Goal: Task Accomplishment & Management: Manage account settings

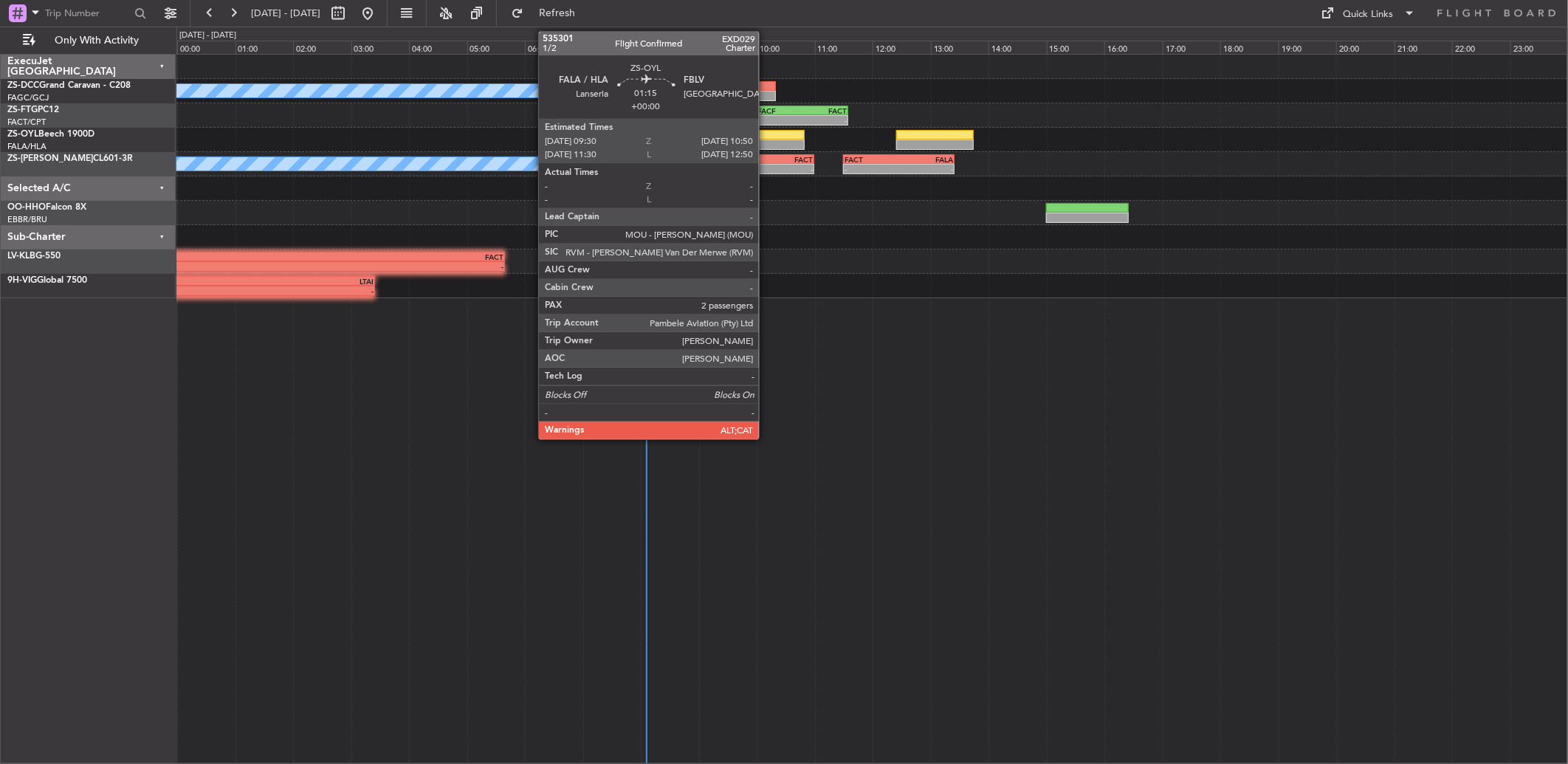
click at [766, 144] on div at bounding box center [766, 145] width 77 height 10
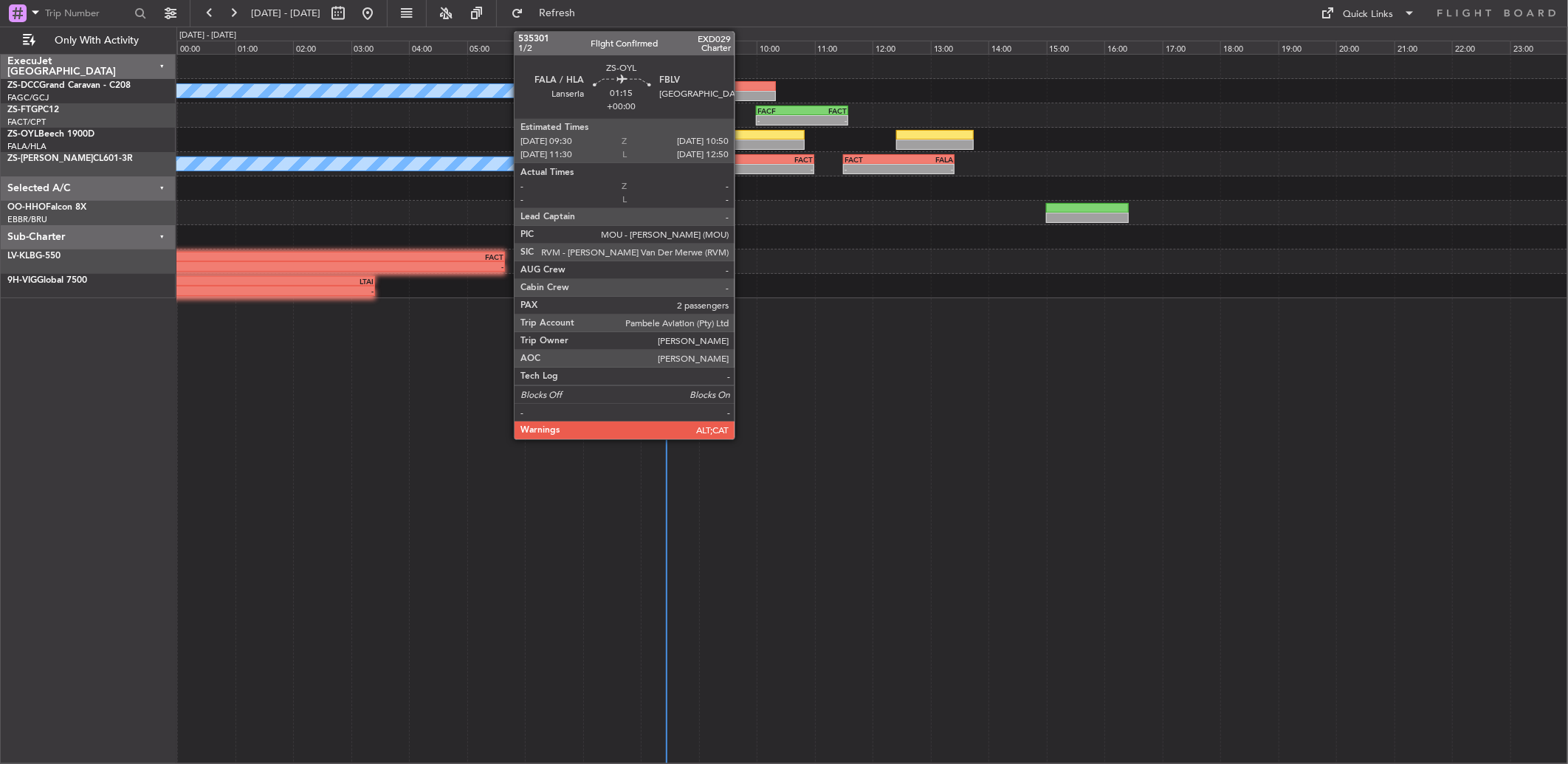
click at [743, 133] on div at bounding box center [766, 134] width 77 height 10
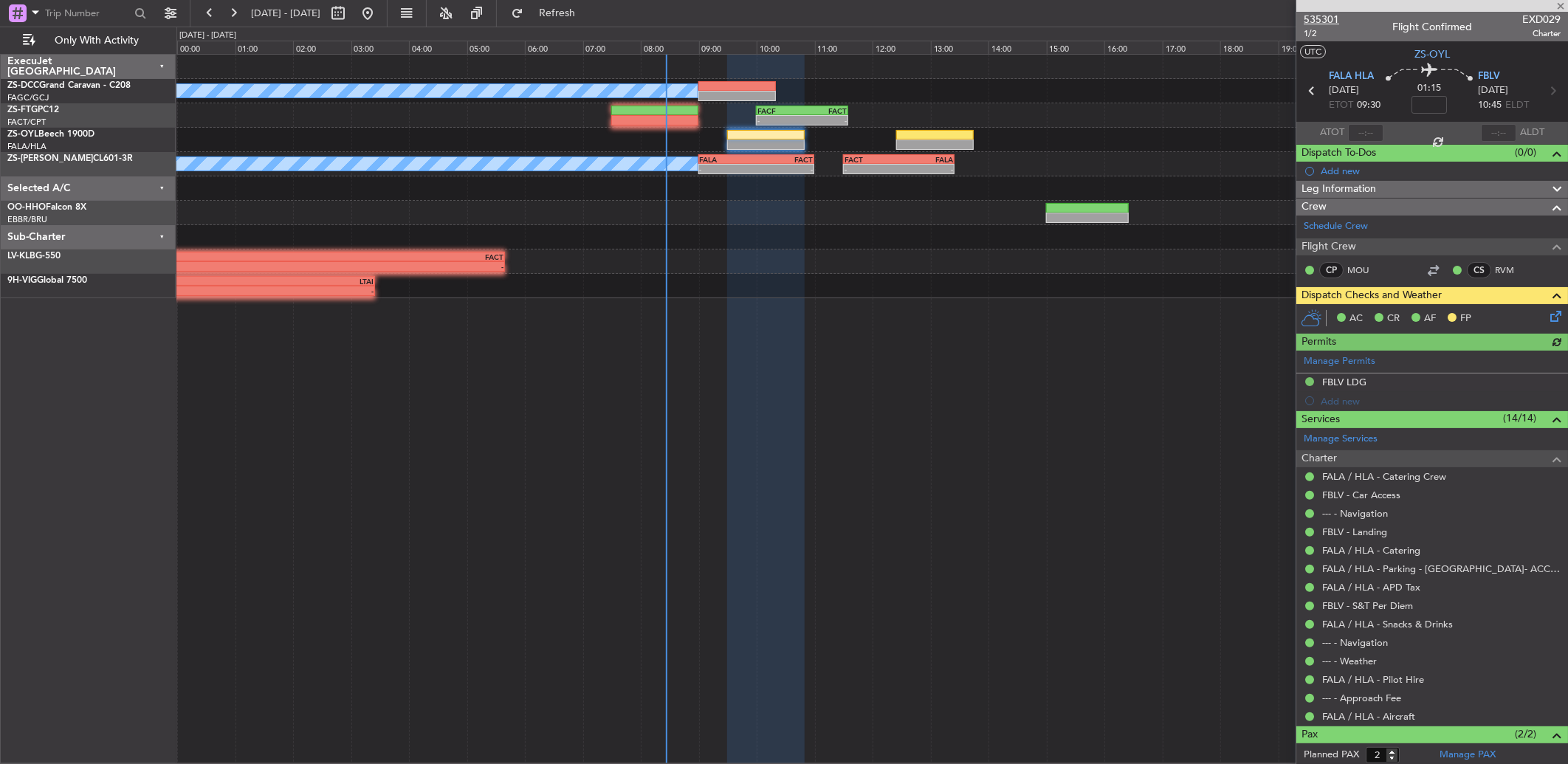
click at [1112, 17] on span "535301" at bounding box center [1321, 19] width 35 height 16
click at [1112, 318] on icon at bounding box center [1552, 313] width 12 height 12
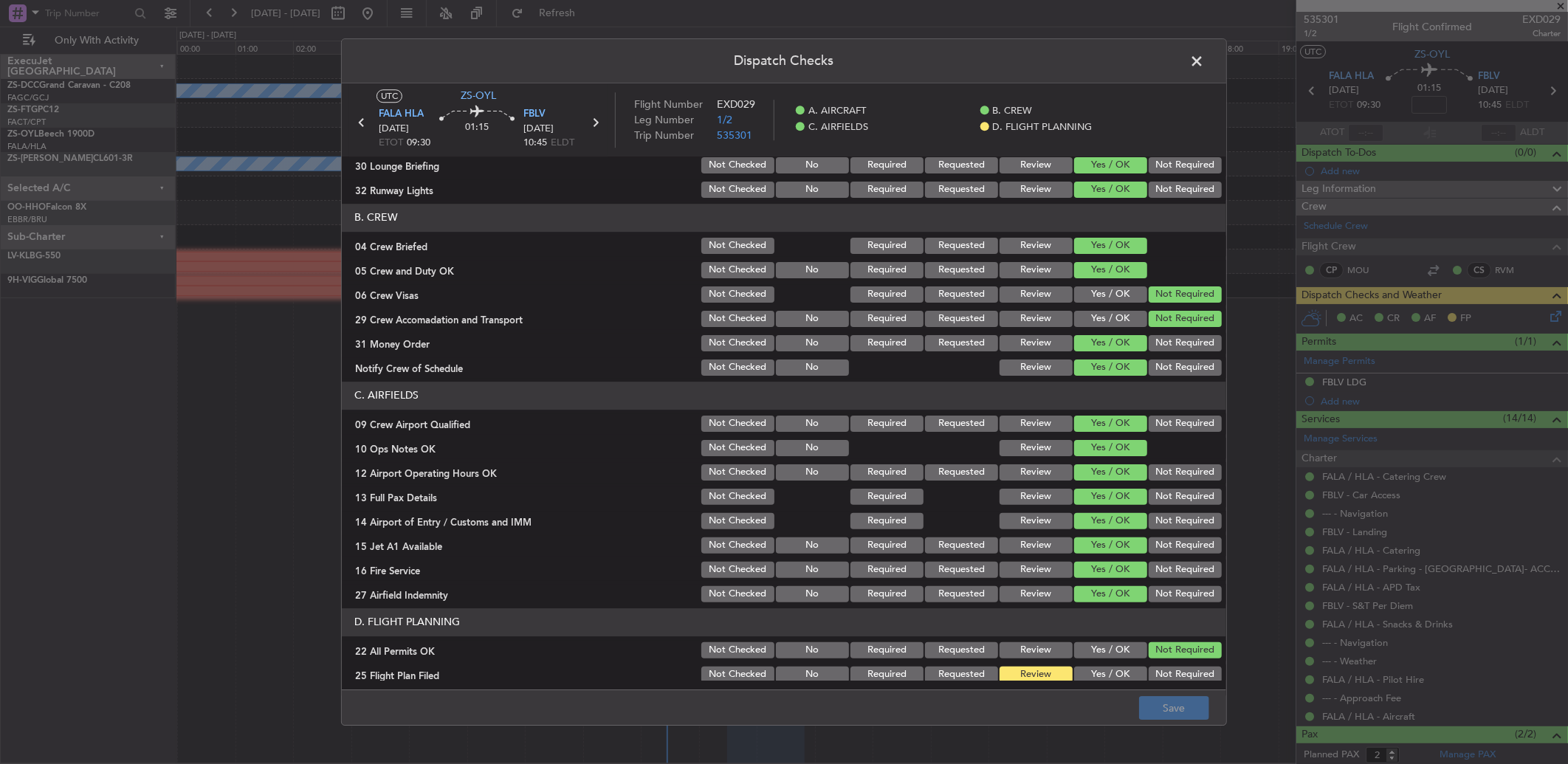
scroll to position [138, 0]
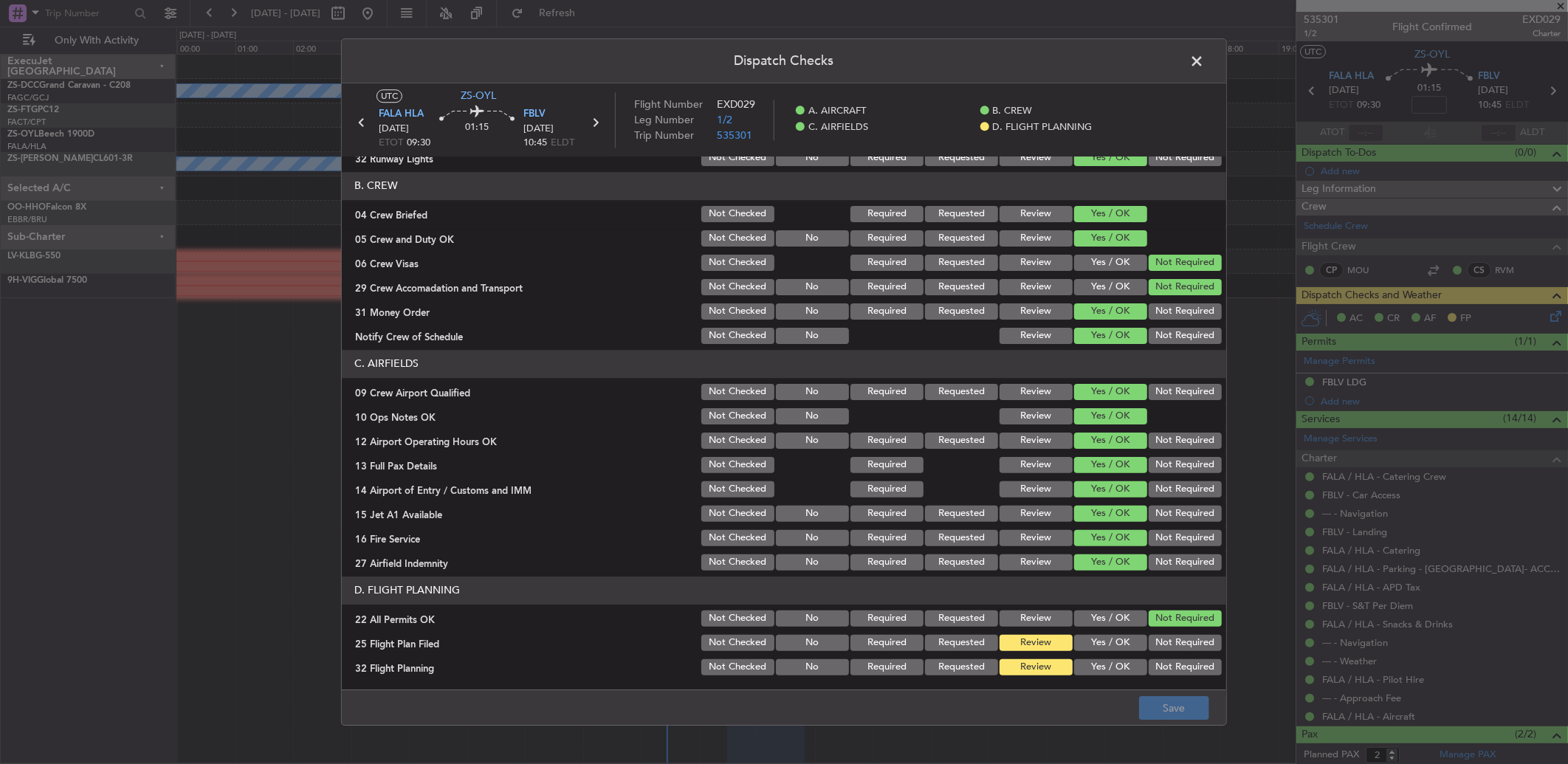
click at [1103, 507] on button "Yes / OK" at bounding box center [1109, 642] width 73 height 17
click at [1102, 507] on section "D. FLIGHT PLANNING 22 All Permits OK Not Checked No Required Requested Review Y…" at bounding box center [784, 627] width 884 height 101
drag, startPoint x: 1104, startPoint y: 665, endPoint x: 1110, endPoint y: 676, distance: 12.5
click at [1104, 507] on button "Yes / OK" at bounding box center [1109, 667] width 73 height 17
click at [1112, 507] on button "Save" at bounding box center [1174, 708] width 70 height 24
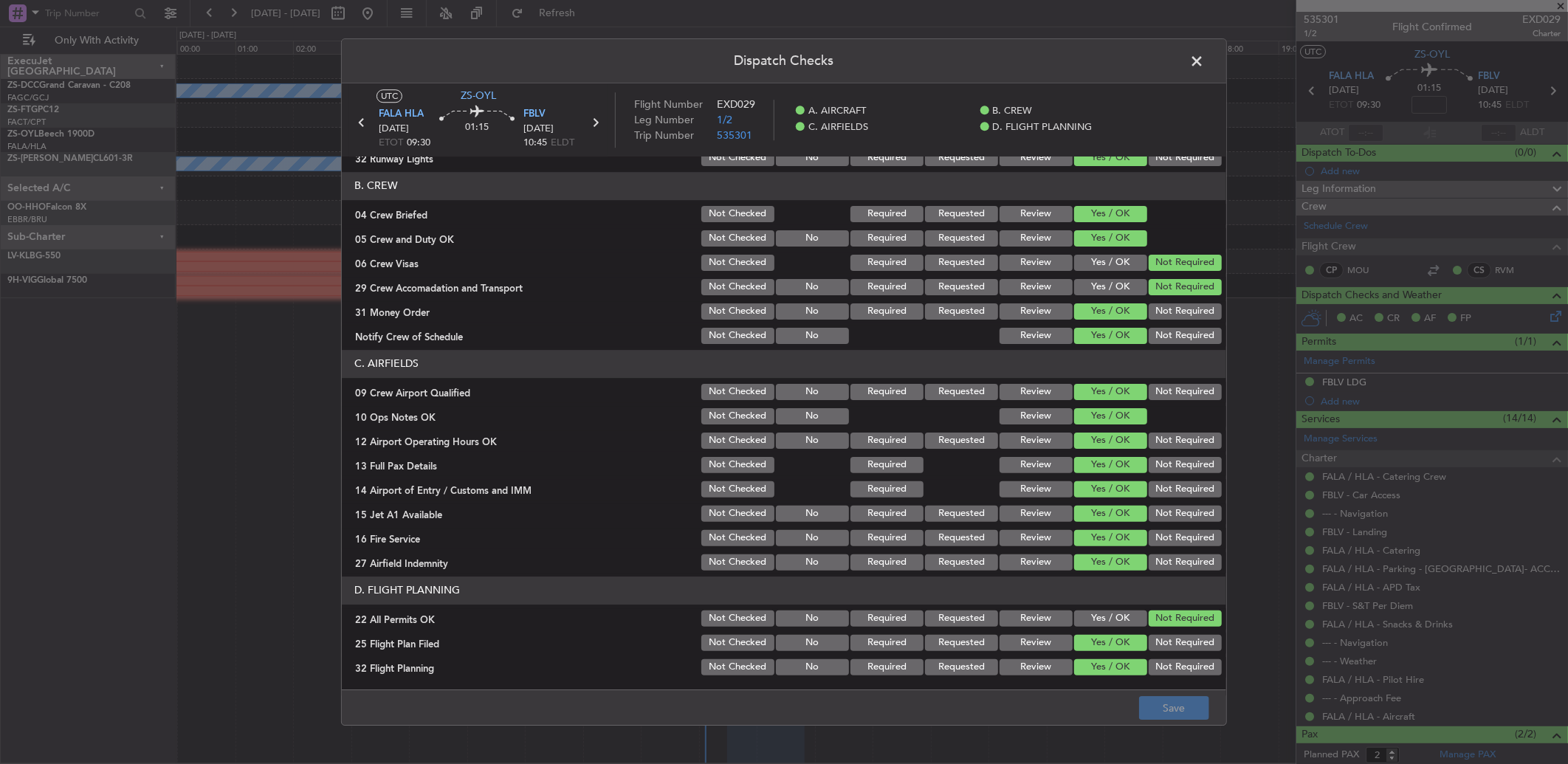
click at [1112, 65] on span at bounding box center [1204, 65] width 0 height 29
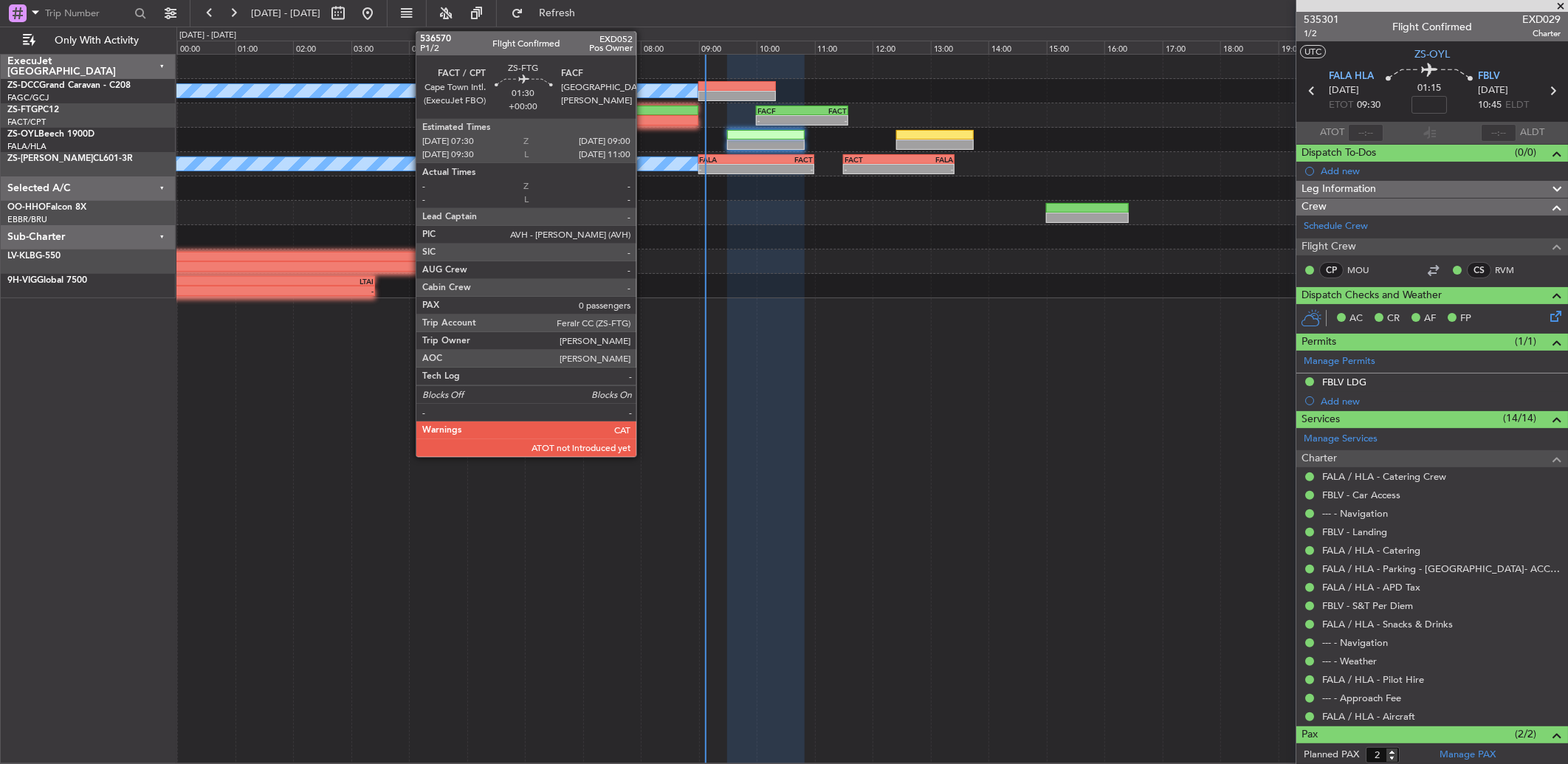
click at [644, 116] on div at bounding box center [655, 120] width 87 height 10
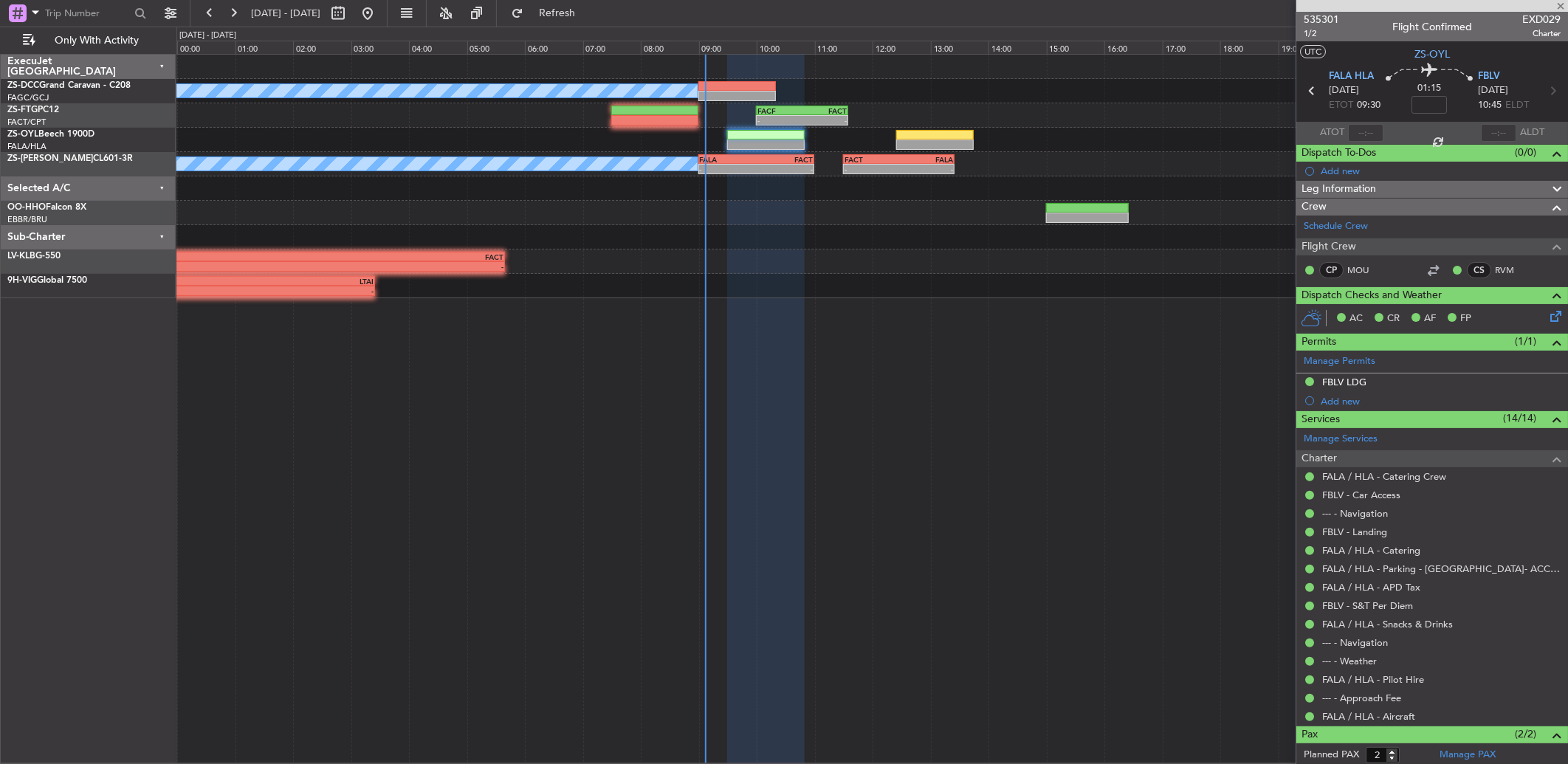
type input "0"
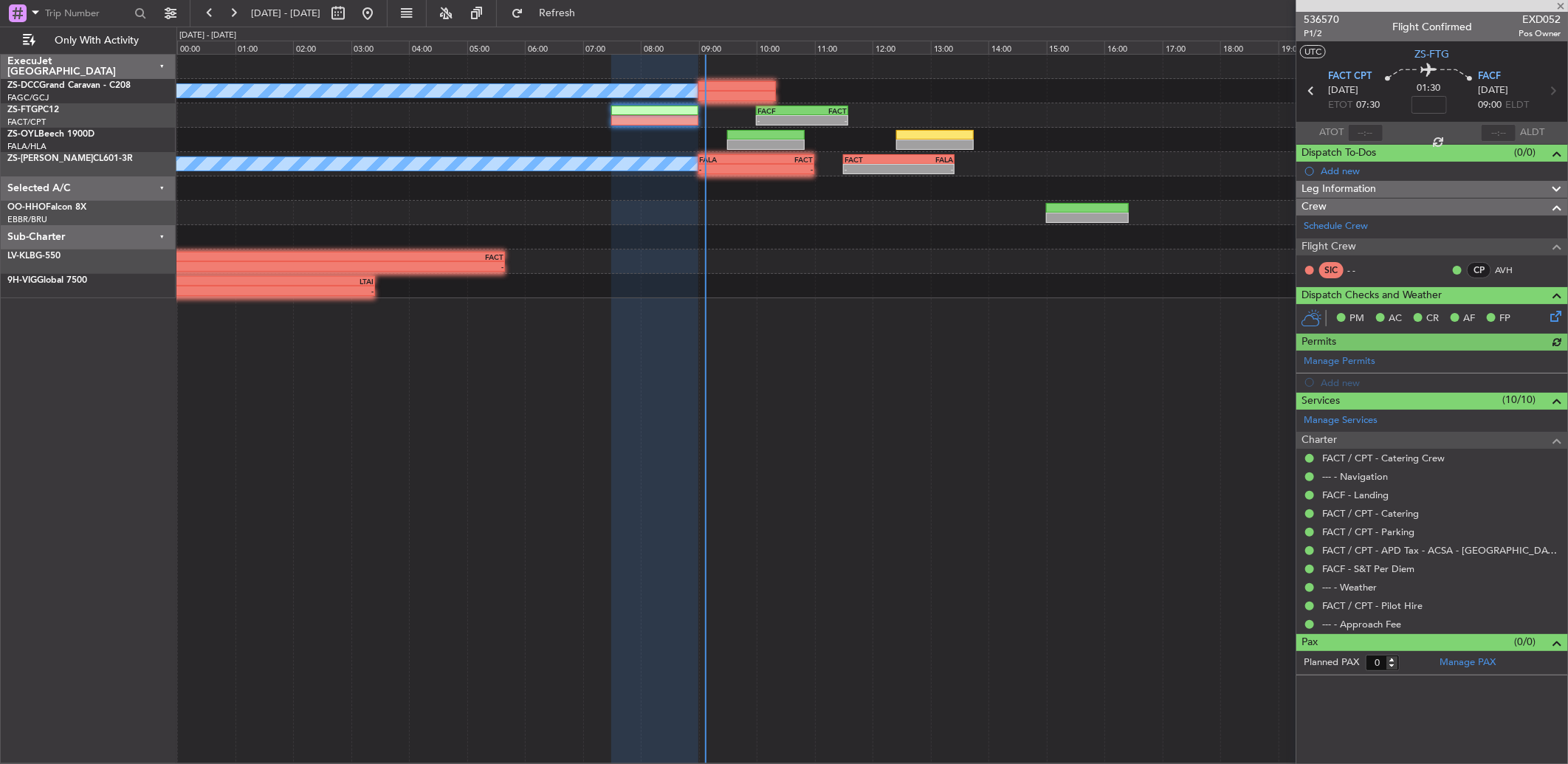
click at [1112, 133] on div at bounding box center [1365, 133] width 35 height 17
click at [1112, 128] on section "ATOT ALDT" at bounding box center [1432, 133] width 272 height 22
click at [1112, 126] on input "text" at bounding box center [1365, 133] width 35 height 17
type input "08:04"
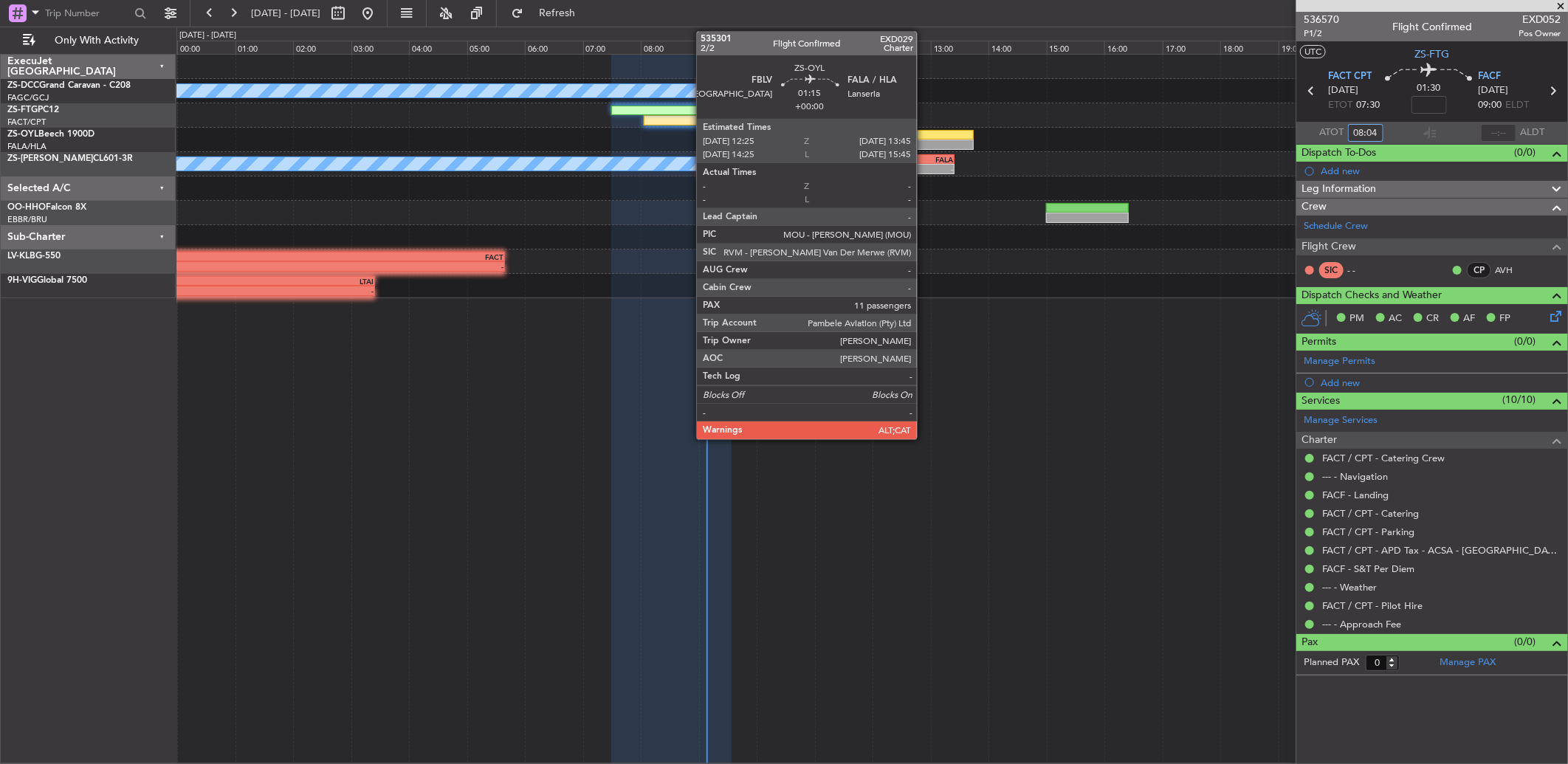
click at [924, 144] on div at bounding box center [935, 145] width 77 height 10
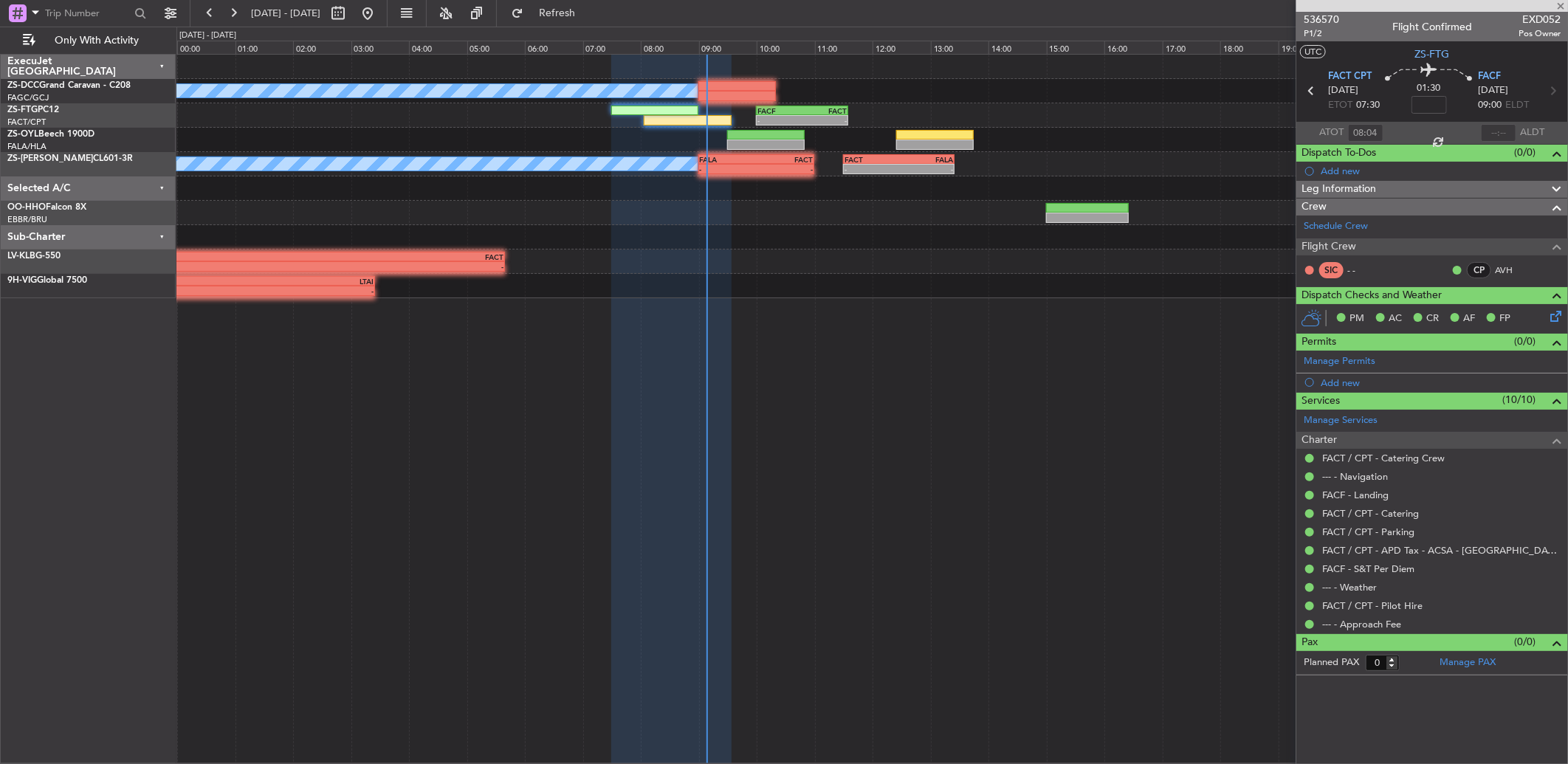
type input "11"
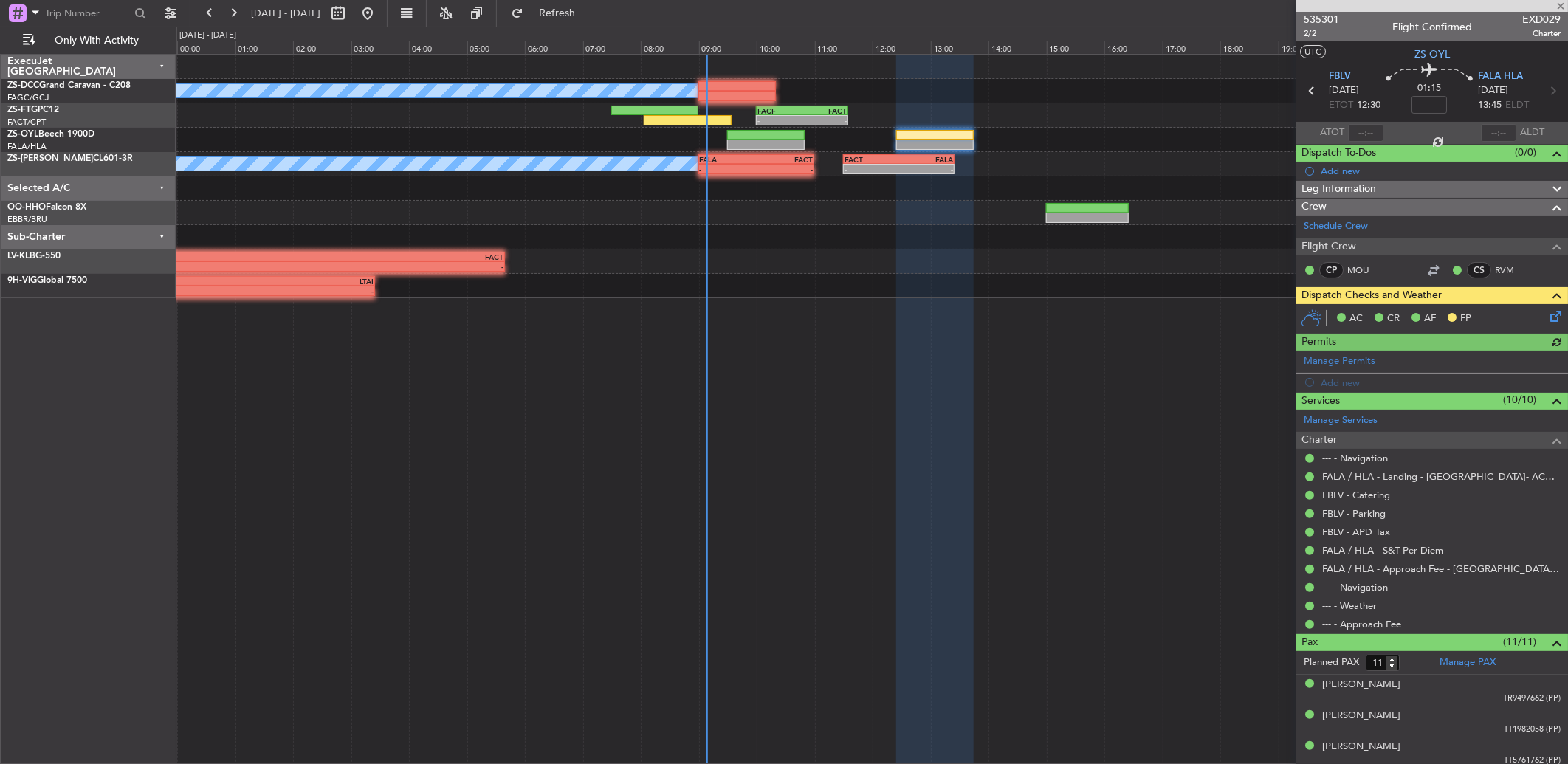
click at [1112, 319] on icon at bounding box center [1552, 313] width 12 height 12
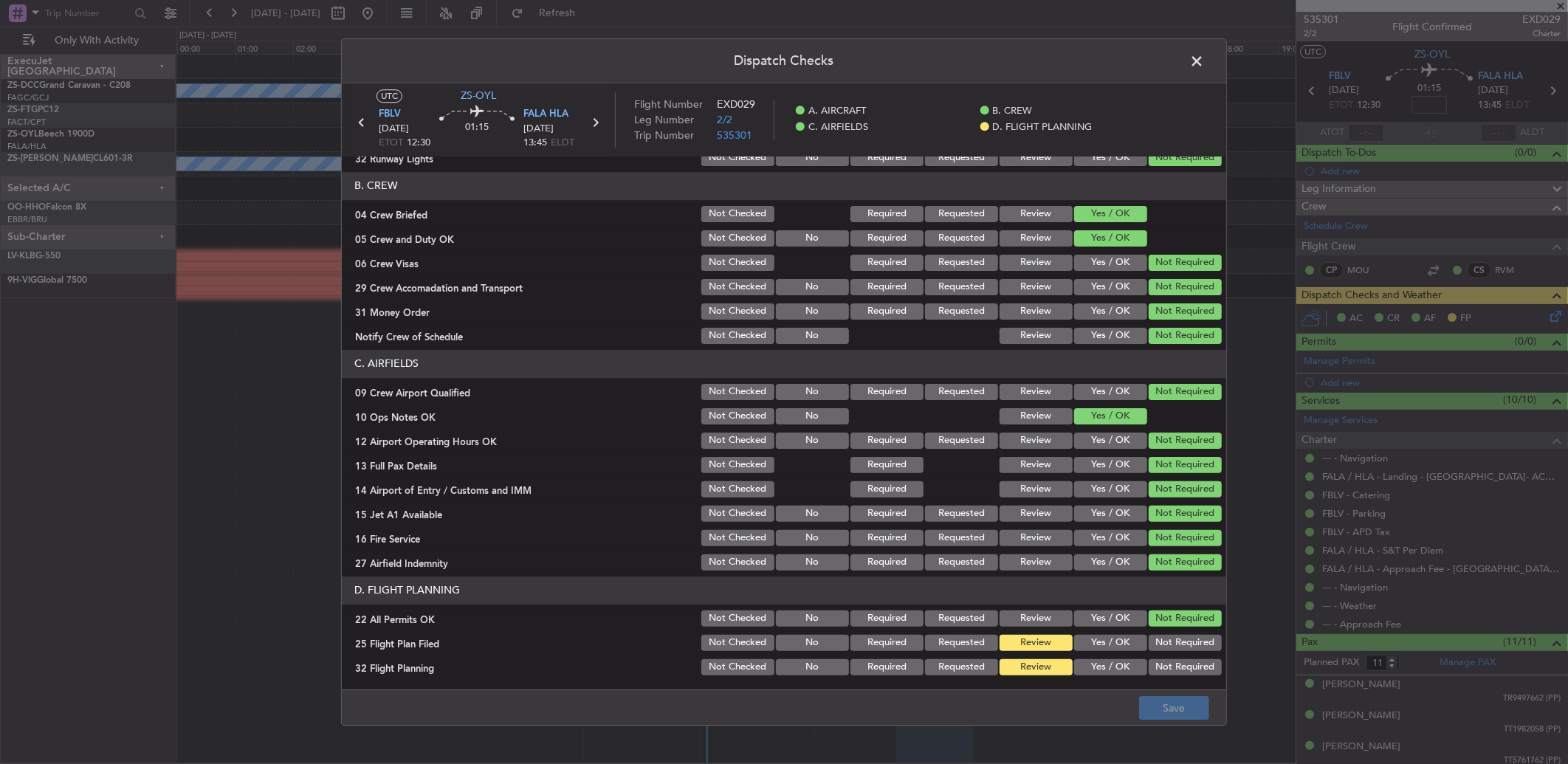
click at [1094, 507] on button "Yes / OK" at bounding box center [1109, 642] width 73 height 17
drag, startPoint x: 1097, startPoint y: 646, endPoint x: 1102, endPoint y: 653, distance: 8.6
click at [1098, 507] on button "Yes / OK" at bounding box center [1109, 642] width 73 height 17
drag, startPoint x: 1105, startPoint y: 657, endPoint x: 1111, endPoint y: 669, distance: 13.4
click at [1105, 507] on button "Yes / OK" at bounding box center [1109, 667] width 73 height 17
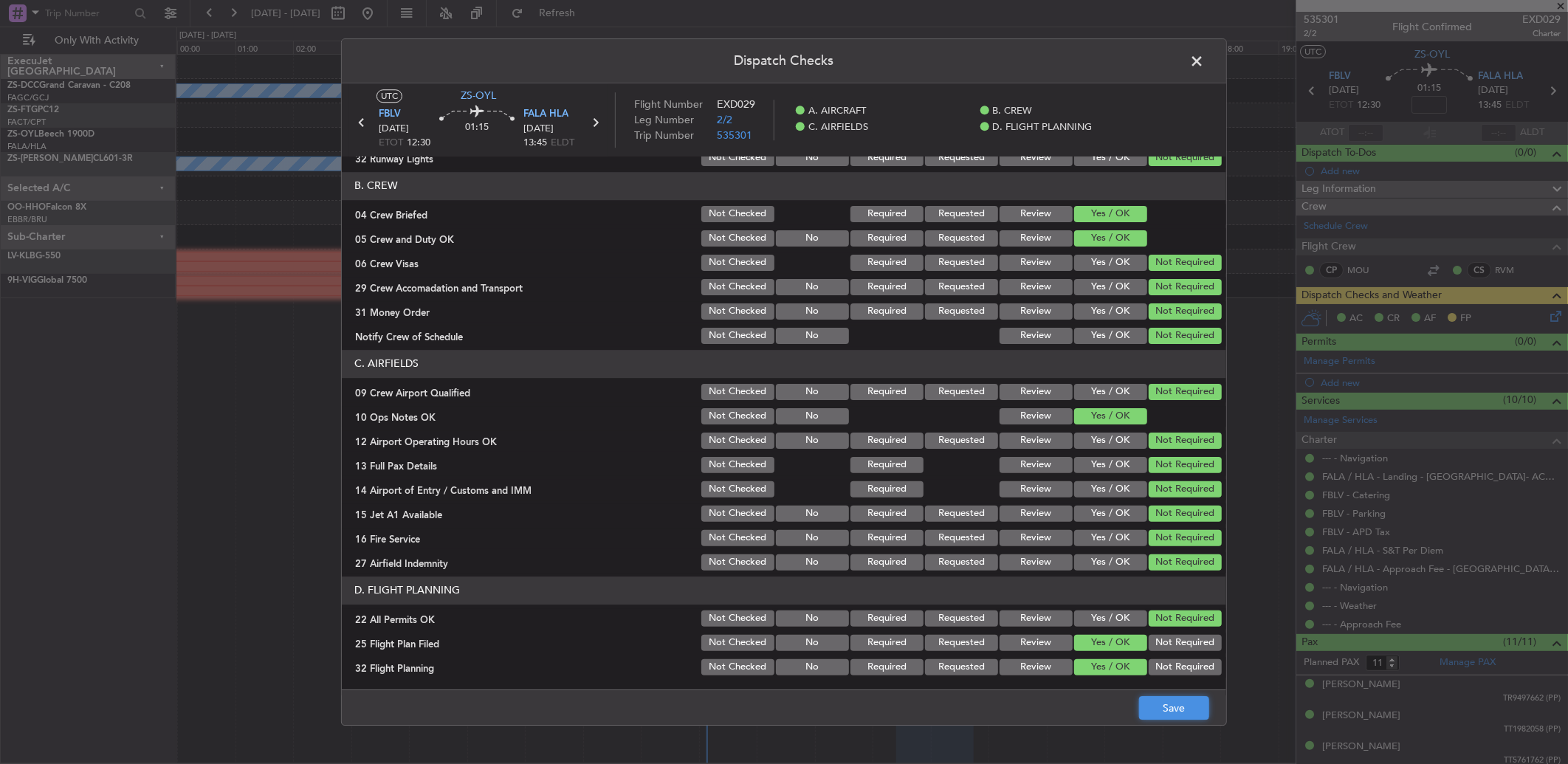
click at [1112, 507] on button "Save" at bounding box center [1174, 708] width 70 height 24
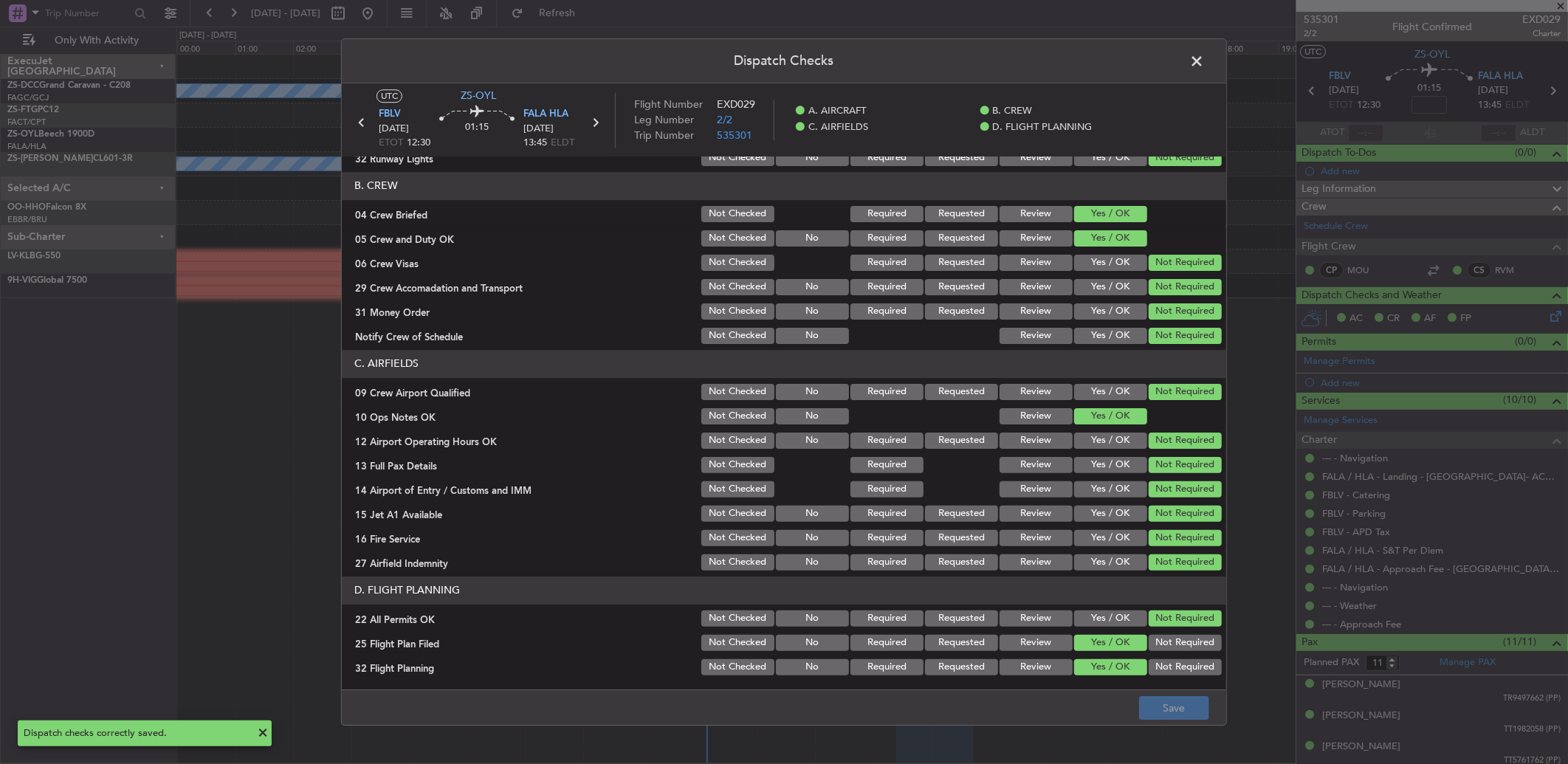
click at [1112, 66] on span at bounding box center [1204, 65] width 0 height 29
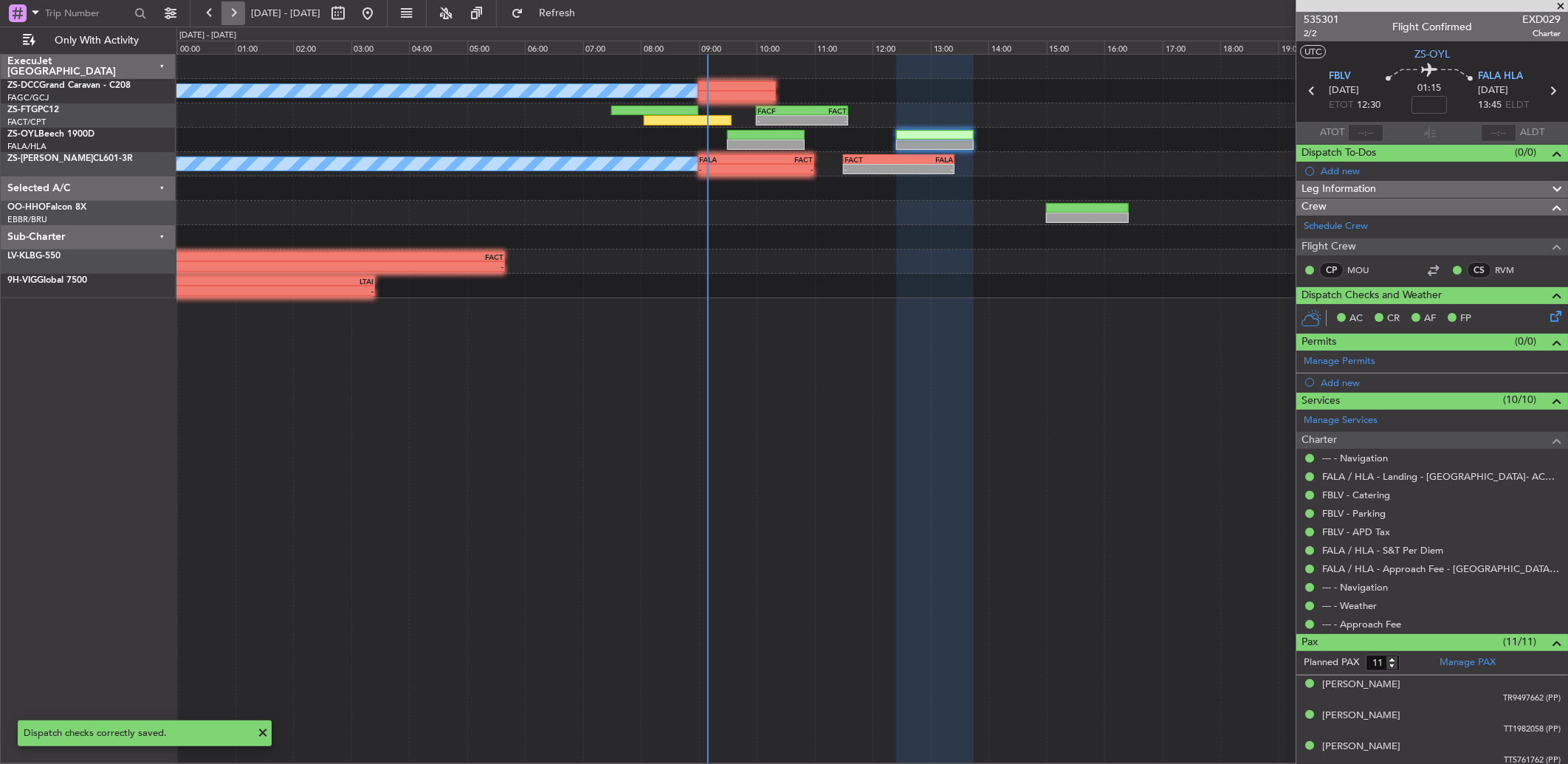
click at [233, 16] on button at bounding box center [234, 14] width 24 height 24
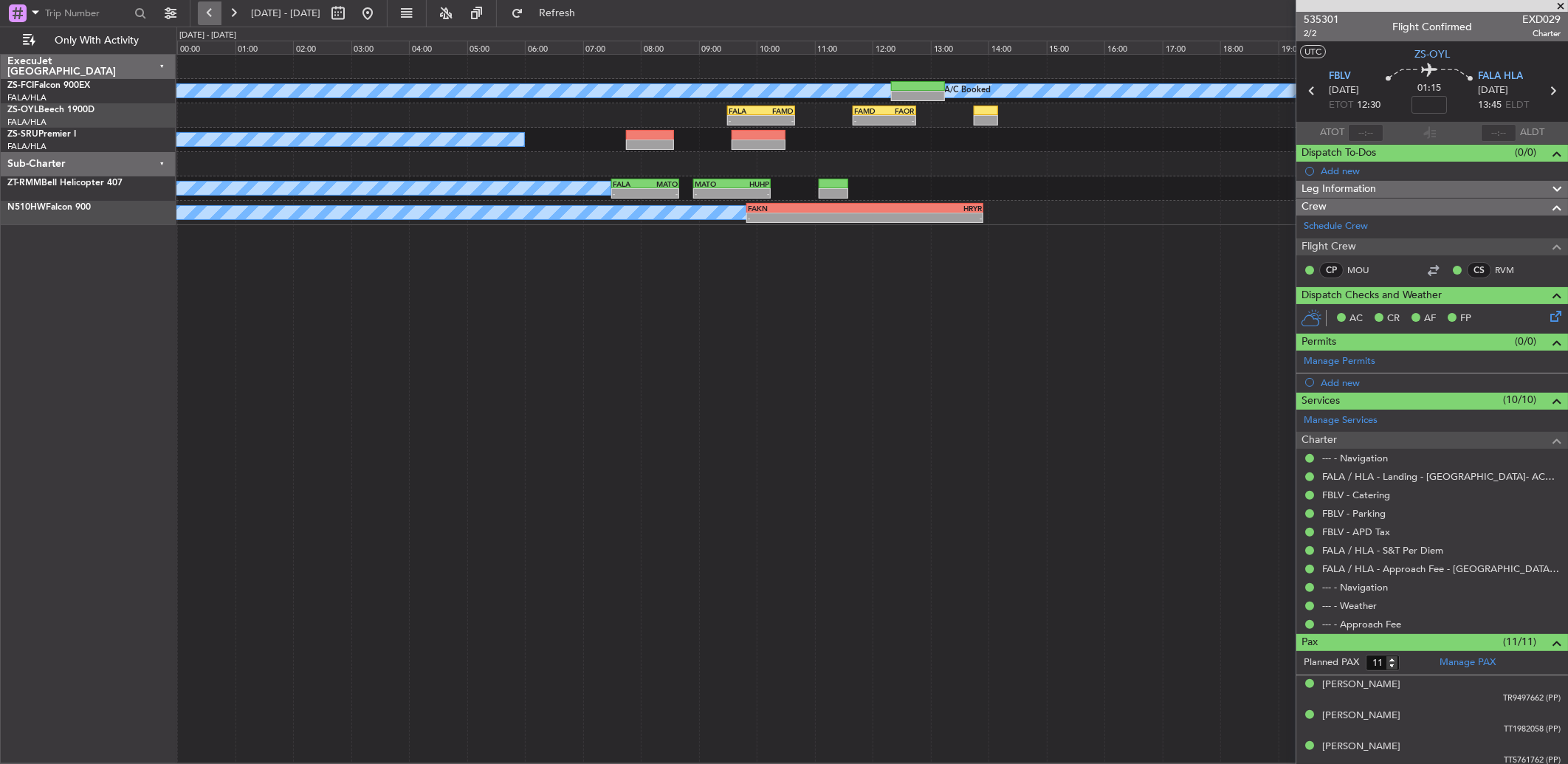
click at [210, 10] on button at bounding box center [210, 14] width 24 height 24
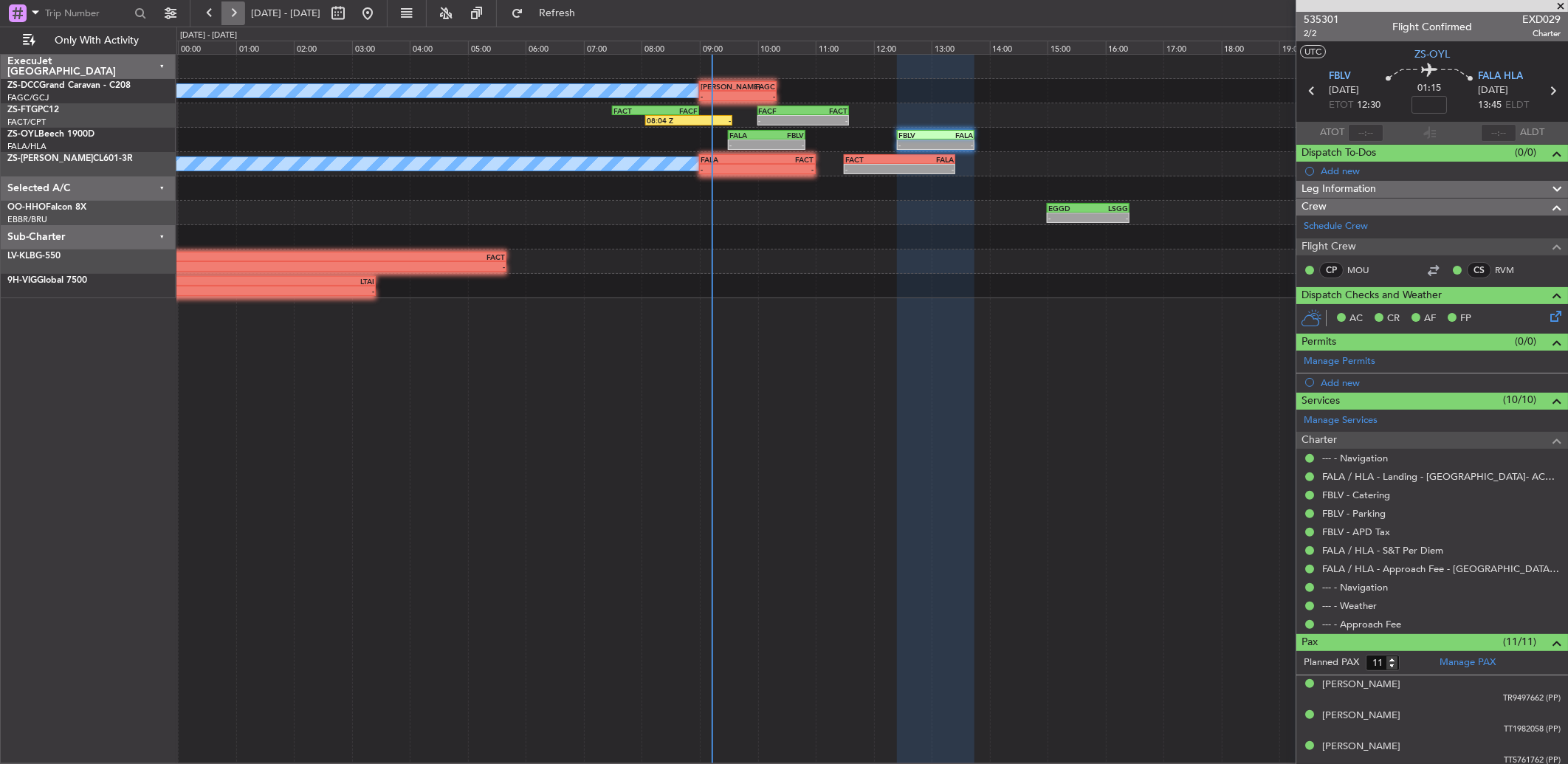
click at [237, 18] on button at bounding box center [234, 14] width 24 height 24
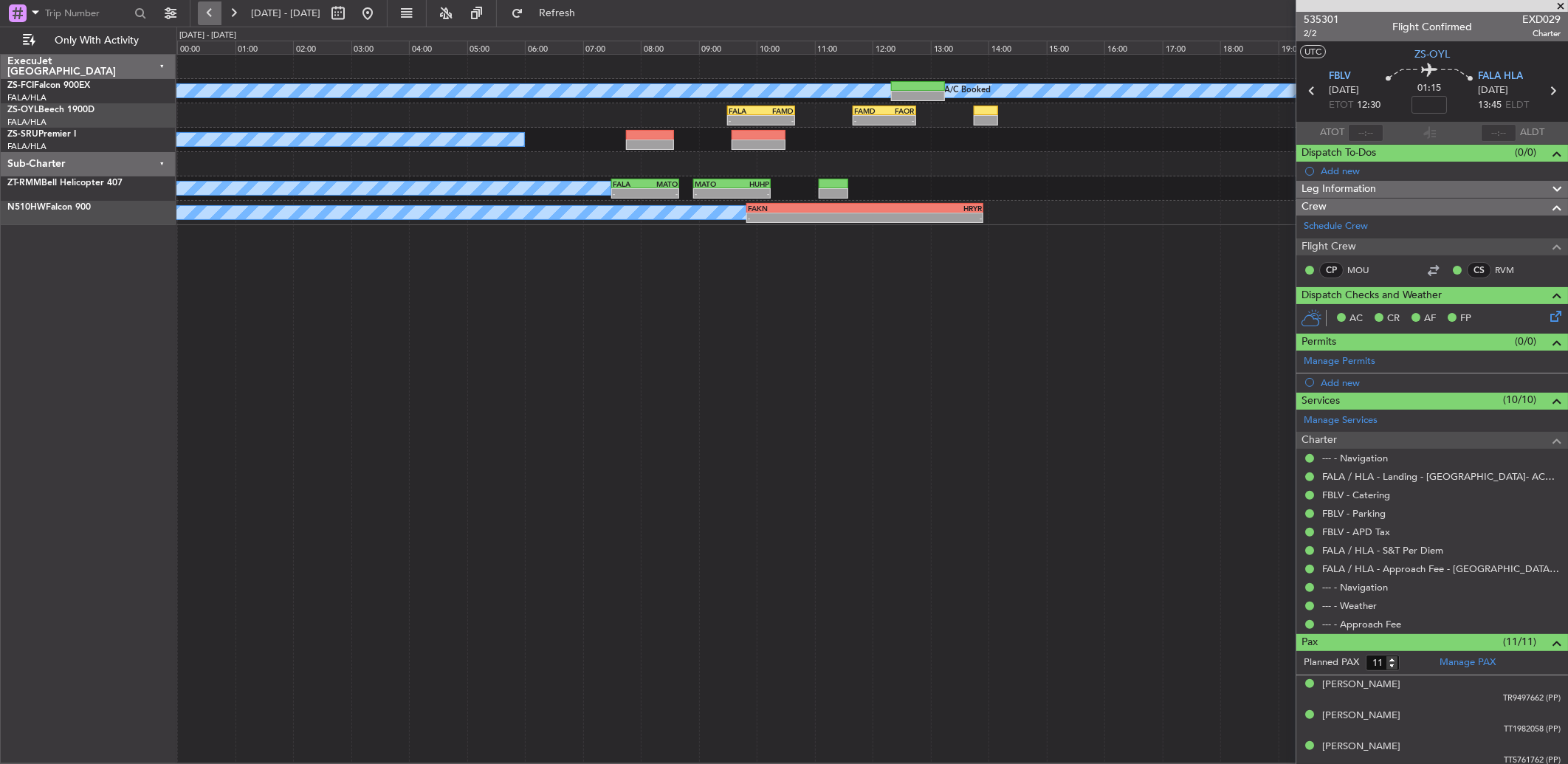
click at [214, 11] on button at bounding box center [210, 14] width 24 height 24
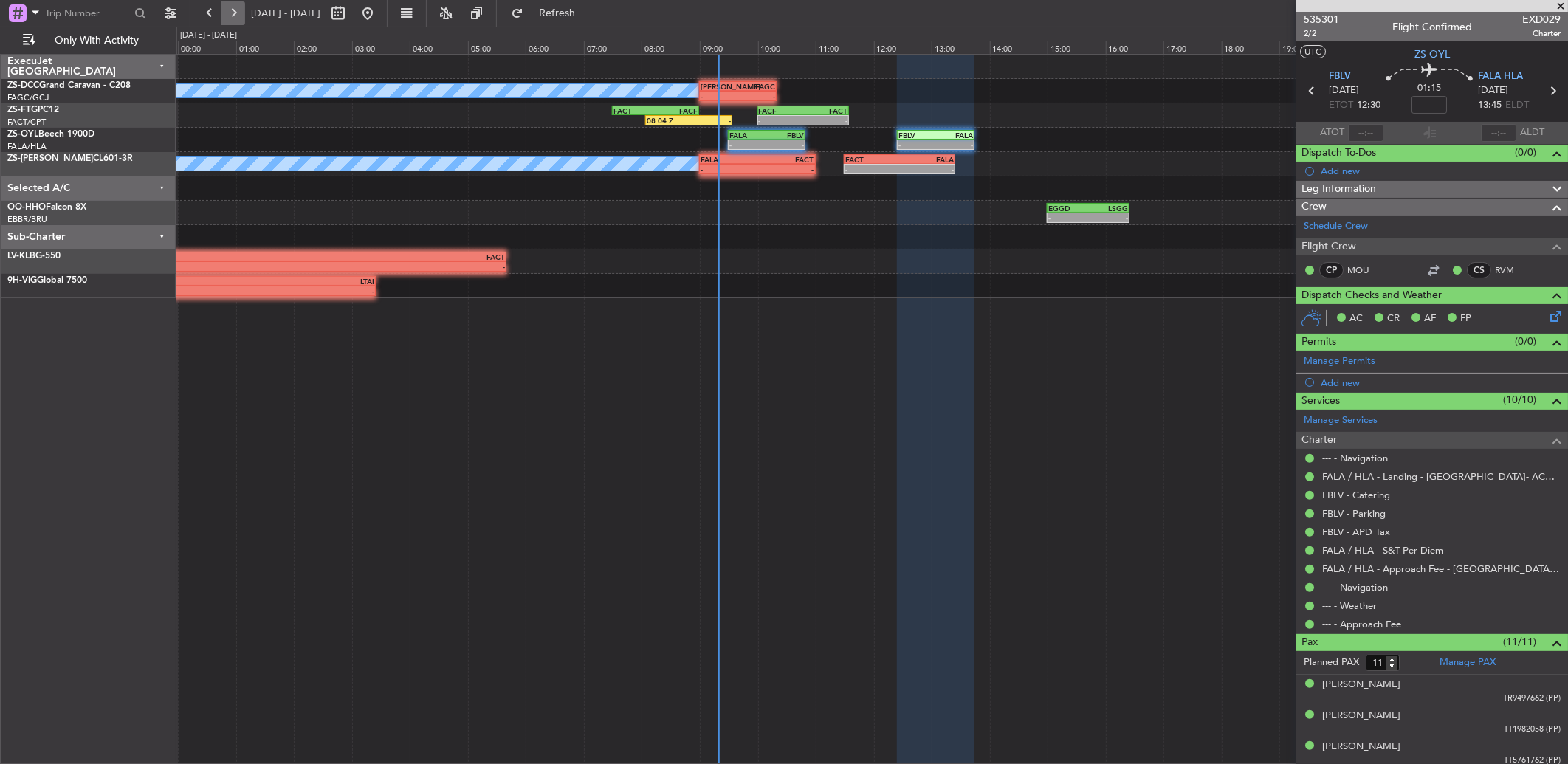
click at [229, 15] on button at bounding box center [234, 14] width 24 height 24
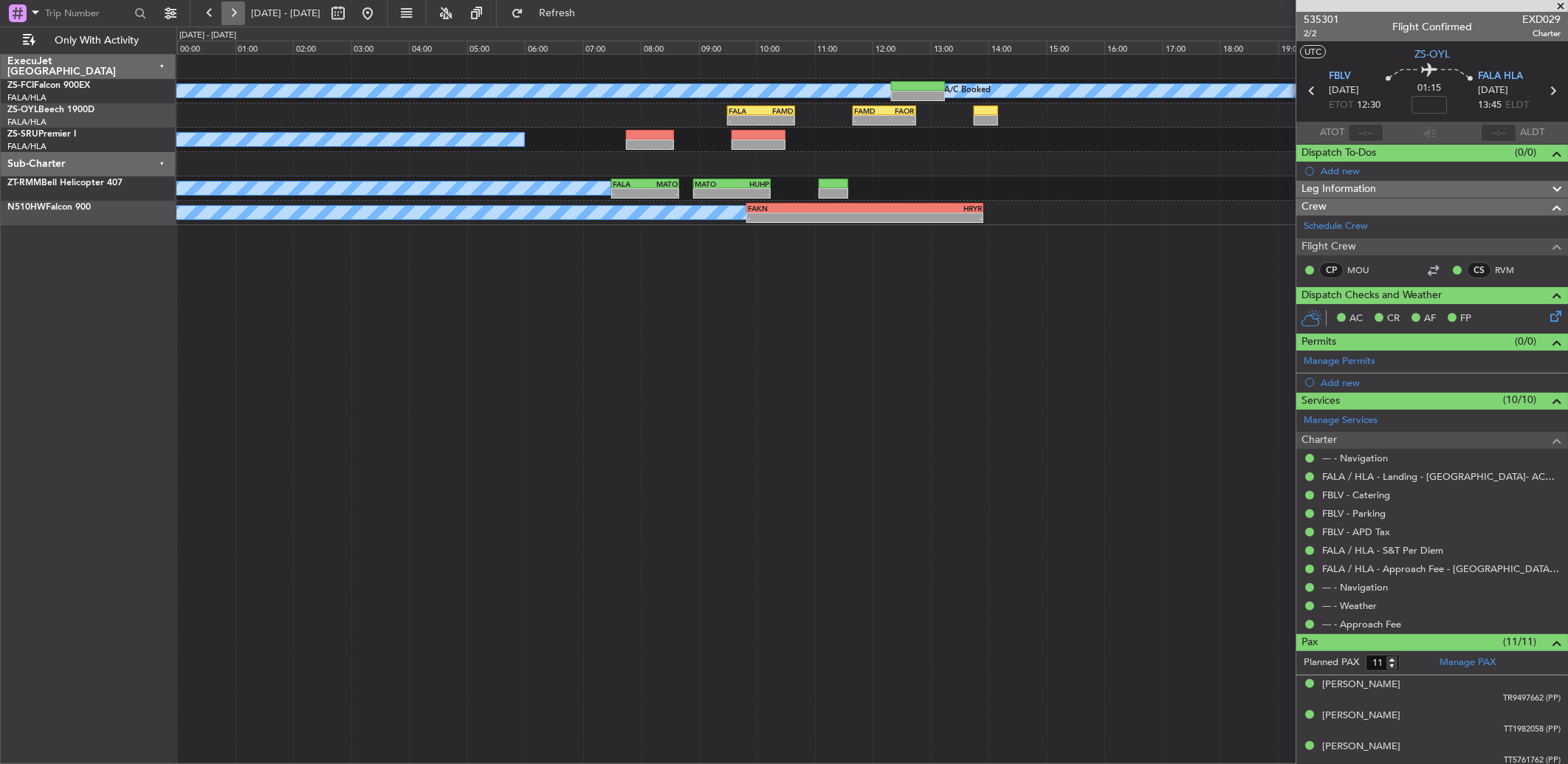
click at [238, 6] on button at bounding box center [234, 14] width 24 height 24
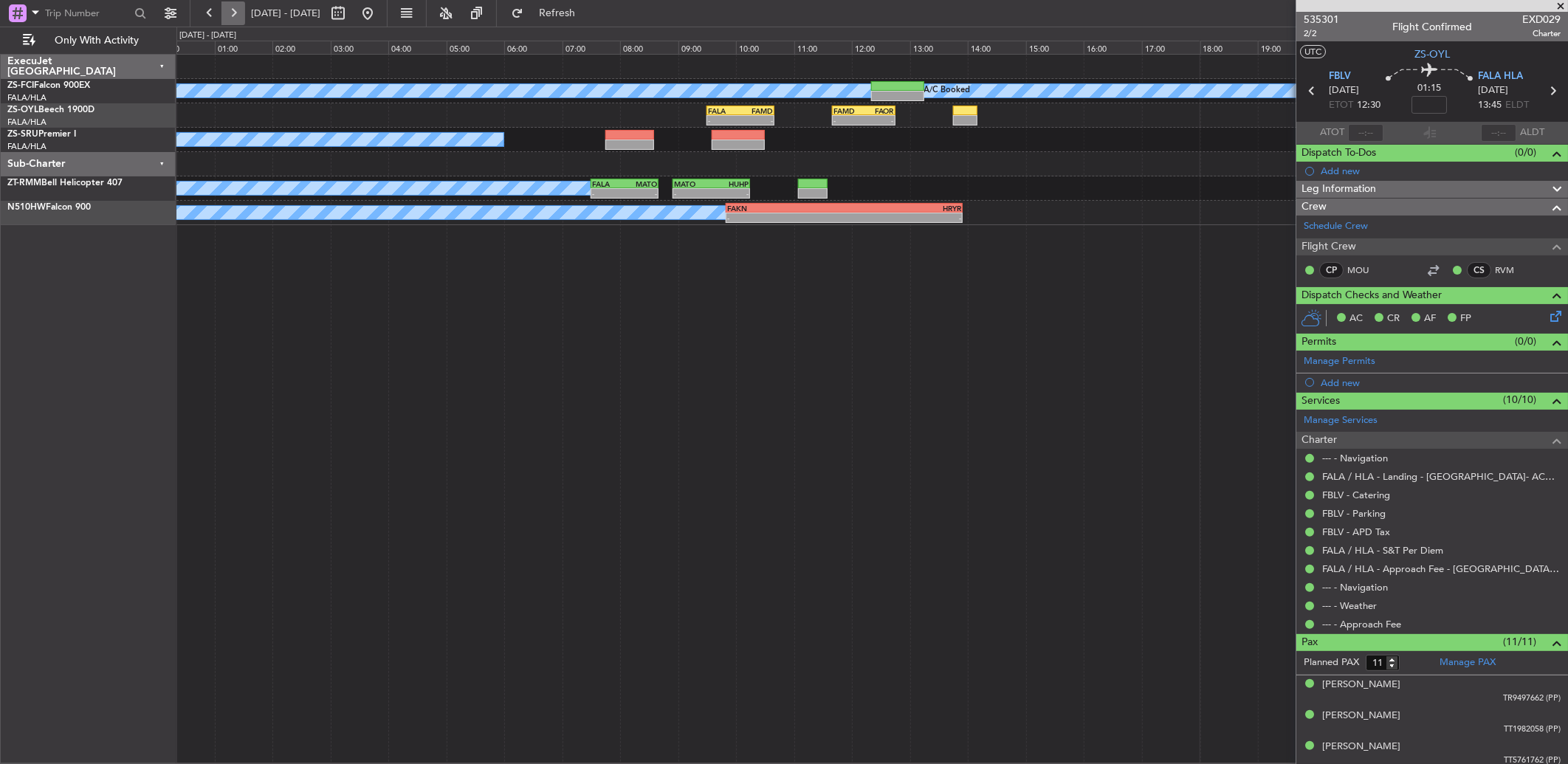
click at [238, 6] on button at bounding box center [234, 14] width 24 height 24
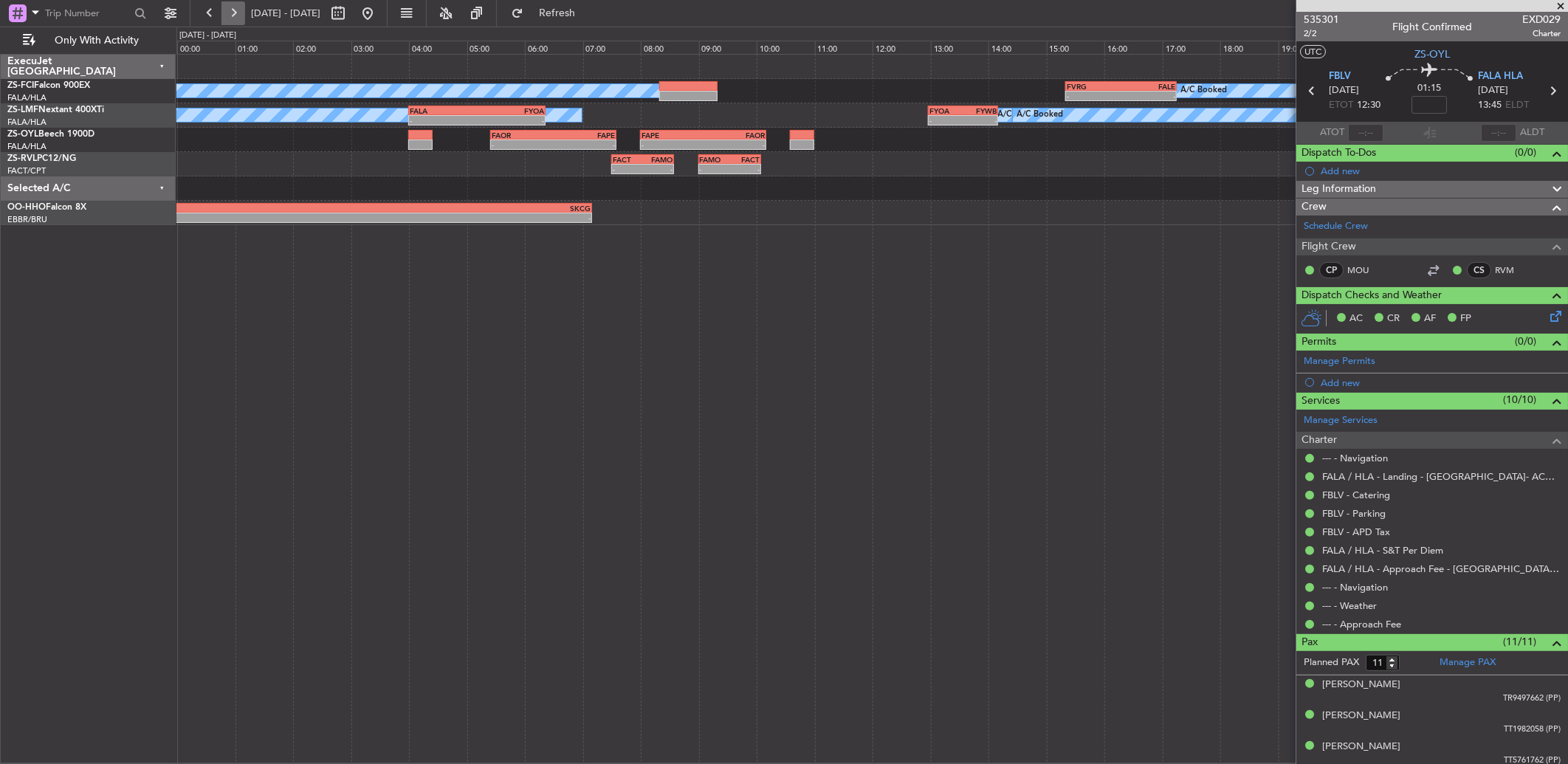
click at [238, 8] on button at bounding box center [234, 14] width 24 height 24
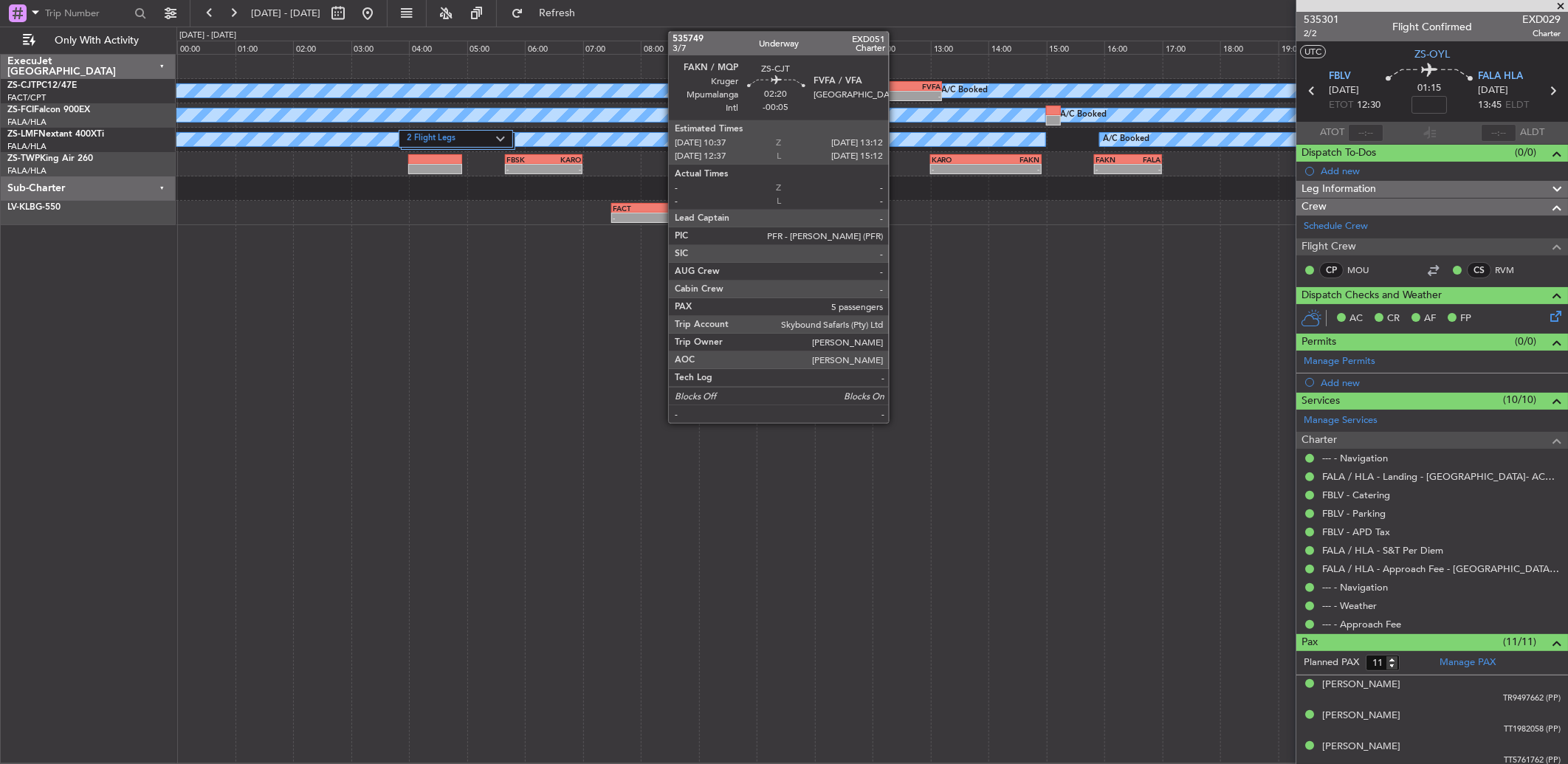
click at [896, 87] on div "FVFA" at bounding box center [903, 87] width 74 height 9
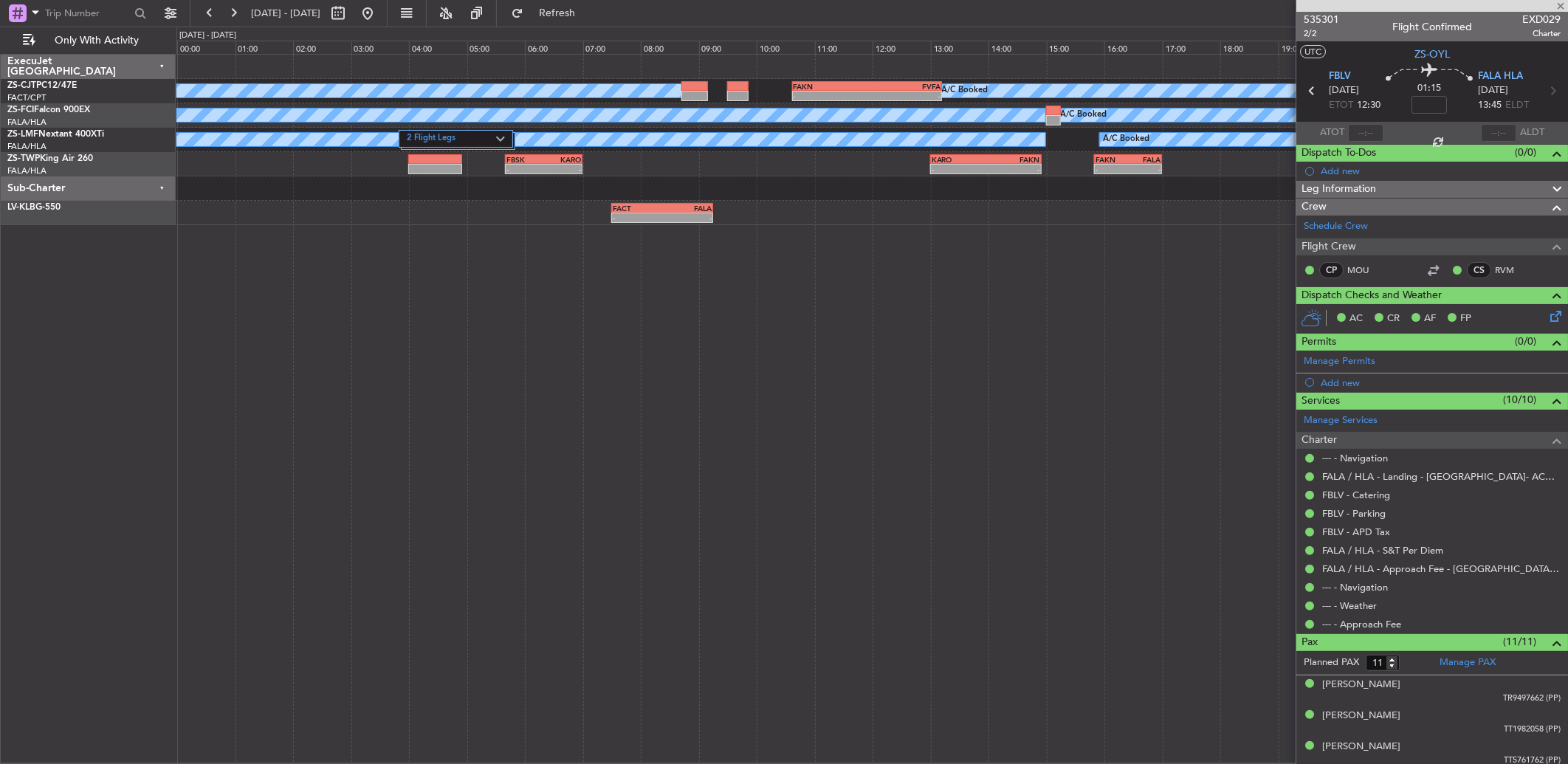
type input "-00:05"
type input "5"
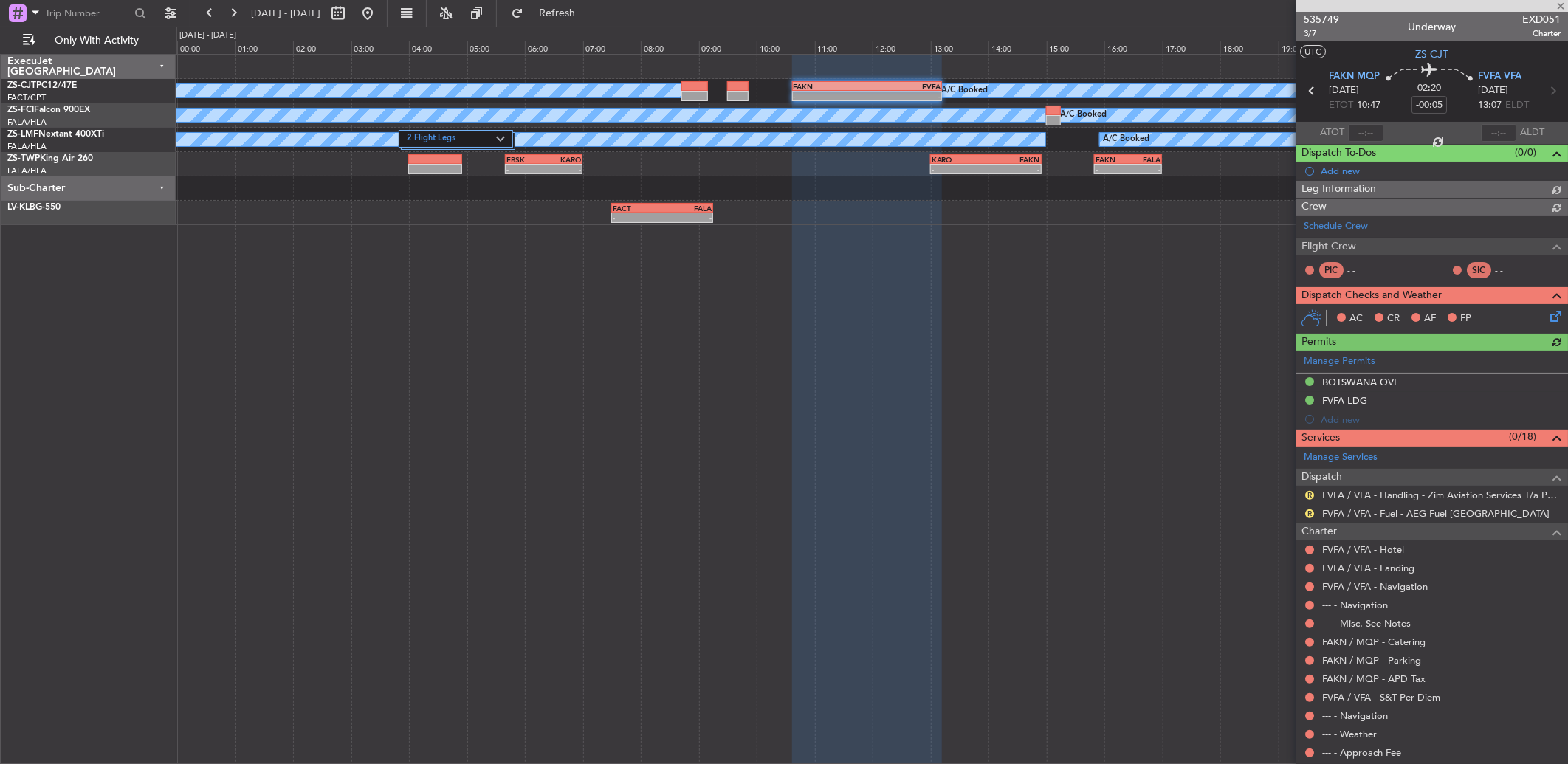
click at [1112, 17] on span "535749" at bounding box center [1321, 19] width 35 height 16
click at [233, 9] on button at bounding box center [234, 14] width 24 height 24
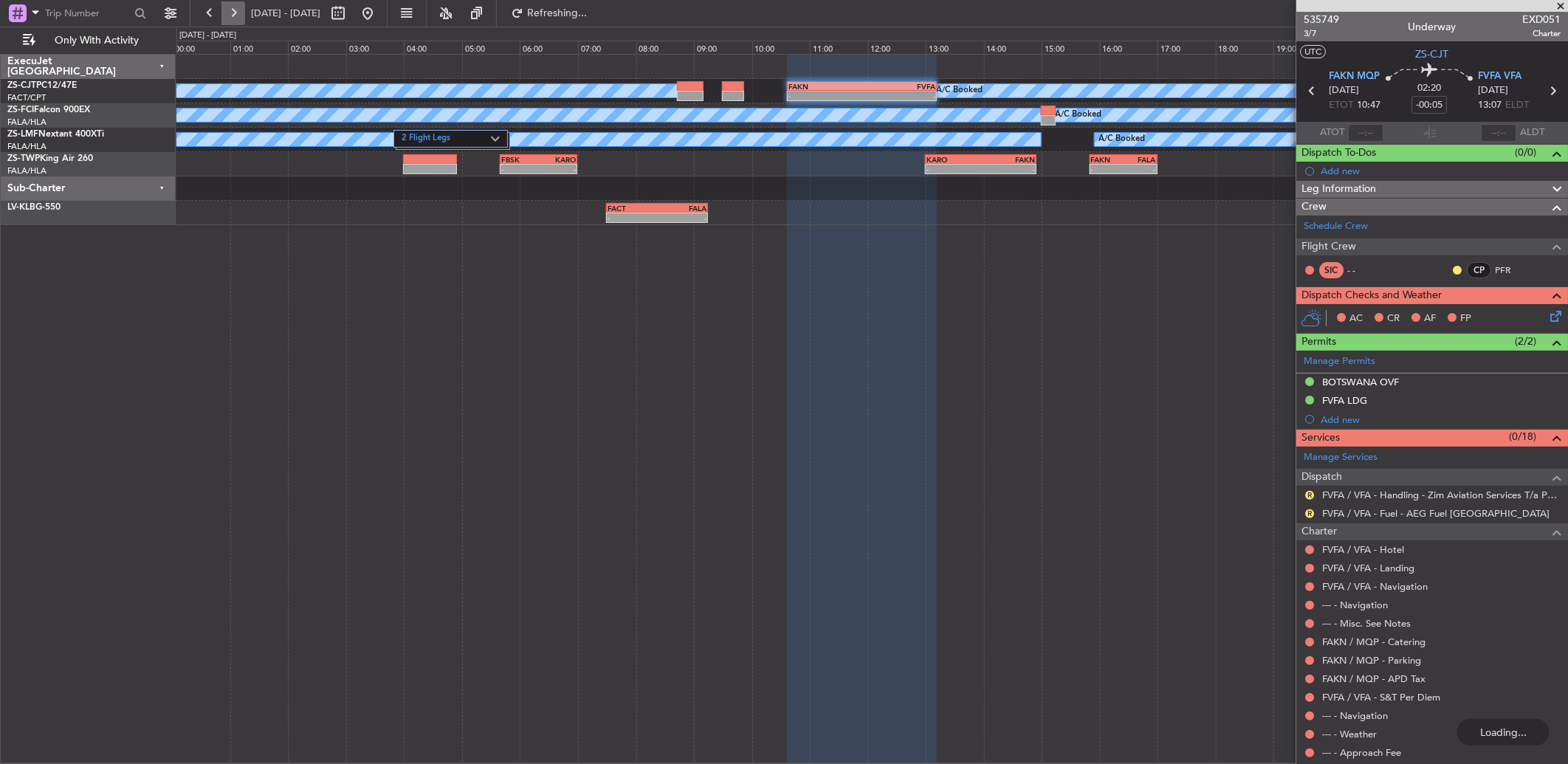
click at [233, 9] on button at bounding box center [234, 14] width 24 height 24
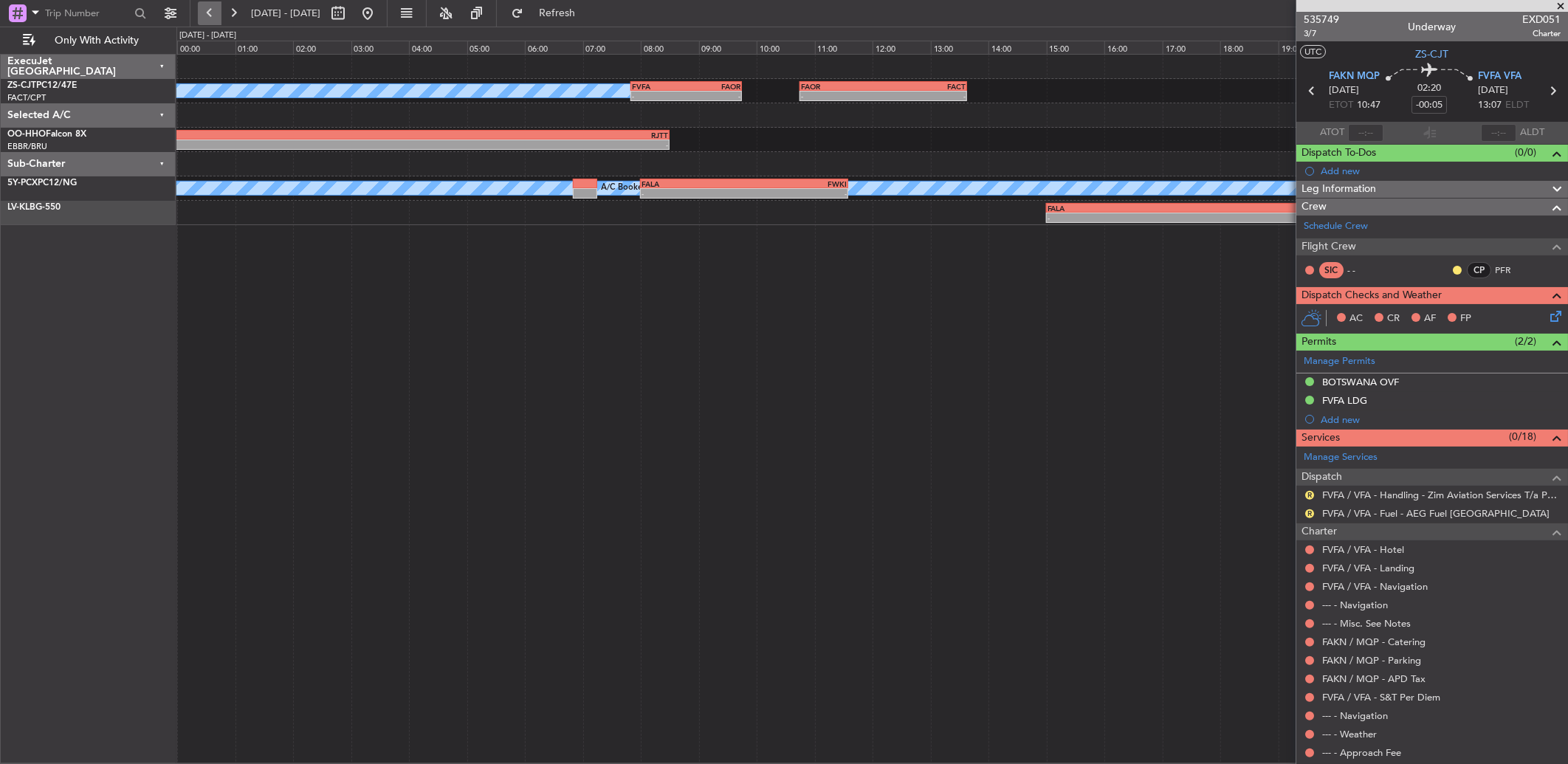
click at [211, 17] on button at bounding box center [210, 14] width 24 height 24
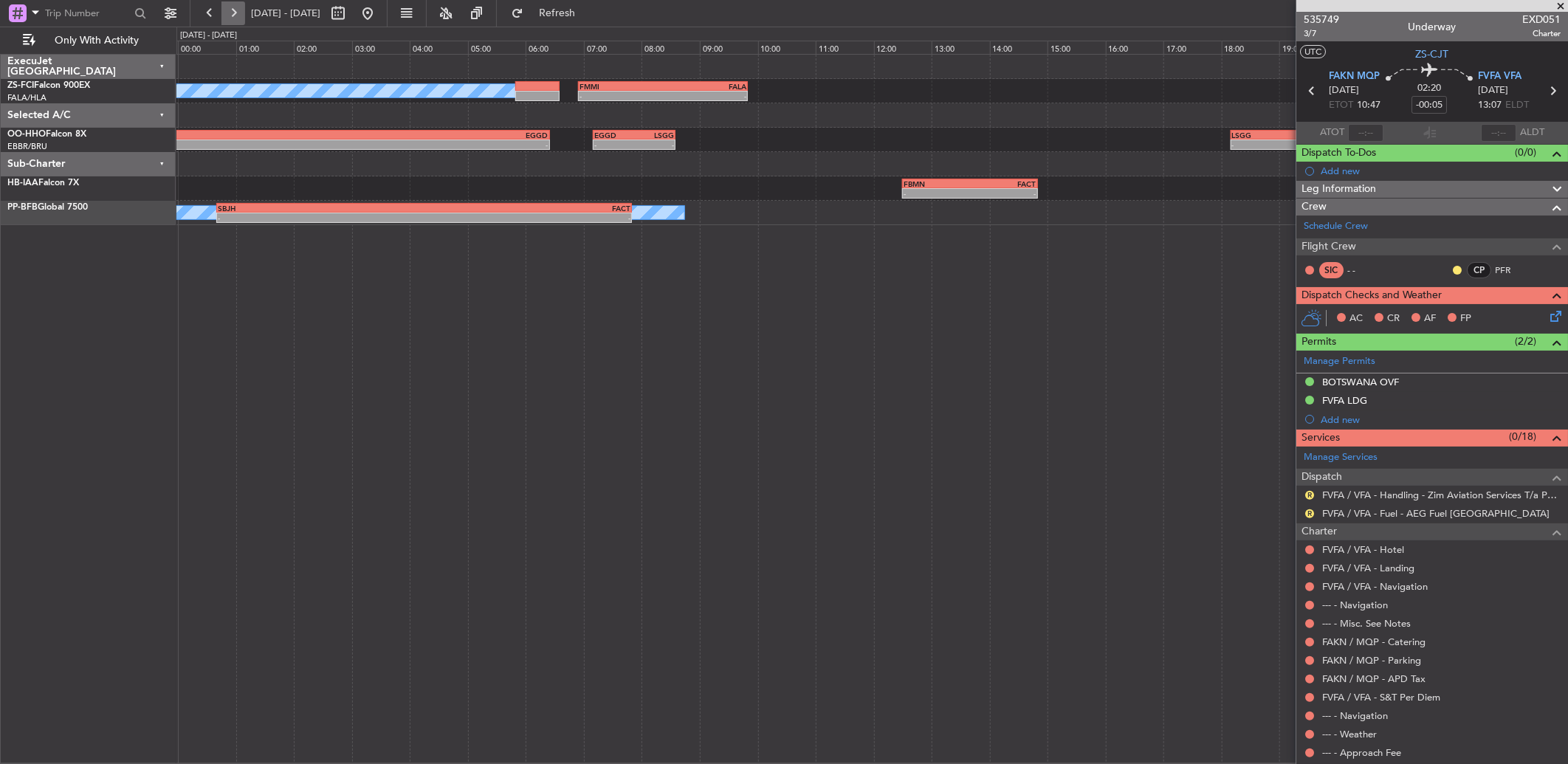
click at [235, 11] on button at bounding box center [234, 14] width 24 height 24
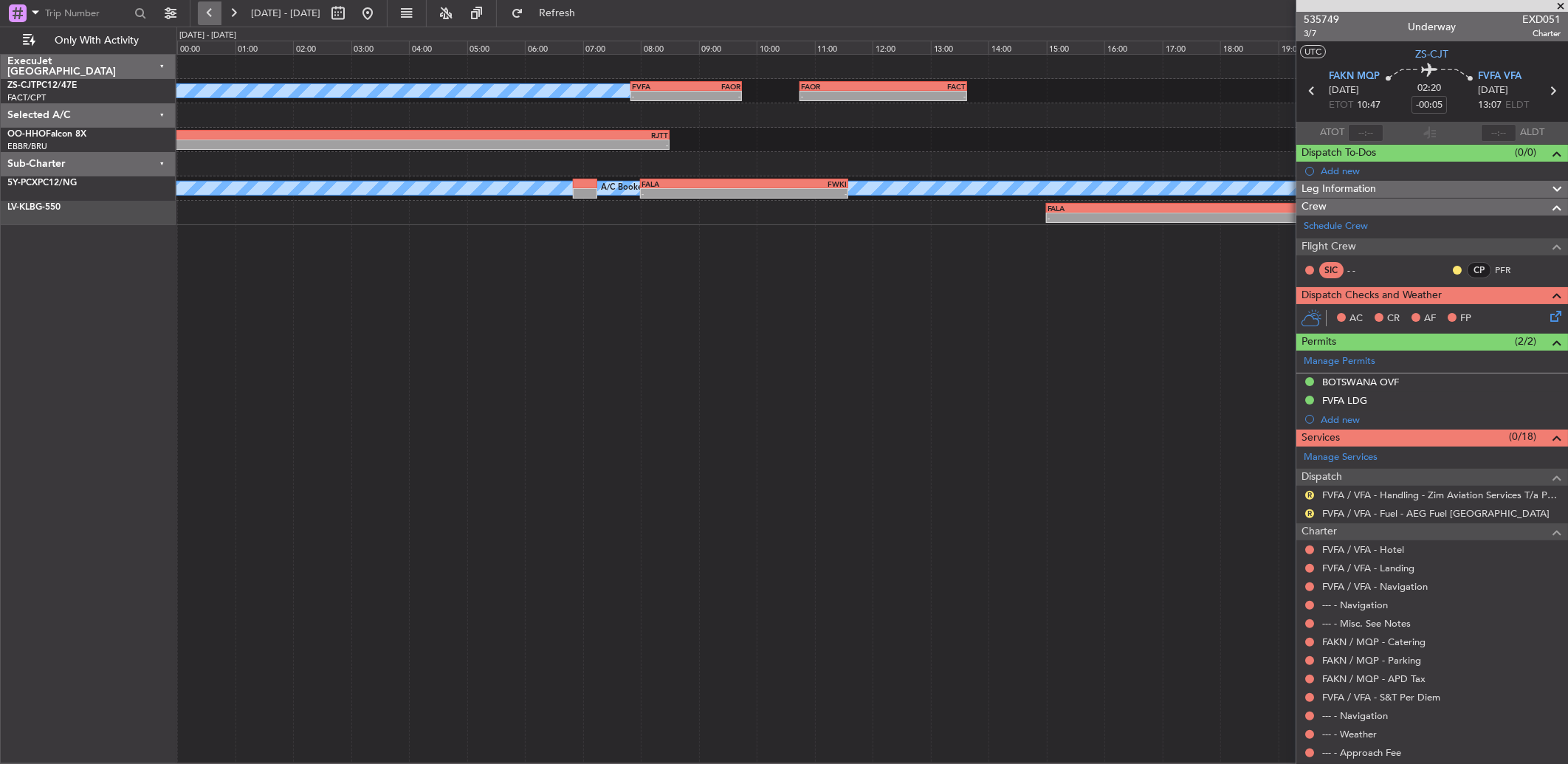
click at [215, 22] on button at bounding box center [210, 14] width 24 height 24
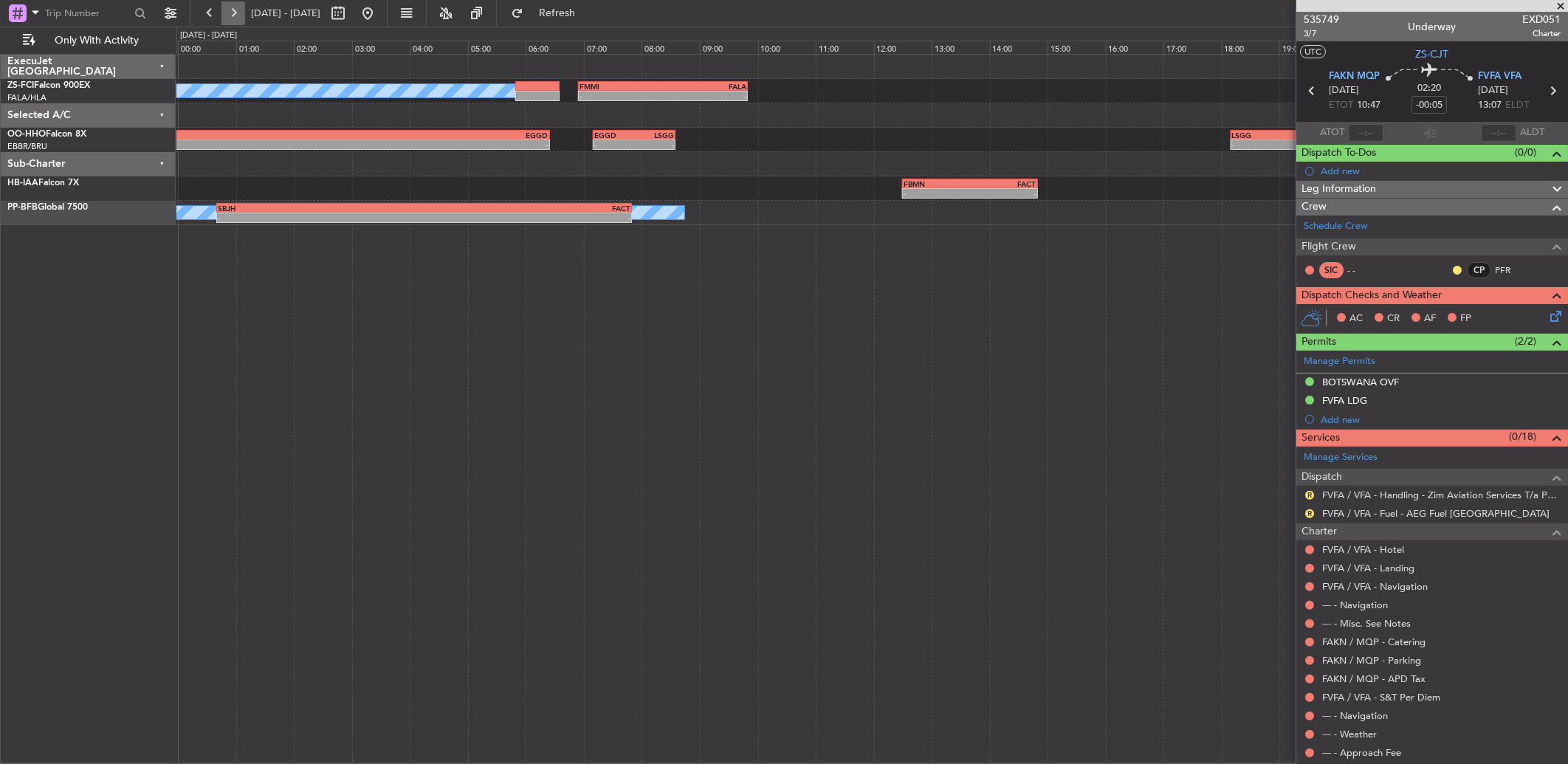
click at [234, 10] on button at bounding box center [234, 14] width 24 height 24
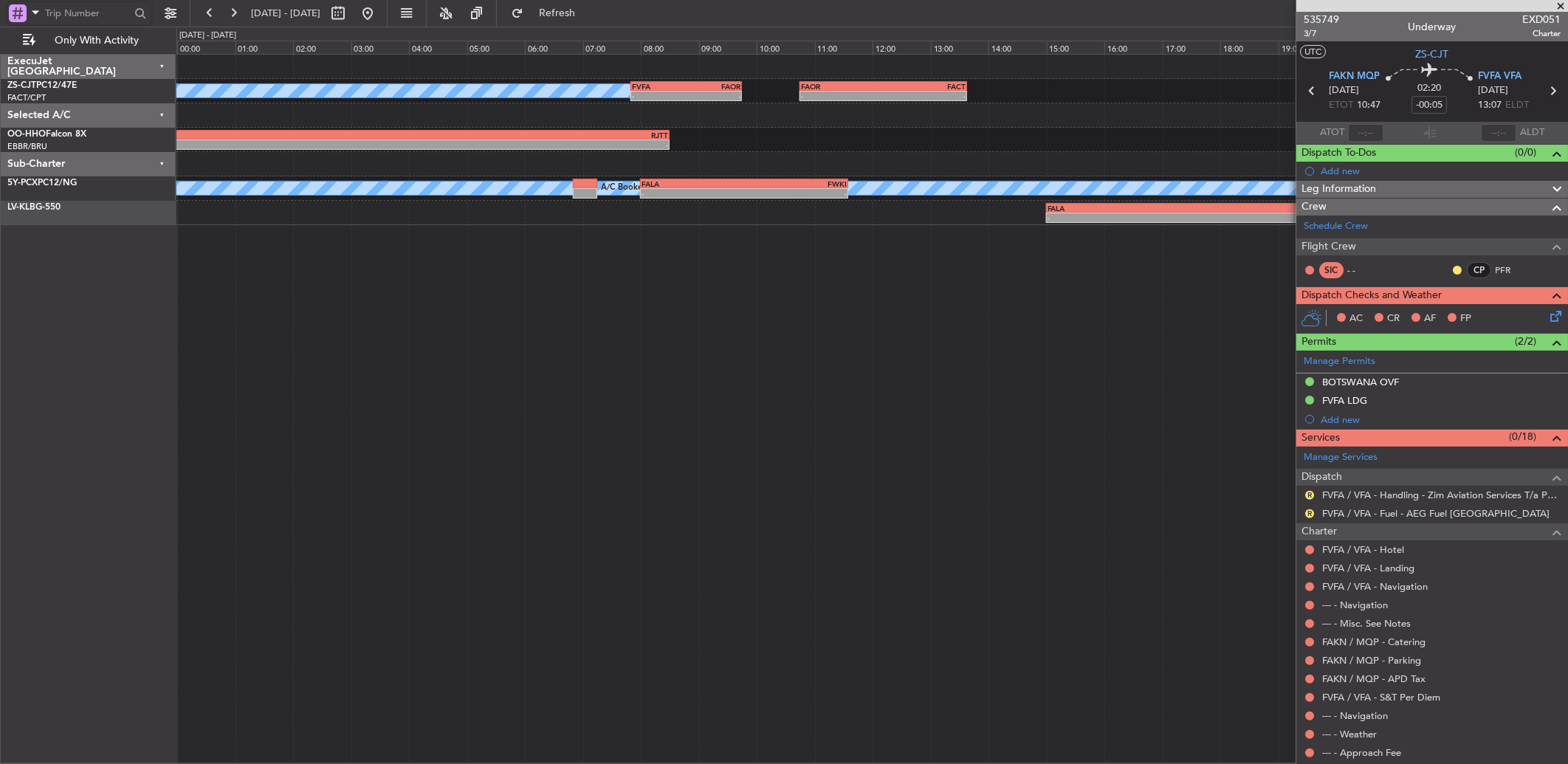
click at [90, 17] on input "text" at bounding box center [87, 13] width 85 height 22
click at [84, 10] on input "text" at bounding box center [87, 13] width 85 height 22
click at [207, 4] on button at bounding box center [210, 14] width 24 height 24
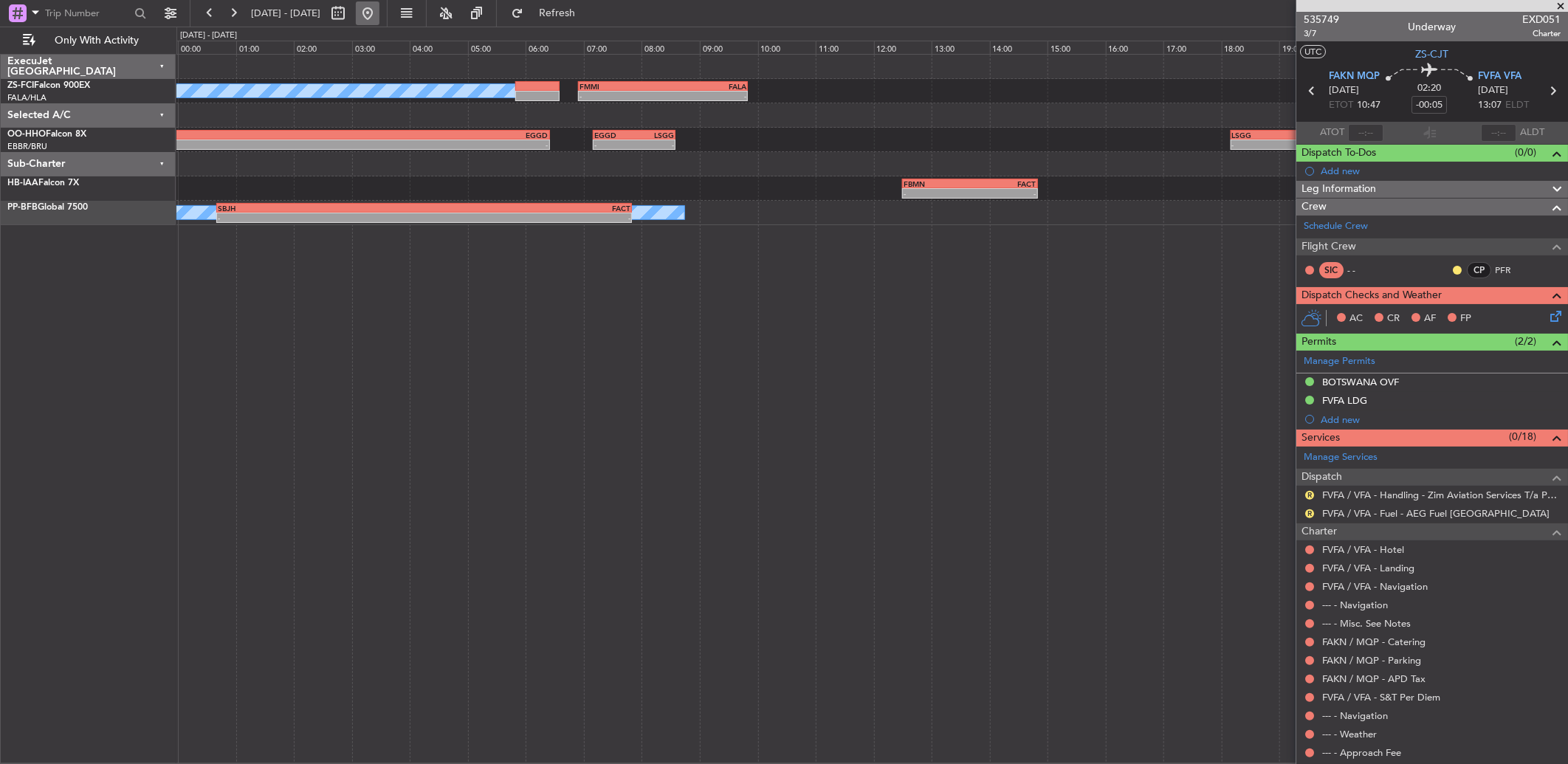
click at [379, 22] on button at bounding box center [367, 14] width 24 height 24
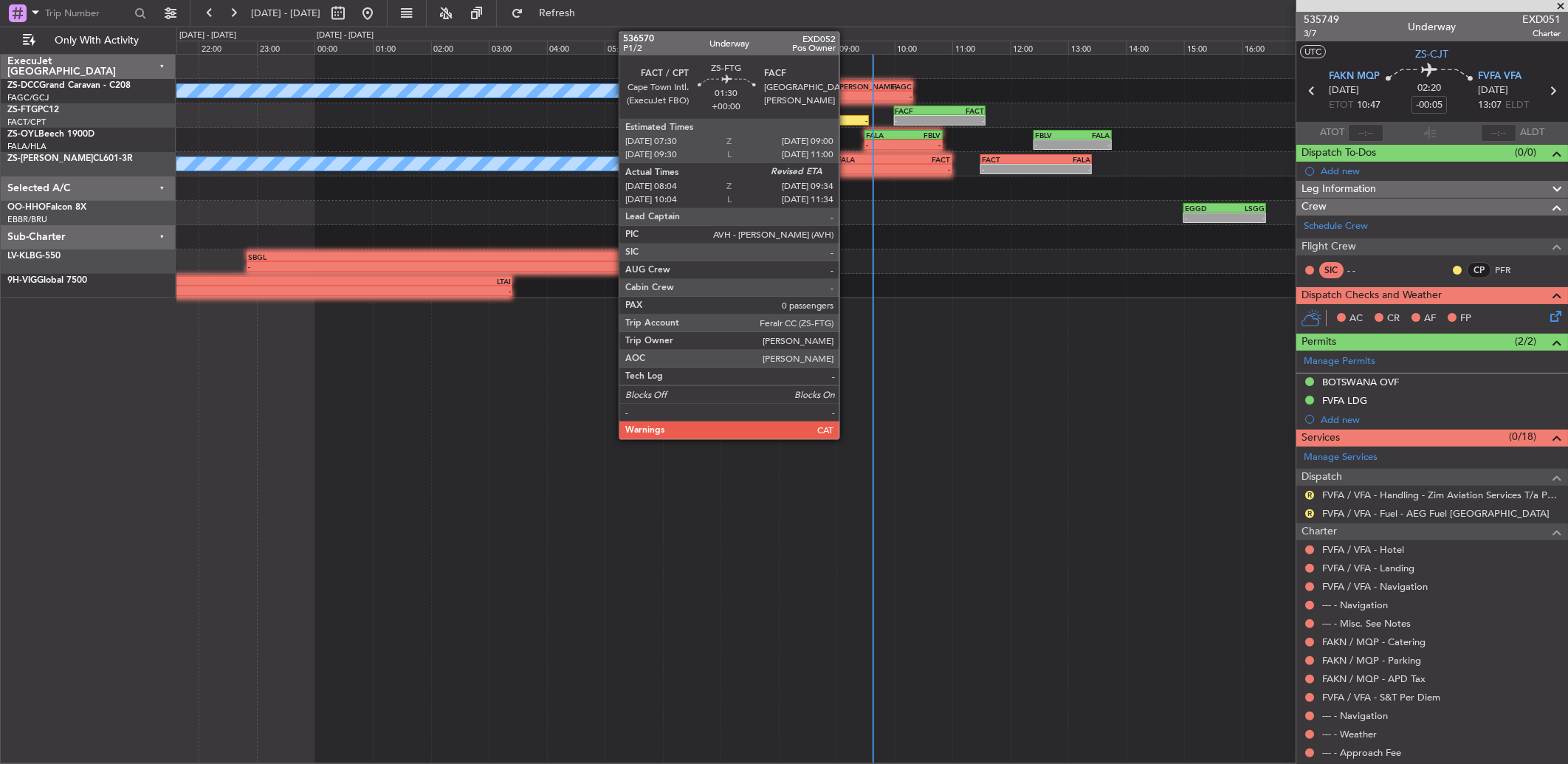
click at [847, 119] on div "-" at bounding box center [846, 121] width 42 height 9
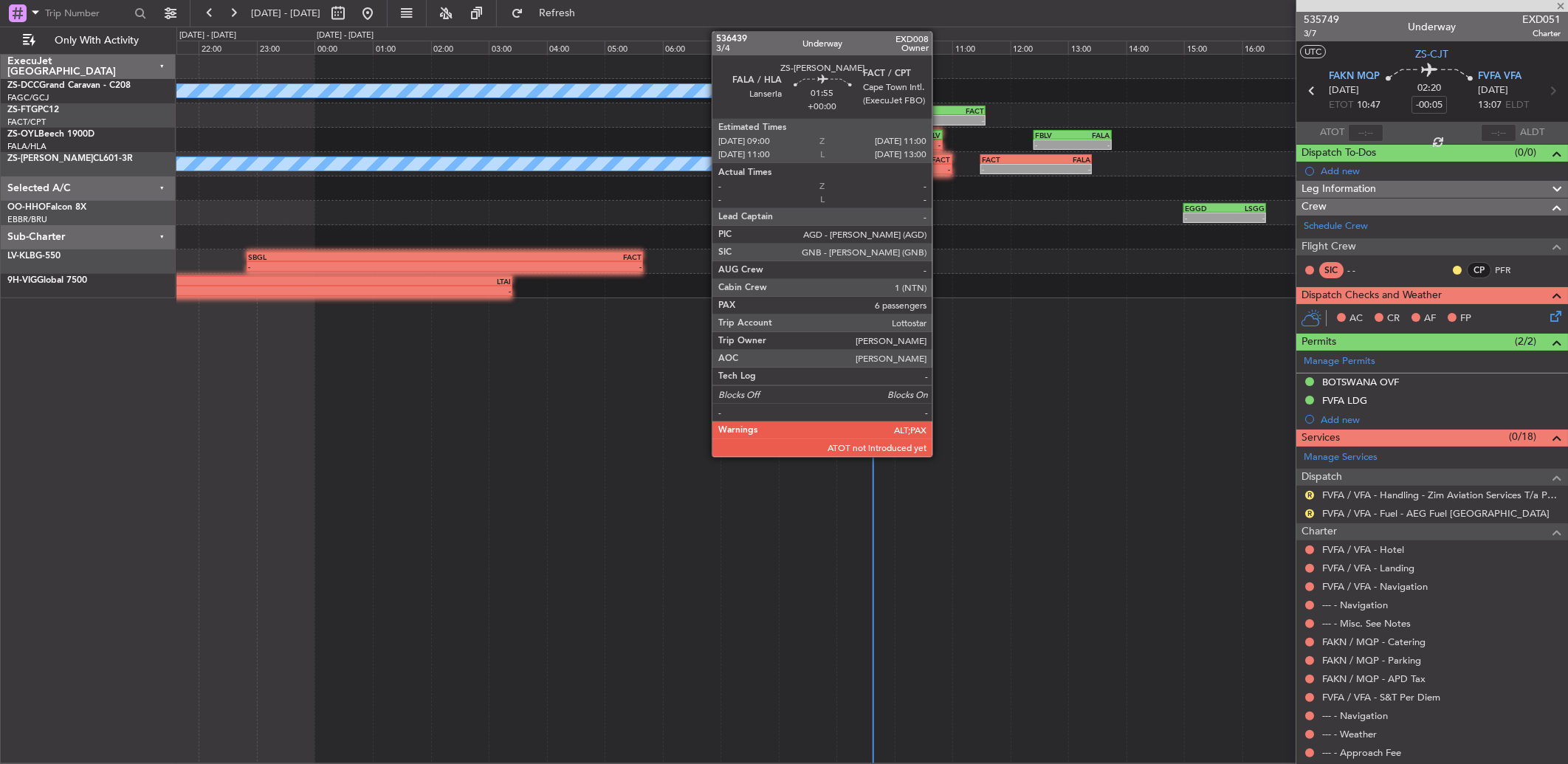
type input "08:04"
type input "0"
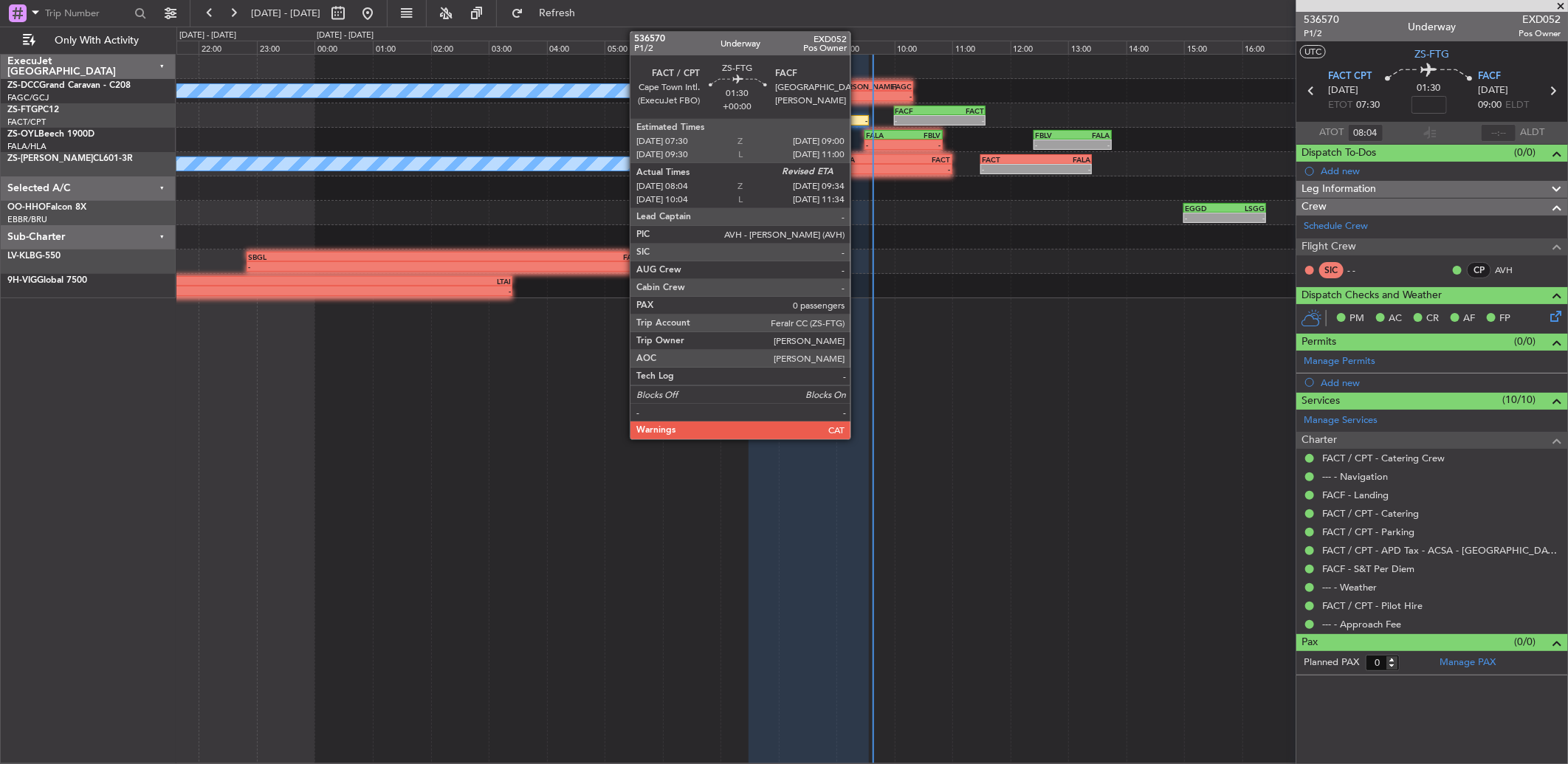
click at [858, 122] on div "-" at bounding box center [846, 121] width 42 height 9
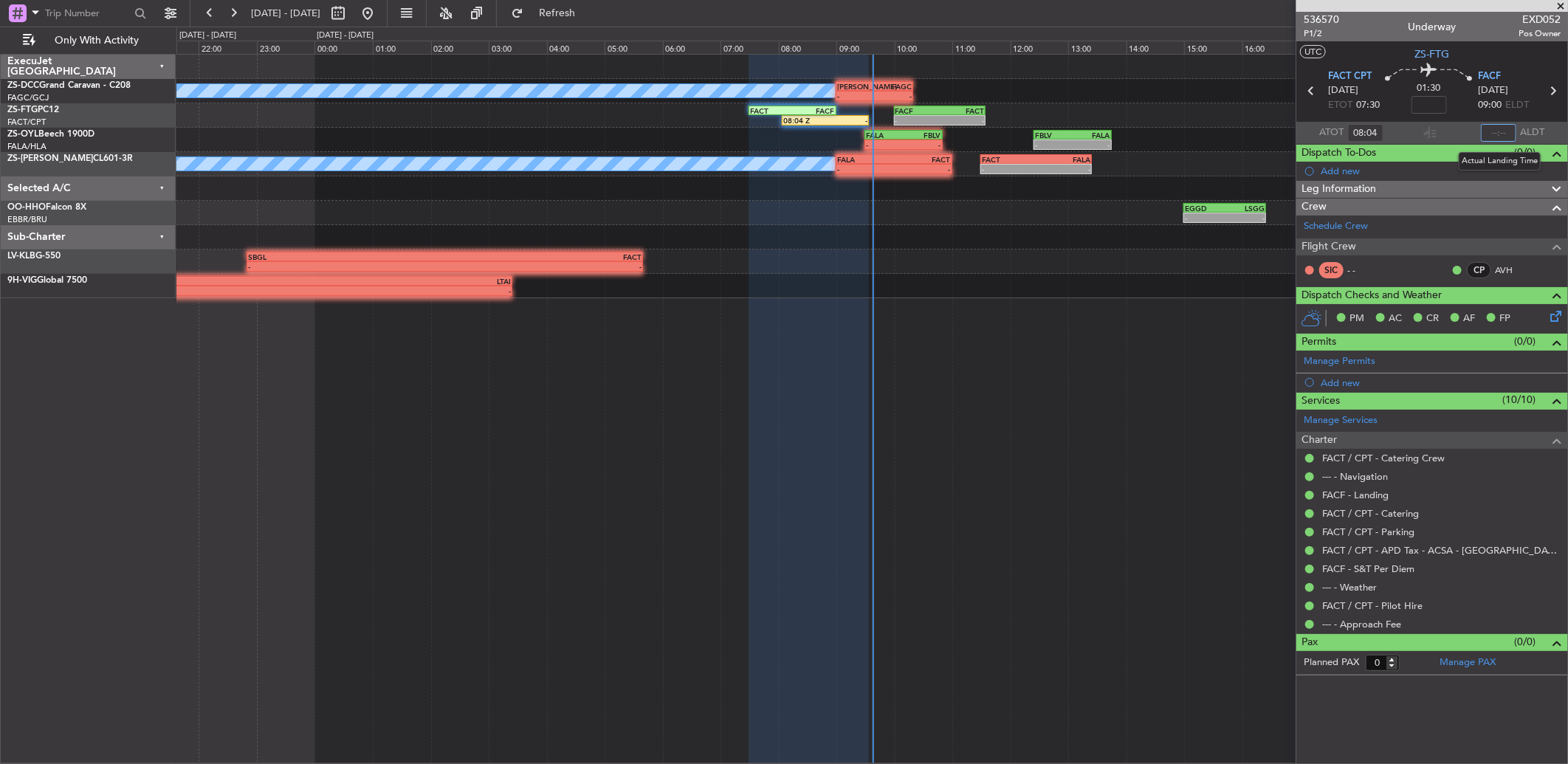
click at [1112, 133] on input "text" at bounding box center [1498, 133] width 35 height 17
type input "09:37"
click at [350, 17] on button at bounding box center [338, 14] width 24 height 24
select select "10"
select select "2025"
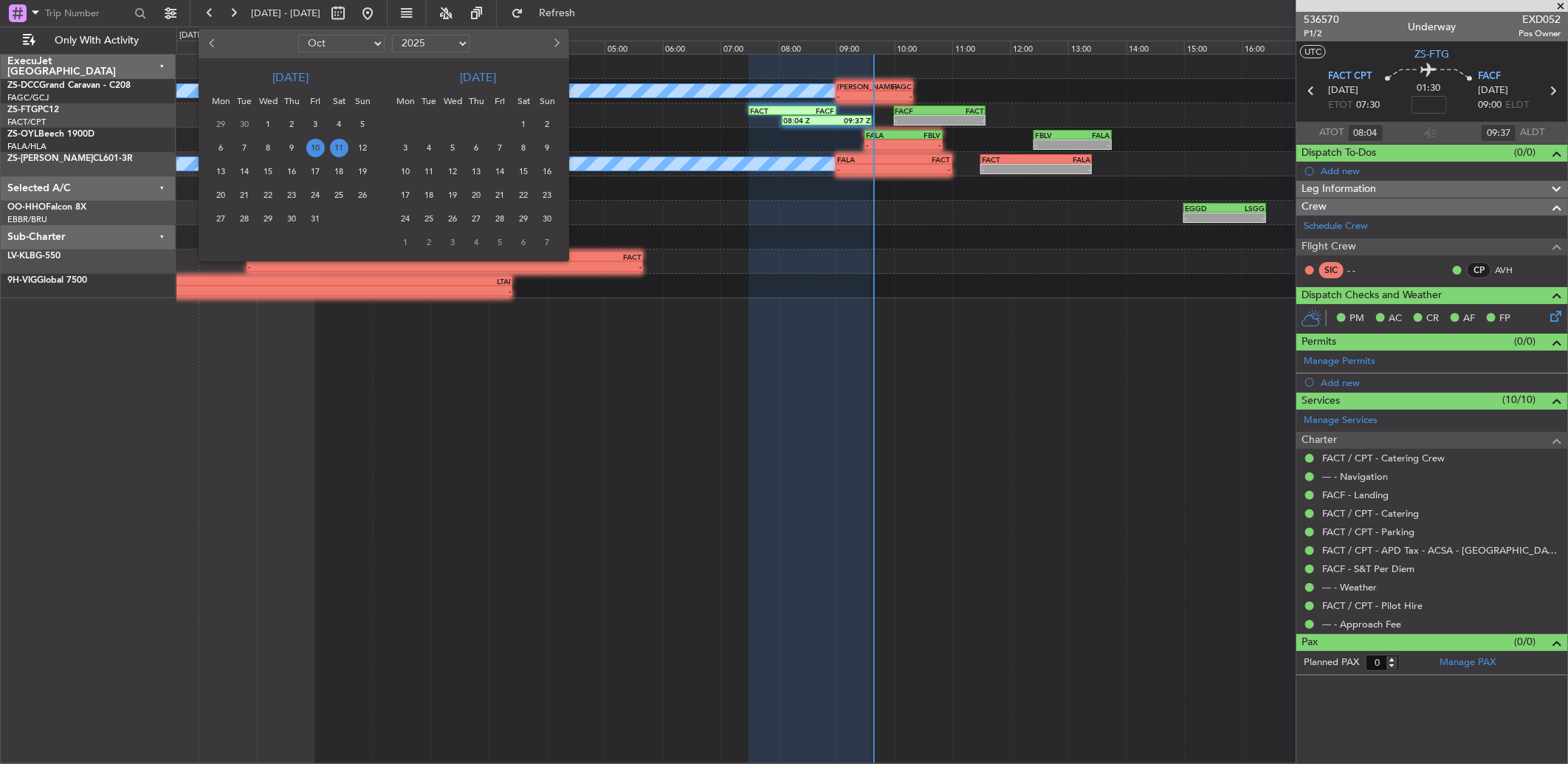
click at [359, 145] on span "12" at bounding box center [363, 148] width 18 height 18
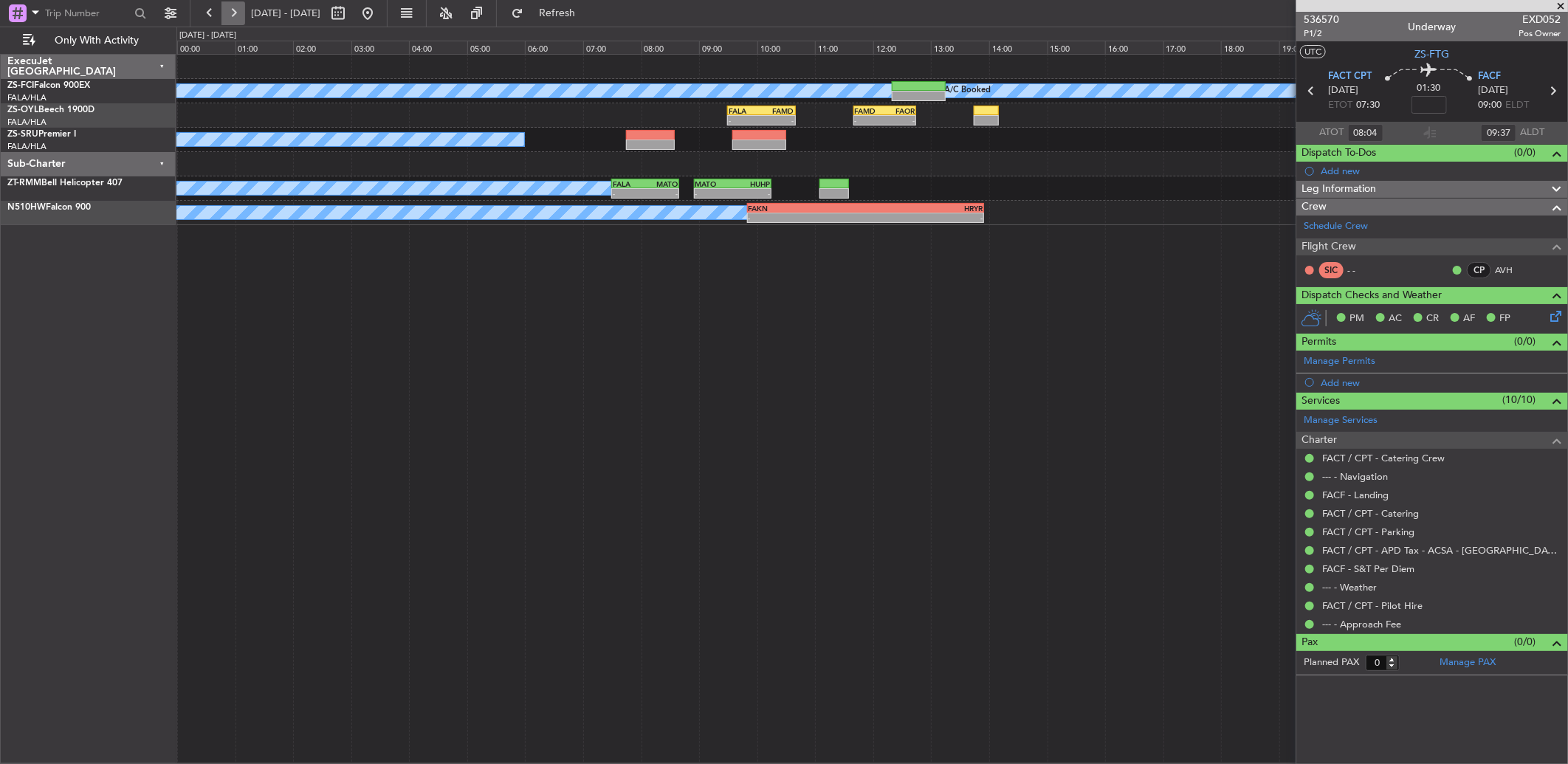
click at [231, 17] on button at bounding box center [234, 14] width 24 height 24
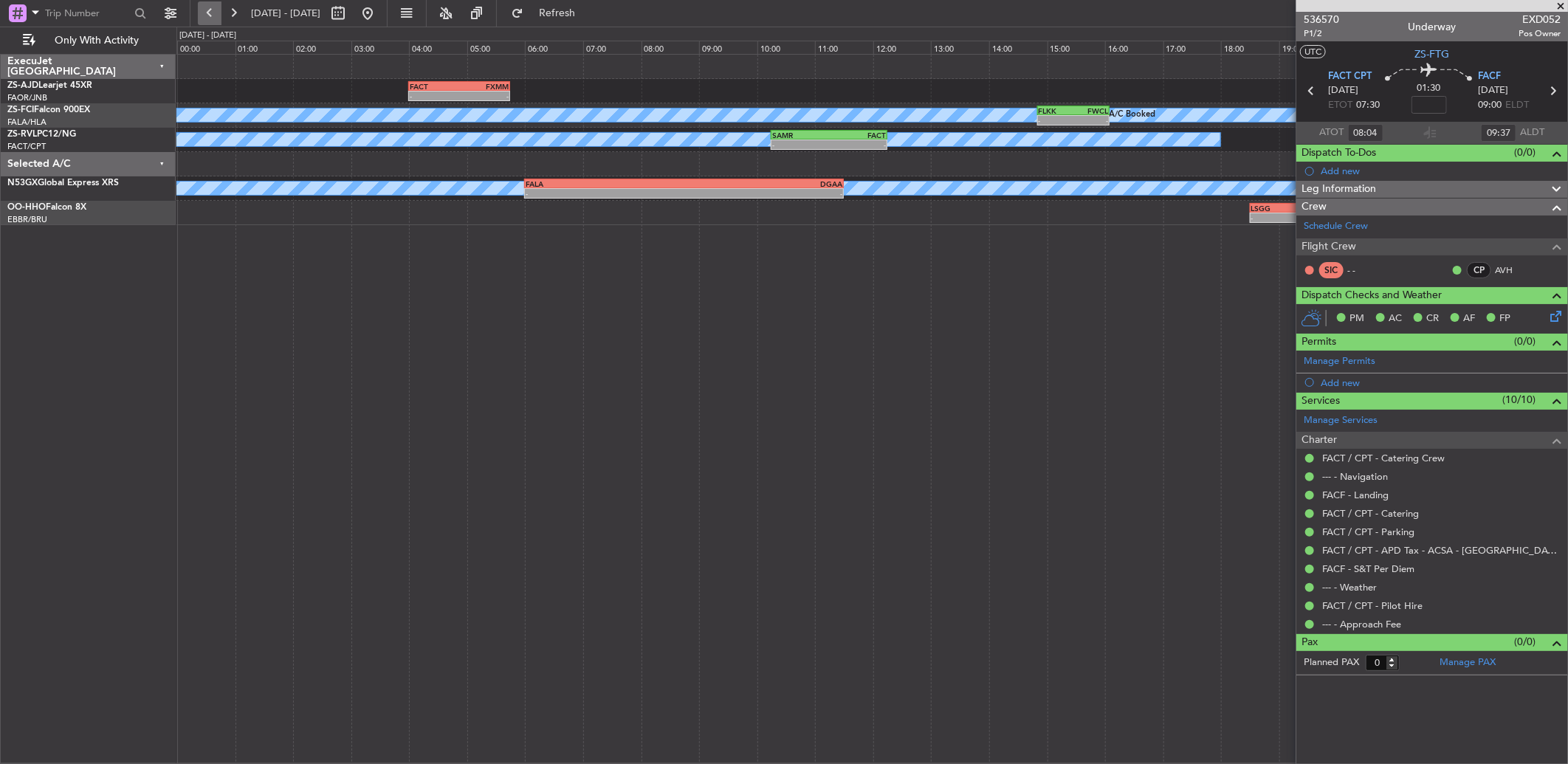
click at [211, 15] on button at bounding box center [210, 14] width 24 height 24
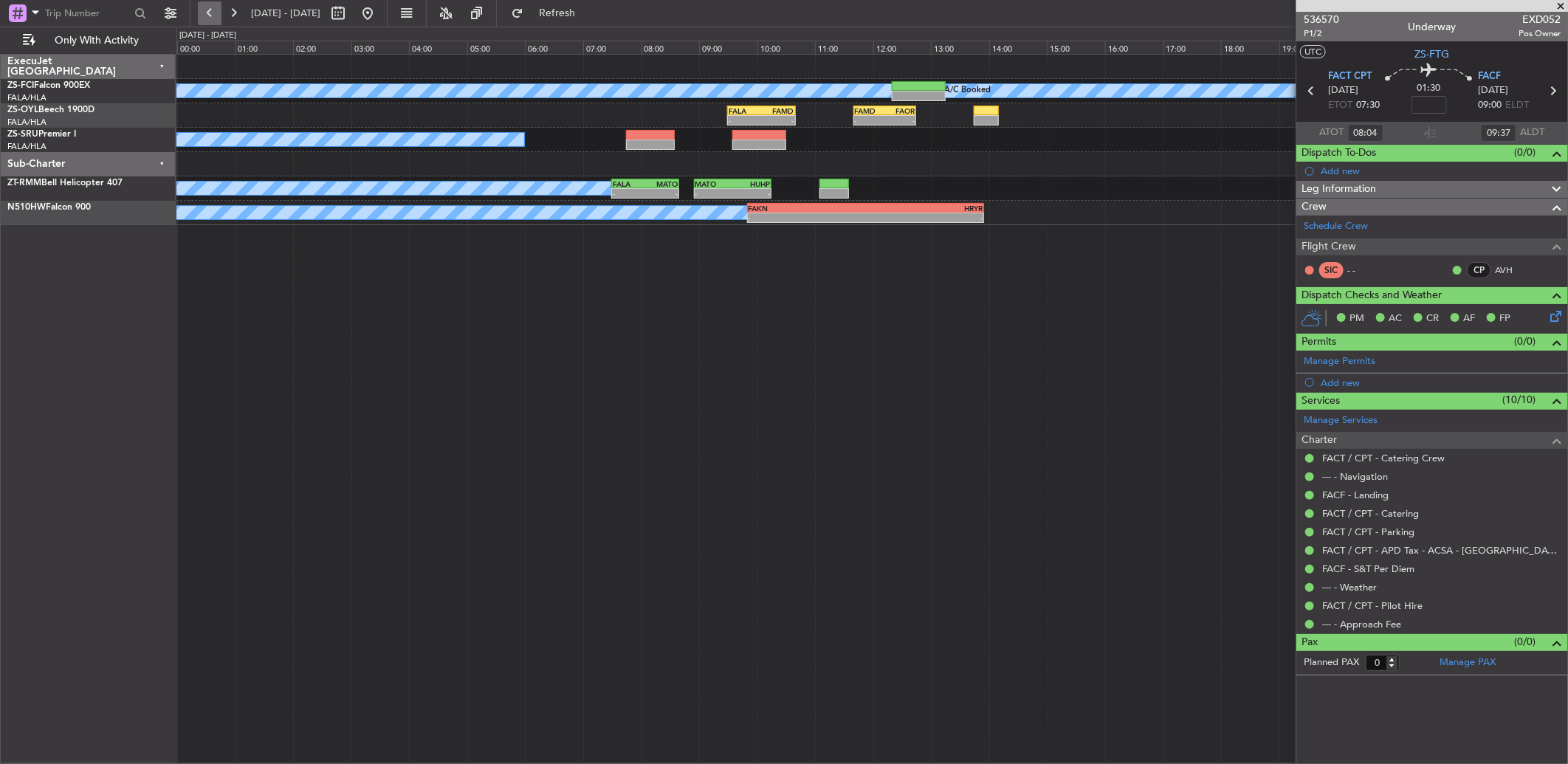
click at [211, 15] on button at bounding box center [210, 14] width 24 height 24
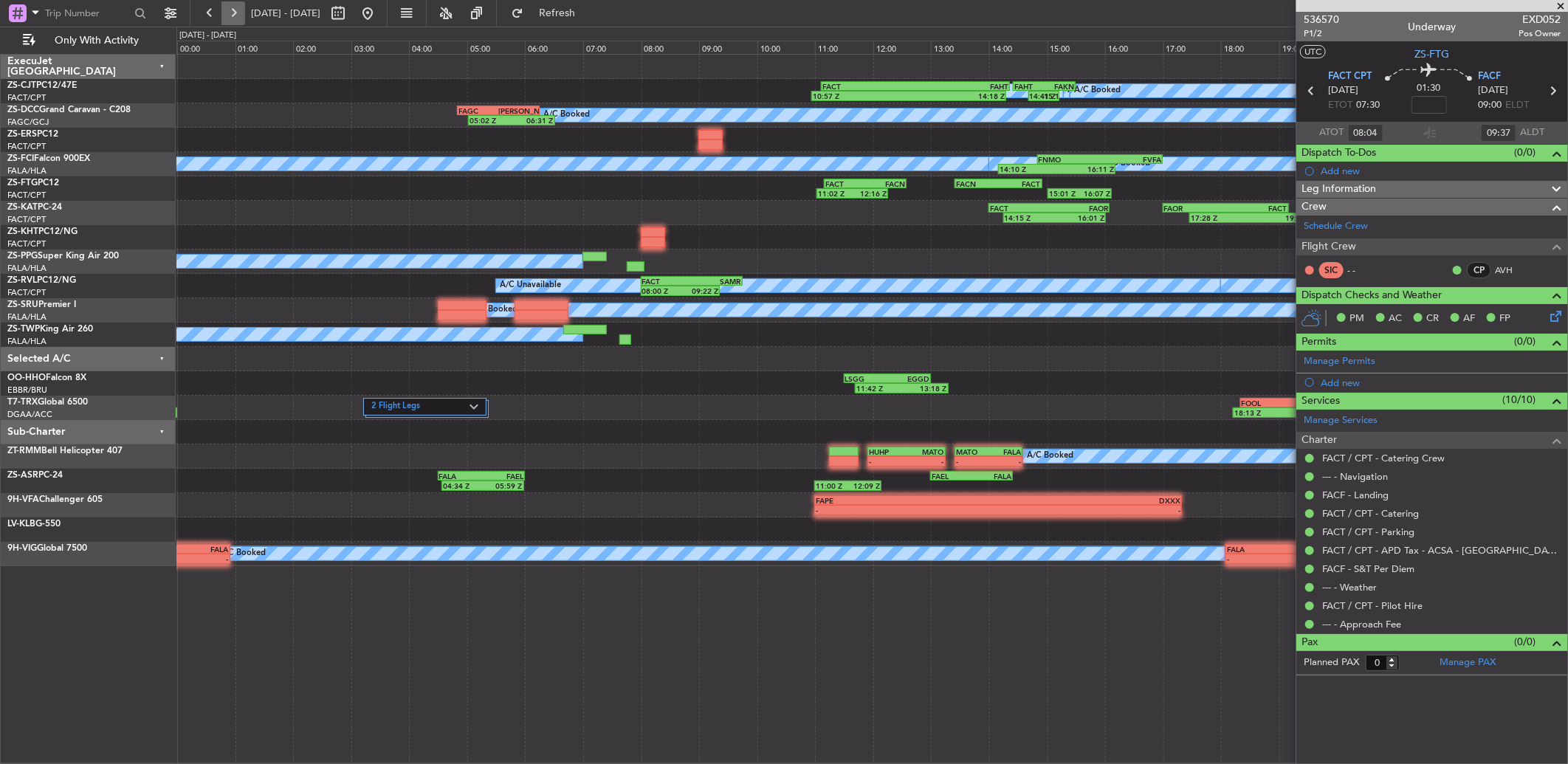
click at [225, 13] on button at bounding box center [234, 14] width 24 height 24
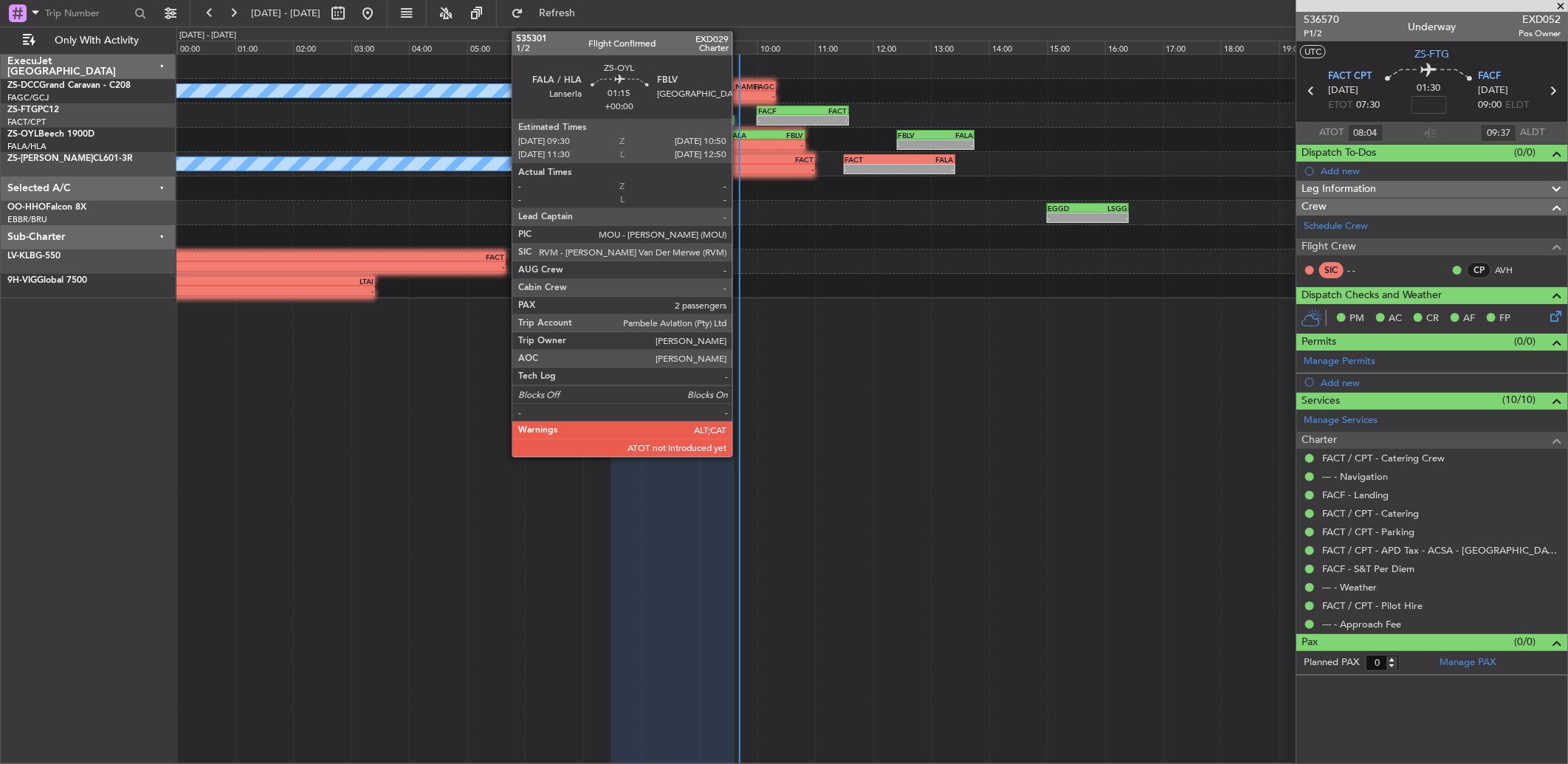
click at [741, 134] on div "FALA" at bounding box center [747, 135] width 38 height 9
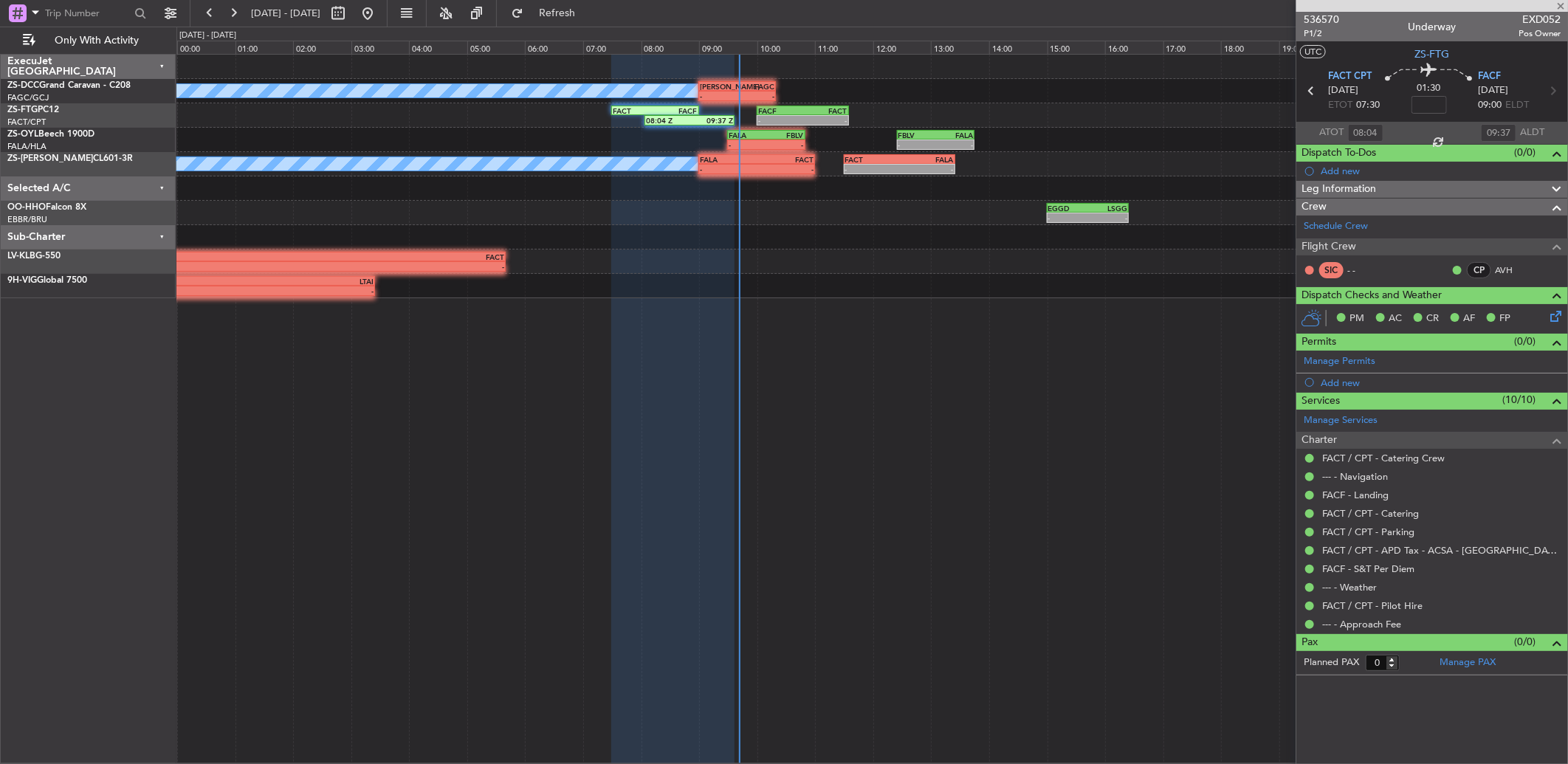
type input "2"
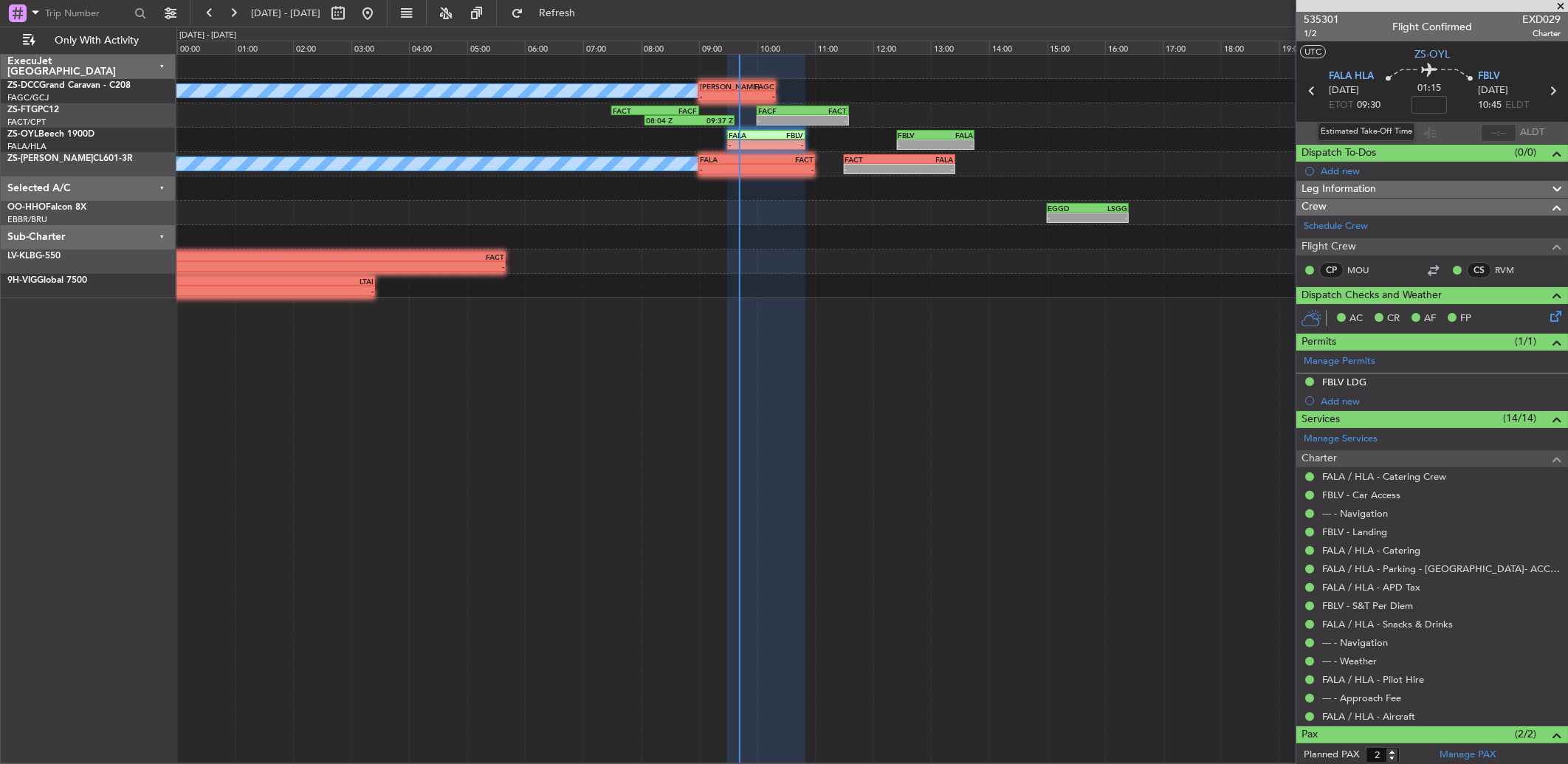
click at [1112, 129] on div "Estimated Take-Off Time" at bounding box center [1366, 132] width 98 height 18
click at [1112, 136] on input "text" at bounding box center [1365, 133] width 35 height 17
type input "09:41"
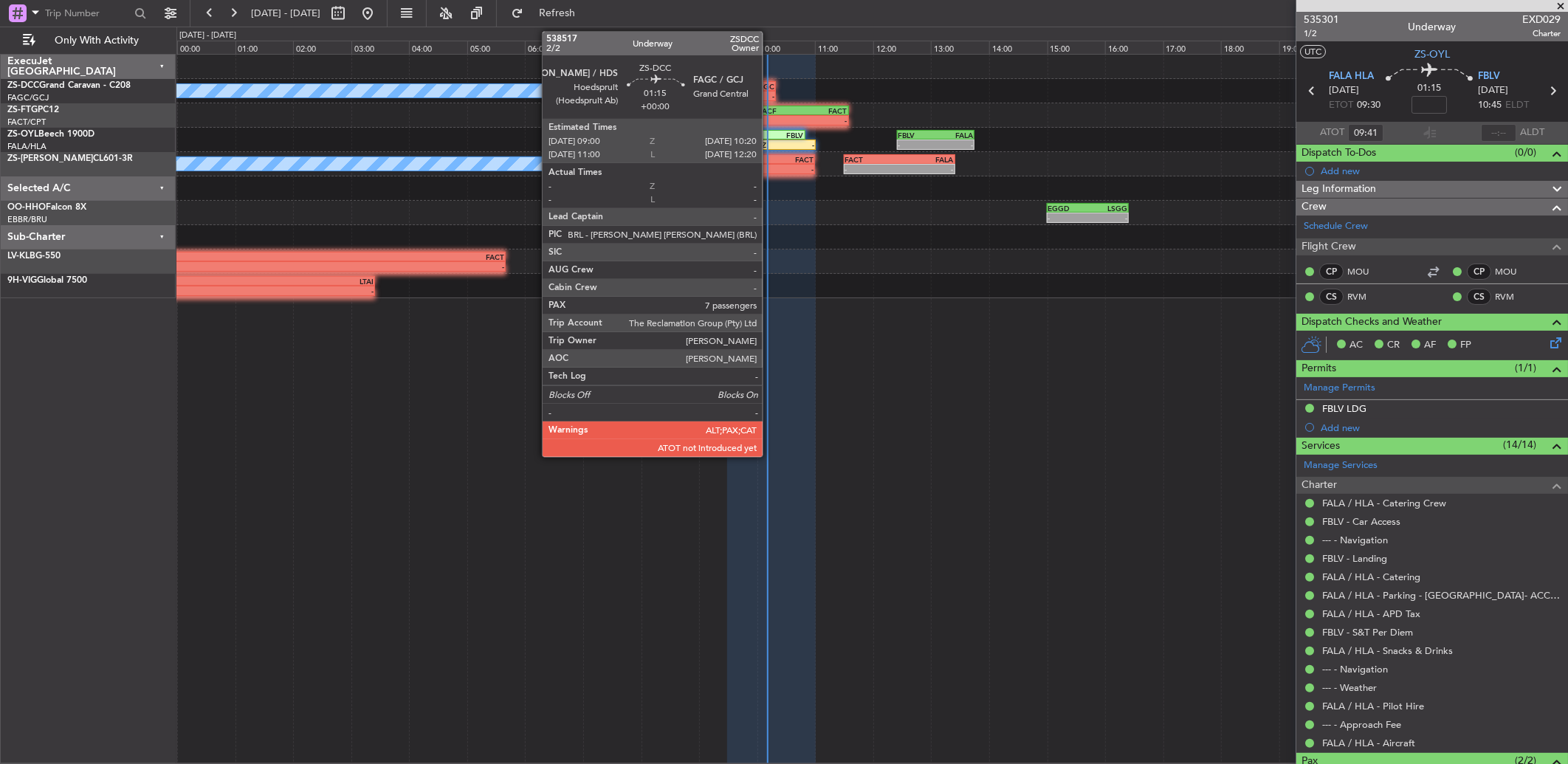
click at [764, 91] on div "-" at bounding box center [756, 96] width 38 height 9
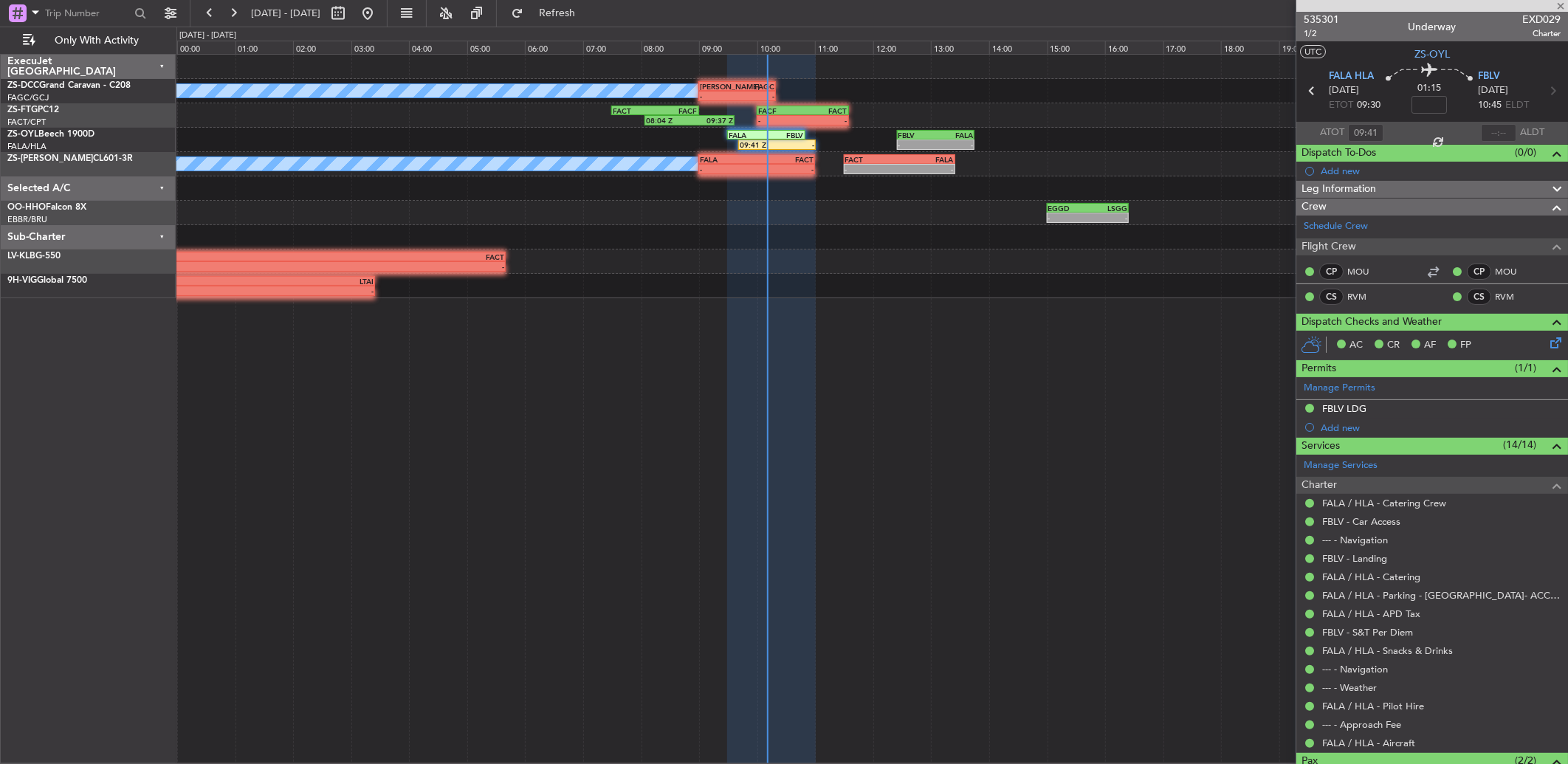
type input "7"
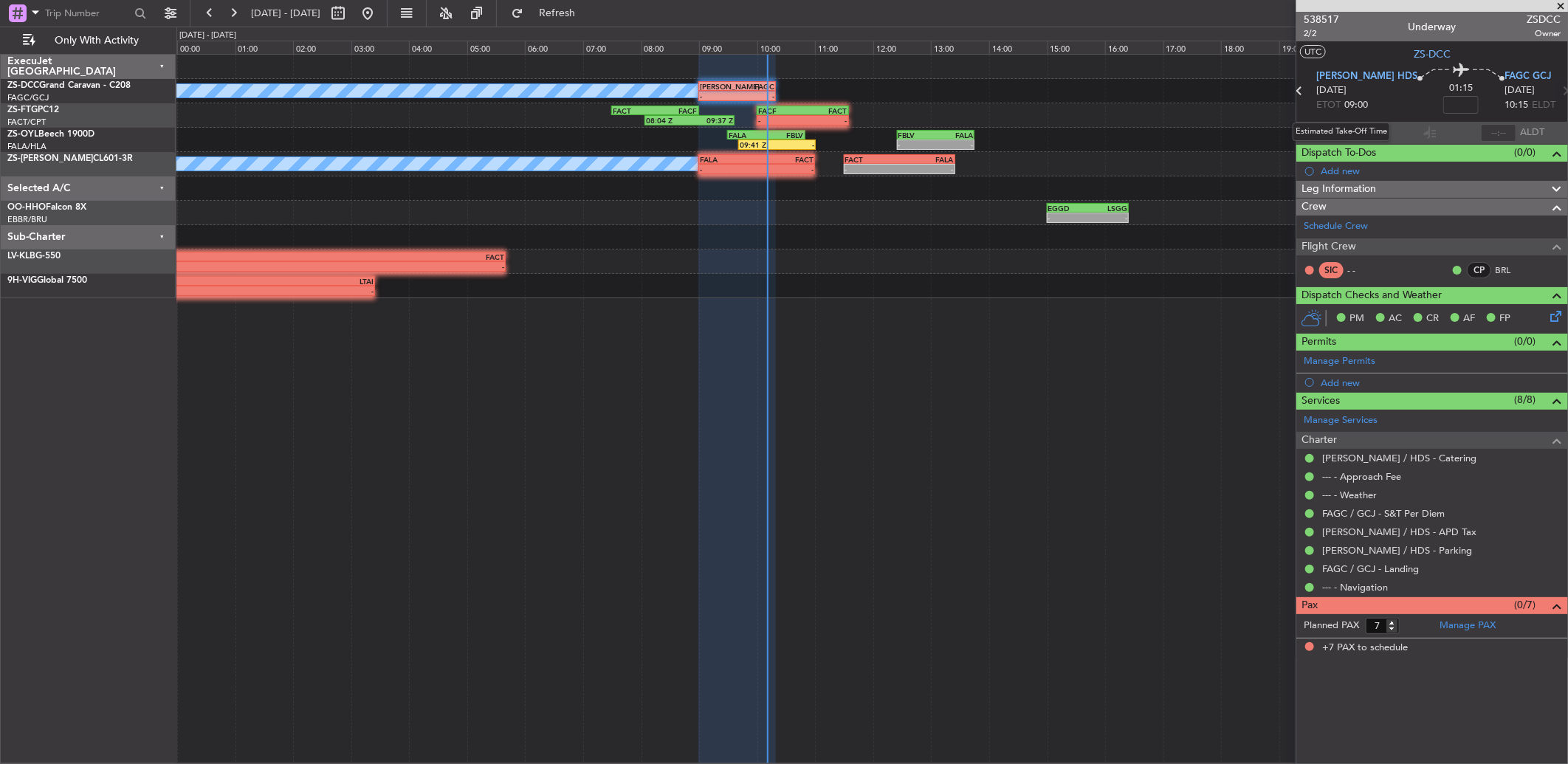
click at [1112, 136] on div "Estimated Take-Off Time" at bounding box center [1342, 132] width 98 height 18
click at [1112, 129] on input "text" at bounding box center [1365, 133] width 35 height 17
type input "09:00"
click at [233, 12] on button at bounding box center [234, 14] width 24 height 24
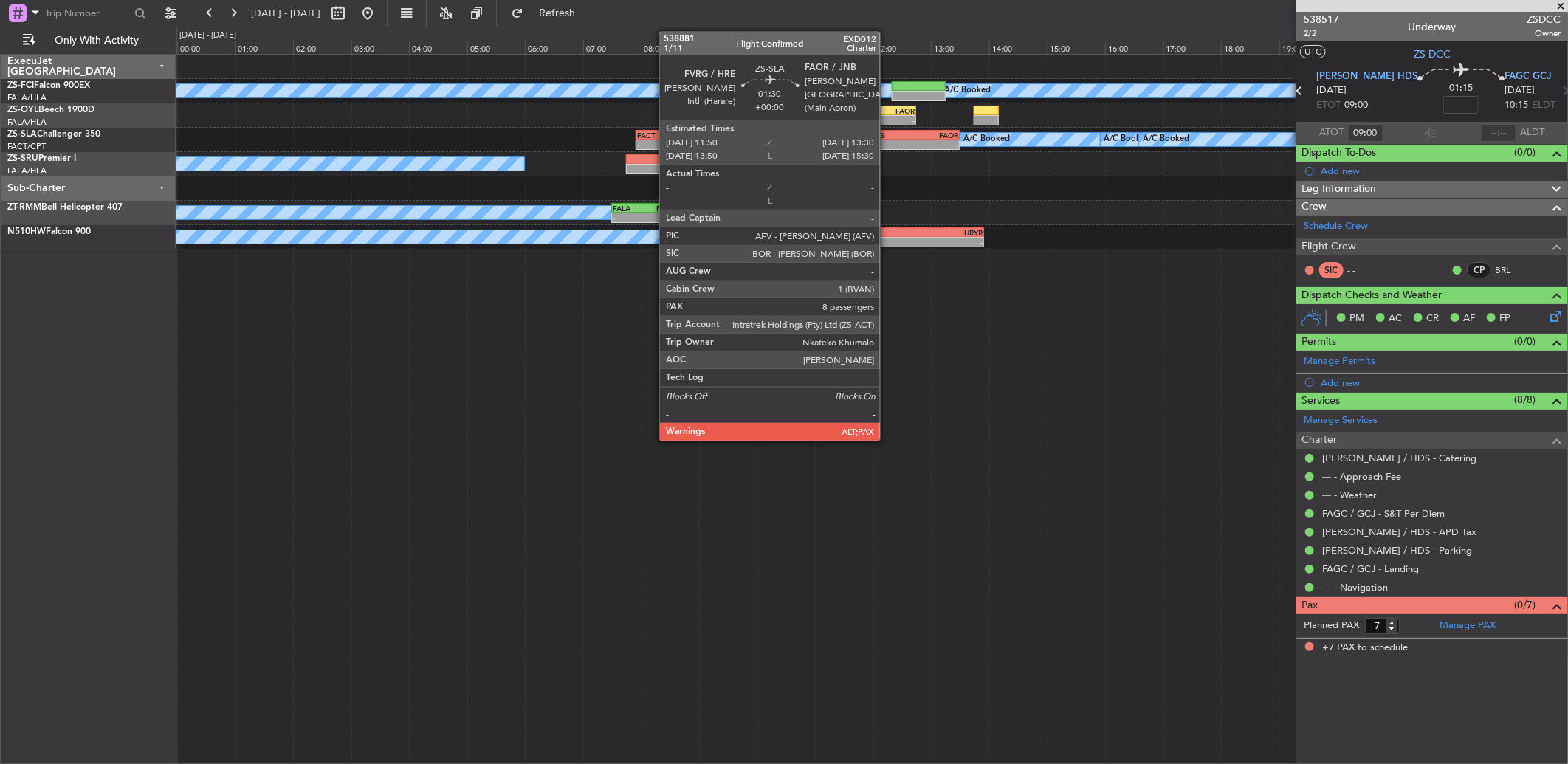
click at [888, 141] on div "-" at bounding box center [888, 145] width 47 height 9
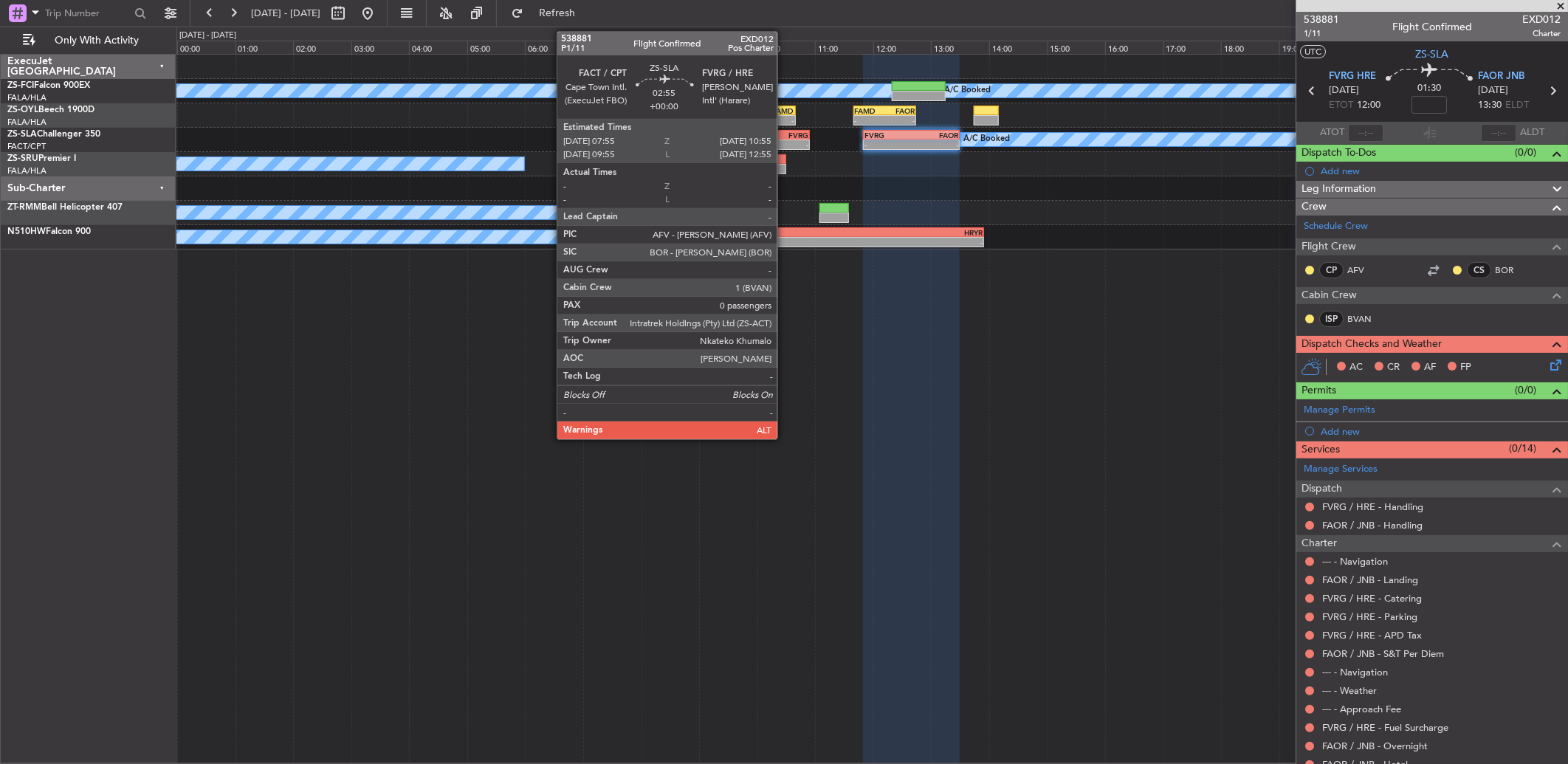
click at [784, 133] on div "FVRG" at bounding box center [765, 135] width 86 height 9
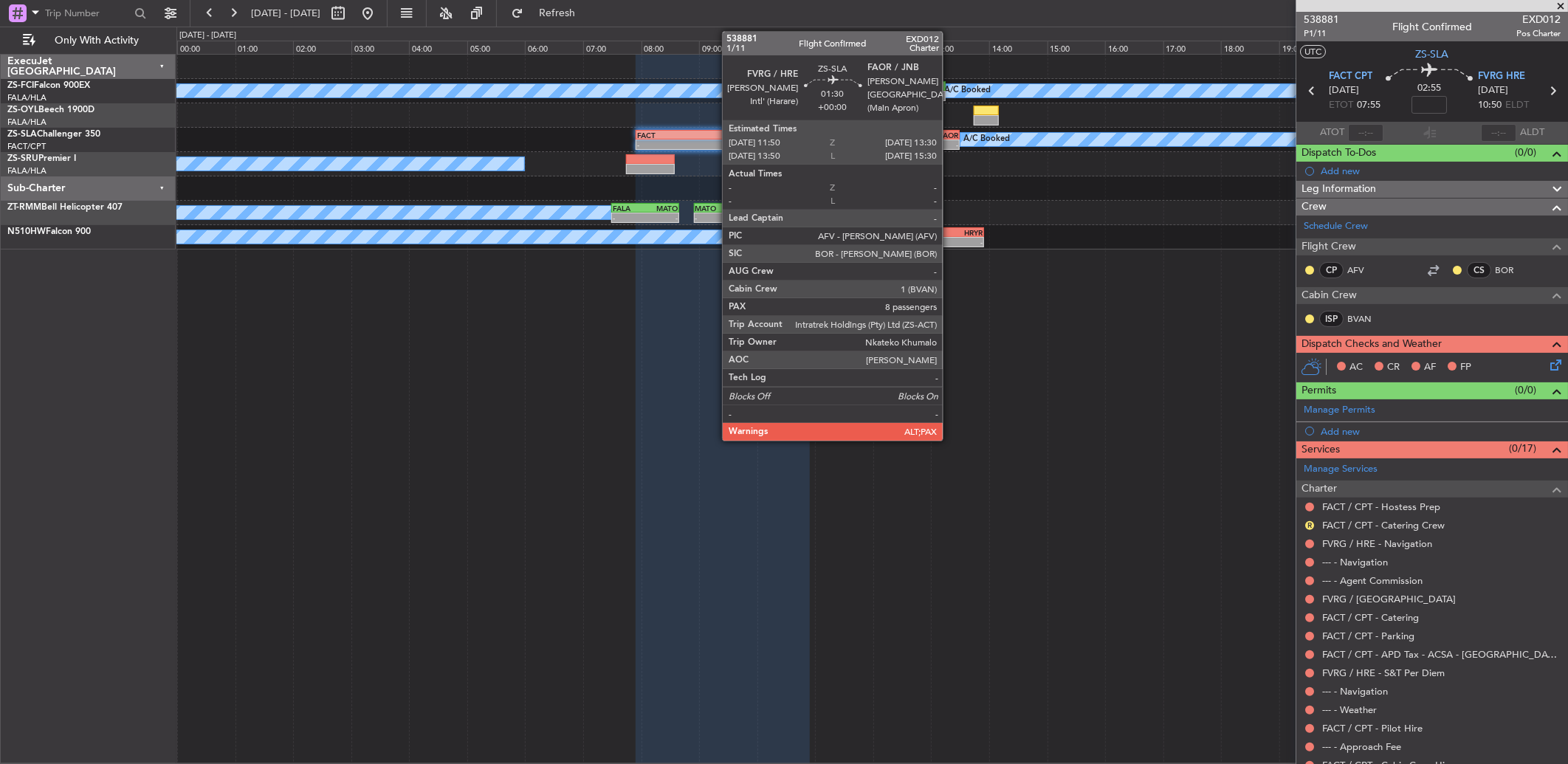
click at [950, 135] on div "FAOR" at bounding box center [935, 135] width 47 height 9
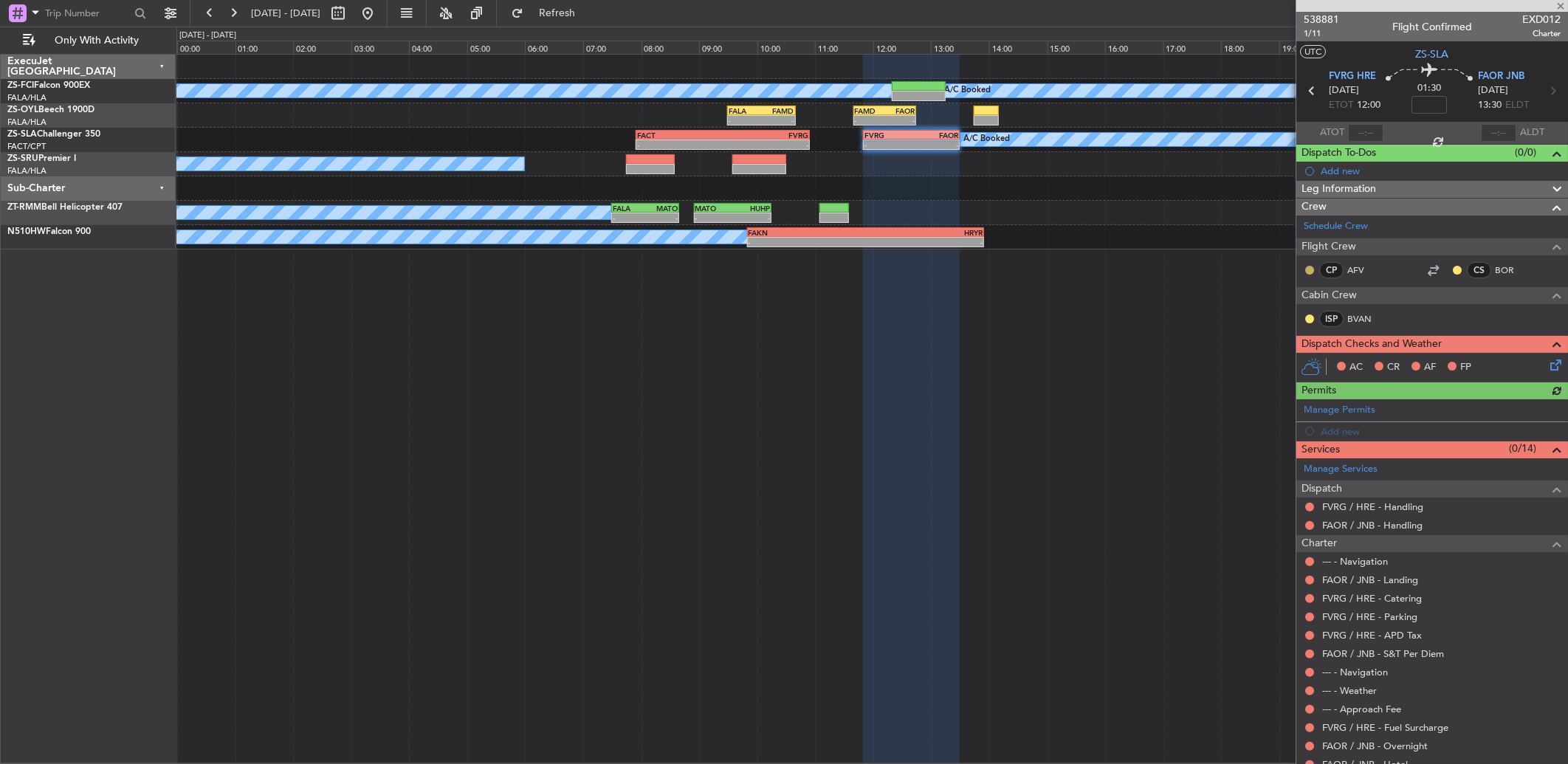
click at [1112, 272] on button at bounding box center [1309, 271] width 9 height 9
click at [1112, 316] on span "Acknowledged" at bounding box center [1313, 313] width 65 height 15
click at [1112, 271] on button at bounding box center [1458, 271] width 9 height 9
drag, startPoint x: 1423, startPoint y: 307, endPoint x: 1318, endPoint y: 312, distance: 105.1
click at [1112, 307] on span "Acknowledged" at bounding box center [1448, 313] width 65 height 15
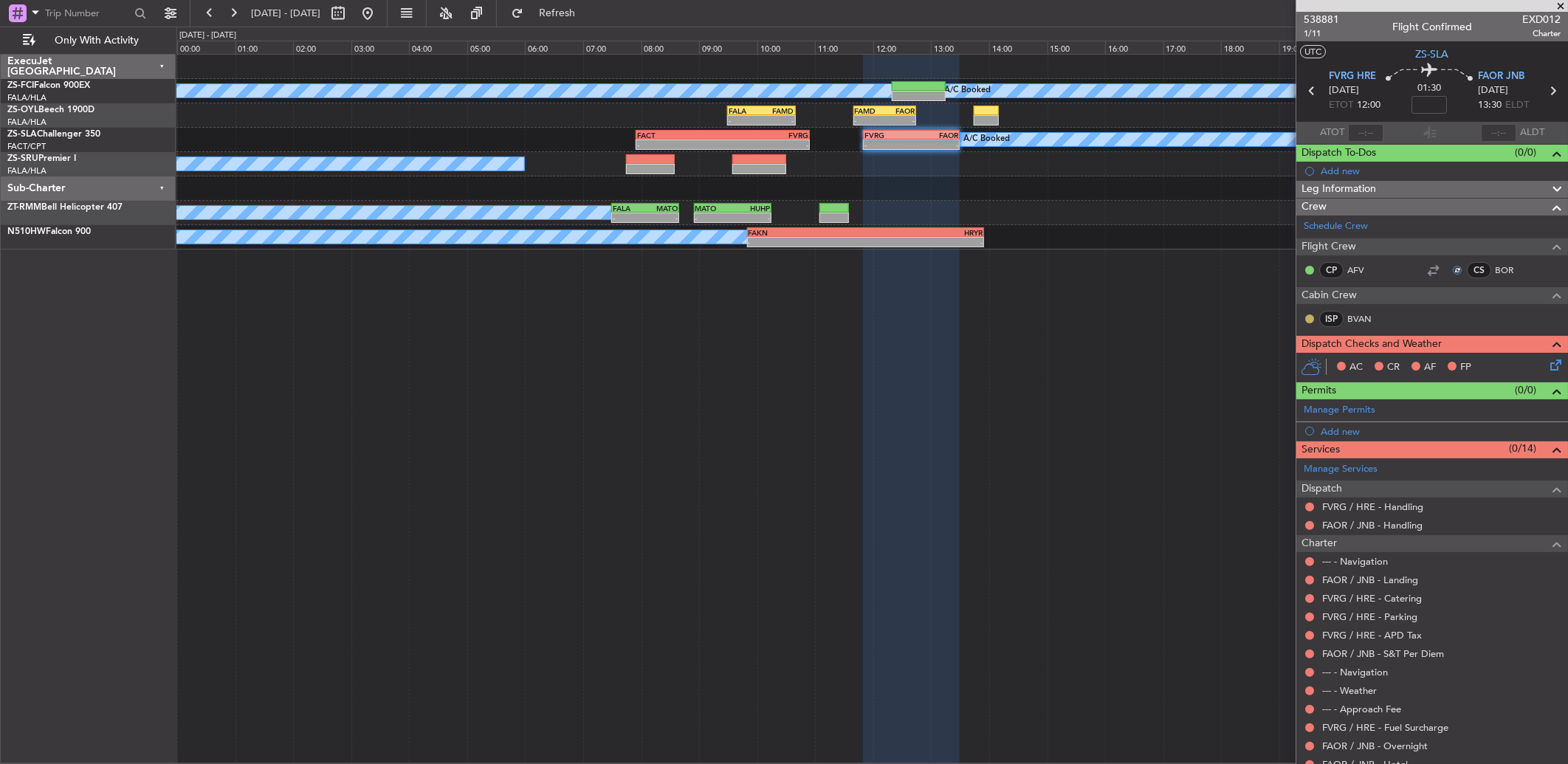
click at [1112, 315] on button at bounding box center [1309, 319] width 9 height 9
drag, startPoint x: 1295, startPoint y: 357, endPoint x: 1270, endPoint y: 355, distance: 25.1
click at [1112, 358] on mat-tooltip-component "Unread" at bounding box center [1309, 342] width 54 height 39
click at [1112, 315] on button at bounding box center [1309, 319] width 9 height 9
click at [1112, 363] on span "Acknowledged" at bounding box center [1313, 363] width 65 height 15
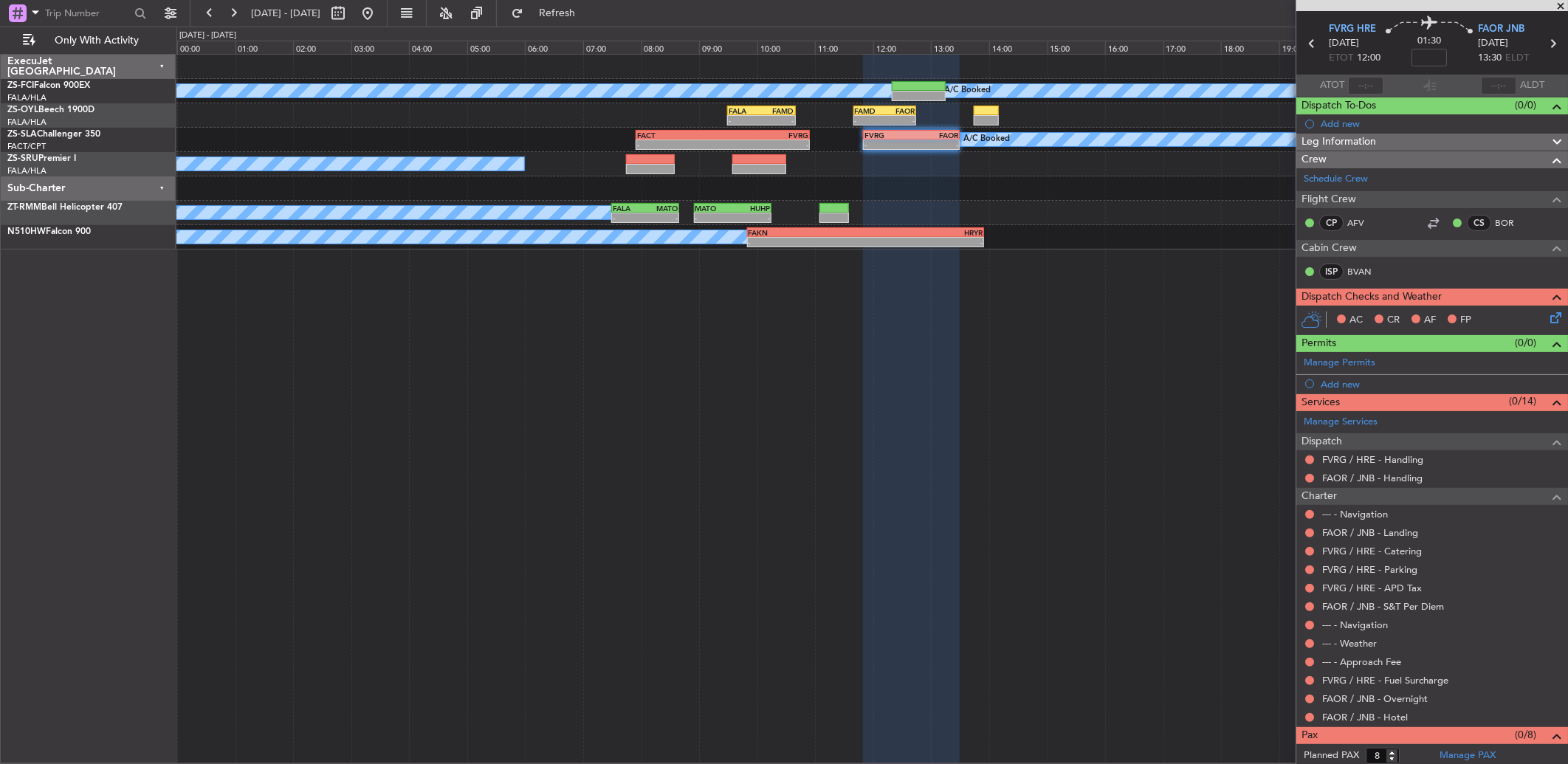
scroll to position [70, 0]
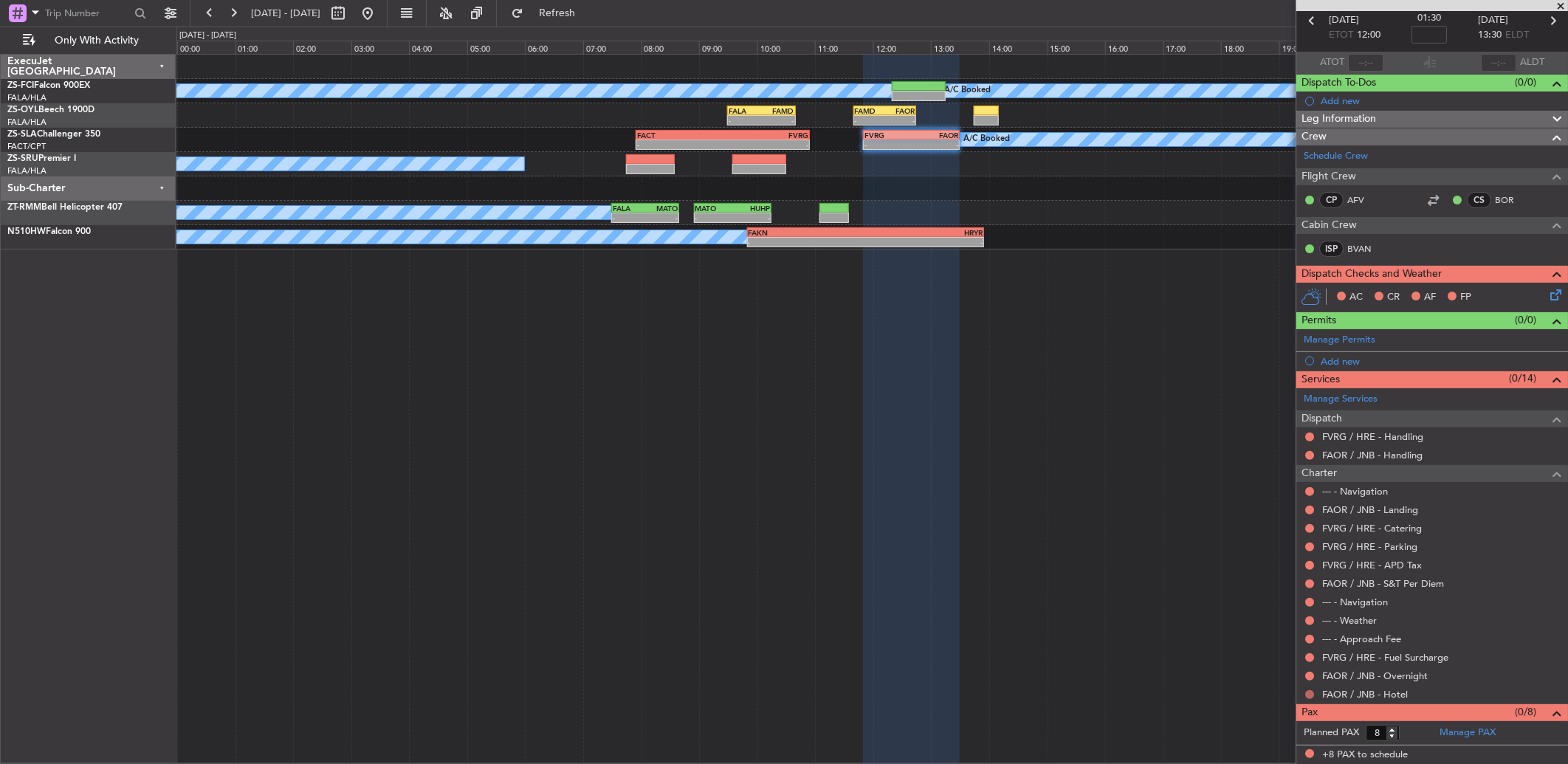
click at [1112, 507] on button at bounding box center [1309, 695] width 9 height 9
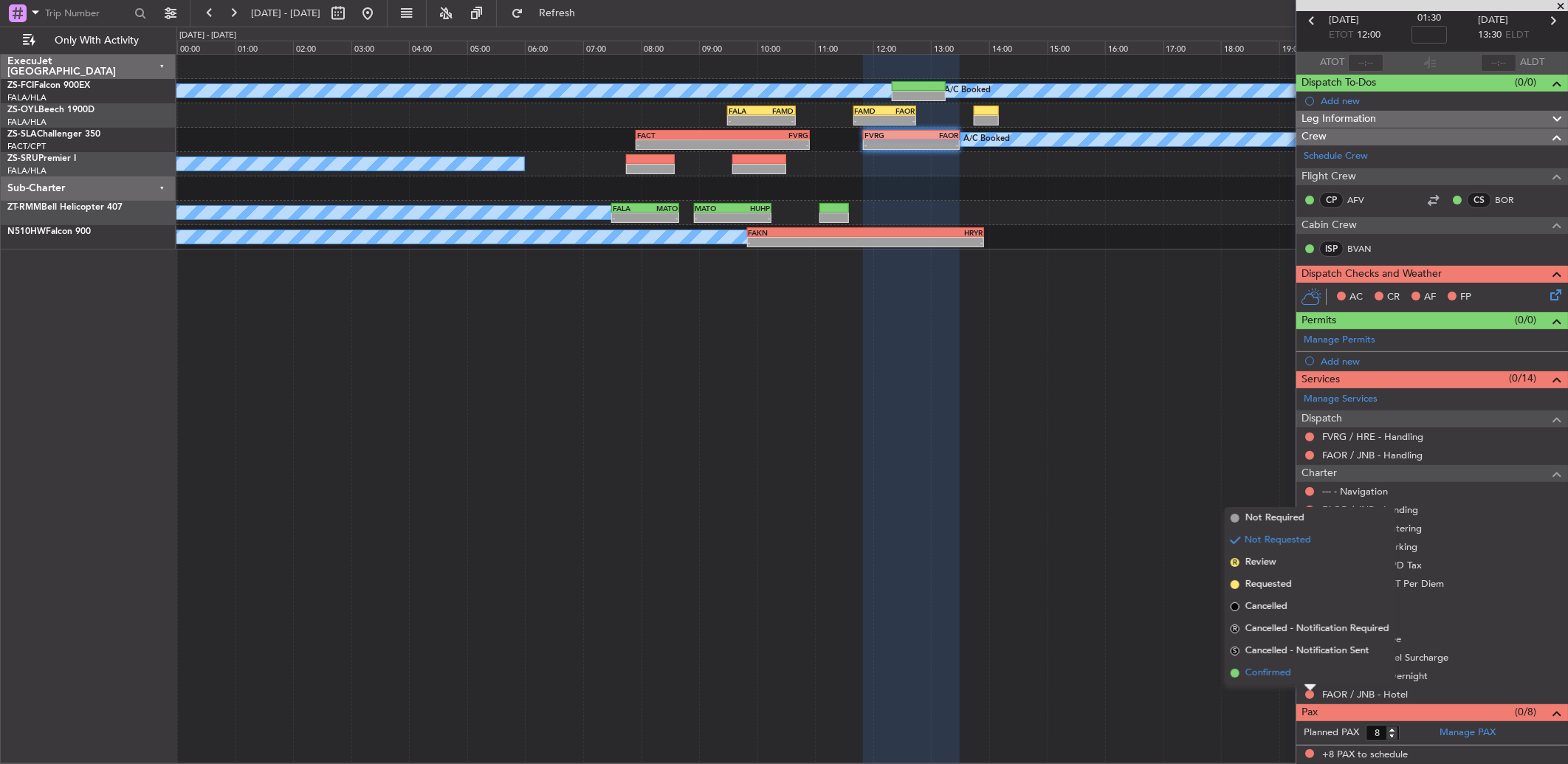
click at [1112, 507] on li "Confirmed" at bounding box center [1309, 673] width 170 height 22
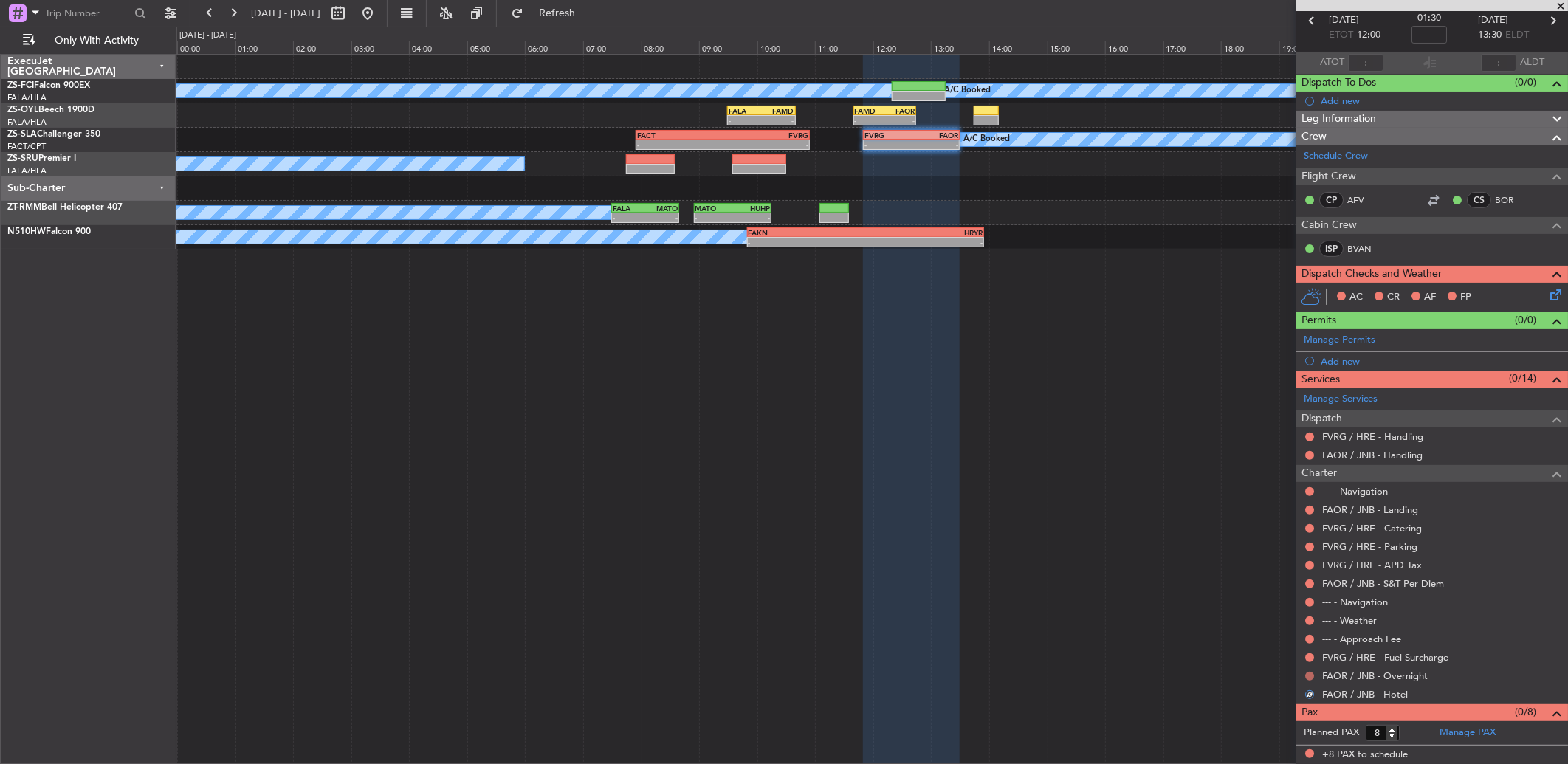
click at [1112, 507] on button at bounding box center [1309, 677] width 9 height 9
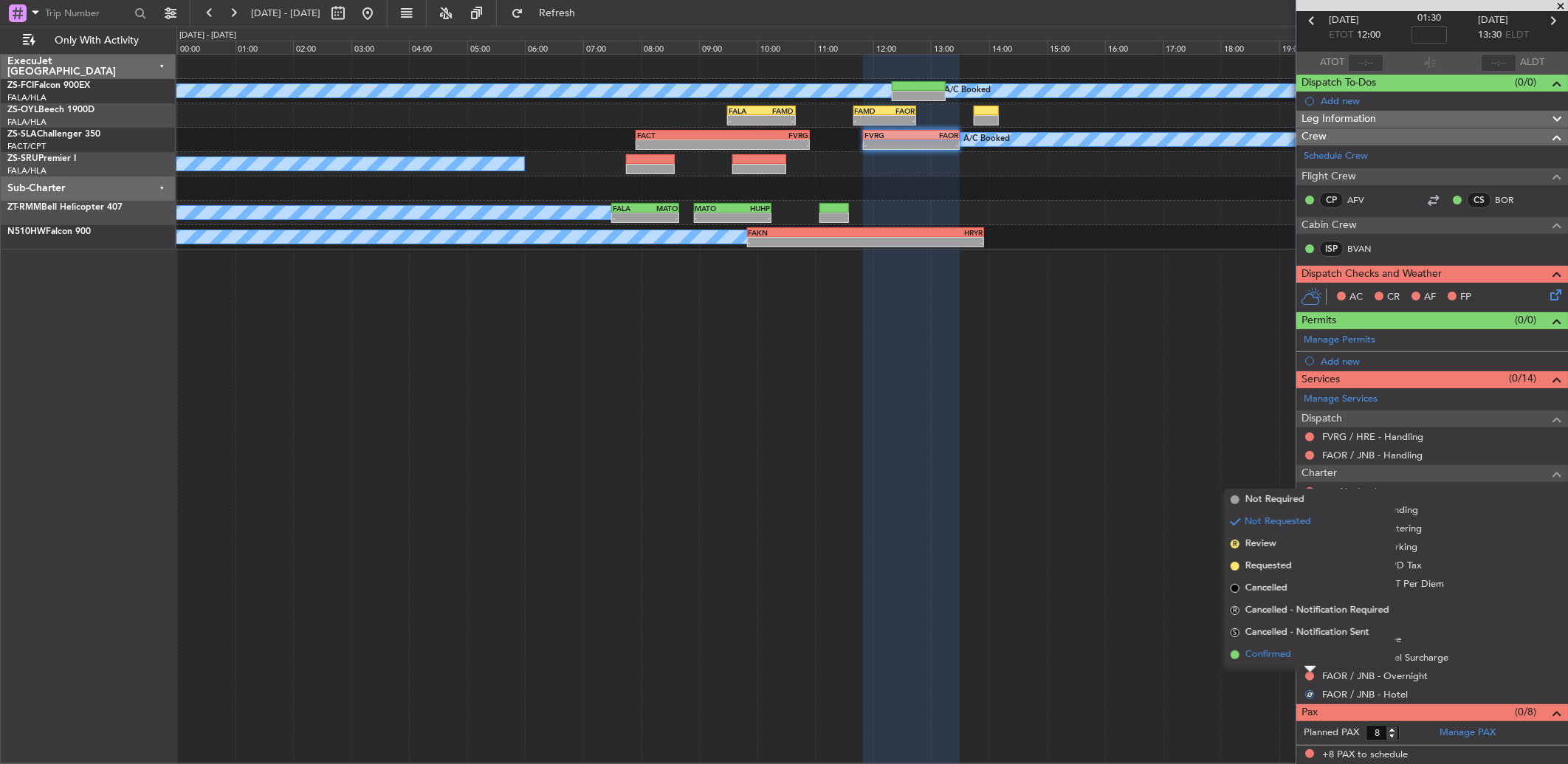
click at [1112, 507] on li "Confirmed" at bounding box center [1309, 654] width 170 height 22
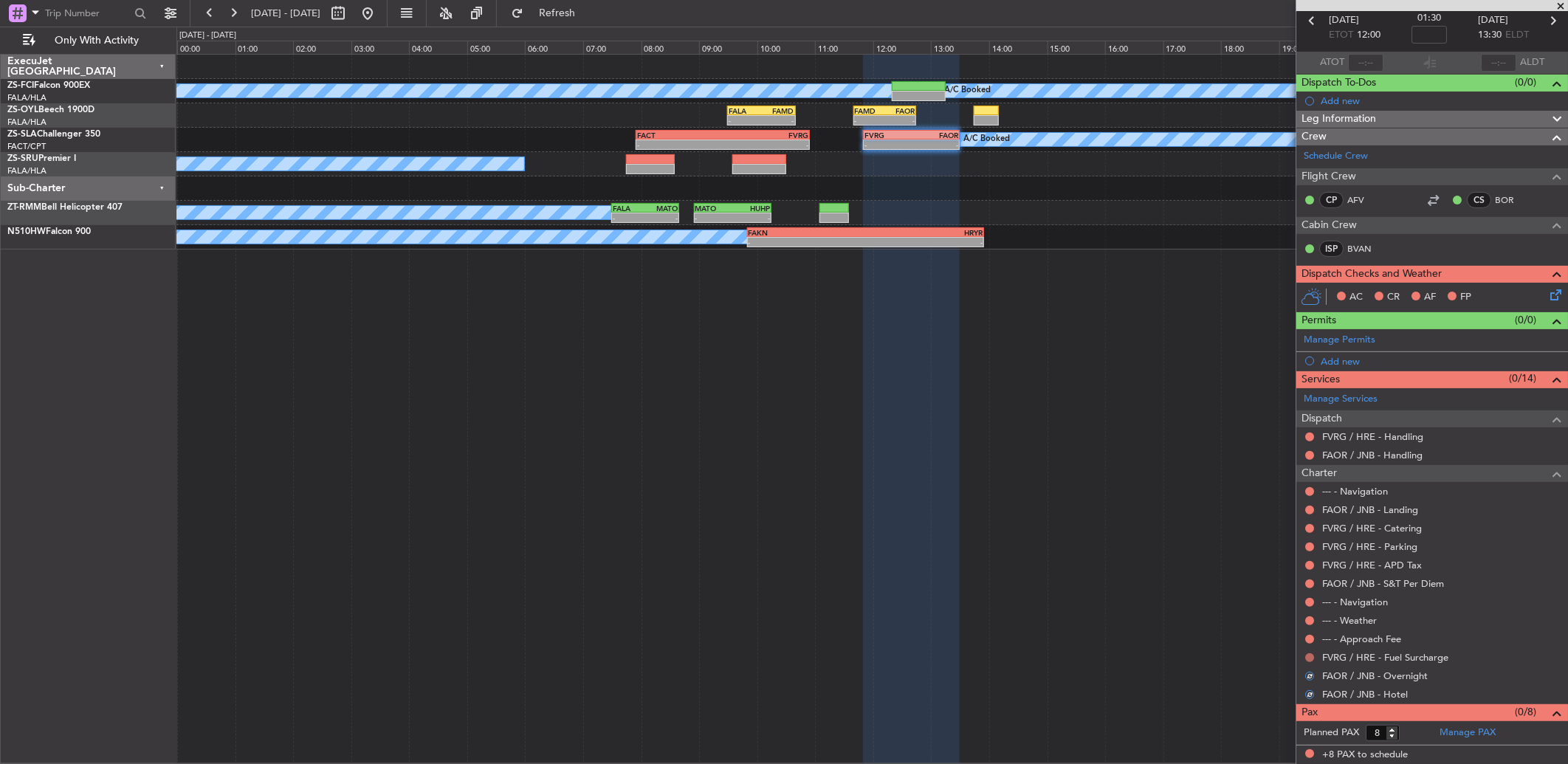
click at [1112, 507] on button at bounding box center [1309, 658] width 9 height 9
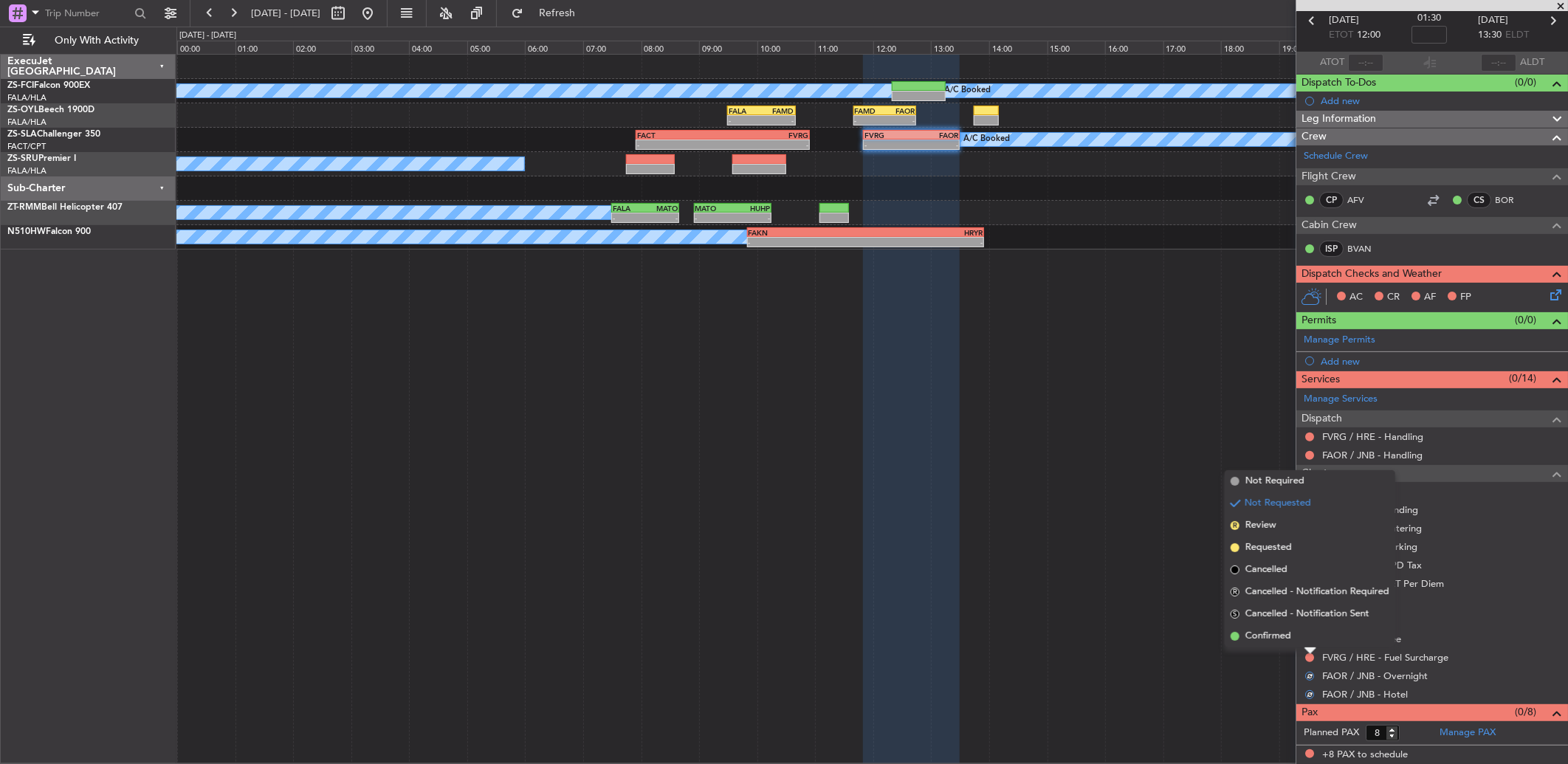
click at [1112, 507] on div at bounding box center [1310, 651] width 12 height 6
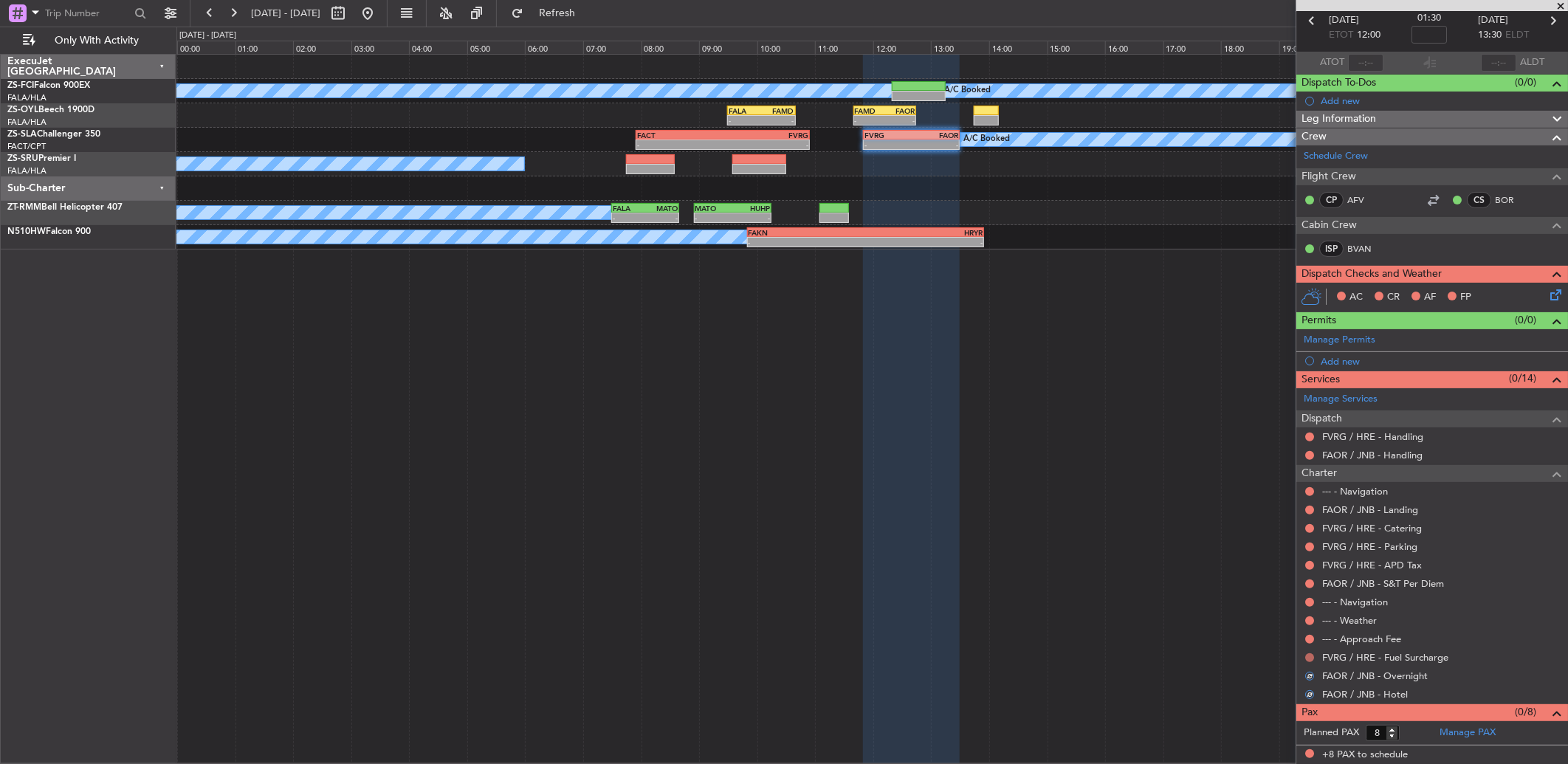
click at [1112, 507] on button at bounding box center [1309, 658] width 9 height 9
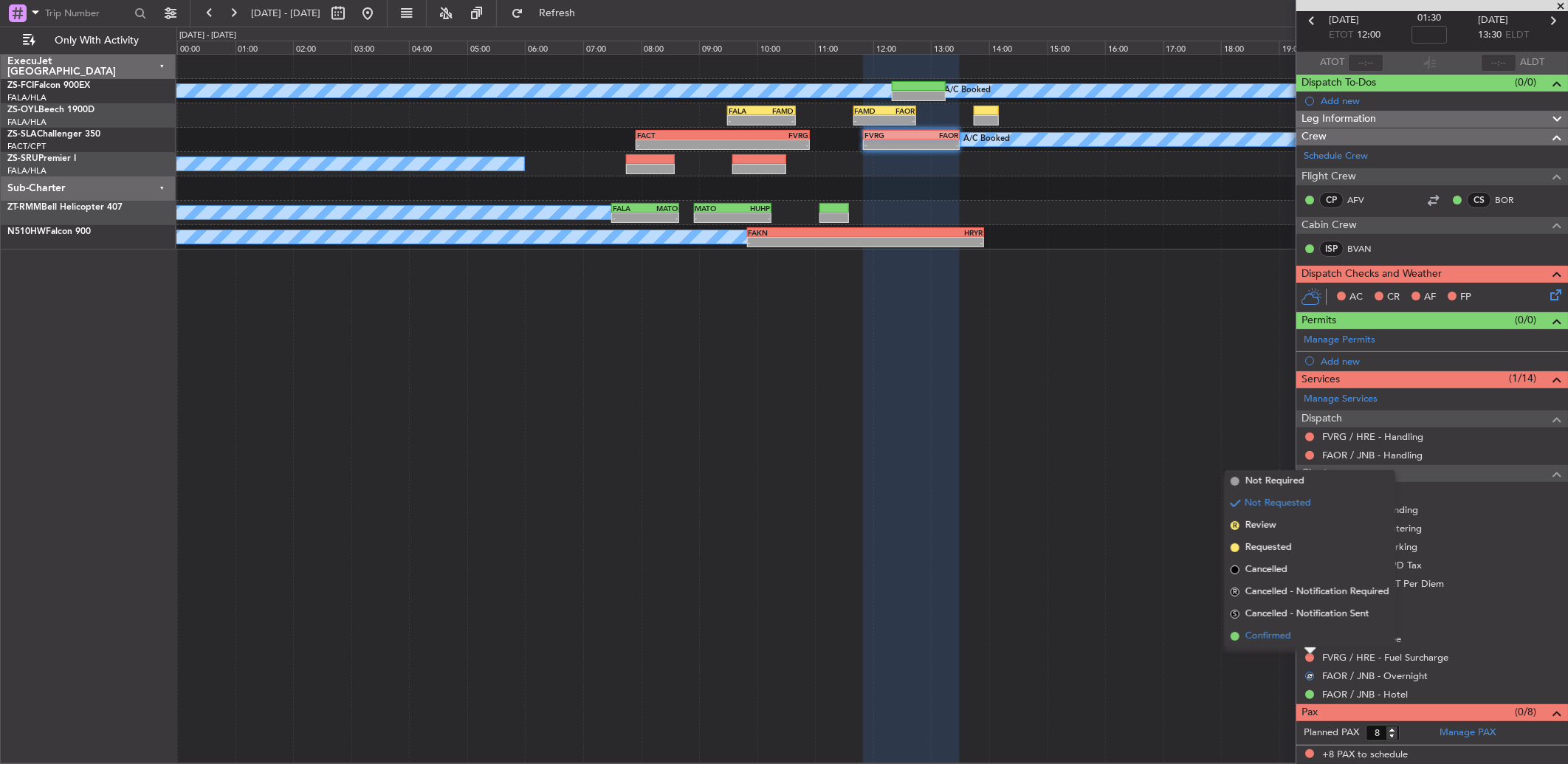
click at [1112, 507] on li "Confirmed" at bounding box center [1309, 636] width 170 height 22
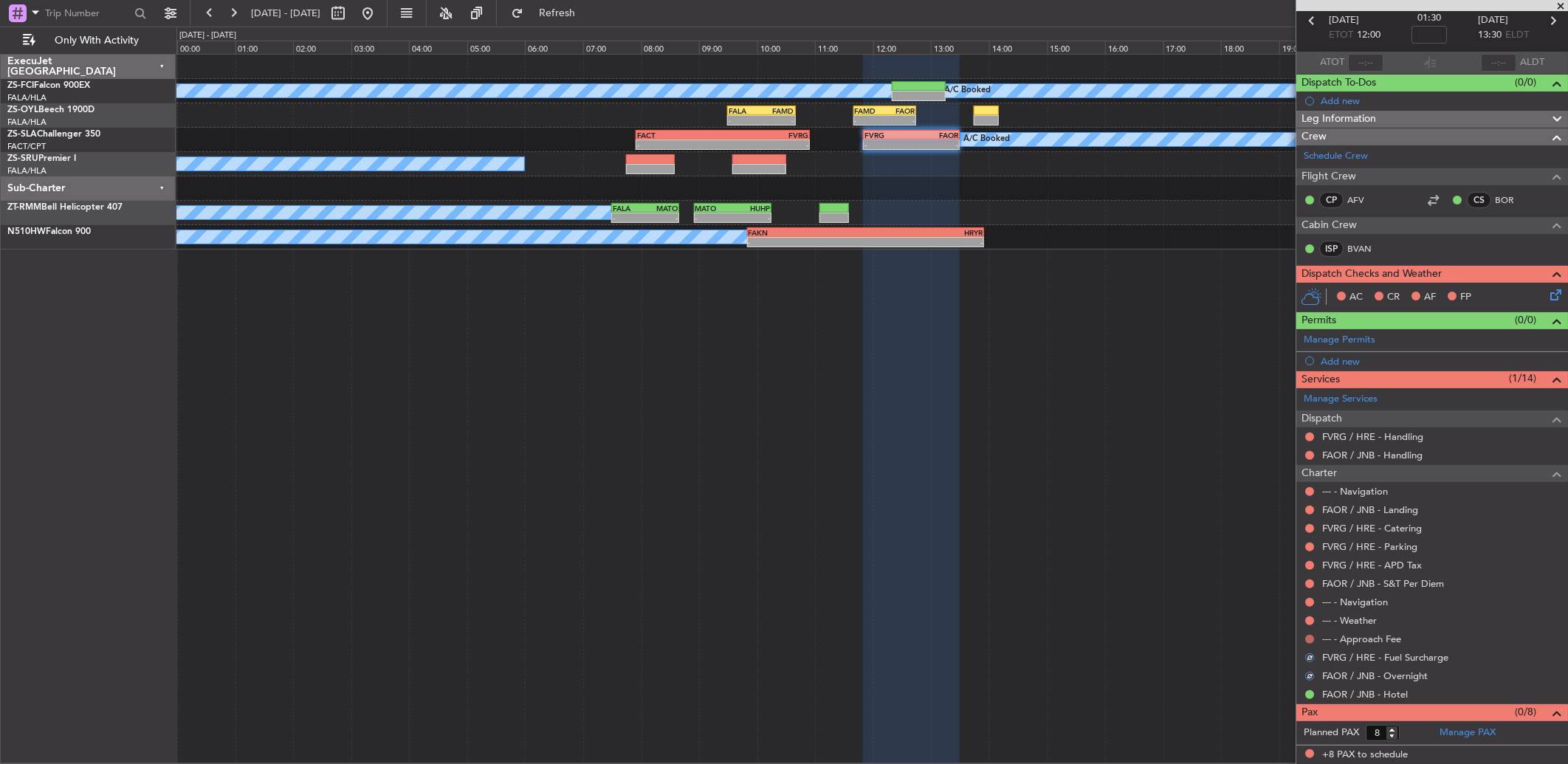
click at [1112, 507] on button at bounding box center [1309, 639] width 9 height 9
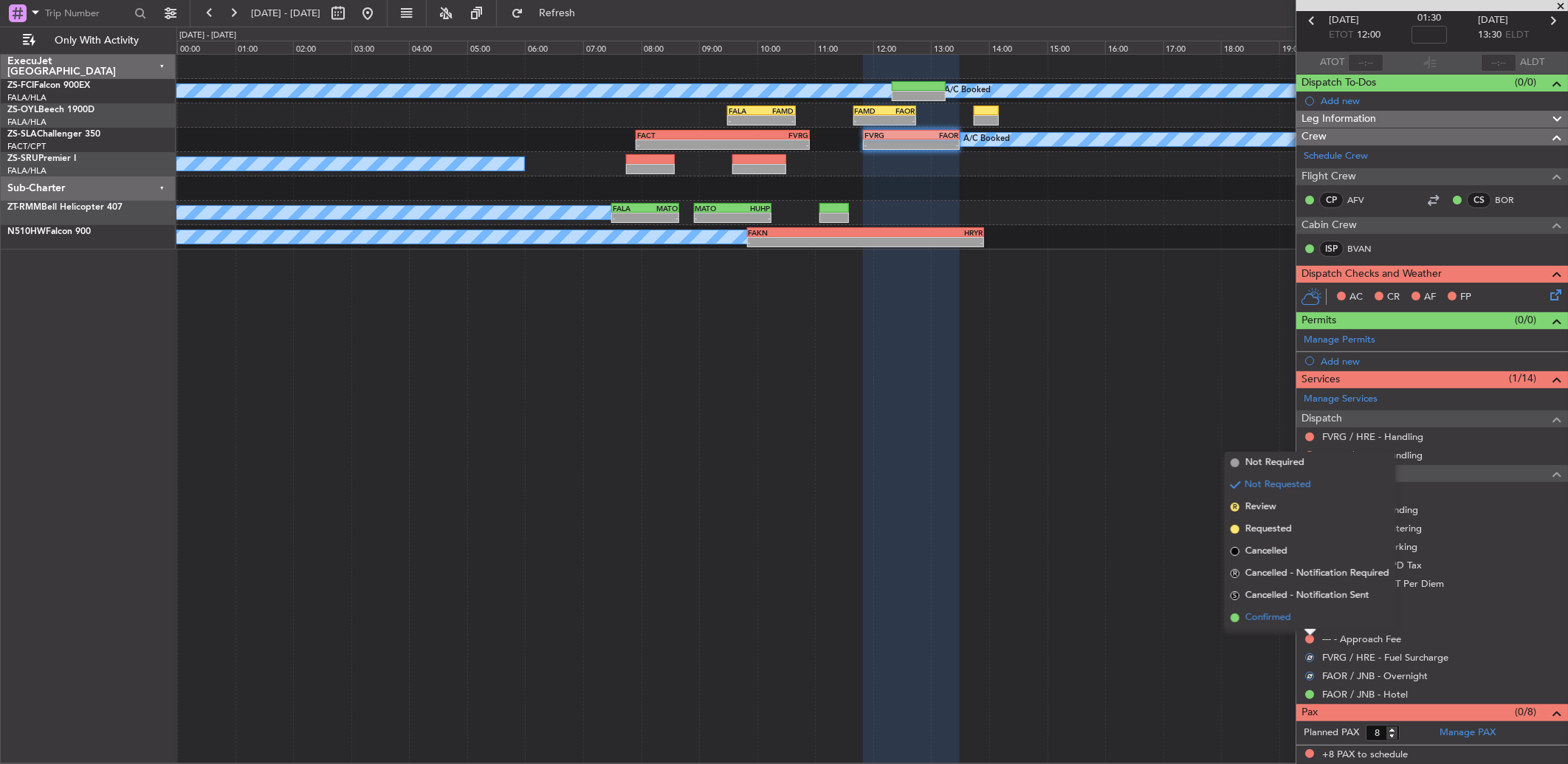
click at [1112, 507] on li "Confirmed" at bounding box center [1309, 618] width 170 height 22
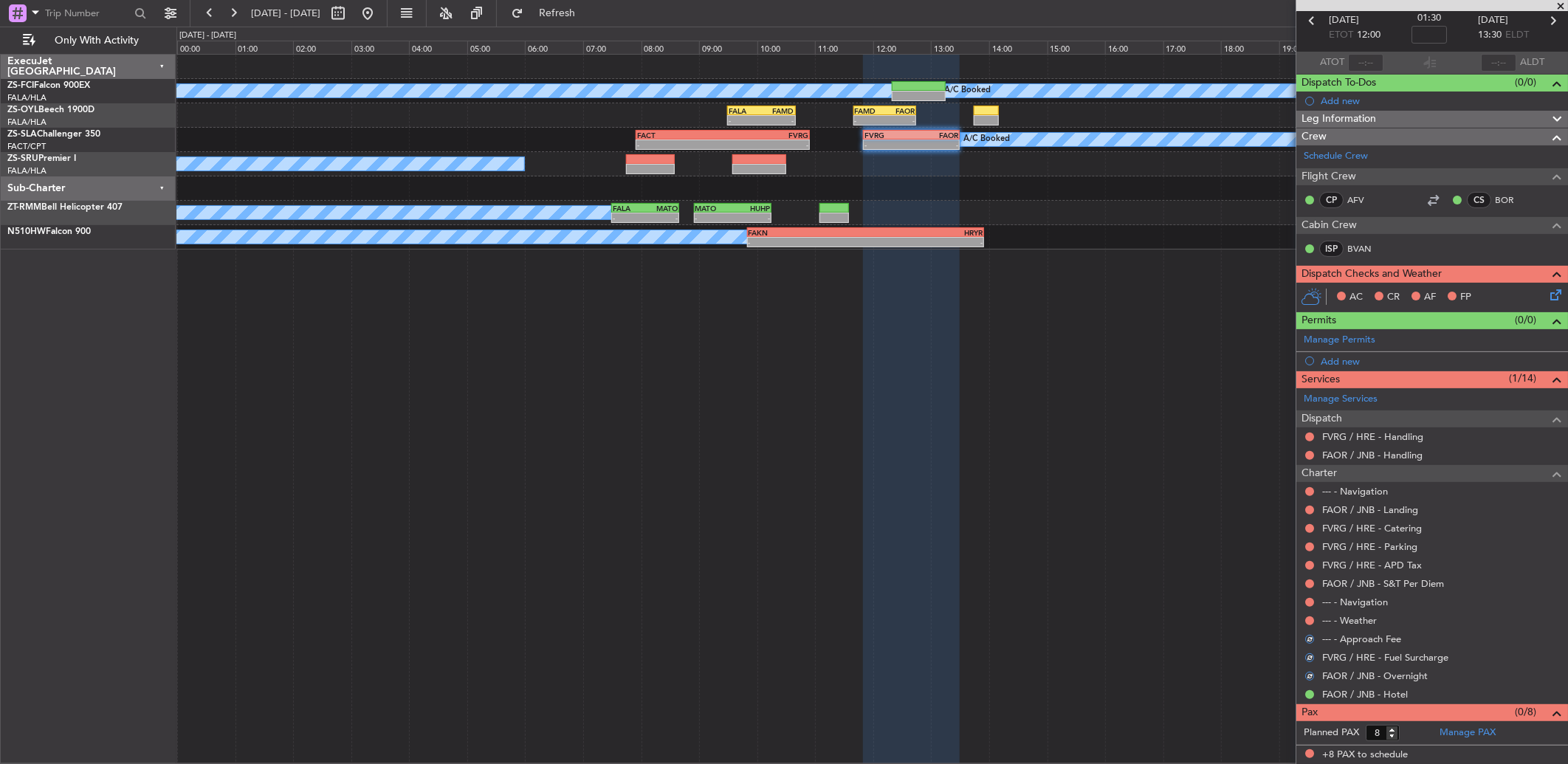
click at [1112, 507] on button at bounding box center [1309, 620] width 9 height 9
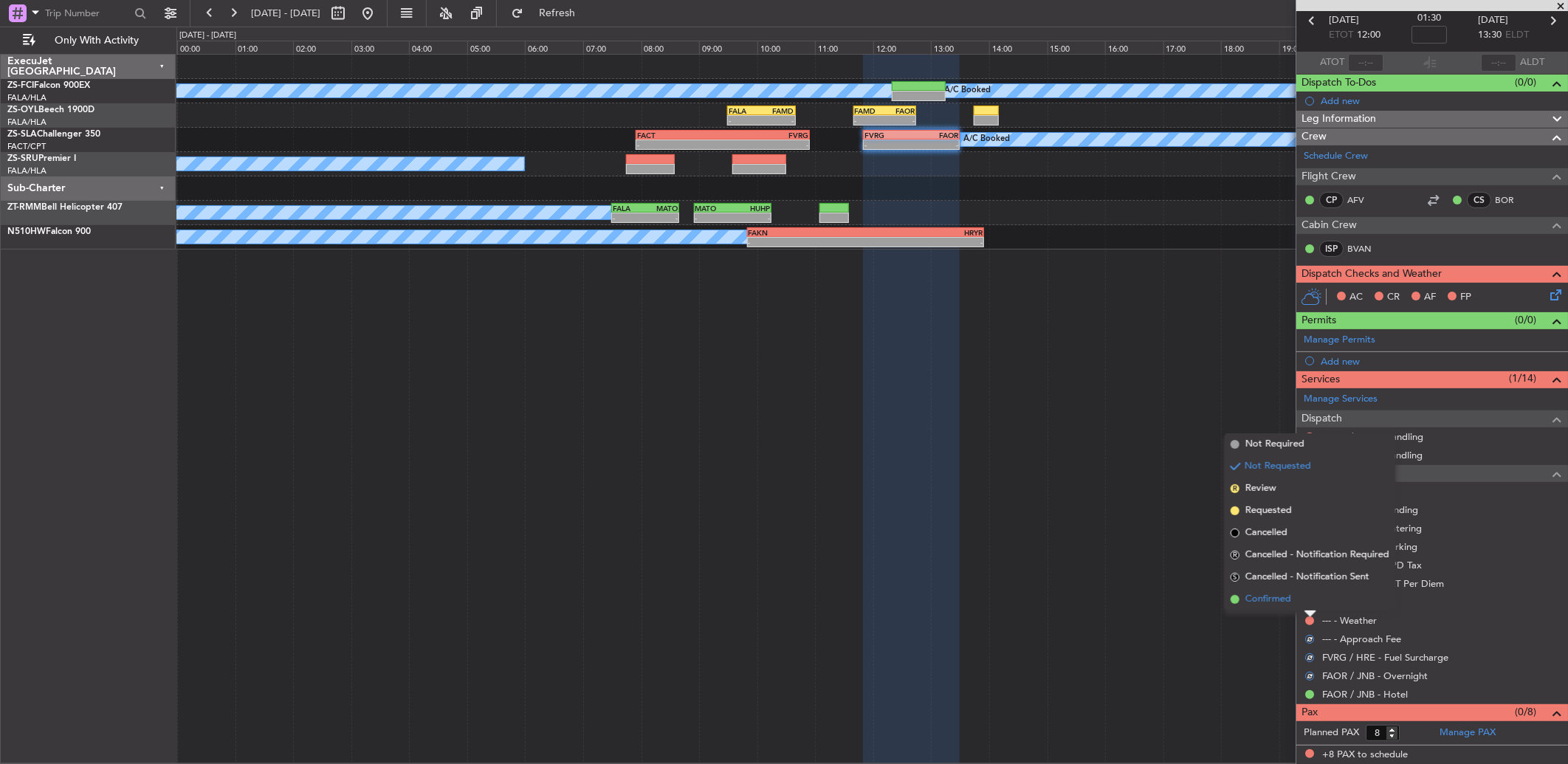
click at [1112, 507] on li "Confirmed" at bounding box center [1309, 599] width 170 height 22
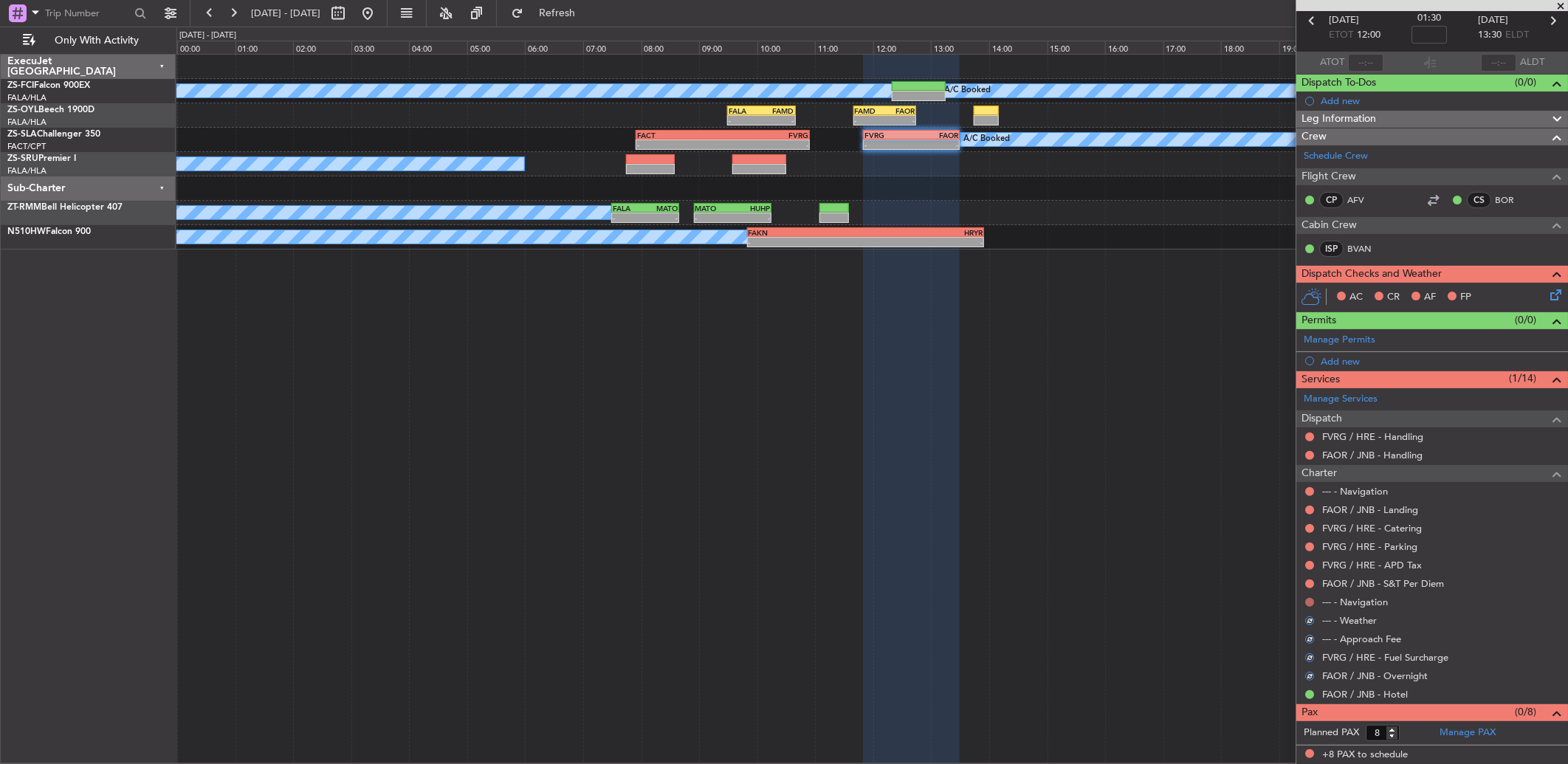
click at [1112, 507] on button at bounding box center [1309, 602] width 9 height 9
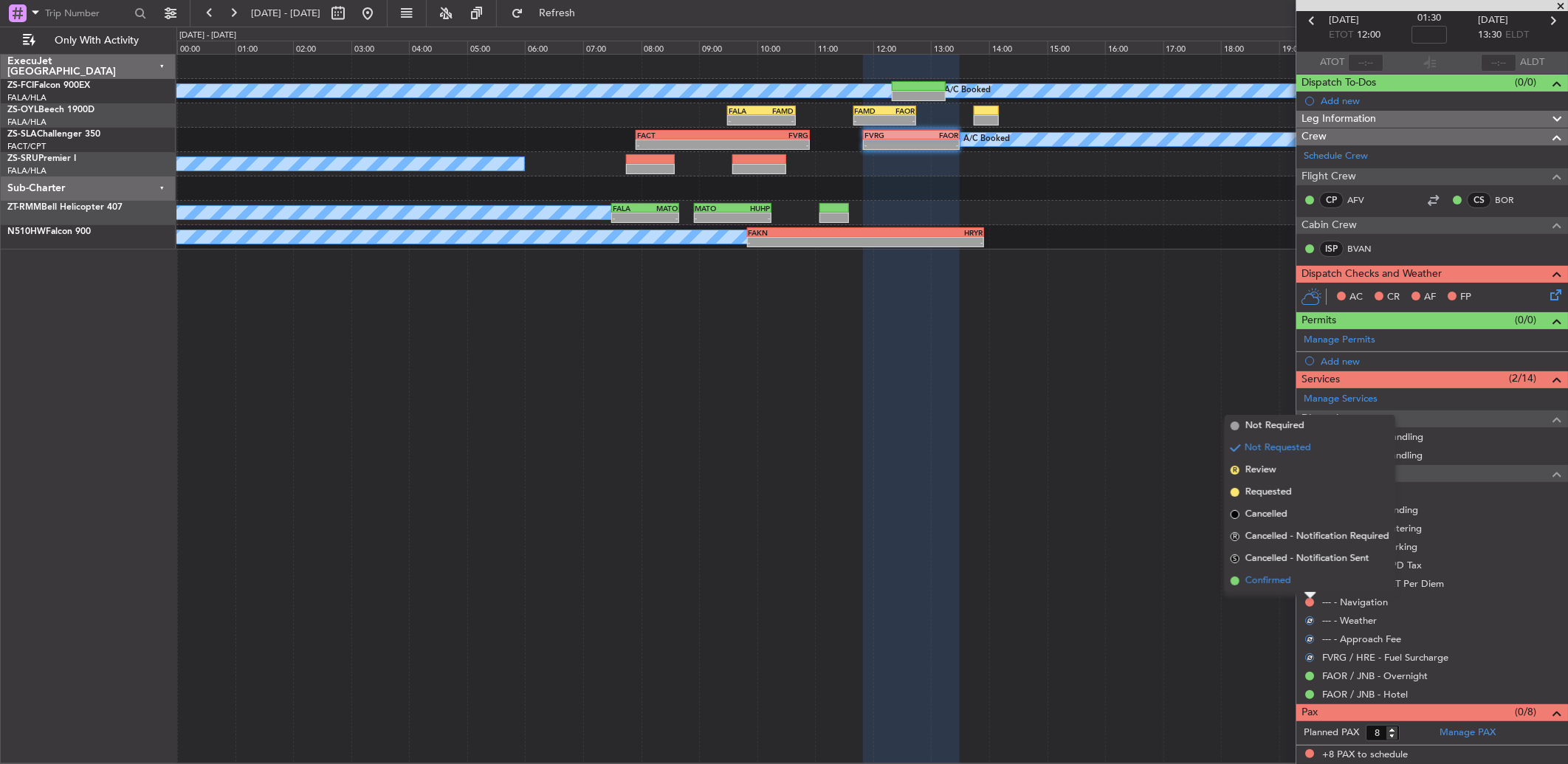
click at [1112, 507] on li "Confirmed" at bounding box center [1309, 581] width 170 height 22
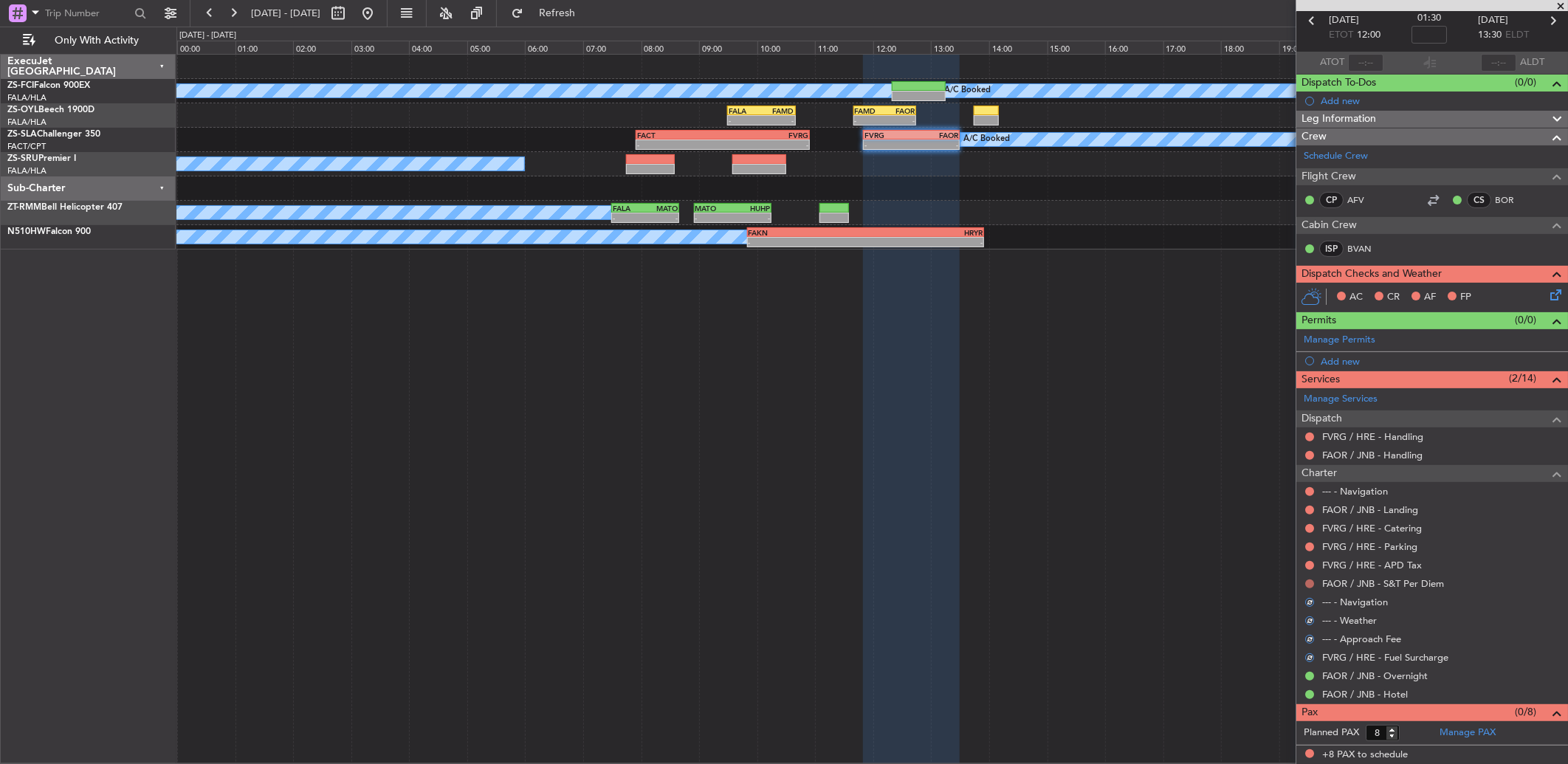
click at [1112, 507] on button at bounding box center [1309, 584] width 9 height 9
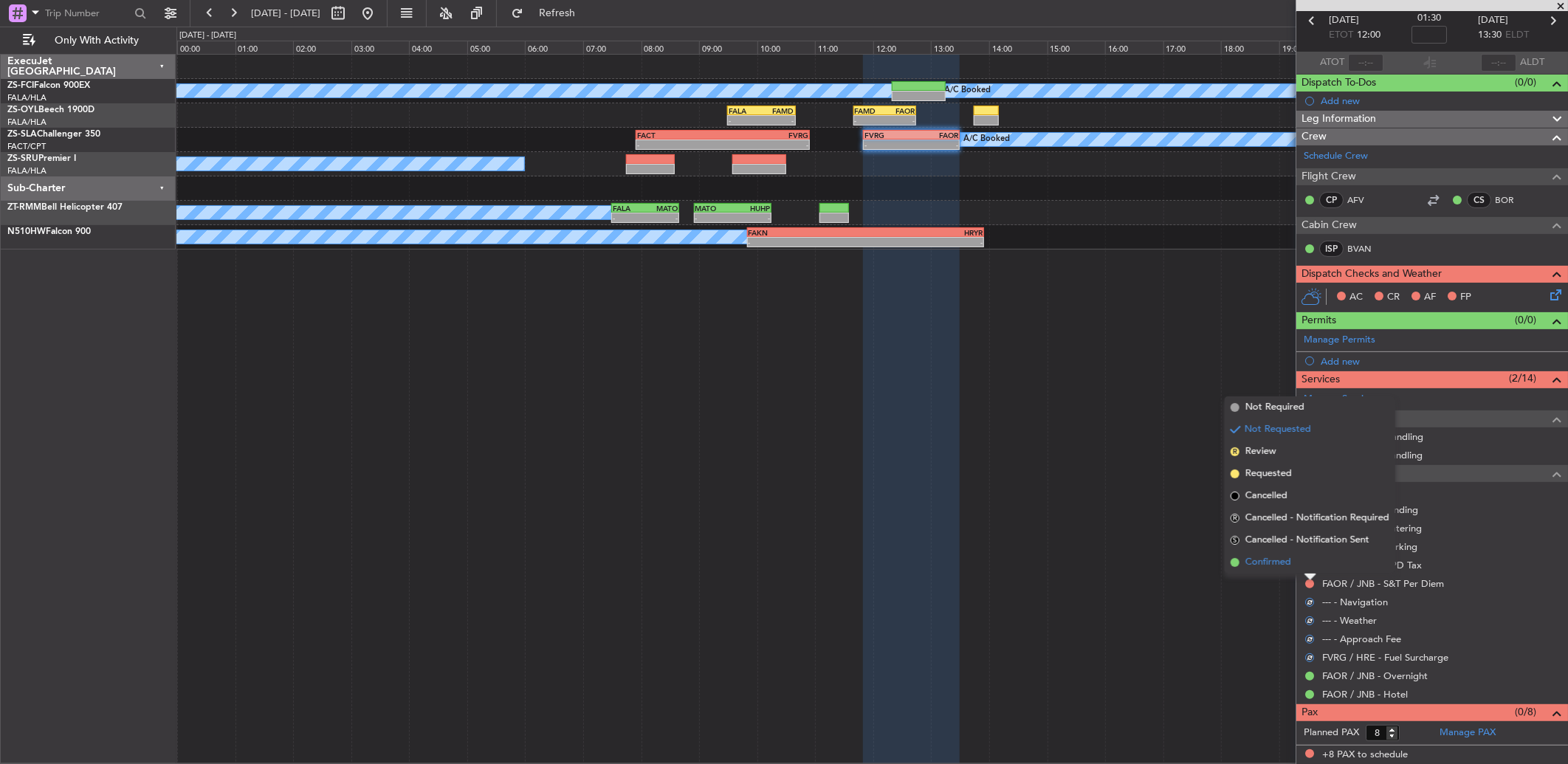
click at [1112, 507] on li "Confirmed" at bounding box center [1309, 562] width 170 height 22
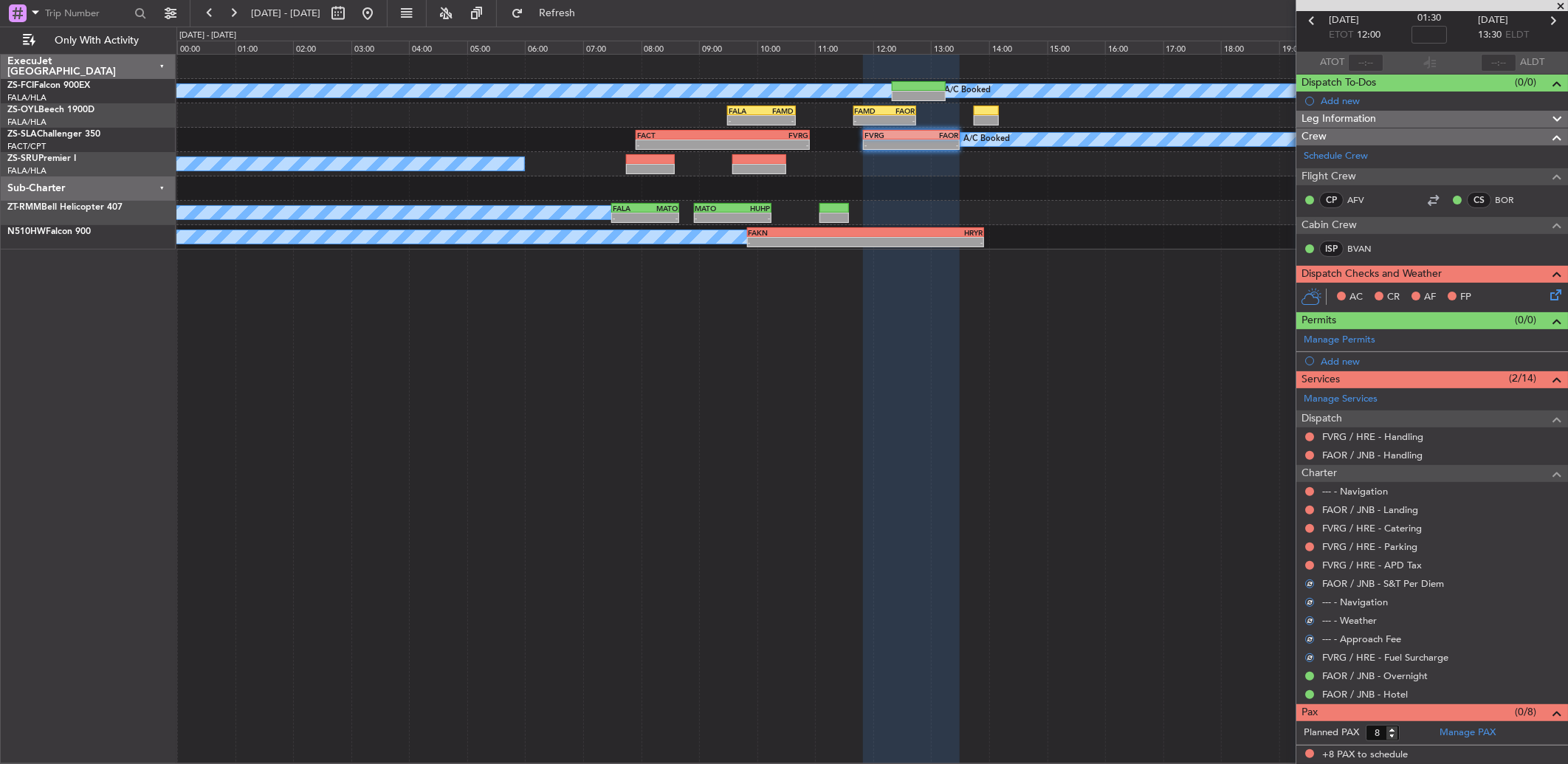
click at [1112, 507] on button at bounding box center [1309, 565] width 9 height 9
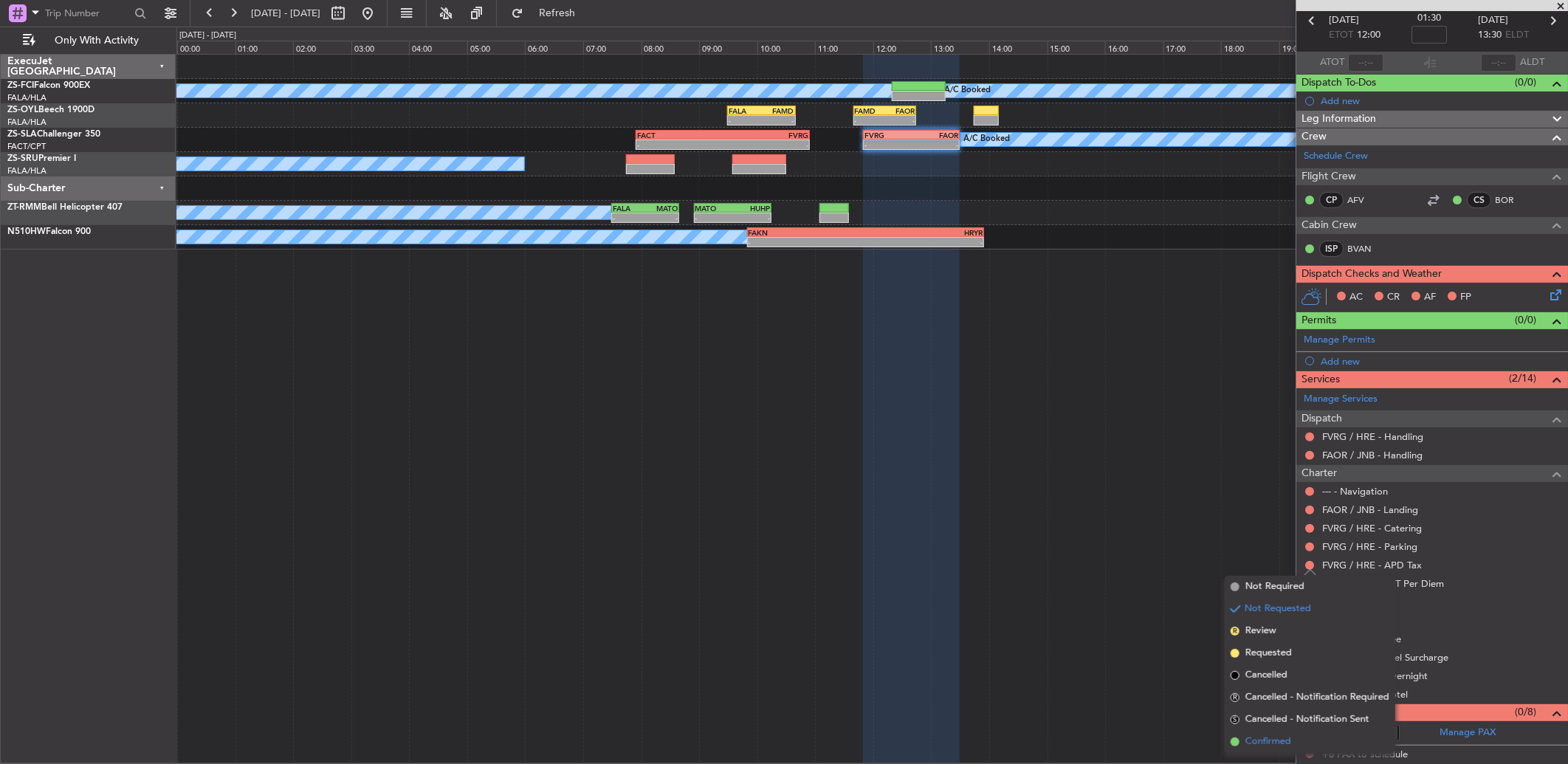
click at [1112, 507] on span "Confirmed" at bounding box center [1268, 742] width 46 height 15
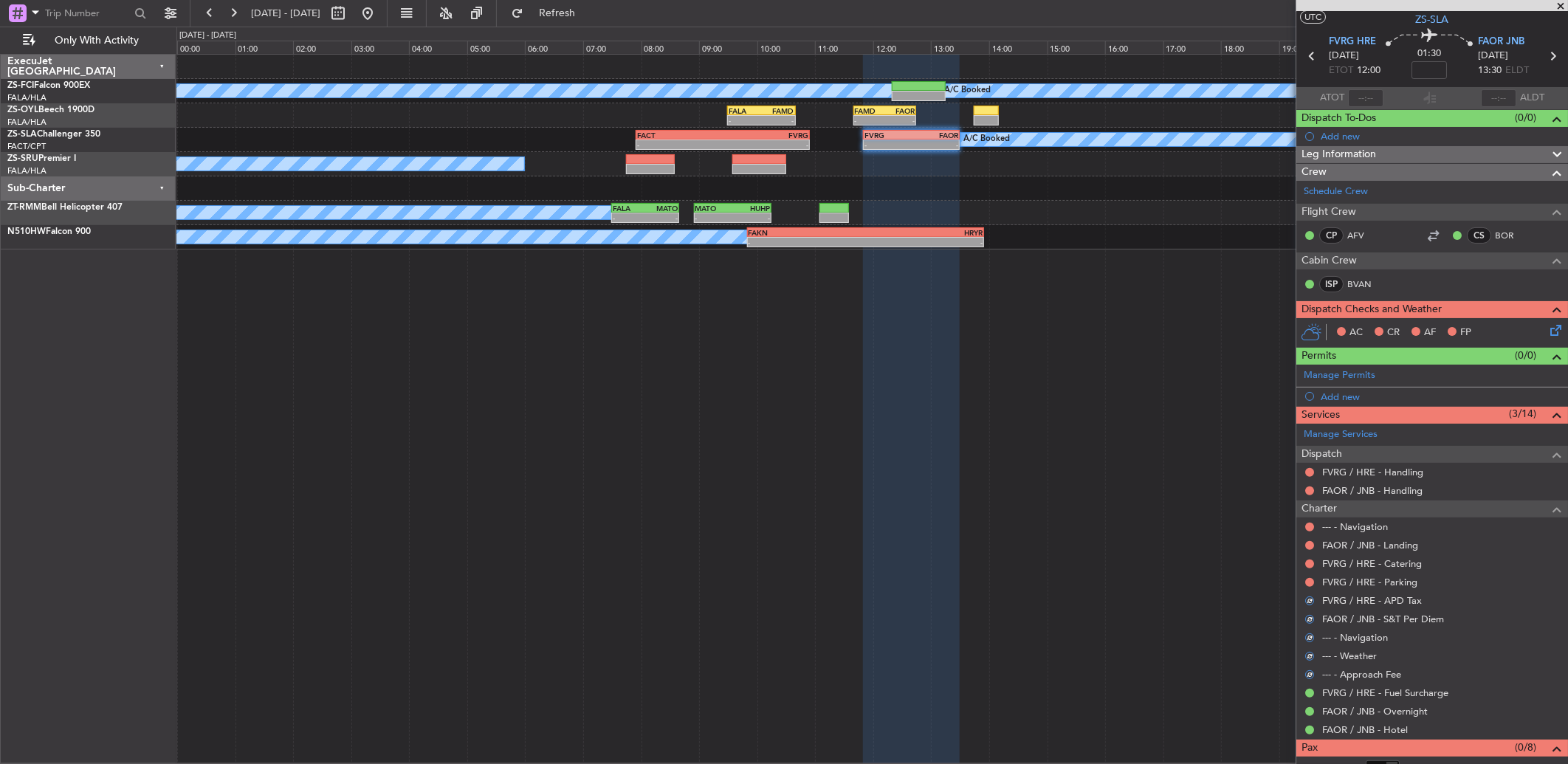
scroll to position [0, 0]
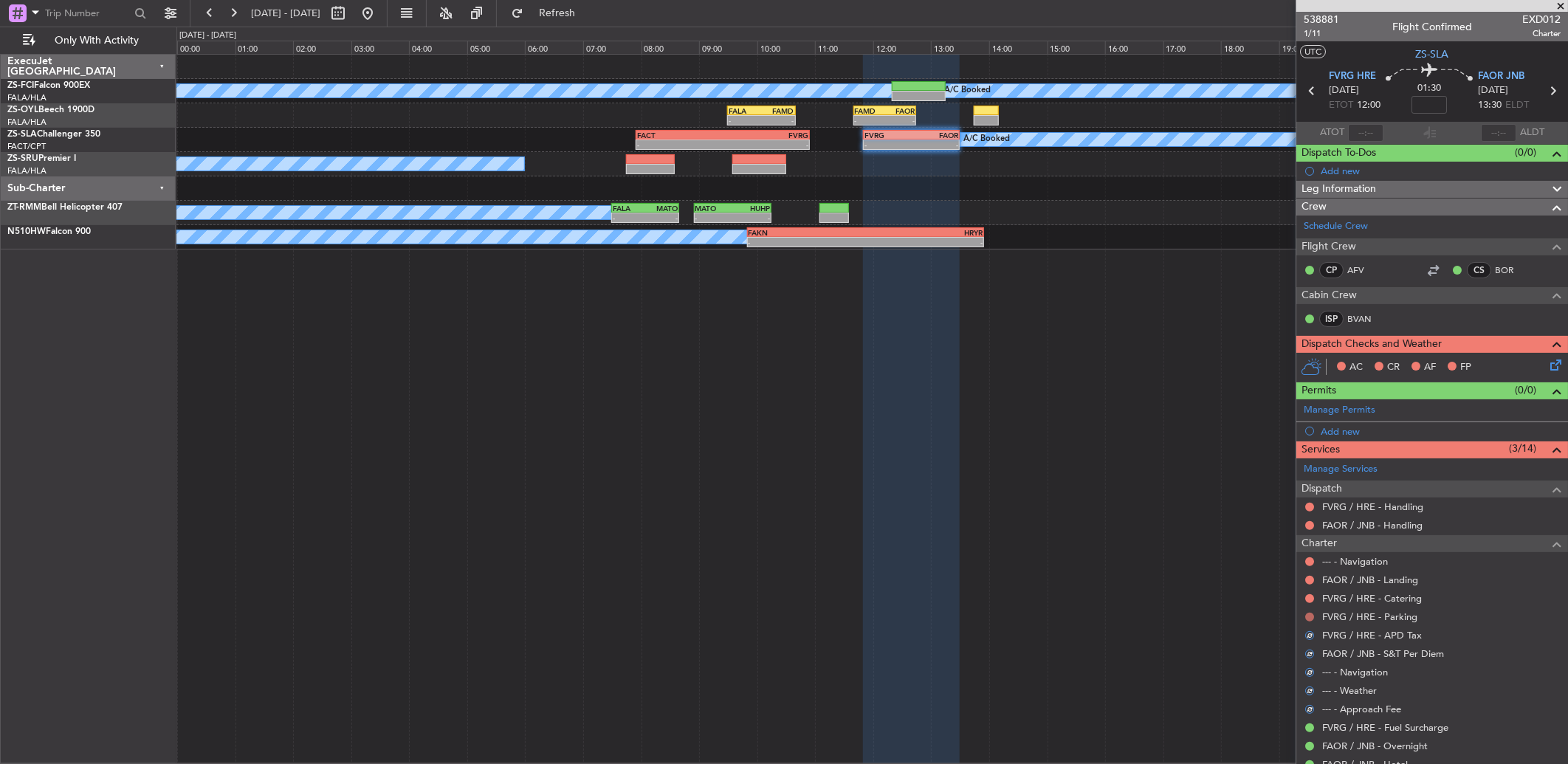
click at [1112, 507] on button at bounding box center [1309, 617] width 9 height 9
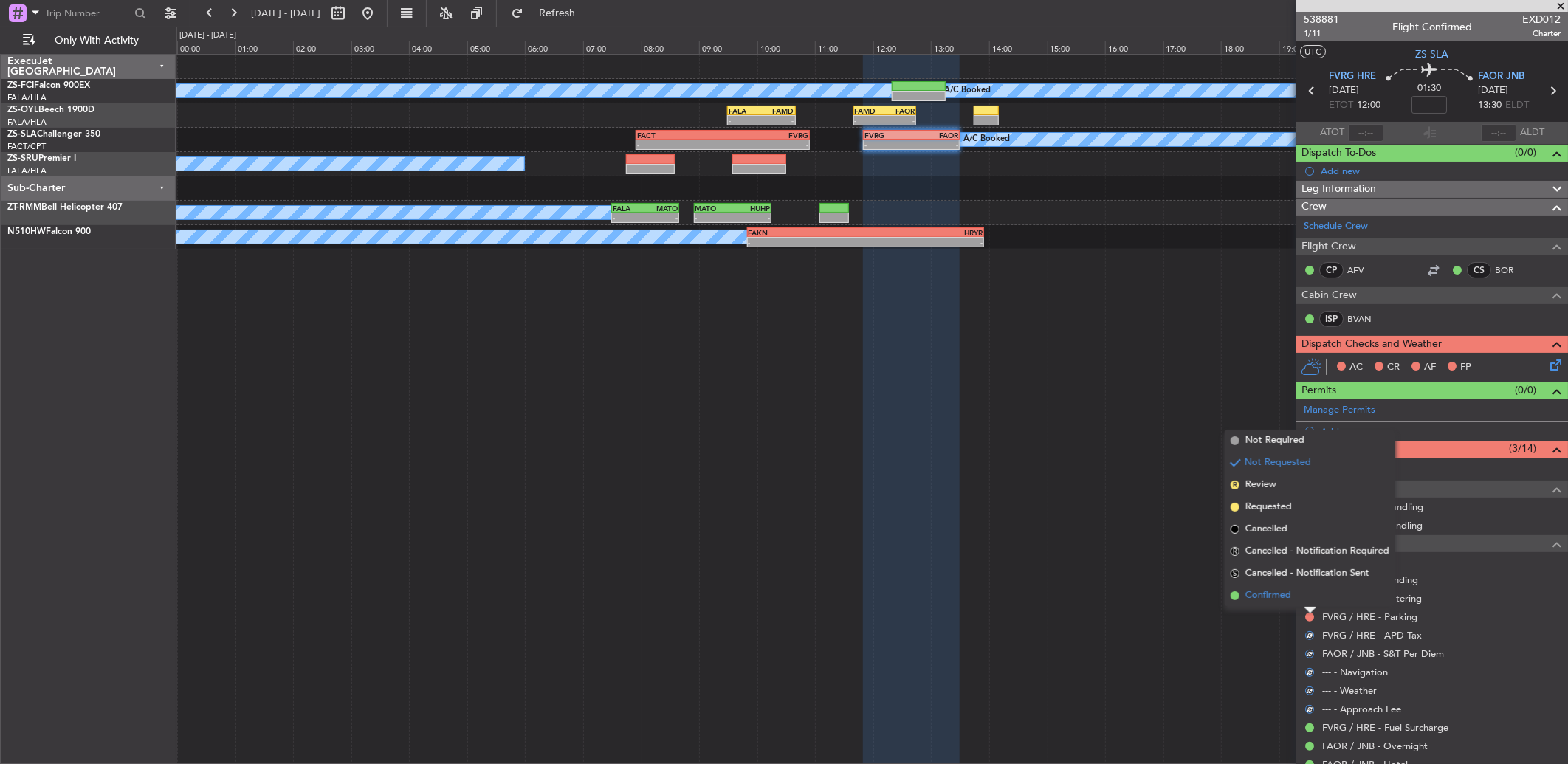
click at [1112, 507] on li "Confirmed" at bounding box center [1309, 596] width 170 height 22
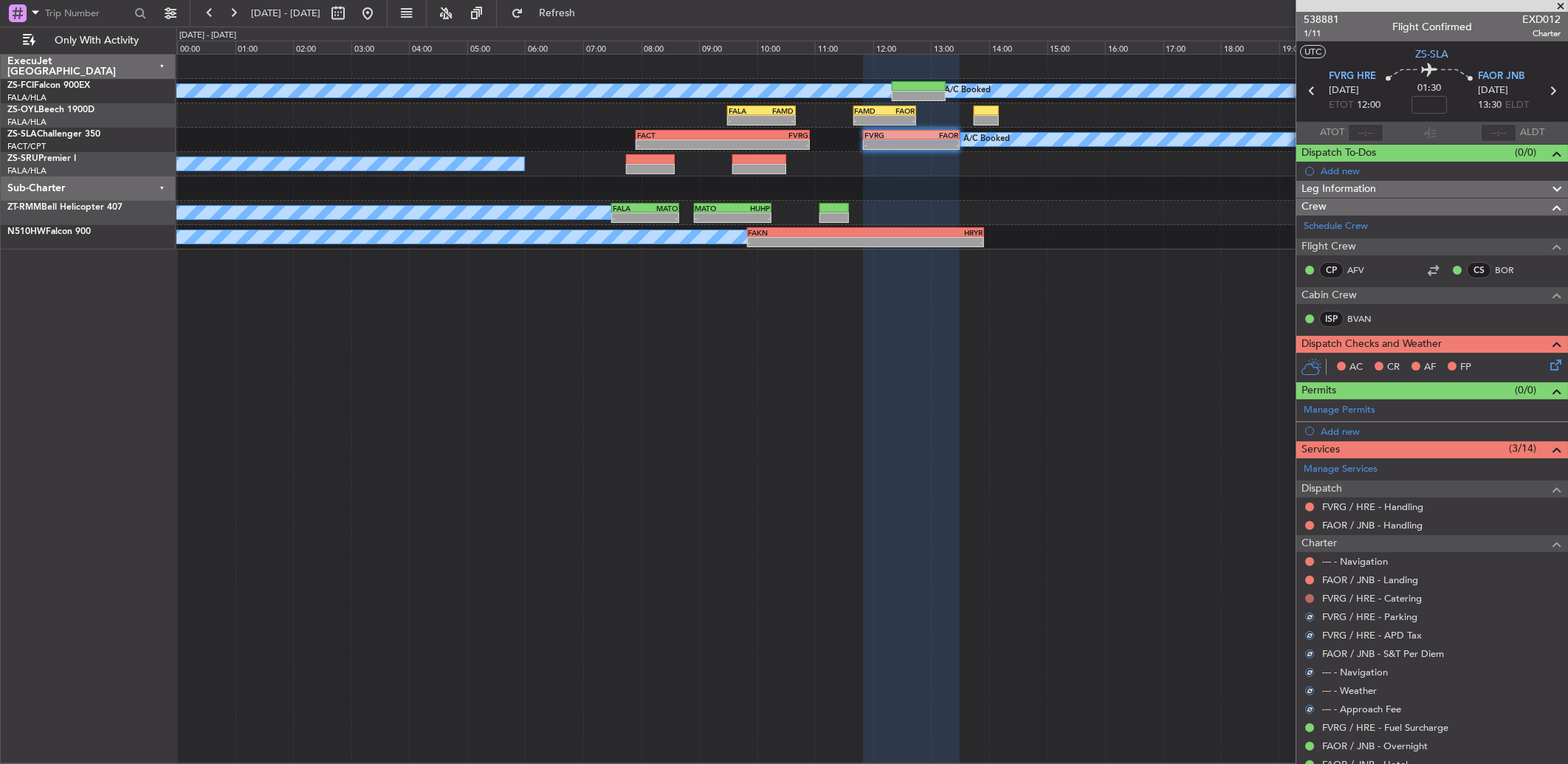
click at [1112, 507] on button at bounding box center [1309, 598] width 9 height 9
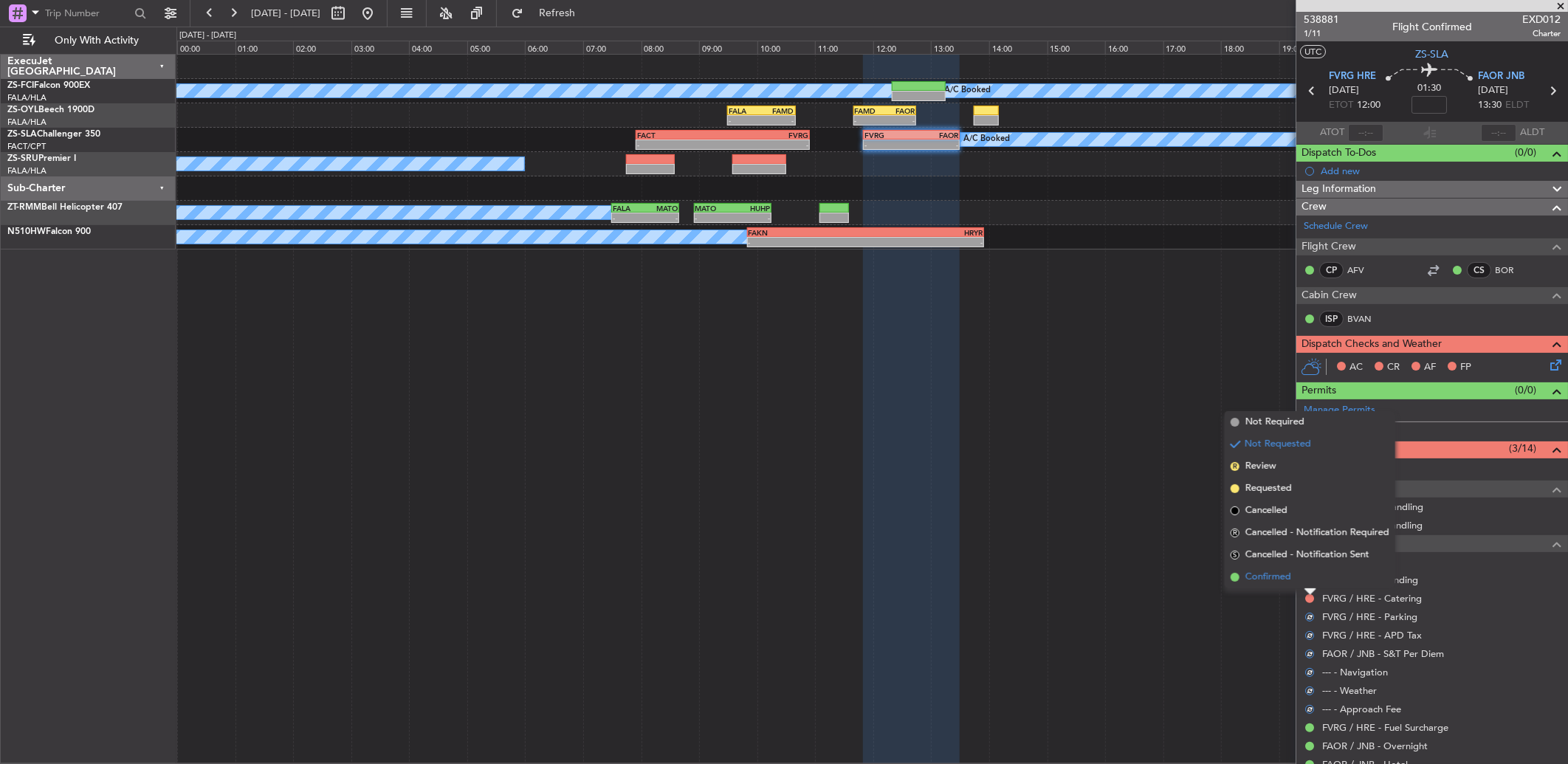
click at [1112, 507] on li "Confirmed" at bounding box center [1309, 577] width 170 height 22
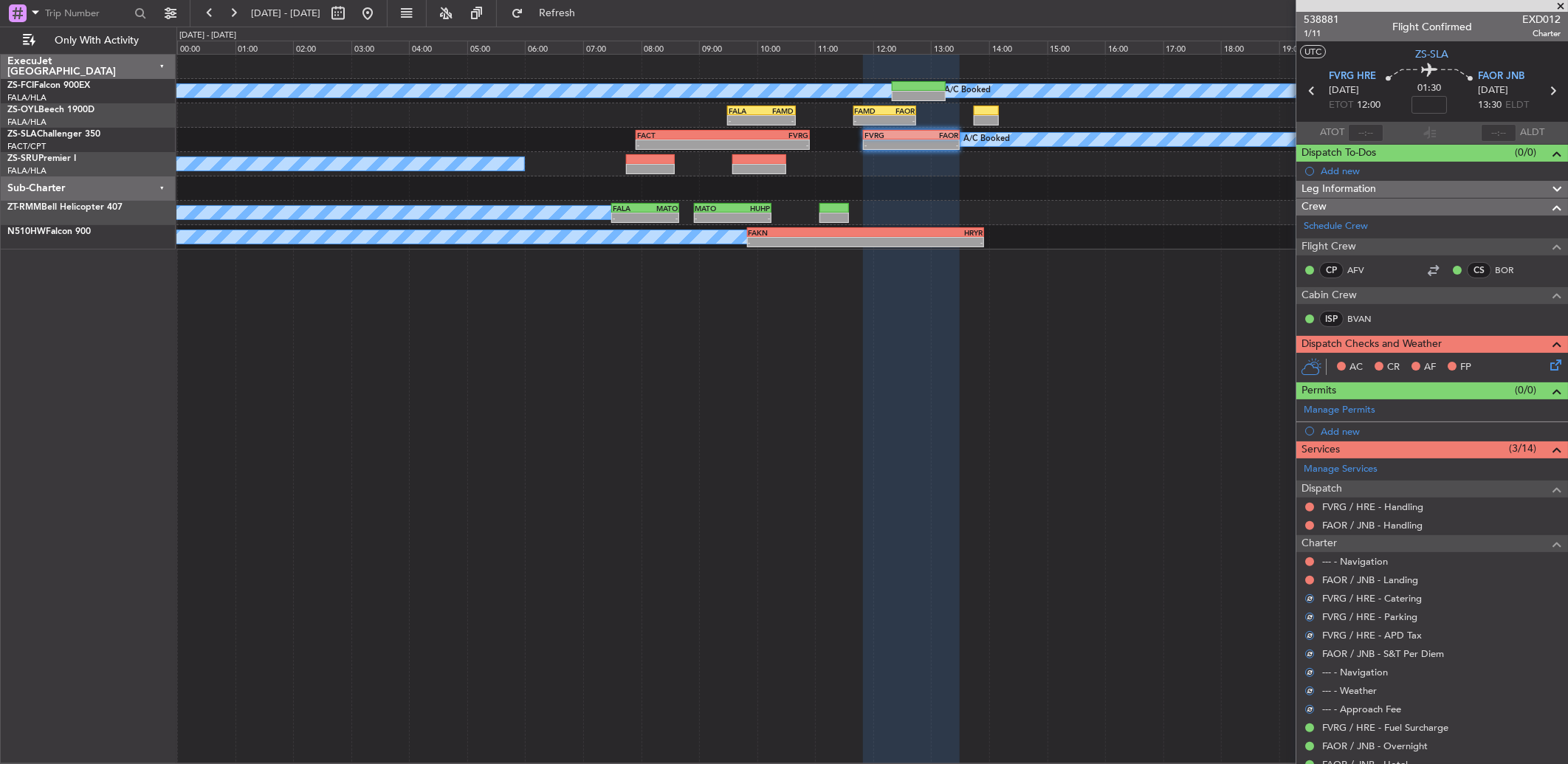
click at [1112, 507] on button at bounding box center [1309, 580] width 9 height 9
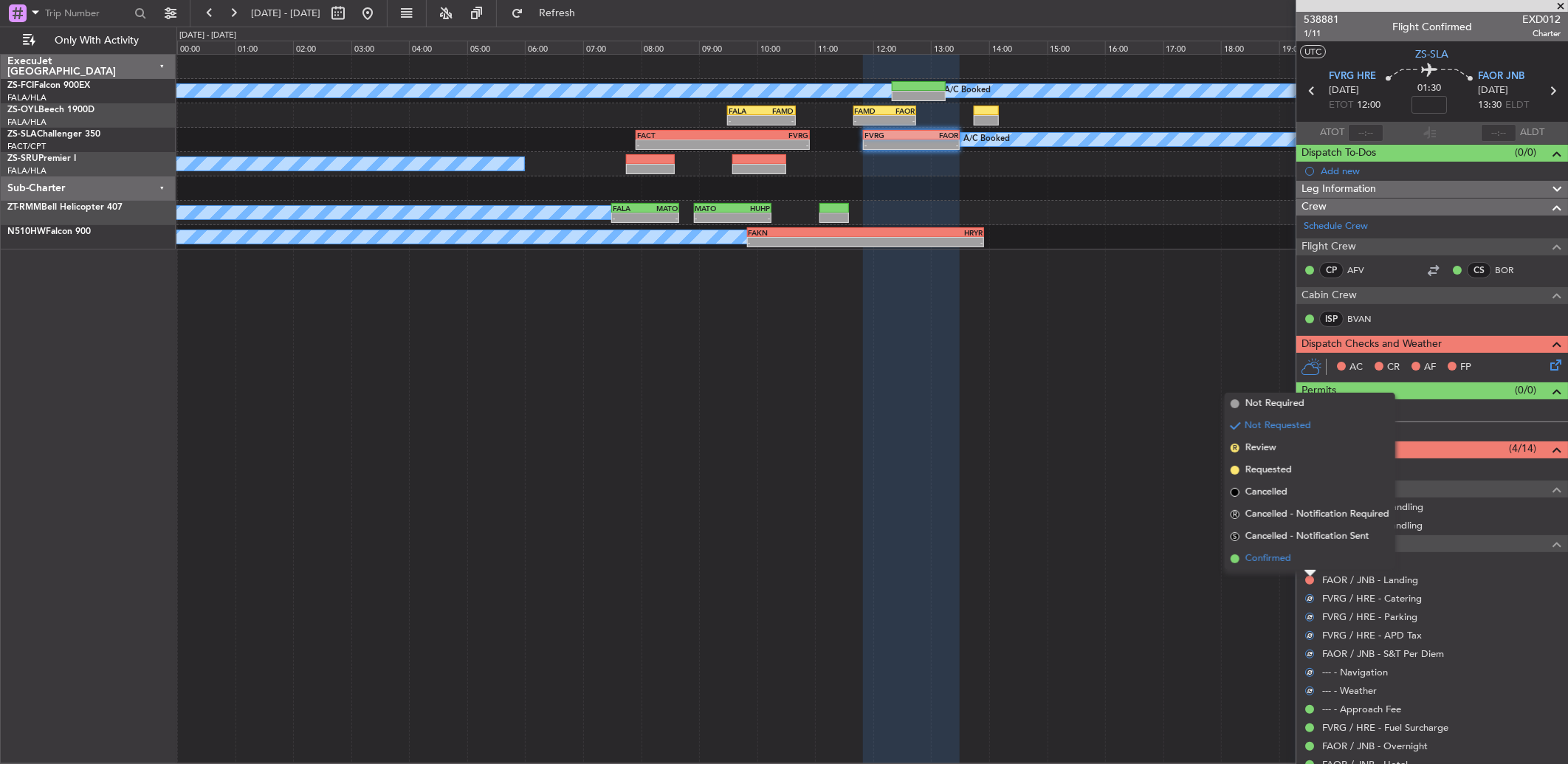
click at [1112, 507] on li "Confirmed" at bounding box center [1309, 559] width 170 height 22
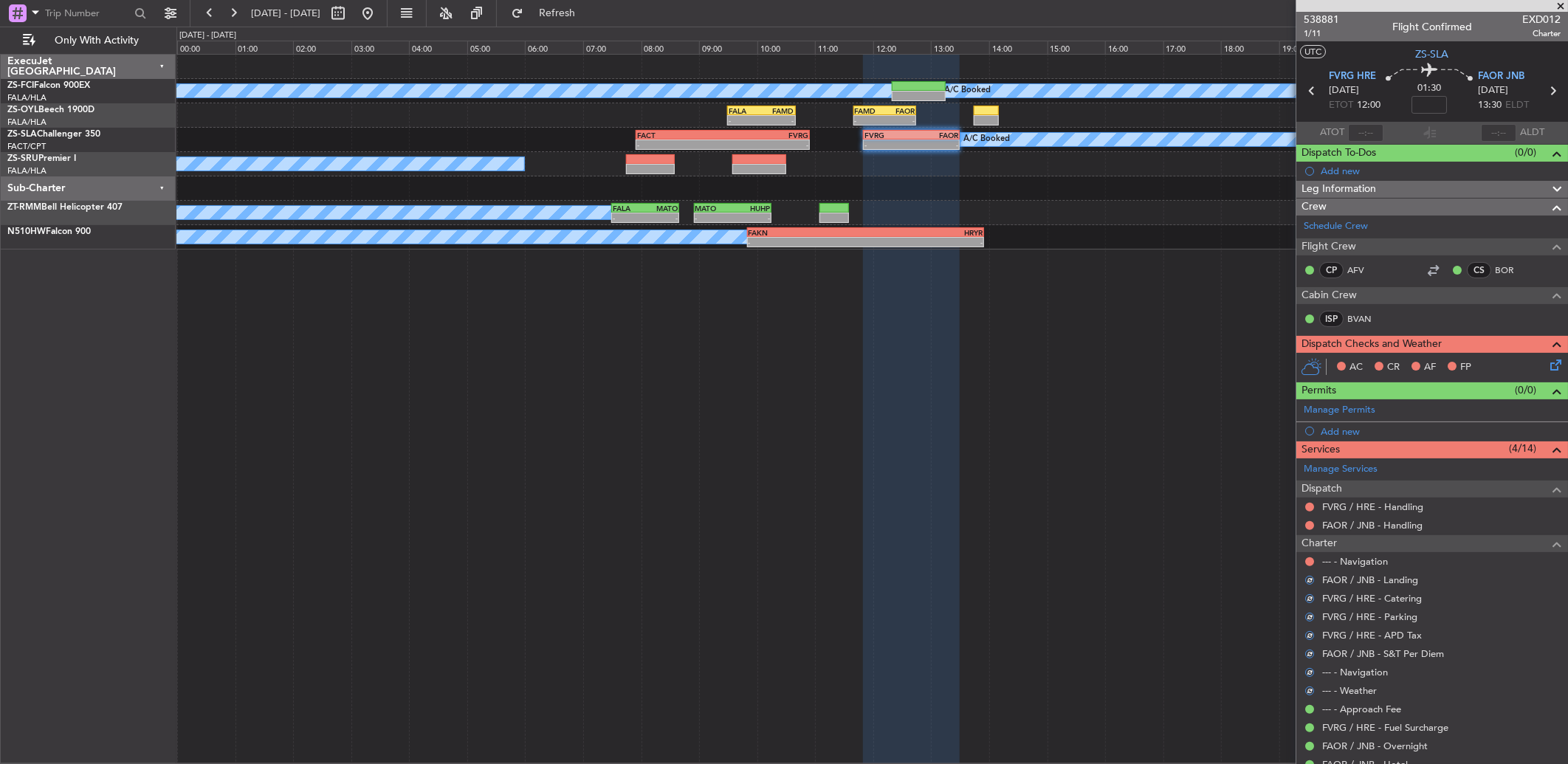
click at [1112, 507] on button at bounding box center [1309, 561] width 9 height 9
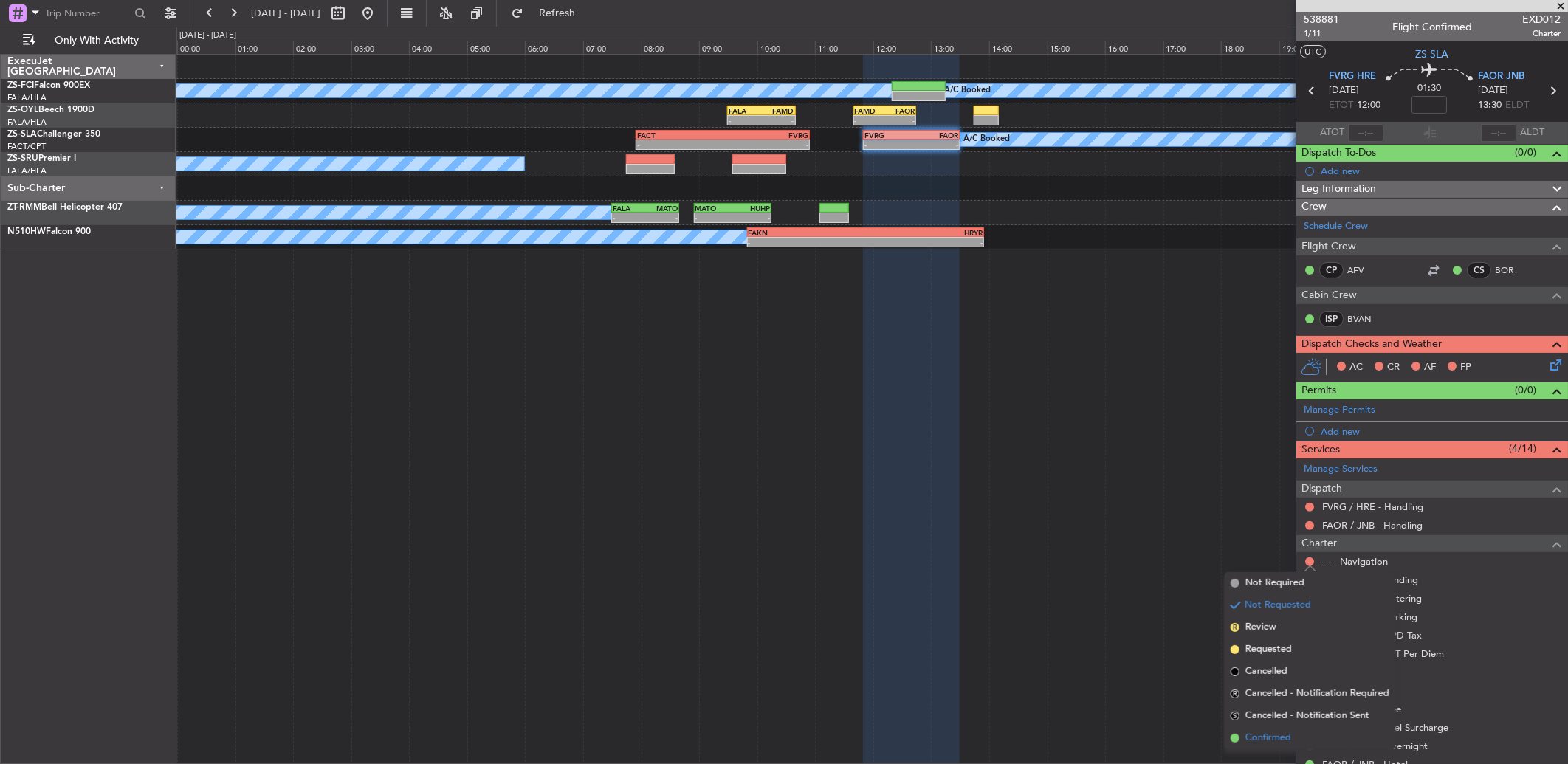
click at [1112, 507] on li "Confirmed" at bounding box center [1309, 738] width 170 height 22
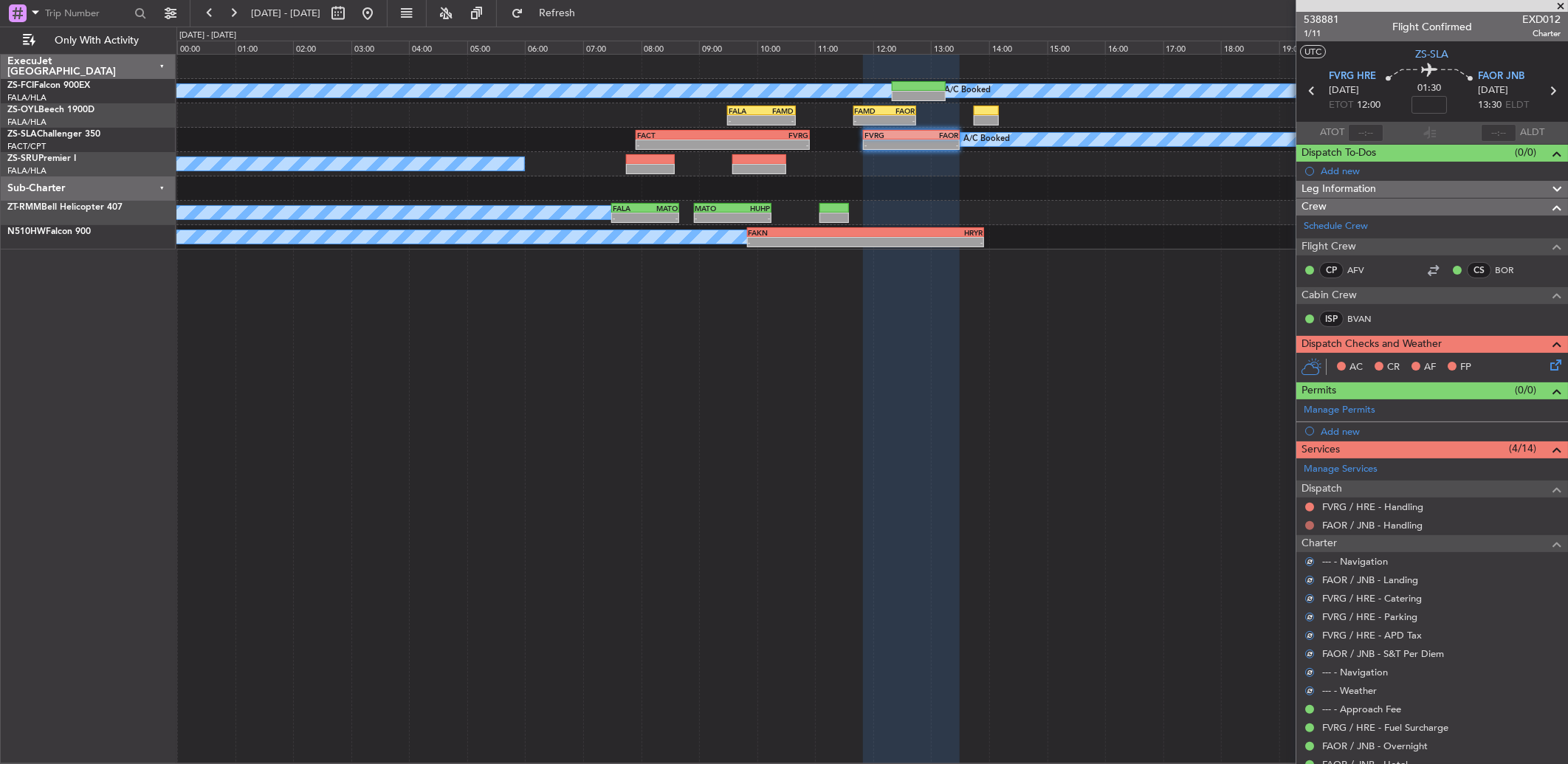
click at [1112, 507] on button at bounding box center [1309, 526] width 9 height 9
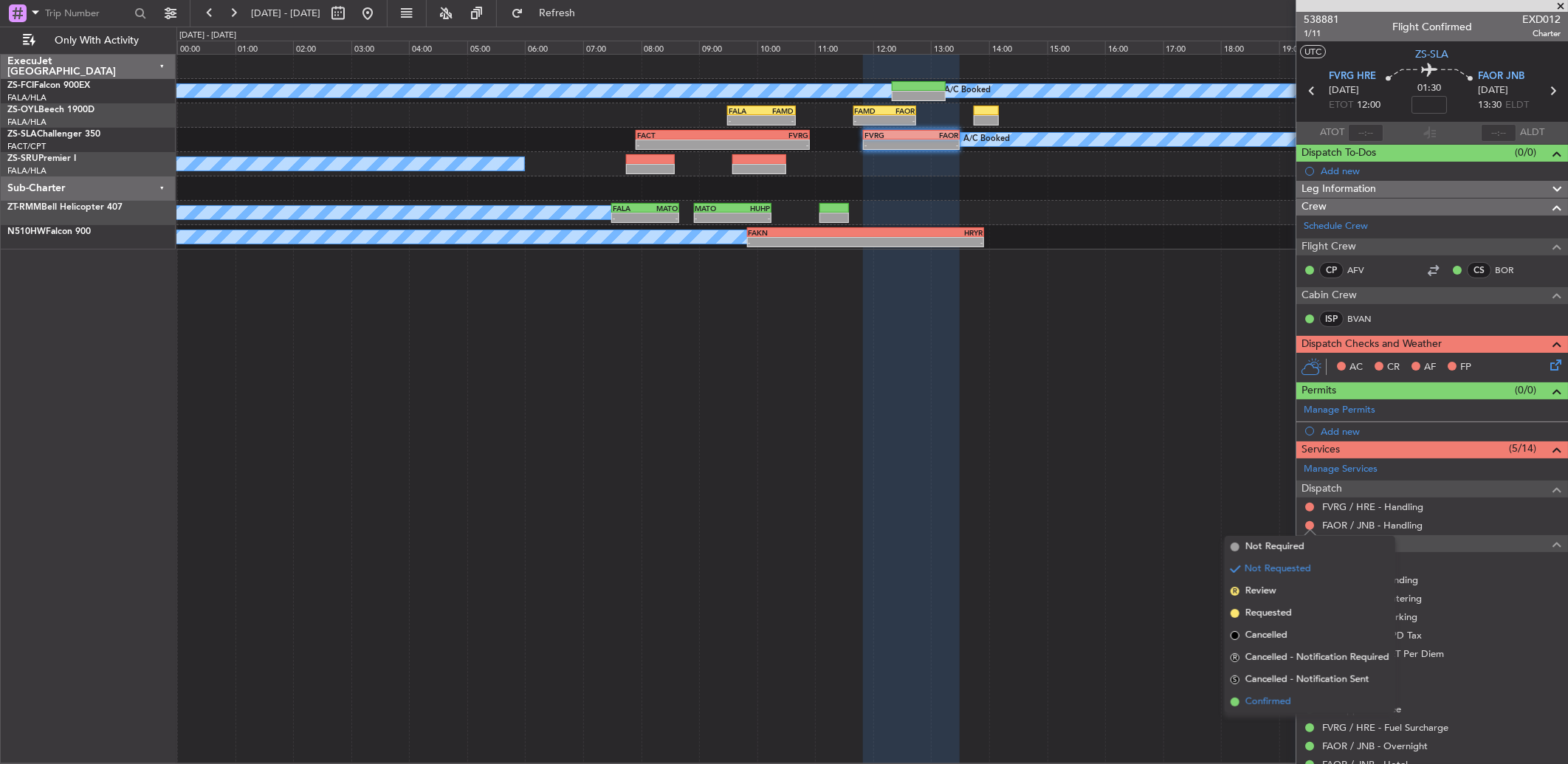
click at [1112, 507] on span "Confirmed" at bounding box center [1268, 701] width 46 height 15
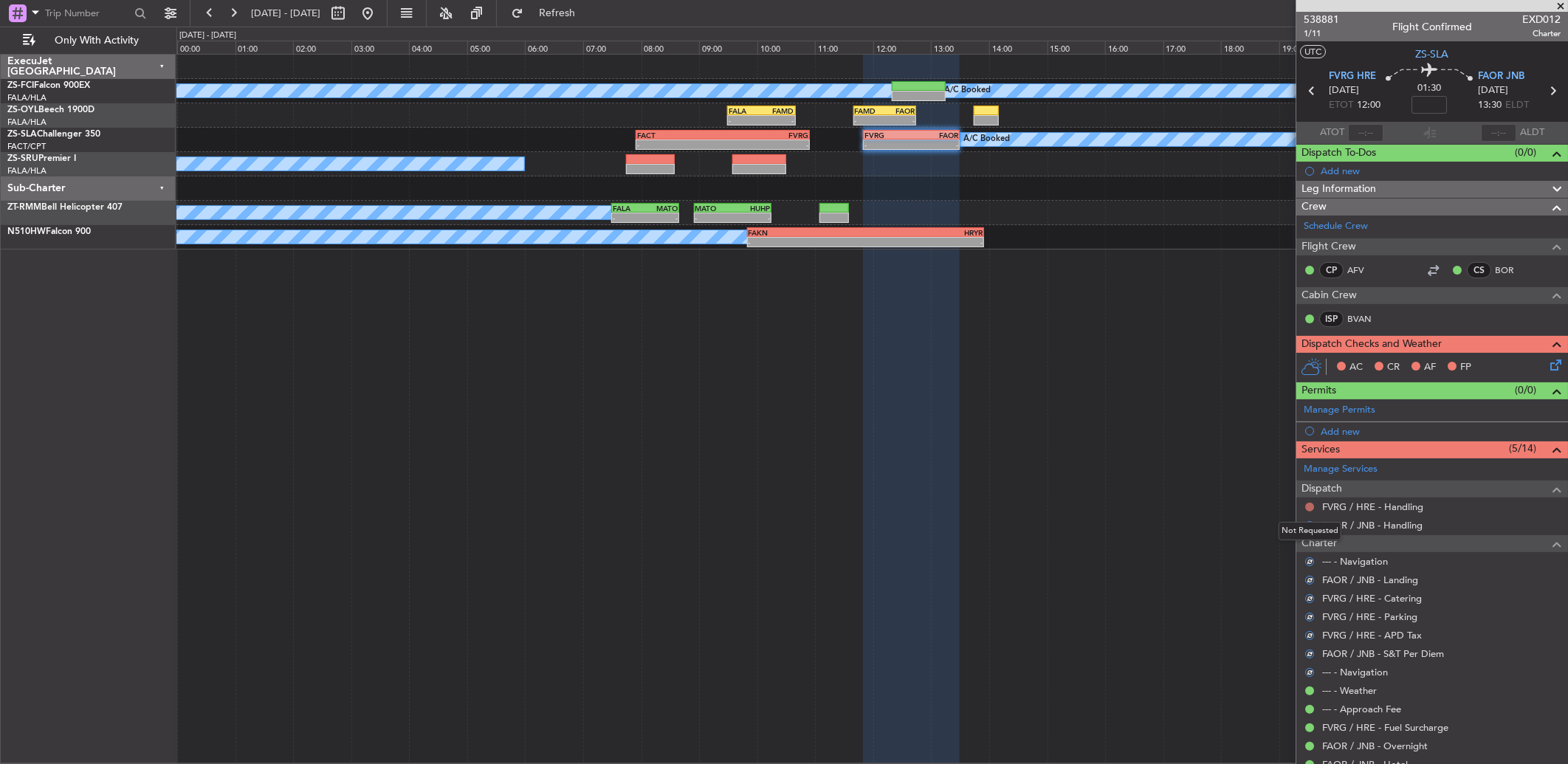
click at [1112, 505] on button at bounding box center [1309, 507] width 9 height 9
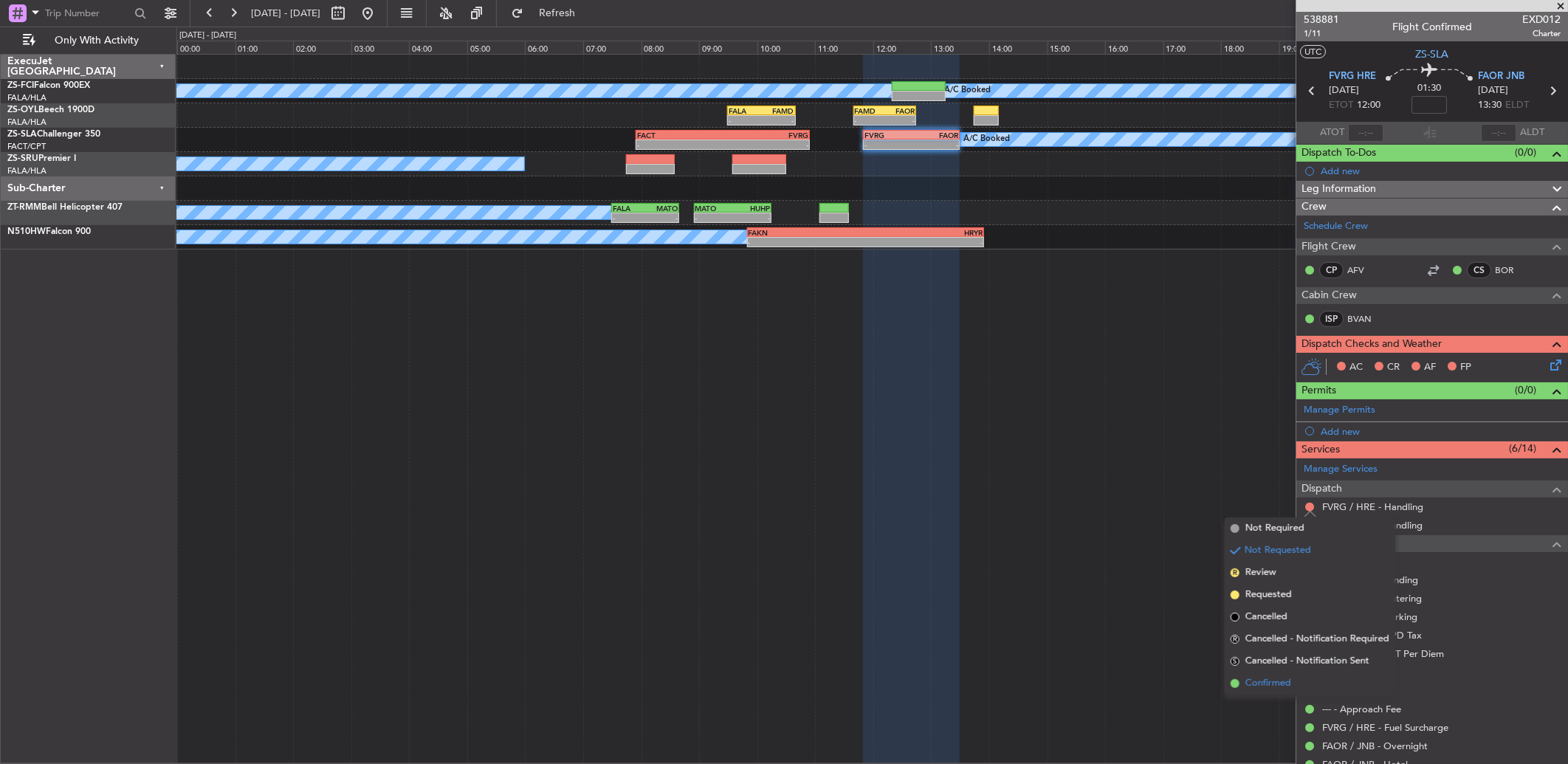
click at [1112, 507] on li "Confirmed" at bounding box center [1309, 683] width 170 height 22
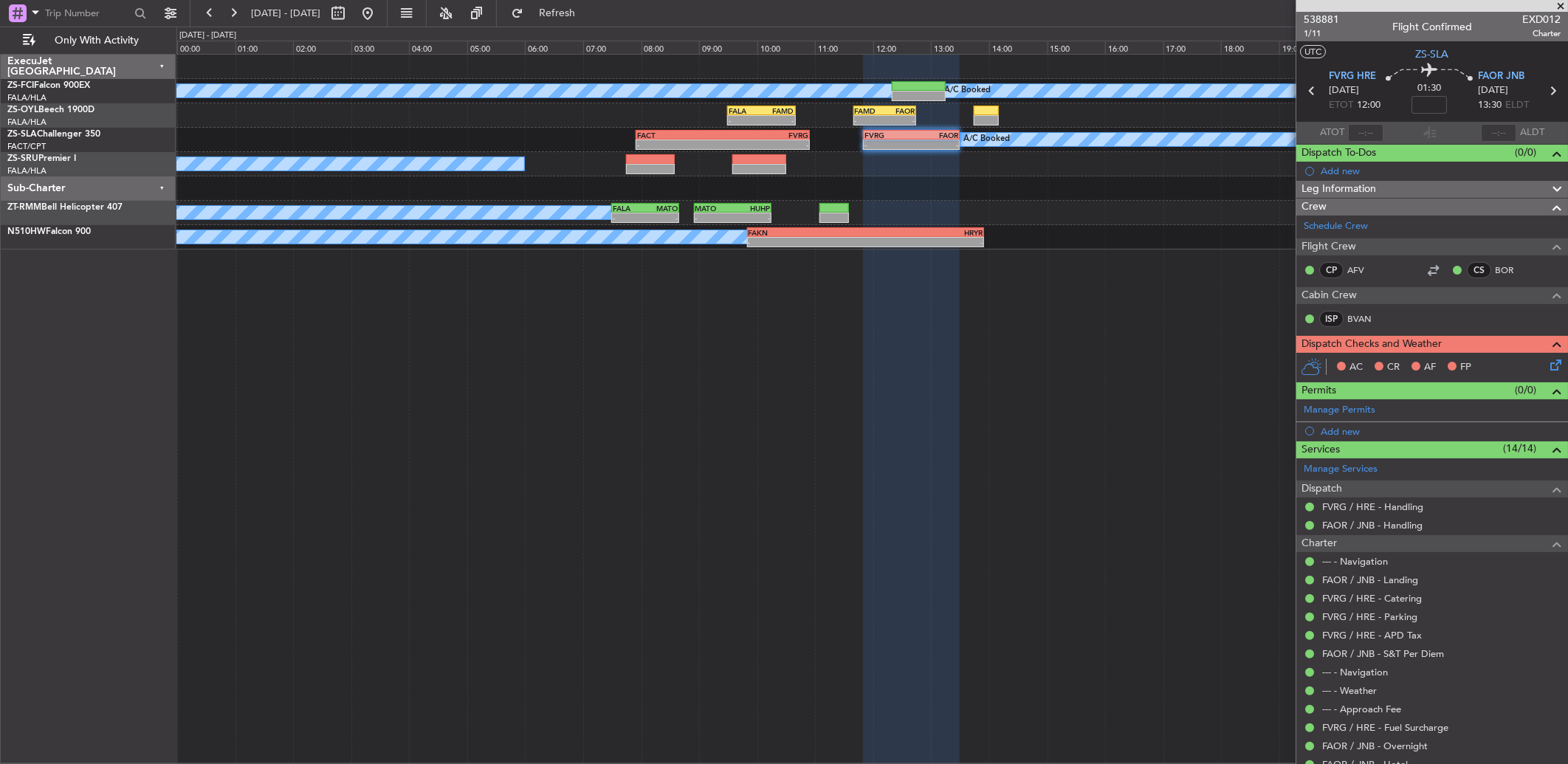
click at [1112, 366] on icon at bounding box center [1552, 362] width 12 height 12
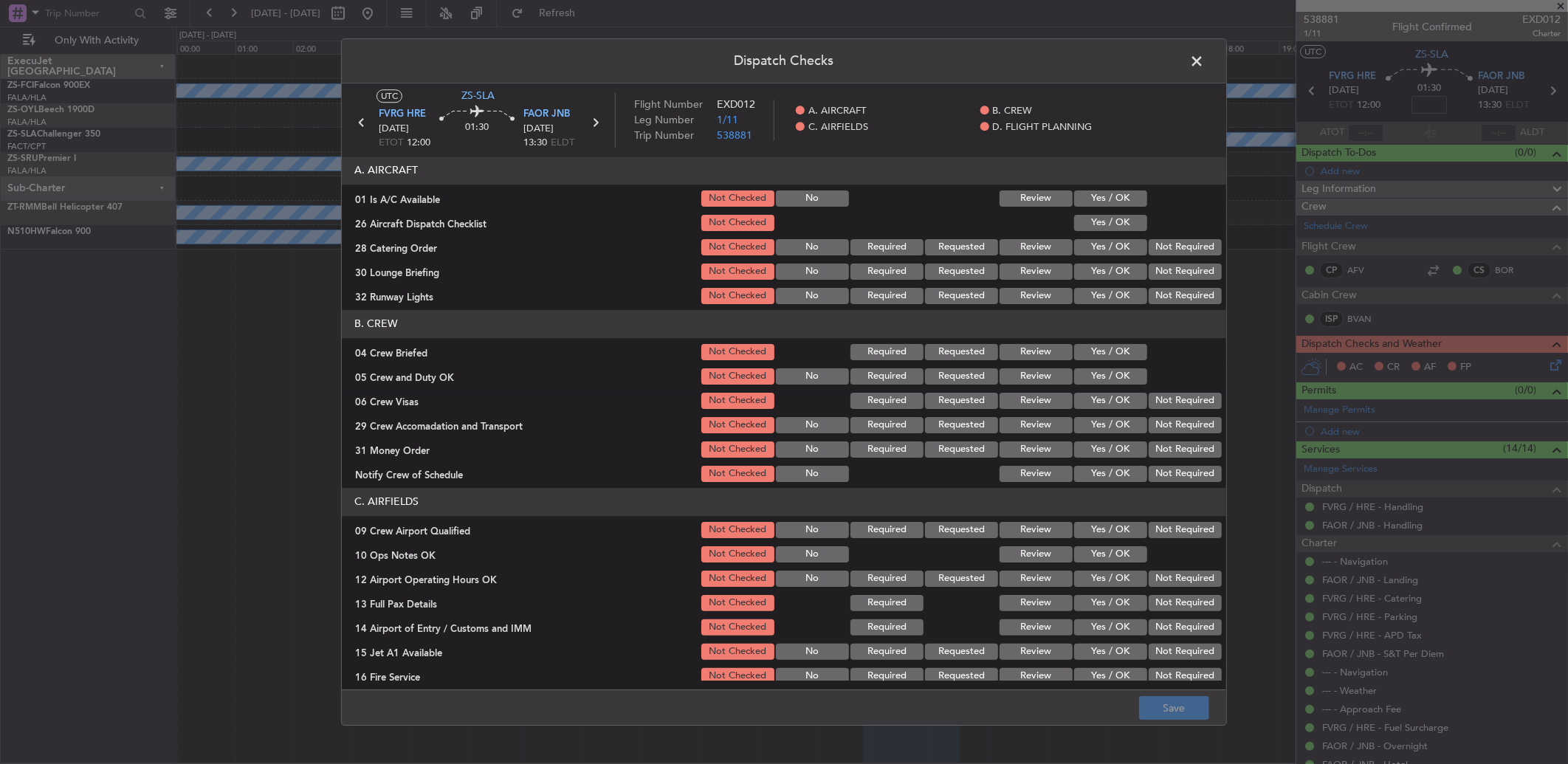
click at [1110, 197] on button "Yes / OK" at bounding box center [1109, 199] width 73 height 17
click at [1110, 216] on section "A. AIRCRAFT 01 Is A/C Available Not Checked No Review Yes / OK 26 Aircraft Disp…" at bounding box center [784, 231] width 884 height 150
drag, startPoint x: 1110, startPoint y: 218, endPoint x: 1111, endPoint y: 229, distance: 11.0
click at [1110, 220] on button "Yes / OK" at bounding box center [1109, 223] width 73 height 17
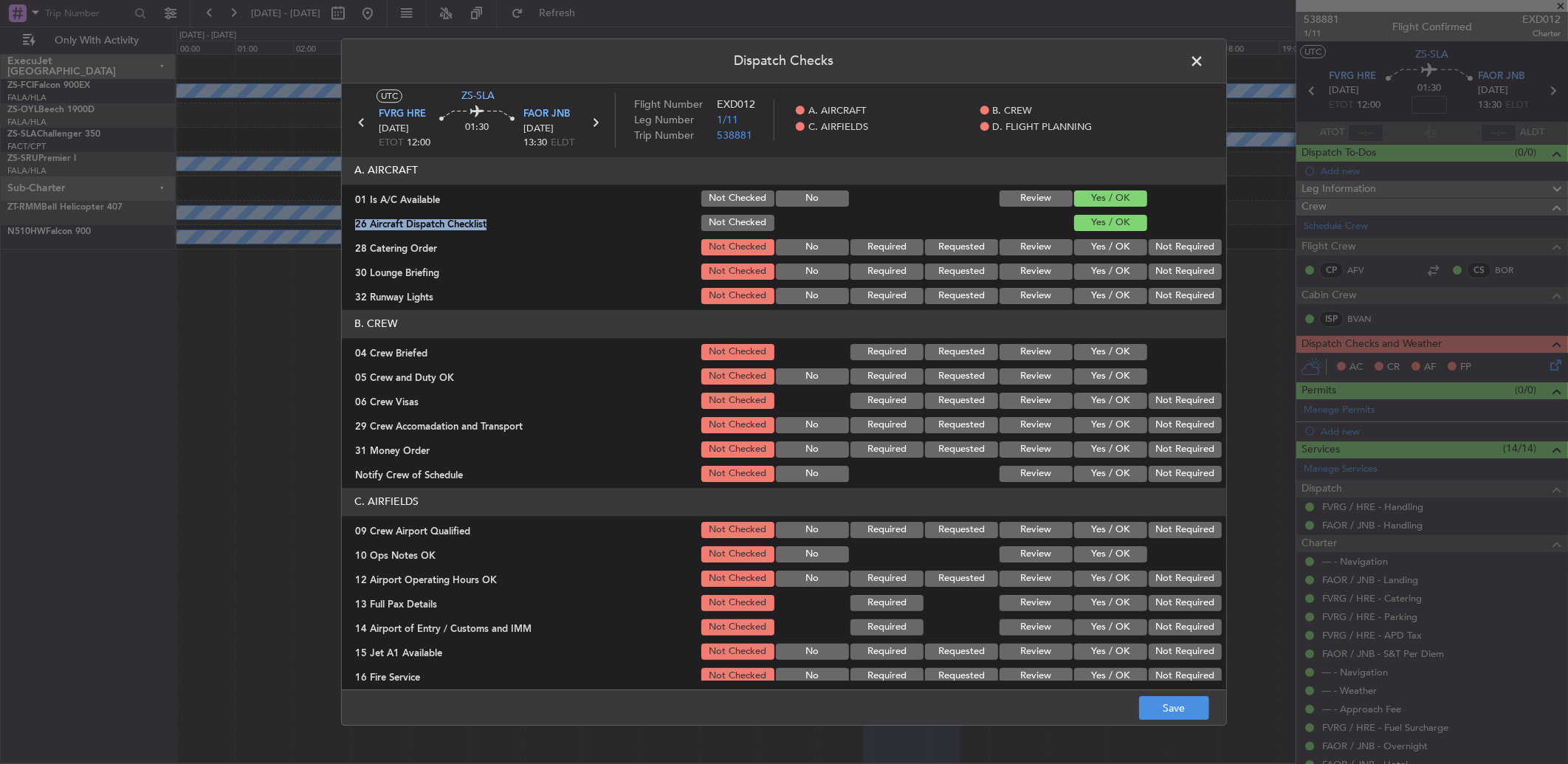
click at [1111, 231] on div "Yes / OK" at bounding box center [1109, 223] width 75 height 20
click at [1112, 253] on button "Not Required" at bounding box center [1184, 248] width 73 height 17
drag, startPoint x: 1165, startPoint y: 268, endPoint x: 1163, endPoint y: 277, distance: 9.2
click at [1112, 270] on button "Not Required" at bounding box center [1184, 272] width 73 height 17
click at [1112, 278] on button "Not Required" at bounding box center [1184, 272] width 73 height 17
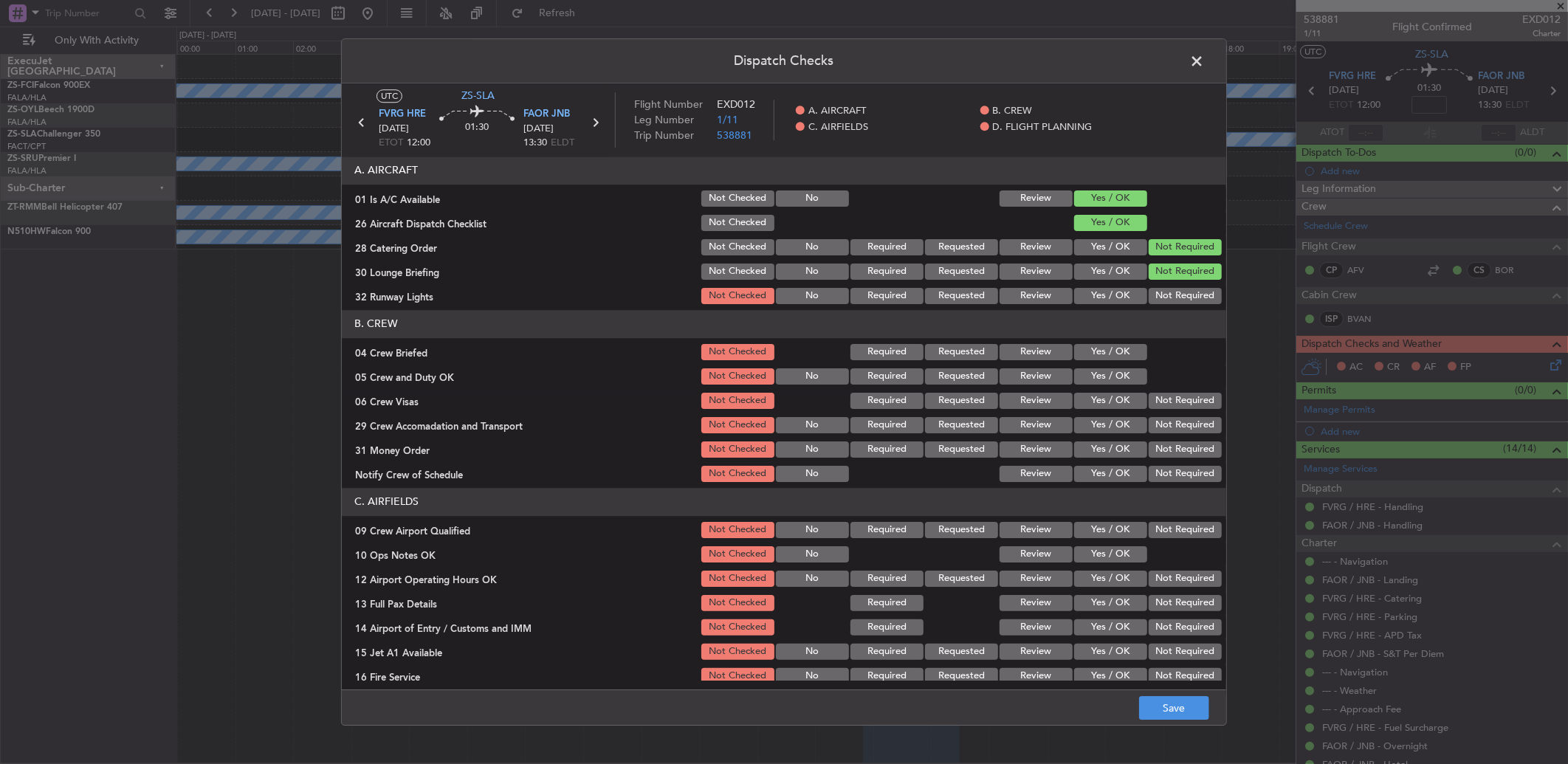
click at [1112, 285] on div "Not Required" at bounding box center [1183, 295] width 75 height 20
click at [1112, 295] on button "Not Required" at bounding box center [1184, 296] width 73 height 17
drag, startPoint x: 1121, startPoint y: 353, endPoint x: 1120, endPoint y: 366, distance: 13.0
click at [1112, 355] on button "Yes / OK" at bounding box center [1109, 353] width 73 height 17
click at [1112, 370] on div "Yes / OK" at bounding box center [1109, 376] width 75 height 20
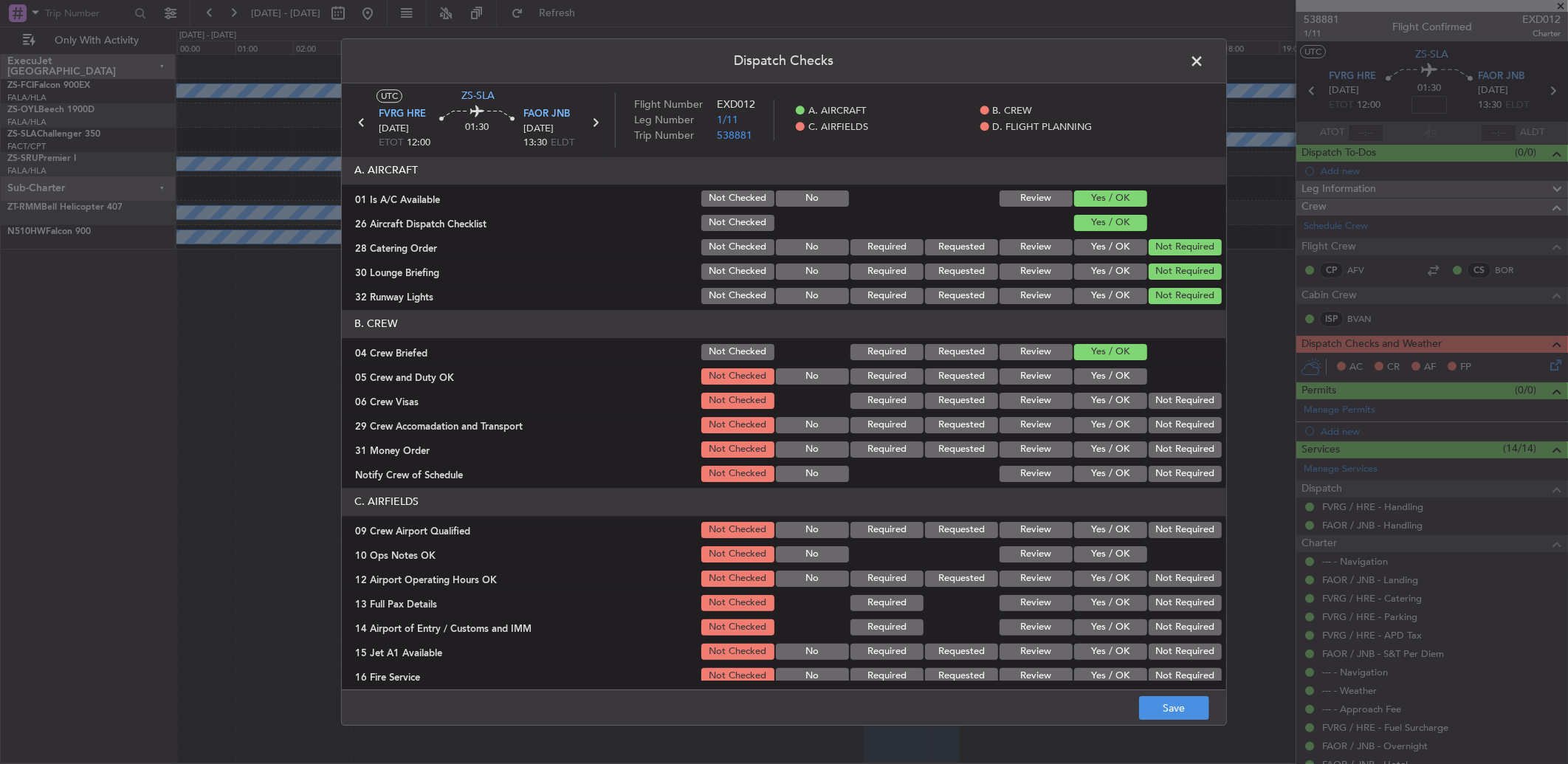
drag, startPoint x: 1121, startPoint y: 376, endPoint x: 1134, endPoint y: 389, distance: 18.4
click at [1112, 377] on button "Yes / OK" at bounding box center [1109, 376] width 73 height 17
click at [1112, 394] on div "Not Required" at bounding box center [1183, 400] width 75 height 20
click at [1112, 400] on button "Not Required" at bounding box center [1184, 401] width 73 height 17
click at [1112, 408] on button "Not Required" at bounding box center [1184, 401] width 73 height 17
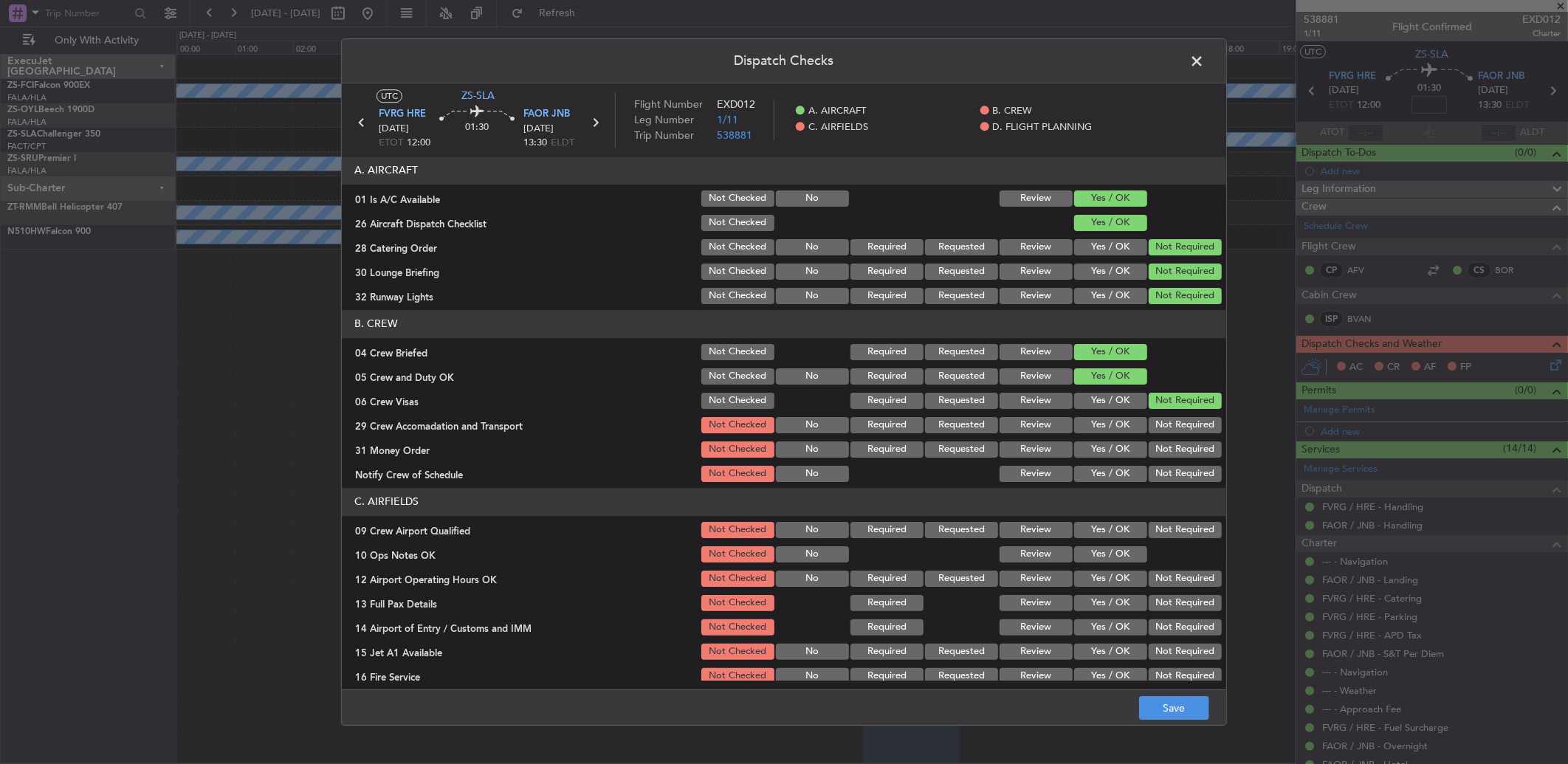
click at [1112, 419] on section "B. CREW 04 Crew Briefed Not Checked Required Requested Review Yes / OK 05 Crew …" at bounding box center [784, 397] width 884 height 174
click at [1112, 434] on div "Not Required" at bounding box center [1183, 425] width 75 height 20
click at [1112, 438] on section "B. CREW 04 Crew Briefed Not Checked Required Requested Review Yes / OK 05 Crew …" at bounding box center [784, 397] width 884 height 174
click at [1112, 441] on div "Not Required" at bounding box center [1183, 449] width 75 height 20
drag, startPoint x: 1155, startPoint y: 441, endPoint x: 1156, endPoint y: 428, distance: 13.0
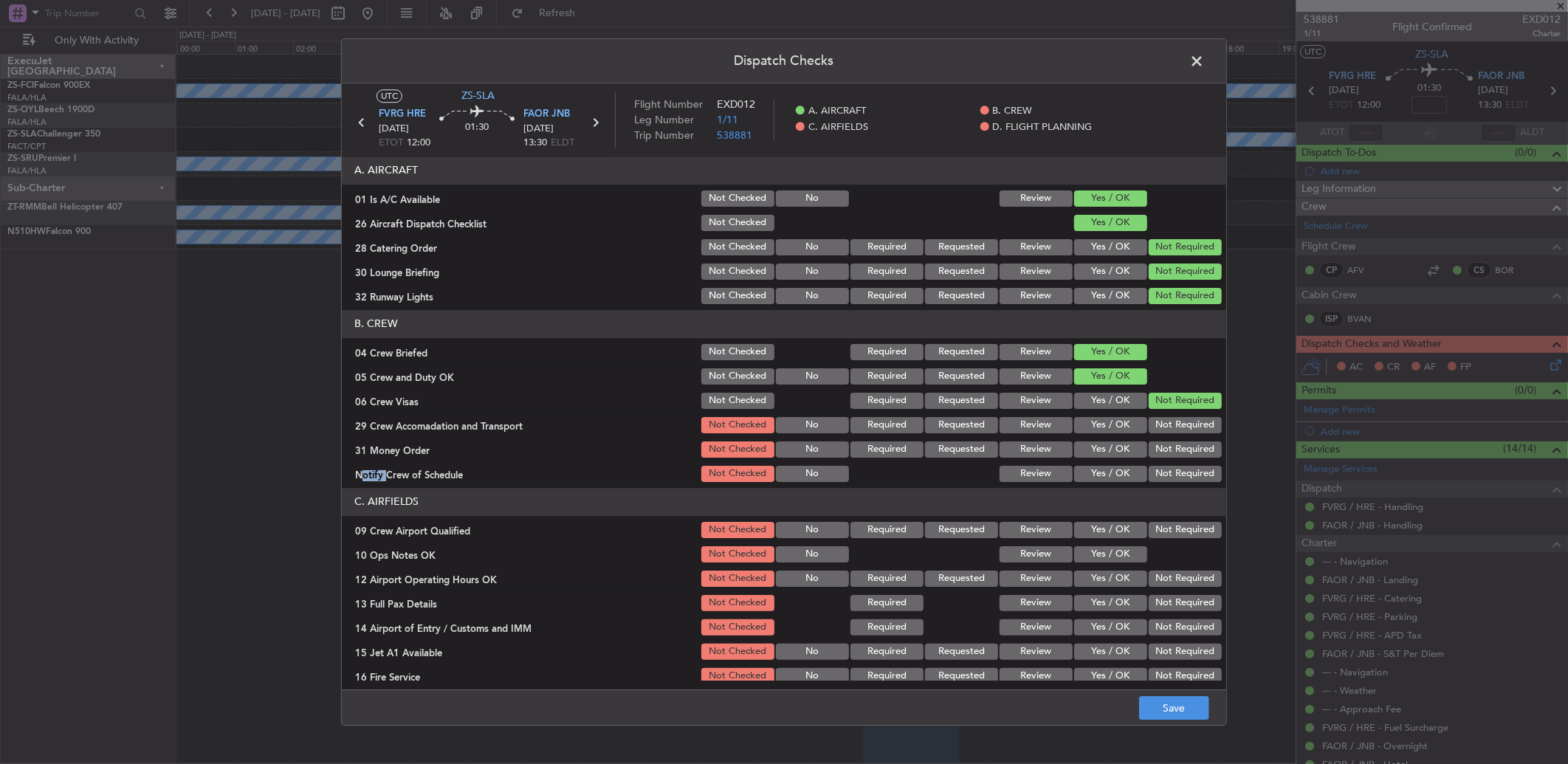
click at [1112, 428] on button "Not Required" at bounding box center [1184, 425] width 73 height 17
click at [1112, 447] on section "B. CREW 04 Crew Briefed Not Checked Required Requested Review Yes / OK 05 Crew …" at bounding box center [784, 397] width 884 height 174
click at [1112, 447] on button "Not Required" at bounding box center [1184, 449] width 73 height 17
click at [1112, 477] on button "Not Required" at bounding box center [1184, 474] width 73 height 17
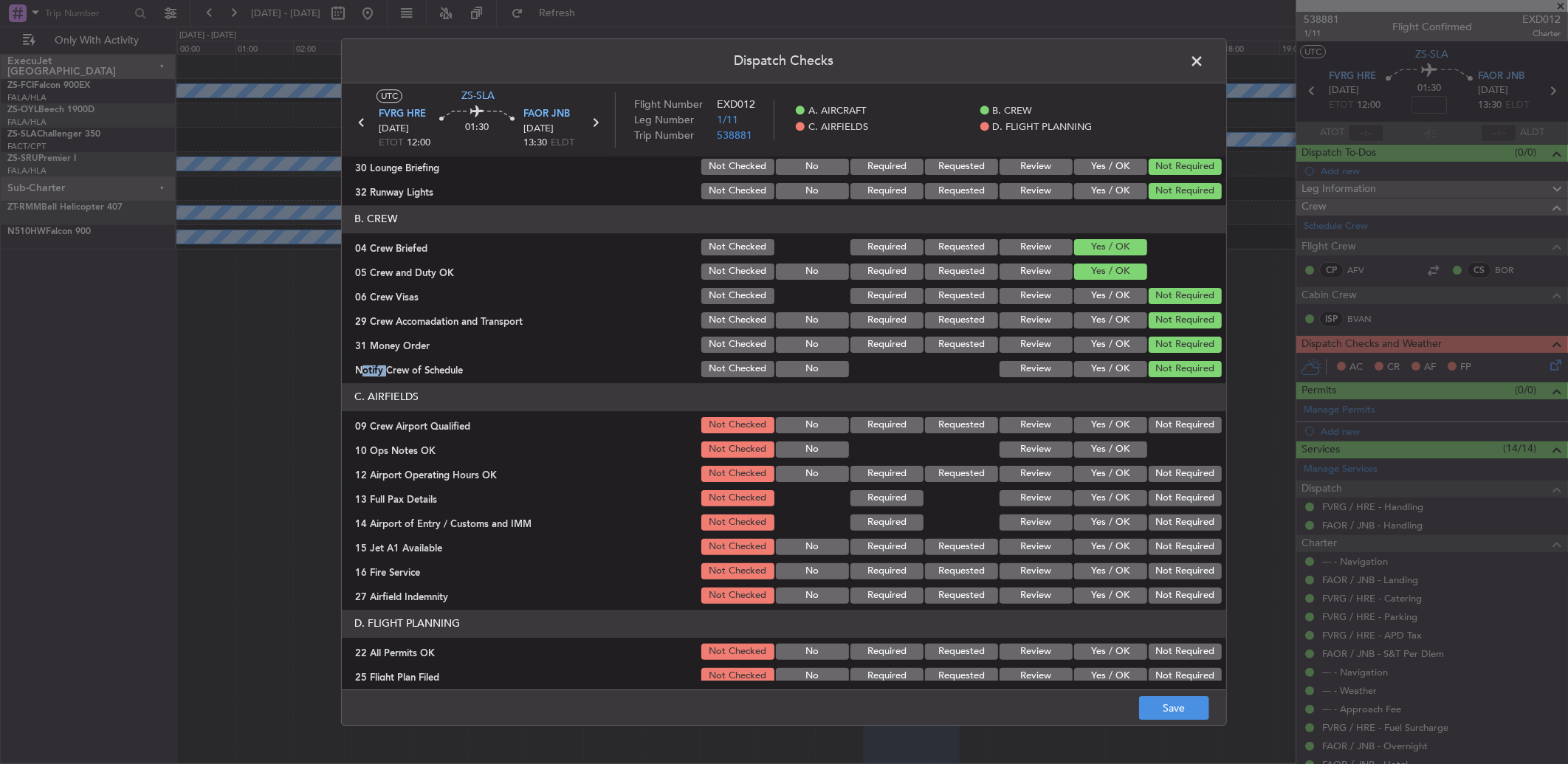
scroll to position [138, 0]
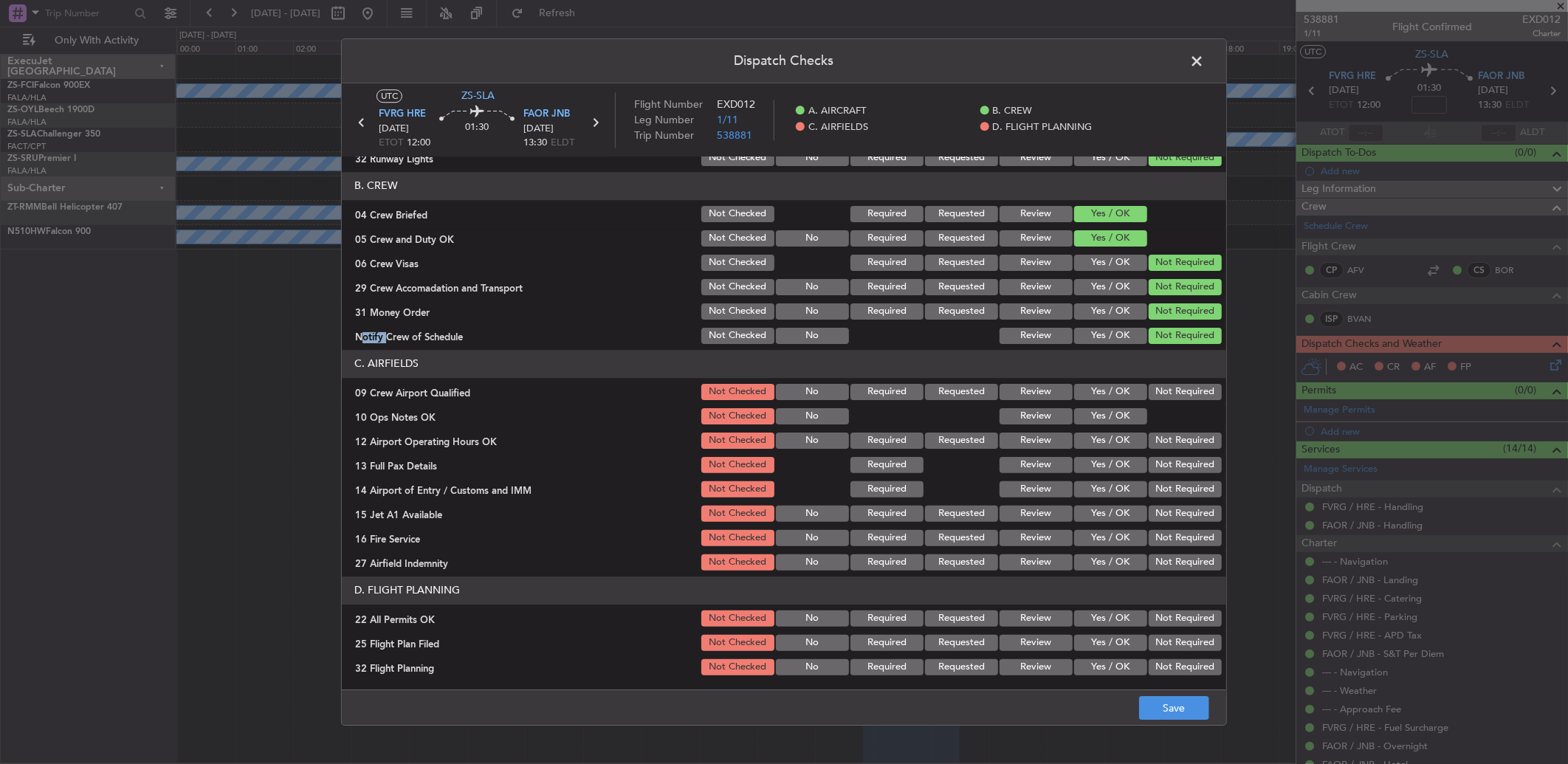
click at [1112, 399] on button "Not Required" at bounding box center [1184, 392] width 73 height 17
click at [1112, 417] on button "Yes / OK" at bounding box center [1109, 416] width 73 height 17
click at [1112, 426] on section "C. AIRFIELDS 09 Crew Airport Qualified Not Checked No Required Requested Review…" at bounding box center [784, 461] width 884 height 223
click at [1112, 447] on button "Not Required" at bounding box center [1184, 441] width 73 height 17
click at [1112, 457] on div "Not Required" at bounding box center [1183, 465] width 75 height 20
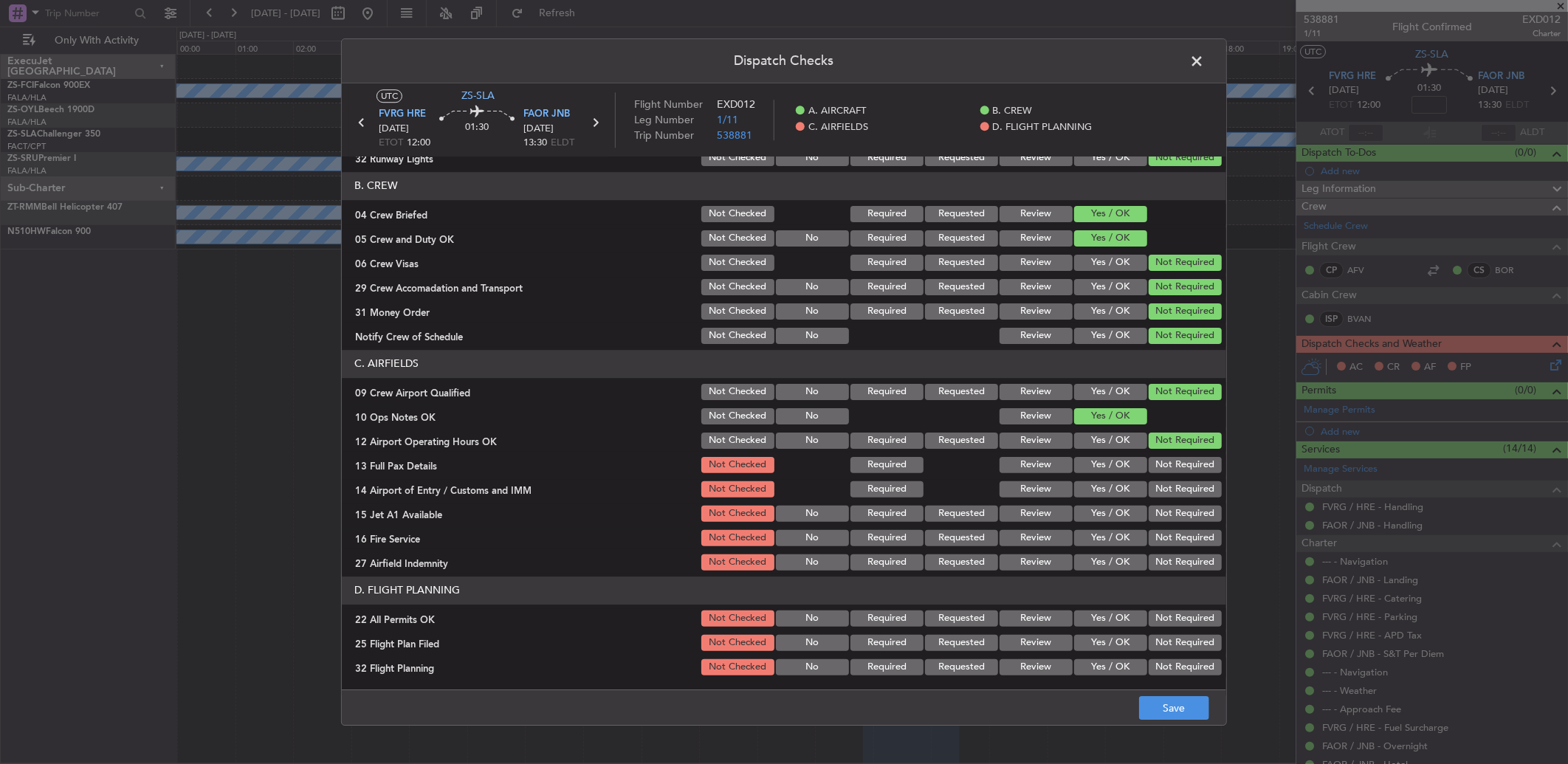
click at [1112, 467] on button "Not Required" at bounding box center [1184, 465] width 73 height 17
click at [1112, 478] on section "C. AIRFIELDS 09 Crew Airport Qualified Not Checked No Required Requested Review…" at bounding box center [784, 461] width 884 height 223
click at [1112, 486] on button "Not Required" at bounding box center [1184, 490] width 73 height 17
click at [1112, 507] on button "Not Required" at bounding box center [1184, 514] width 73 height 17
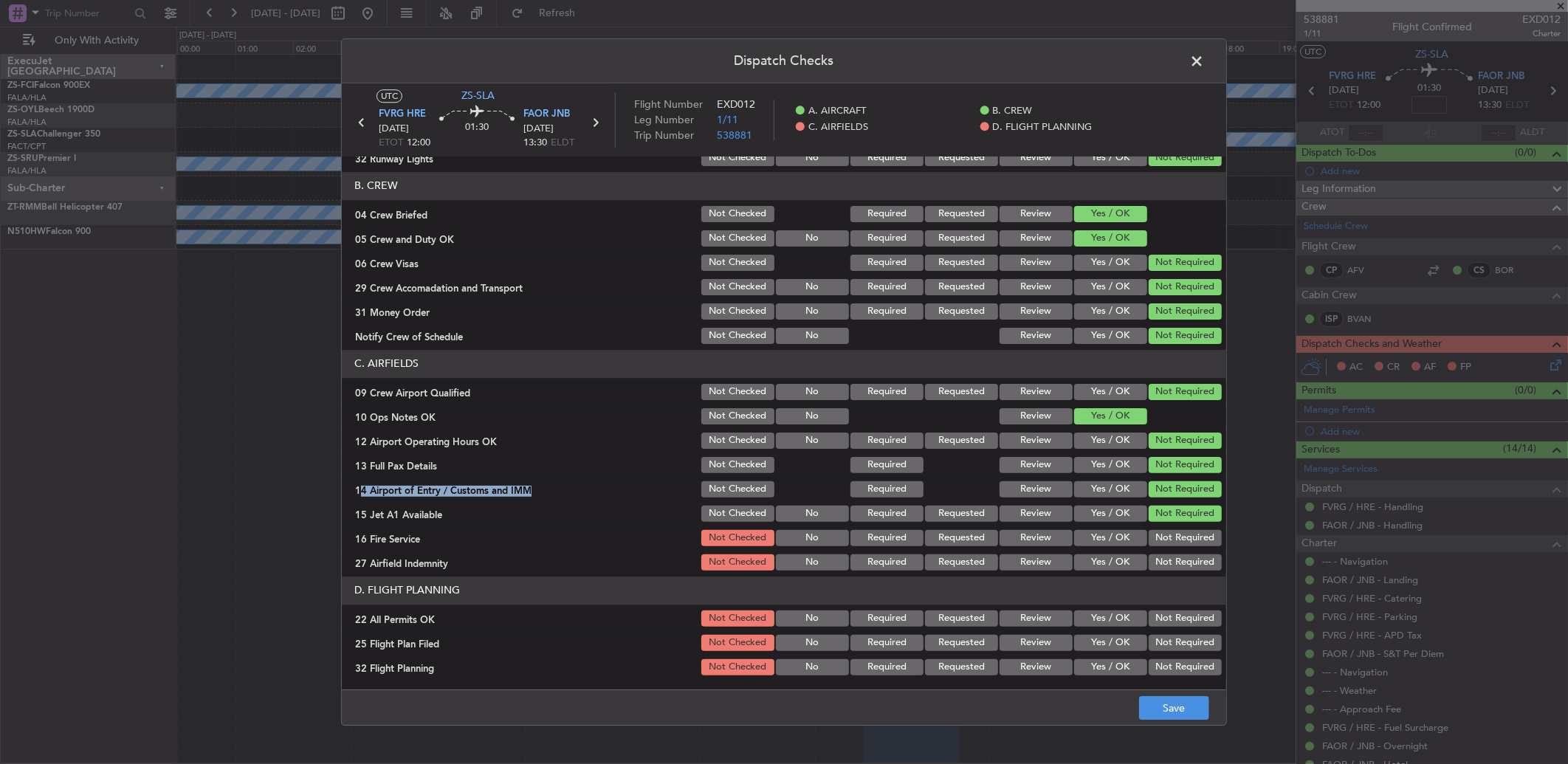
drag, startPoint x: 1170, startPoint y: 533, endPoint x: 1169, endPoint y: 545, distance: 12.0
click at [1112, 507] on button "Not Required" at bounding box center [1184, 538] width 73 height 17
drag, startPoint x: 1169, startPoint y: 545, endPoint x: 1171, endPoint y: 561, distance: 16.1
click at [1112, 507] on section "C. AIRFIELDS 09 Crew Airport Qualified Not Checked No Required Requested Review…" at bounding box center [784, 461] width 884 height 223
drag, startPoint x: 1171, startPoint y: 561, endPoint x: 1169, endPoint y: 580, distance: 19.1
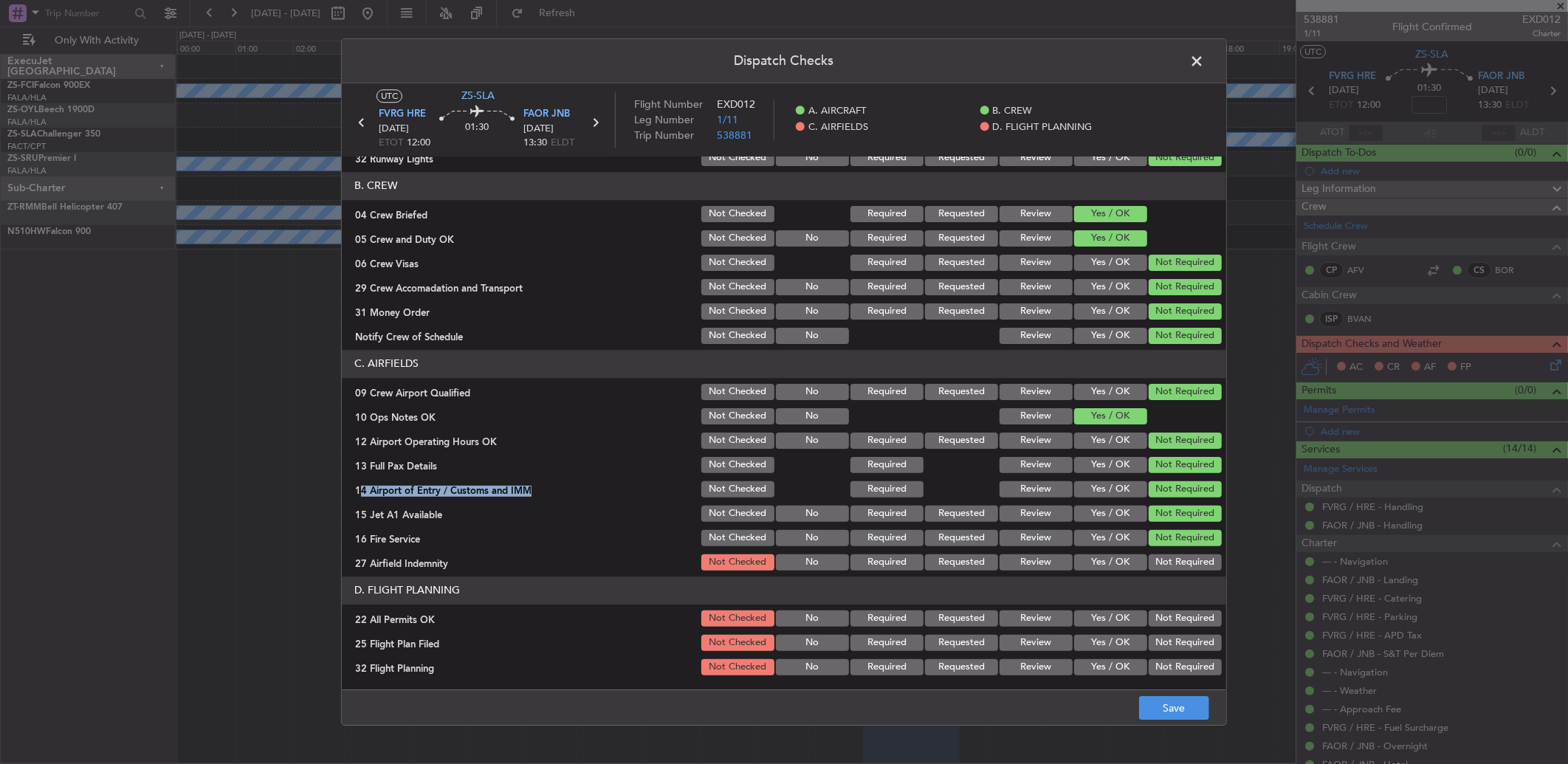
click at [1112, 507] on button "Not Required" at bounding box center [1184, 562] width 73 height 17
drag, startPoint x: 1163, startPoint y: 616, endPoint x: 1109, endPoint y: 623, distance: 54.5
click at [1112, 507] on button "Not Required" at bounding box center [1184, 619] width 73 height 17
drag, startPoint x: 1036, startPoint y: 645, endPoint x: 1034, endPoint y: 654, distance: 9.2
click at [1036, 507] on button "Review" at bounding box center [1036, 642] width 73 height 17
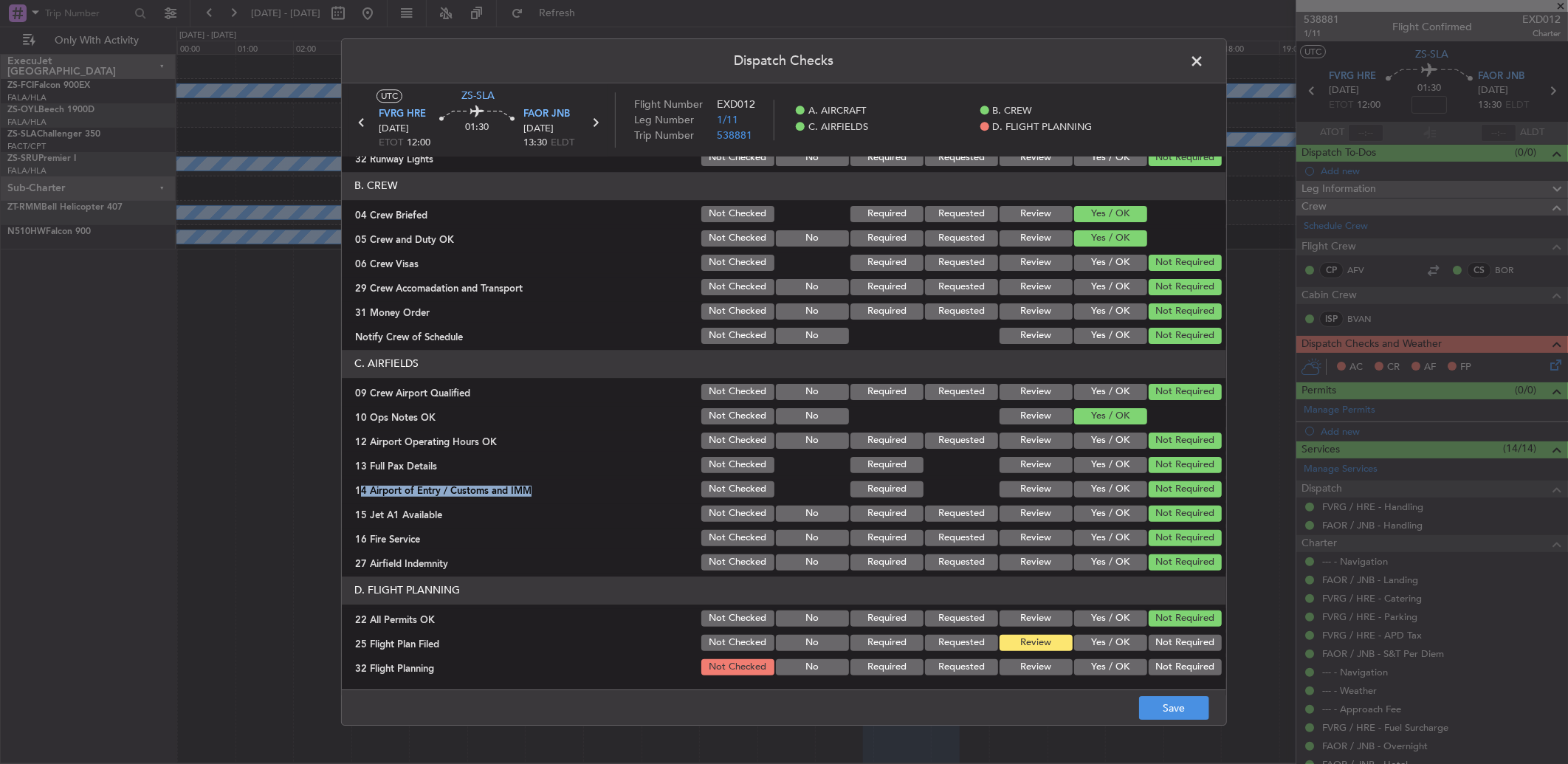
click at [1029, 507] on button "Review" at bounding box center [1036, 667] width 73 height 17
click at [1112, 507] on button "Save" at bounding box center [1174, 708] width 70 height 24
click at [1112, 507] on footer "Save" at bounding box center [784, 707] width 884 height 35
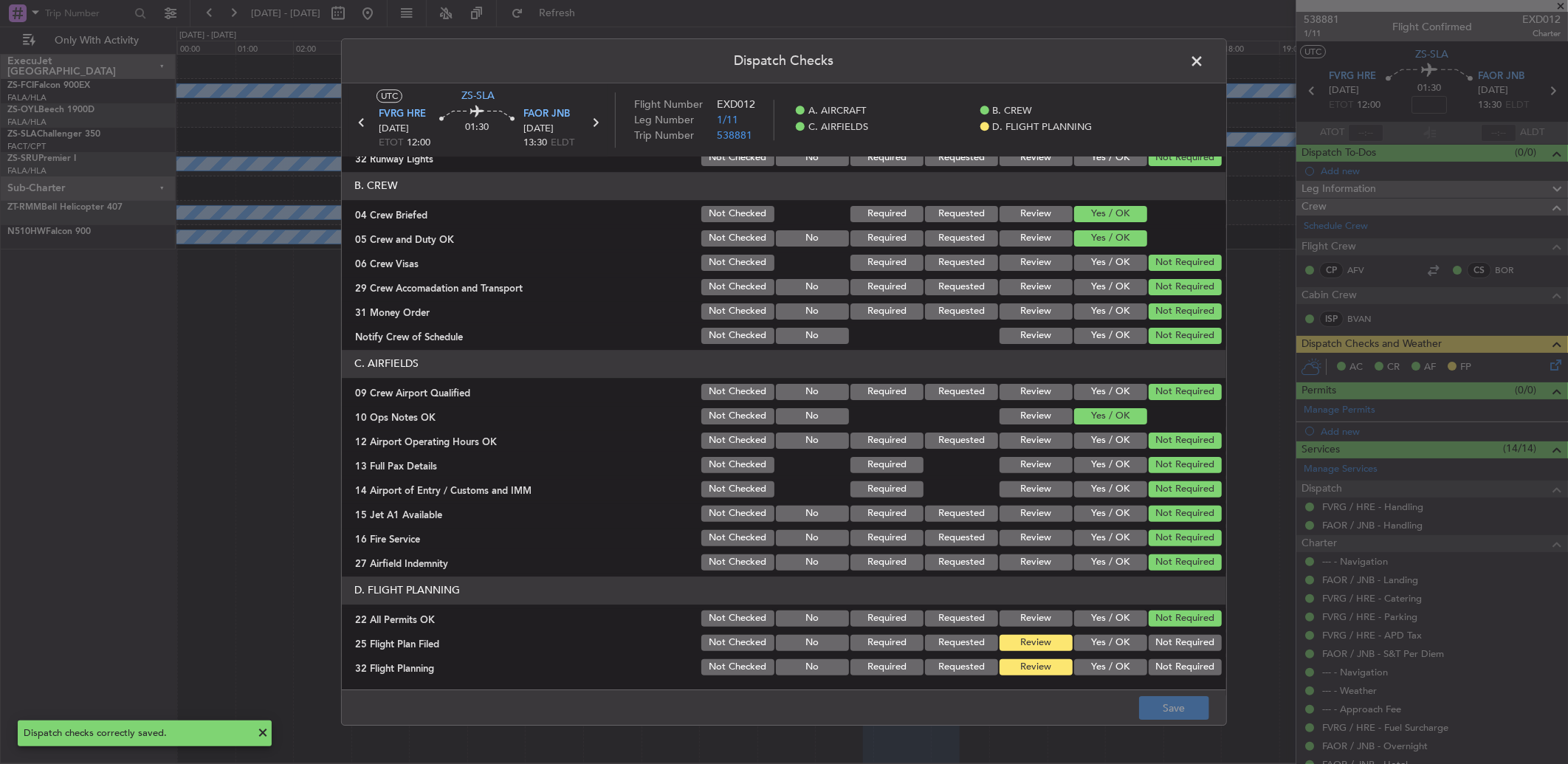
click at [1112, 67] on span at bounding box center [1204, 65] width 0 height 29
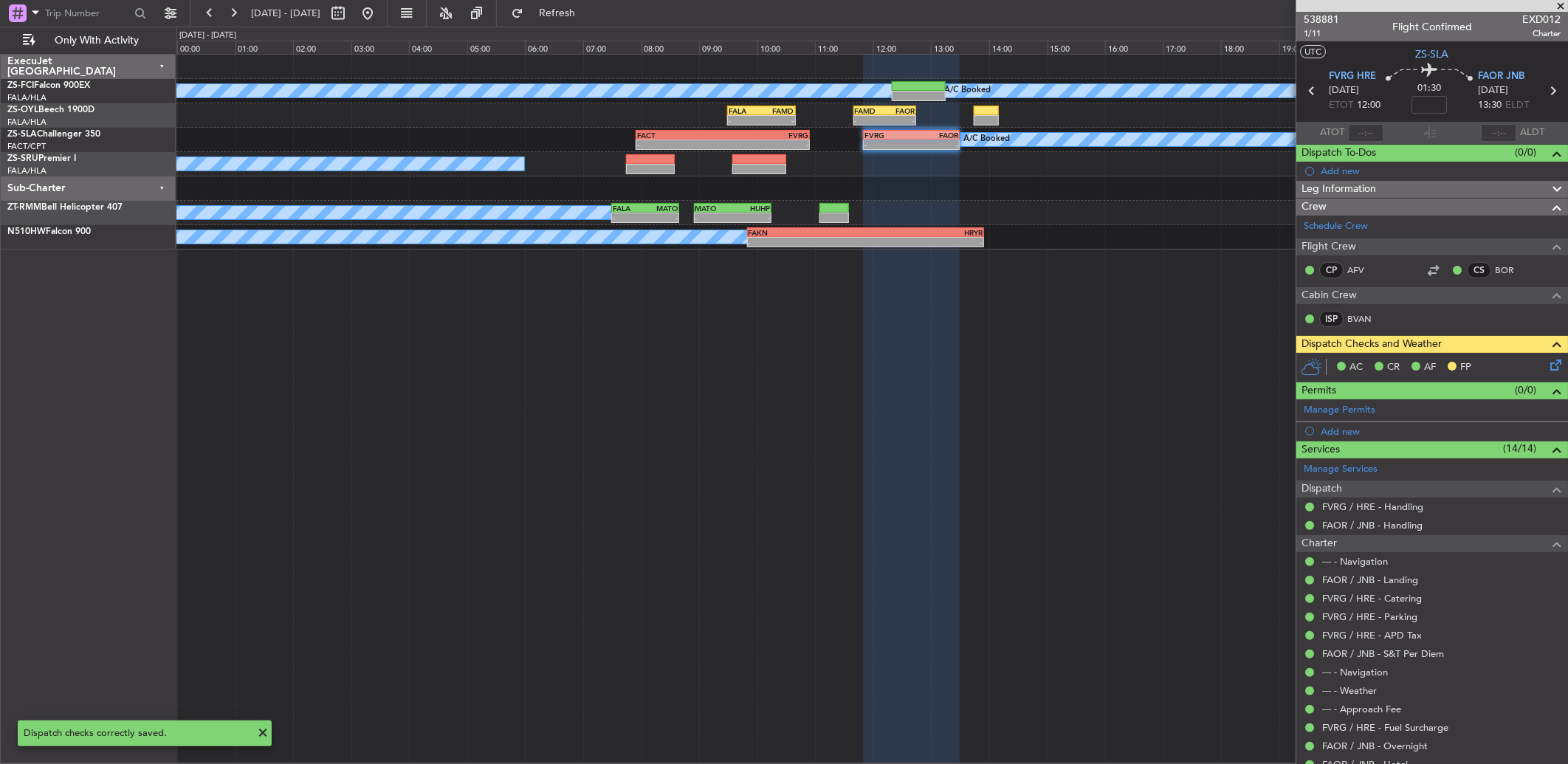
click at [1112, 94] on icon at bounding box center [1311, 90] width 19 height 19
type input "0"
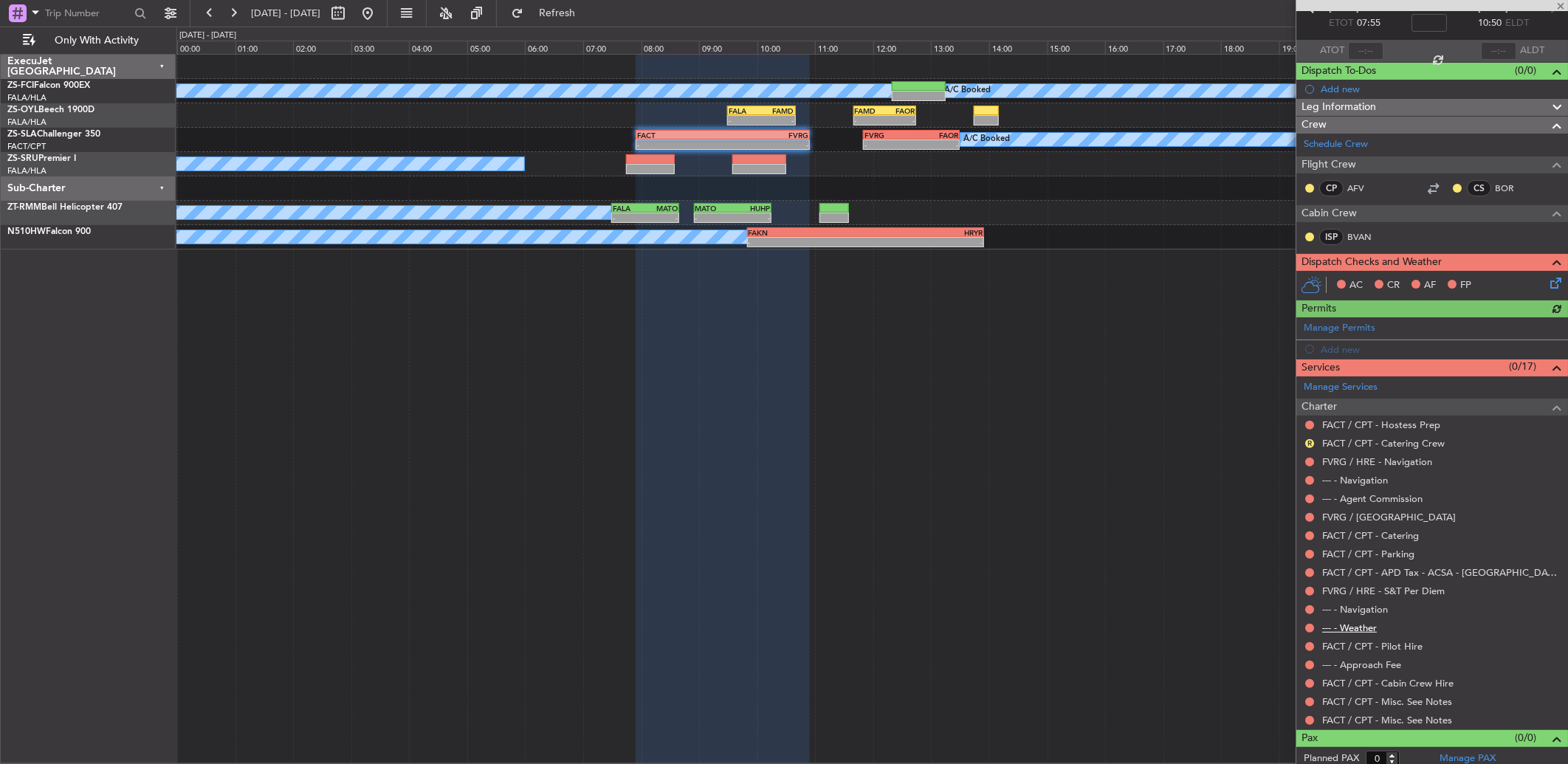
scroll to position [89, 0]
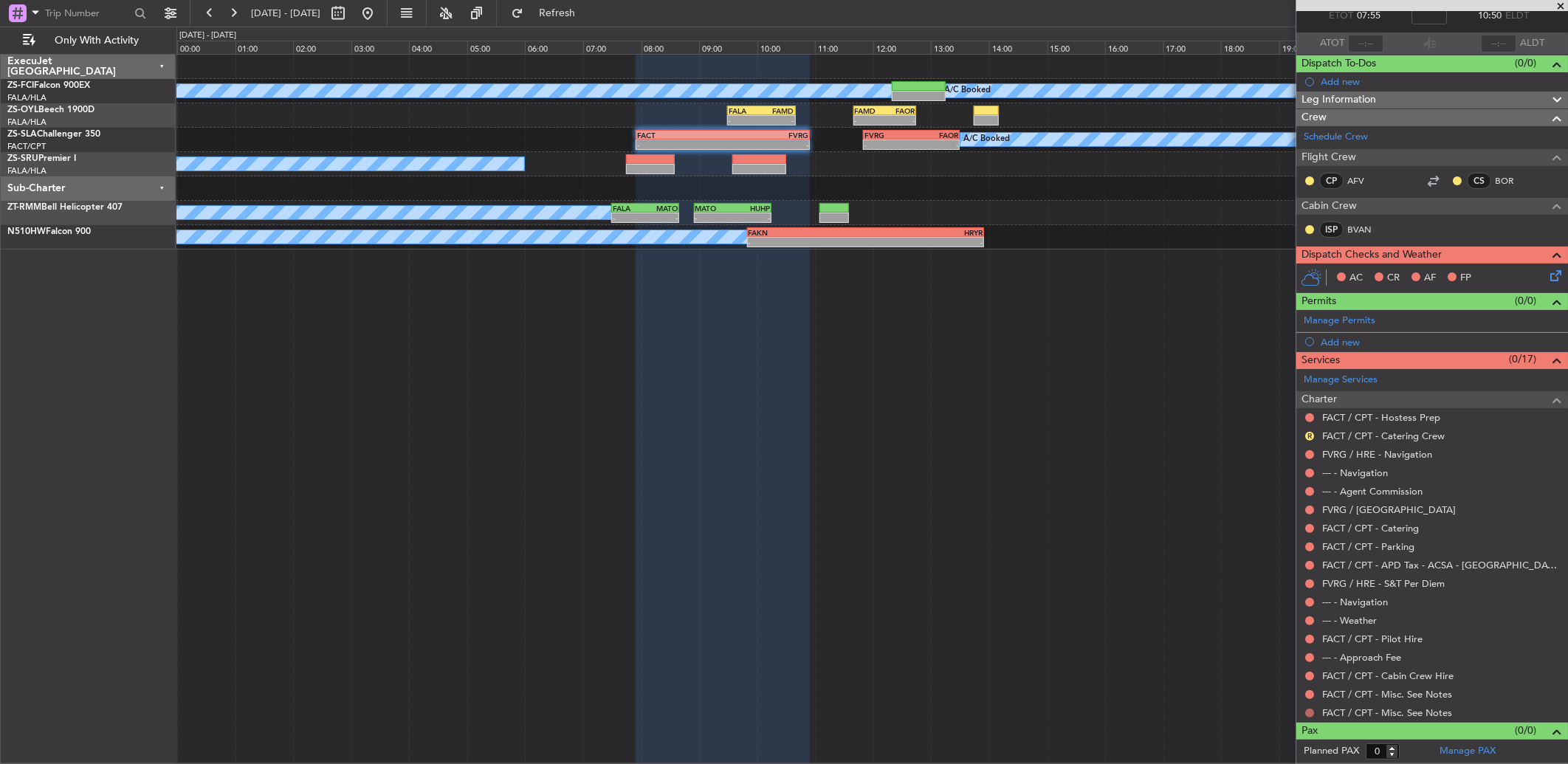
click at [1112, 507] on button at bounding box center [1309, 713] width 9 height 9
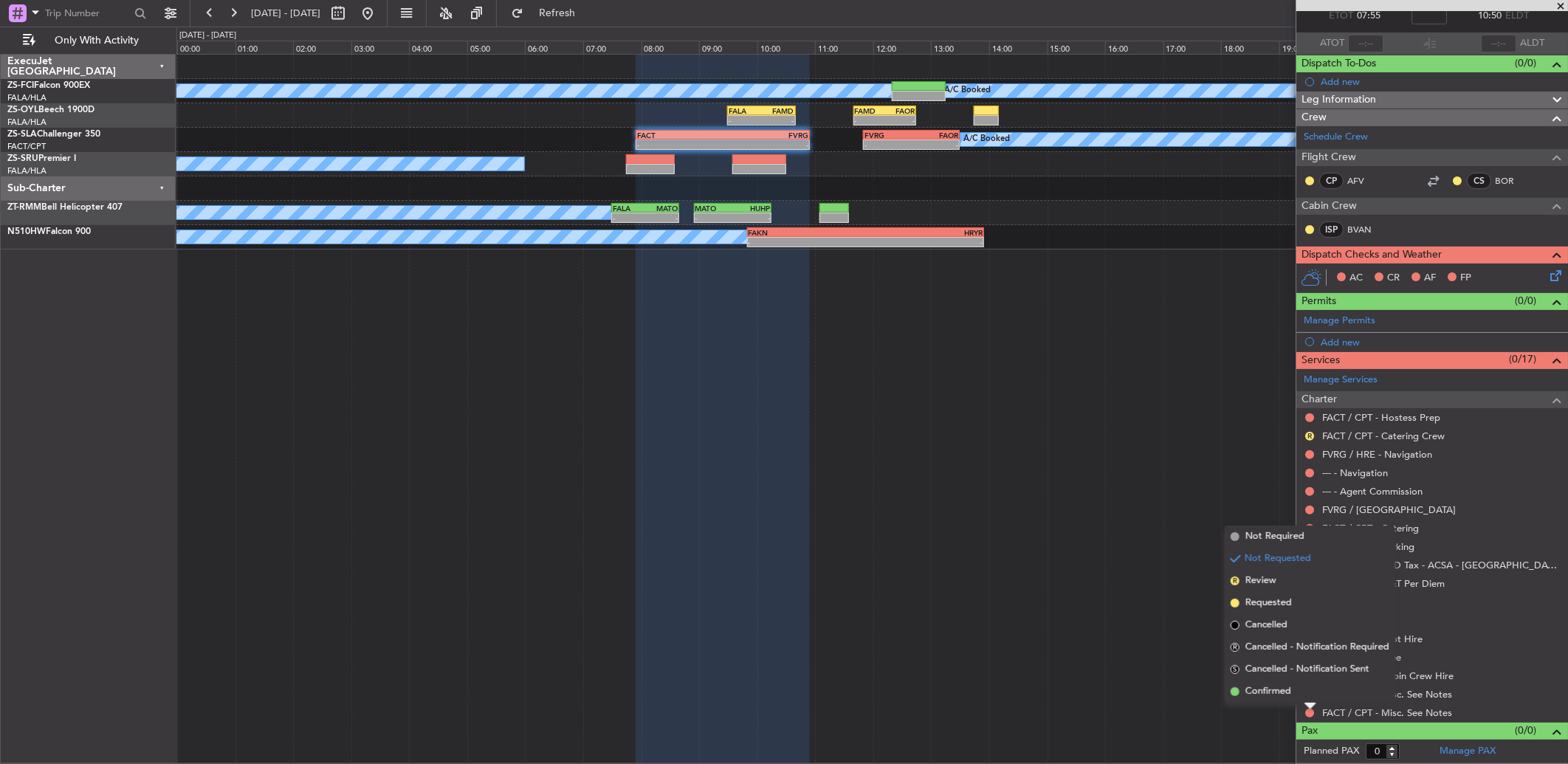
click at [1112, 507] on div "Not Requested" at bounding box center [1310, 689] width 63 height 18
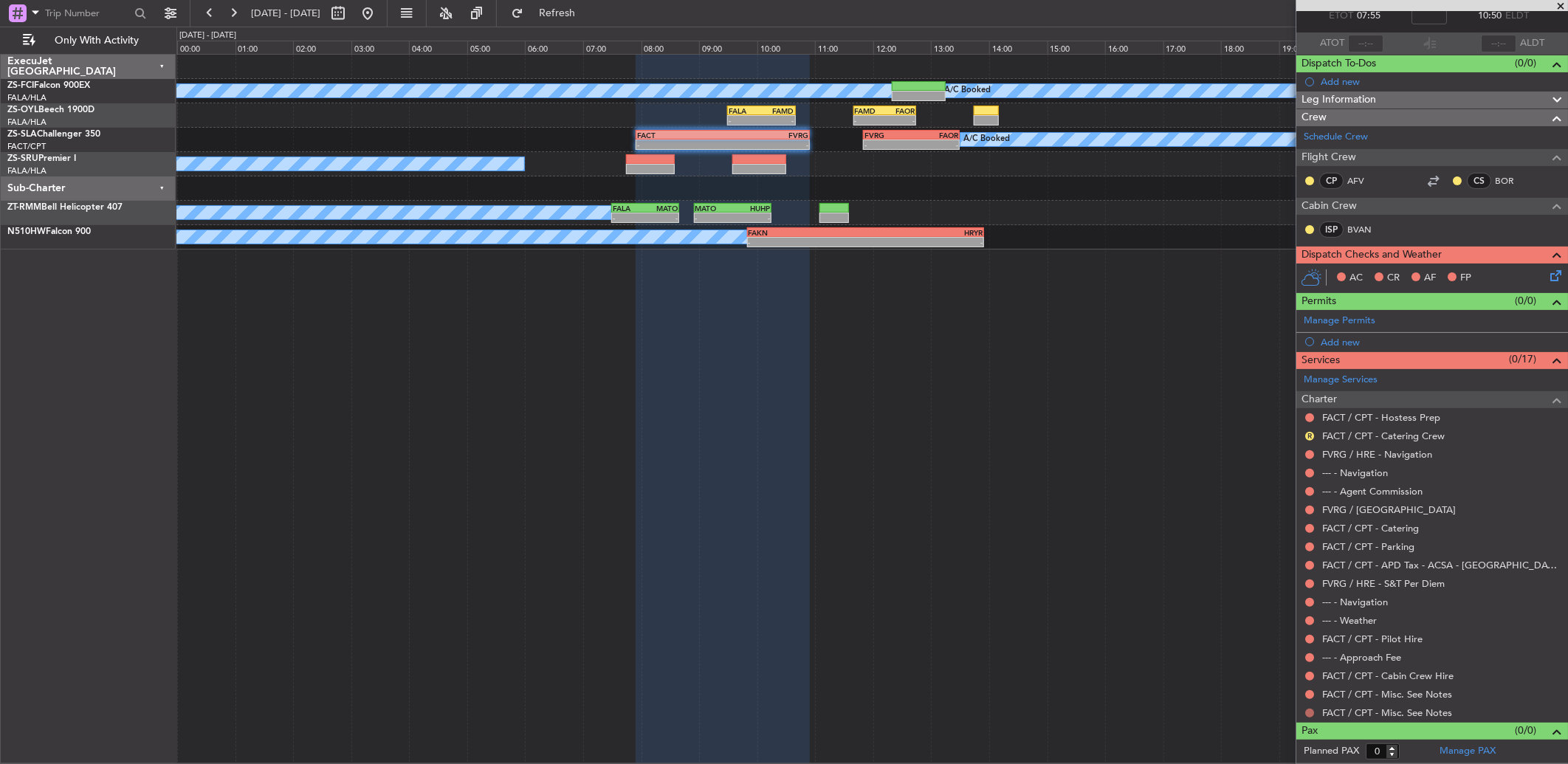
click at [1112, 507] on button at bounding box center [1309, 713] width 9 height 9
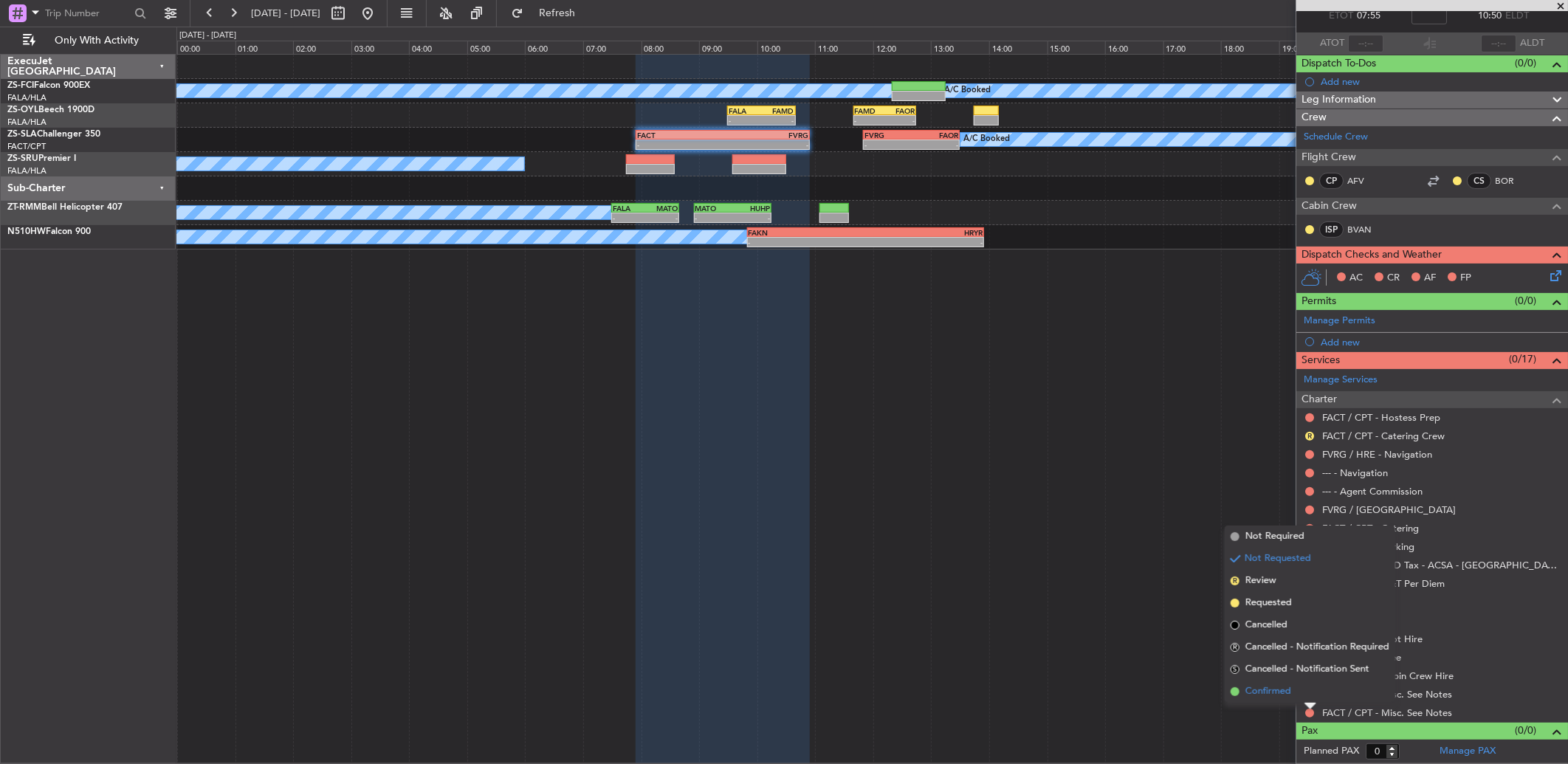
click at [1112, 507] on span "Confirmed" at bounding box center [1268, 691] width 46 height 15
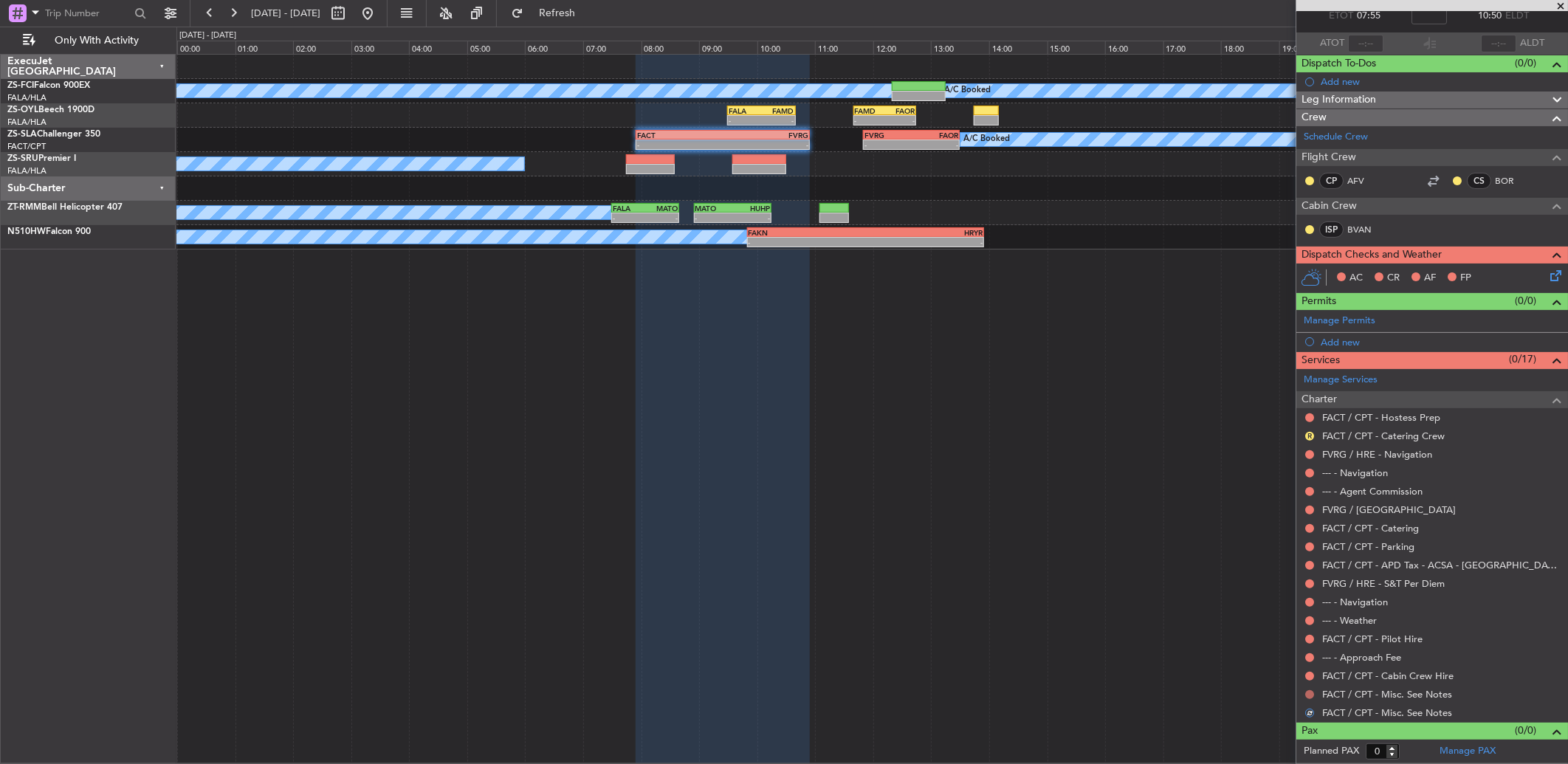
click at [1112, 507] on button at bounding box center [1309, 695] width 9 height 9
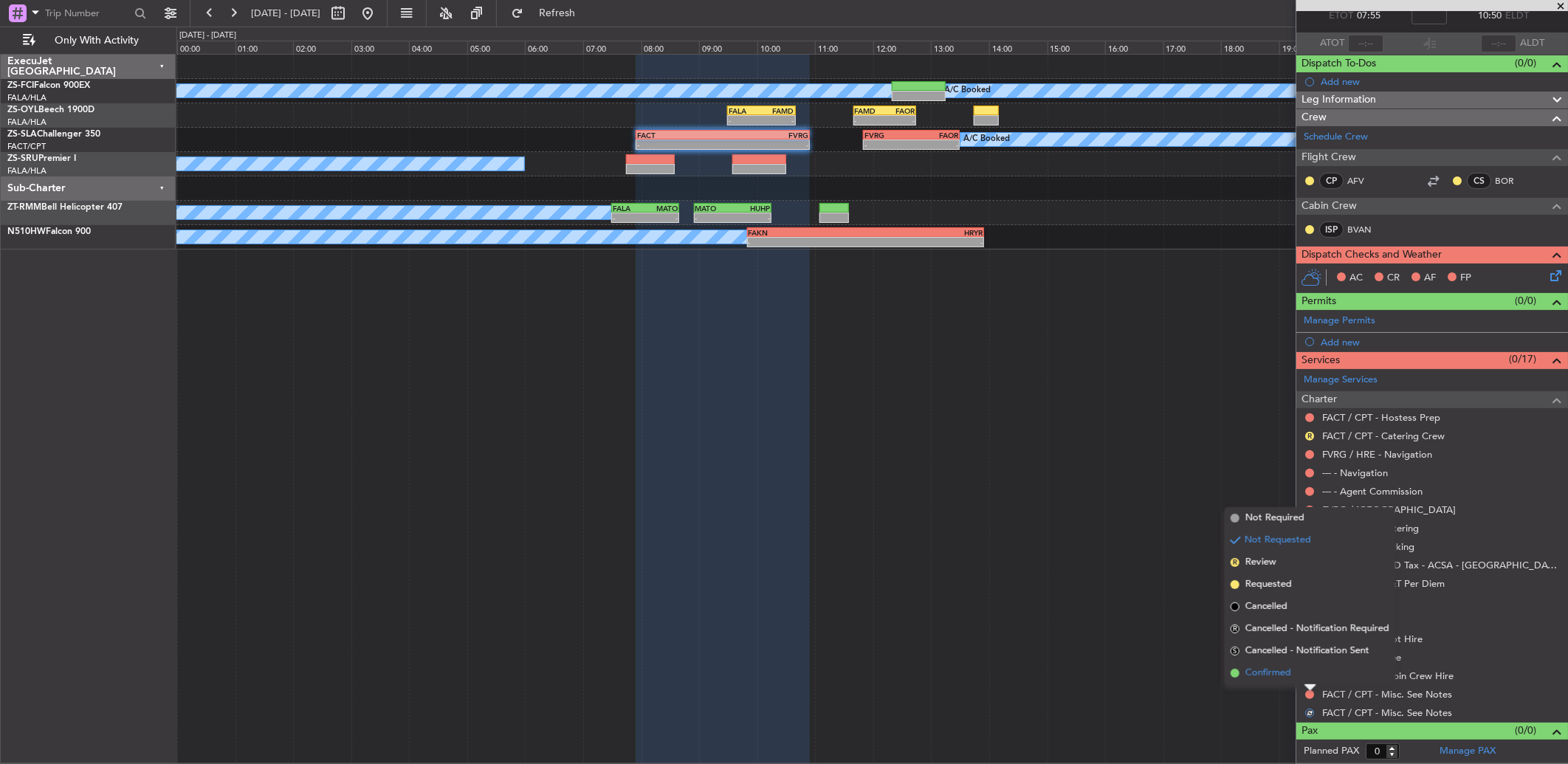
click at [1112, 507] on li "Confirmed" at bounding box center [1309, 673] width 170 height 22
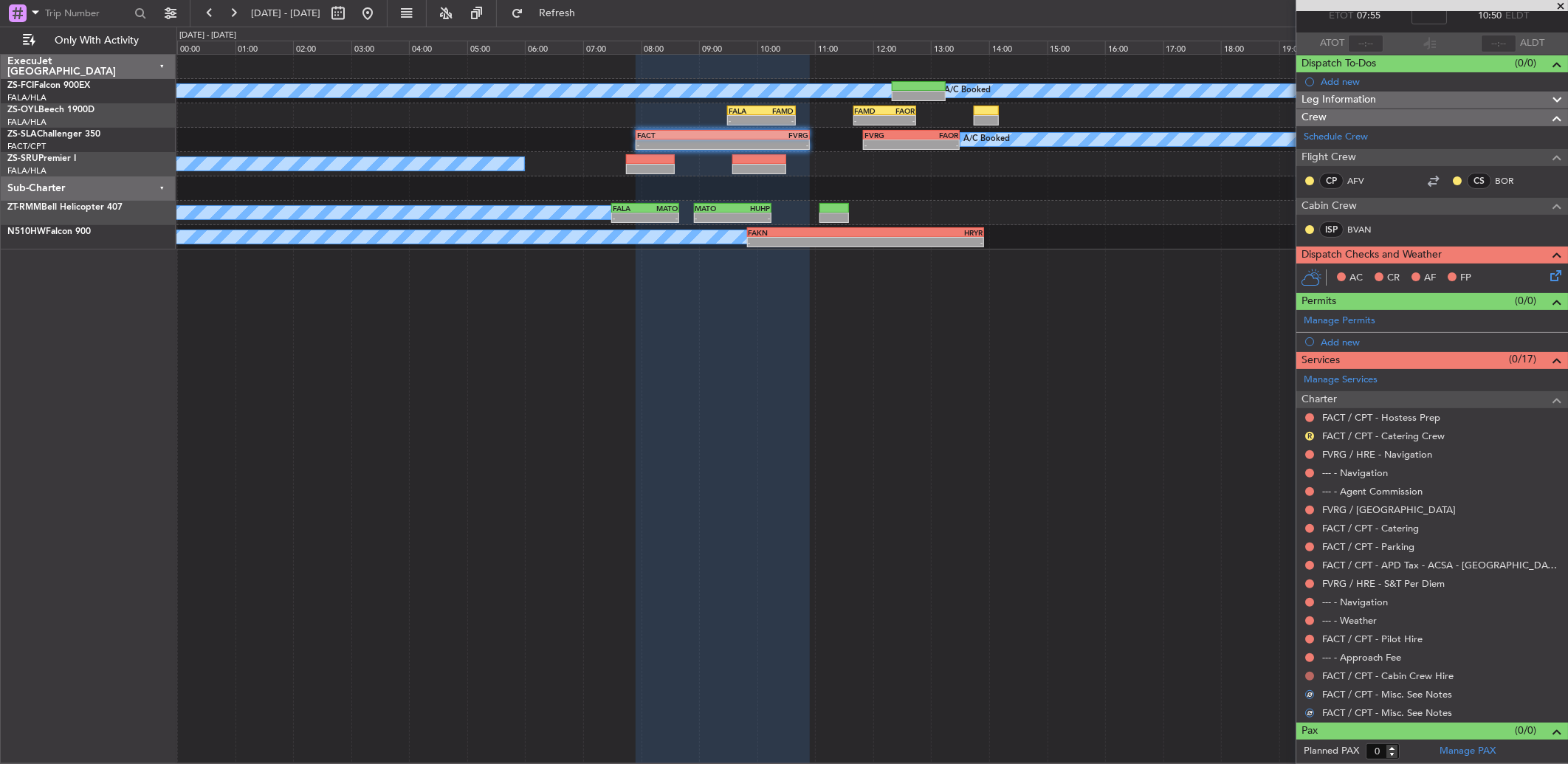
click at [1112, 507] on button at bounding box center [1309, 677] width 9 height 9
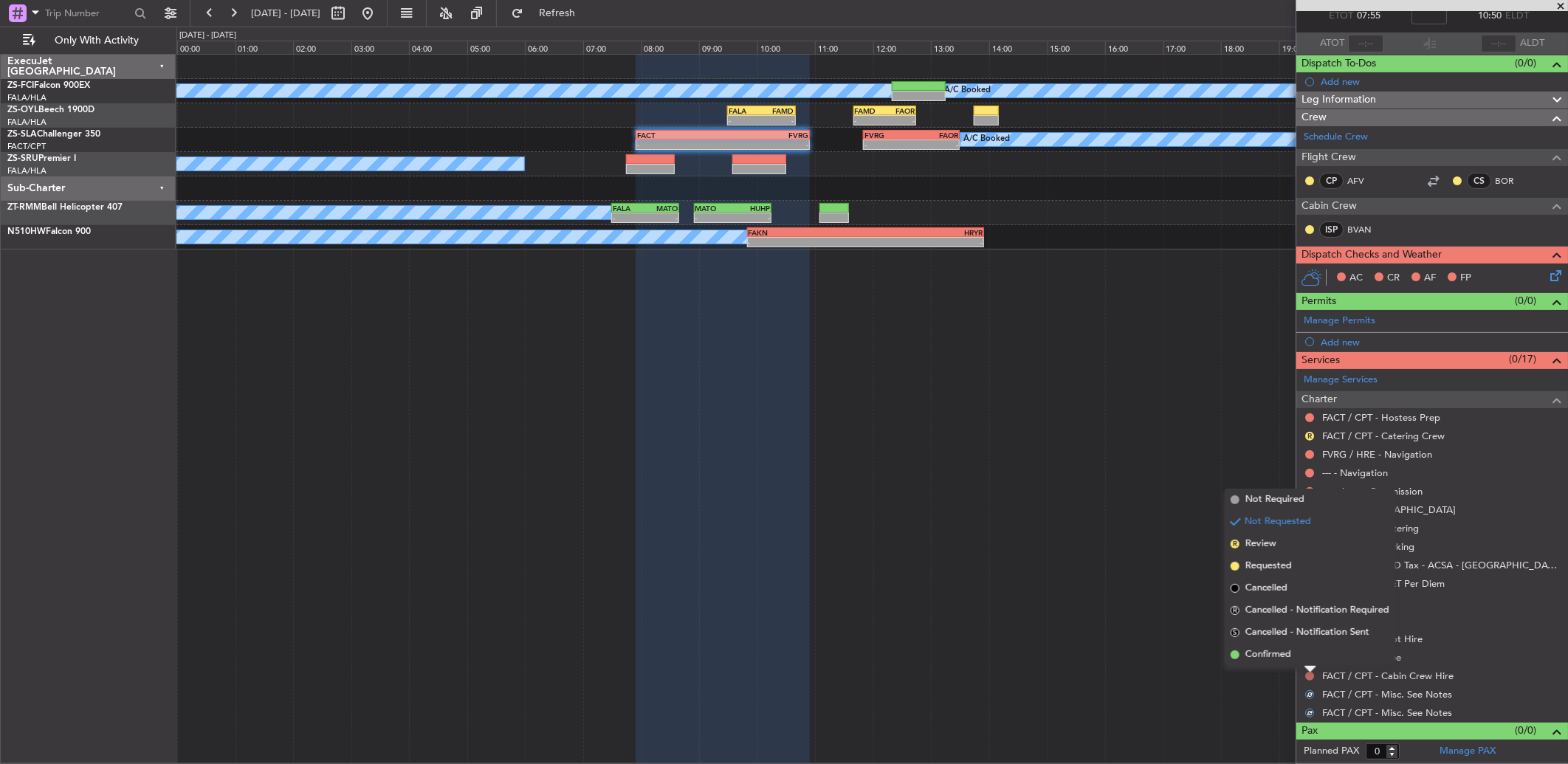
click at [1112, 507] on li "Confirmed" at bounding box center [1309, 654] width 170 height 22
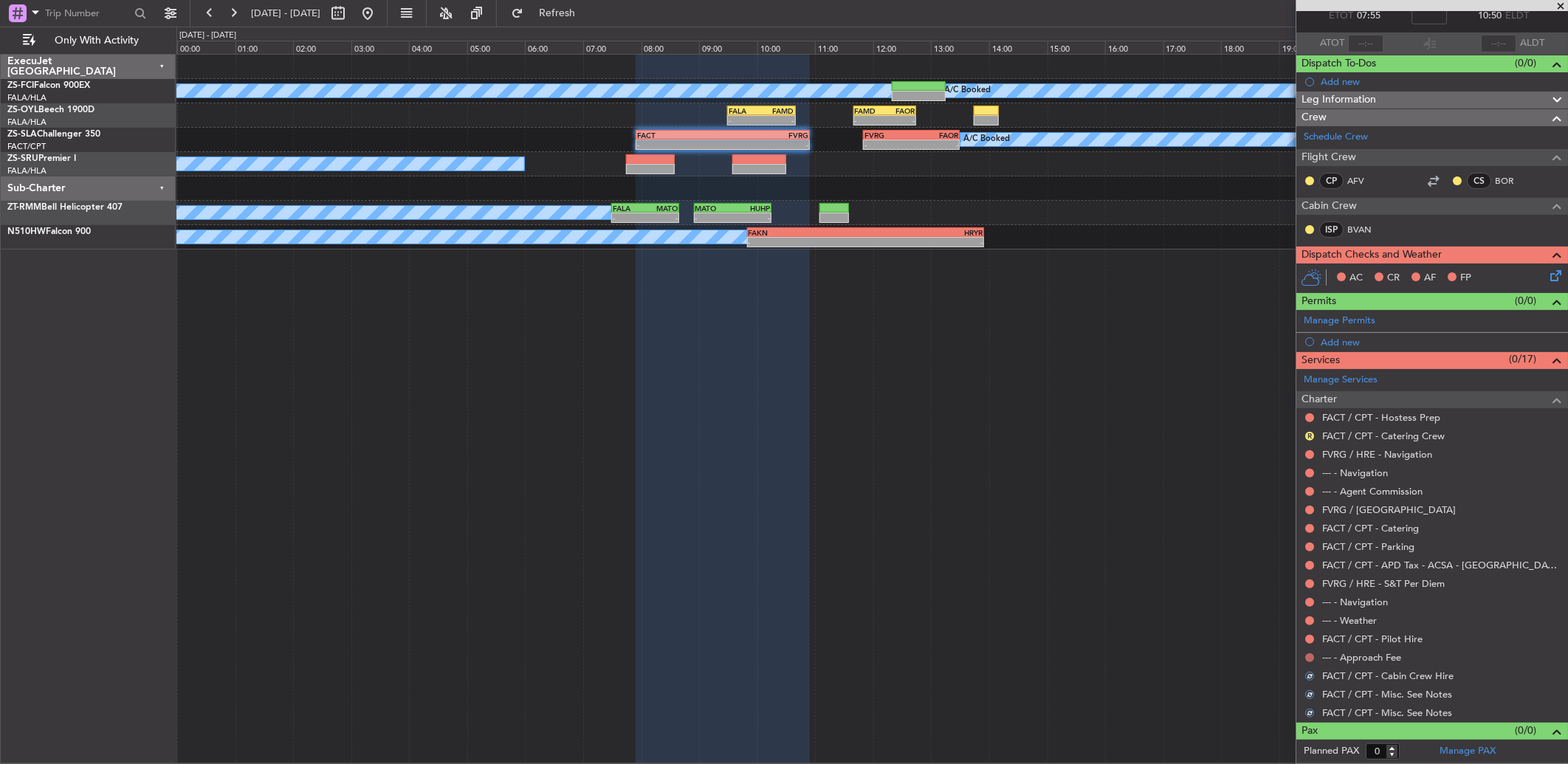
click at [1112, 507] on button at bounding box center [1309, 658] width 9 height 9
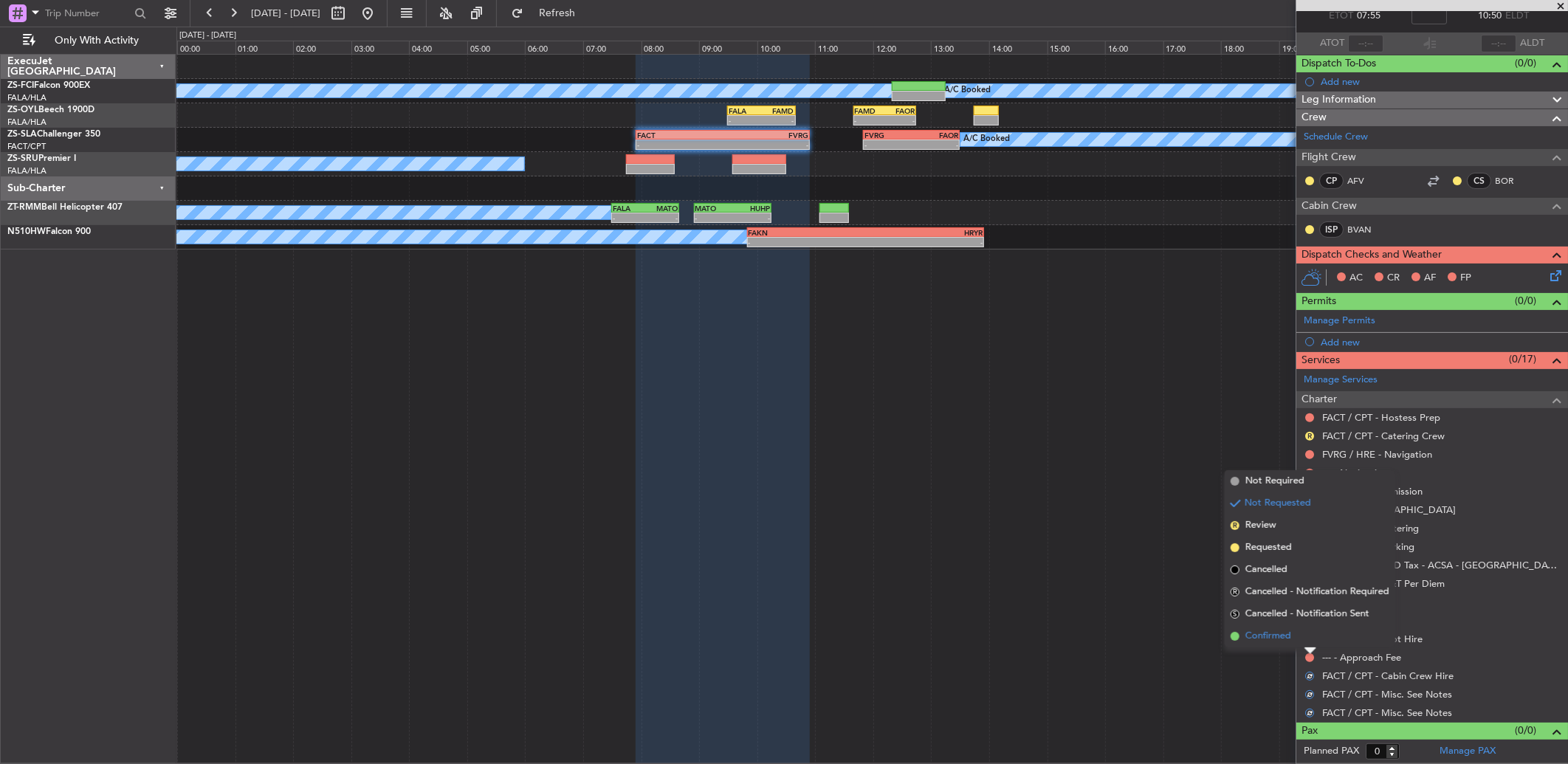
click at [1112, 507] on li "Confirmed" at bounding box center [1309, 636] width 170 height 22
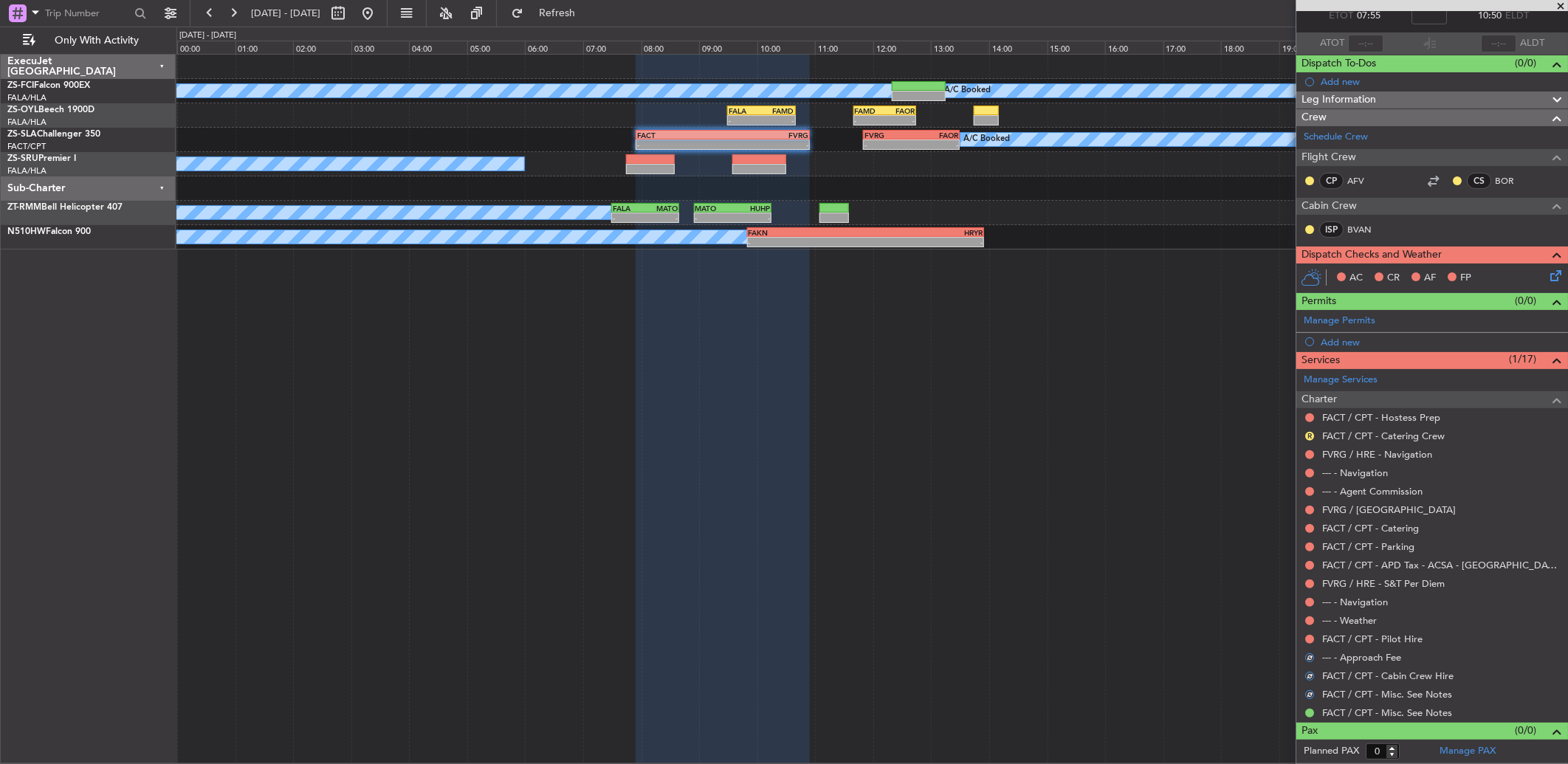
click at [1112, 507] on div at bounding box center [1309, 639] width 12 height 12
click at [1112, 507] on button at bounding box center [1309, 639] width 9 height 9
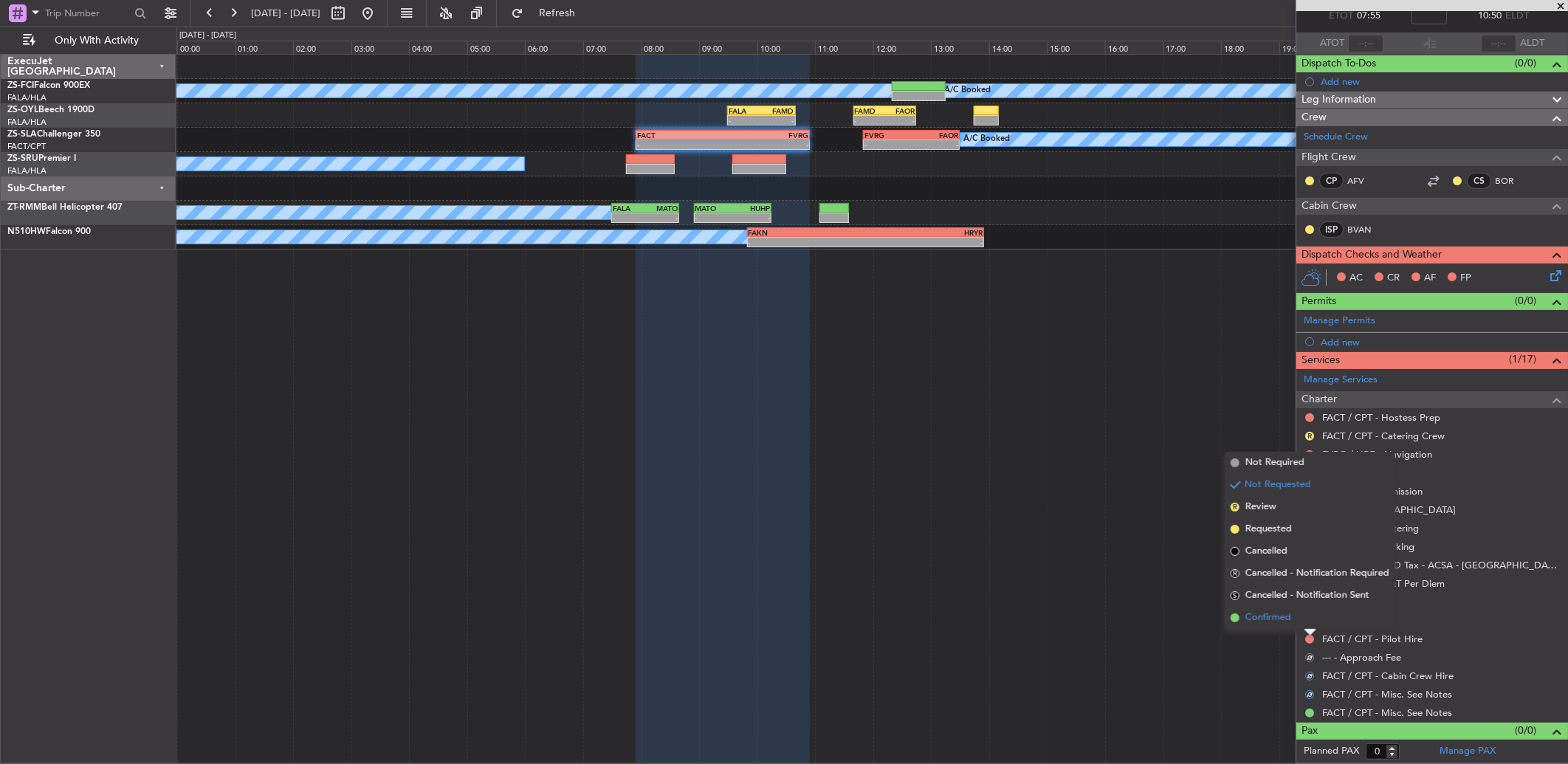
click at [1112, 507] on li "Confirmed" at bounding box center [1309, 618] width 170 height 22
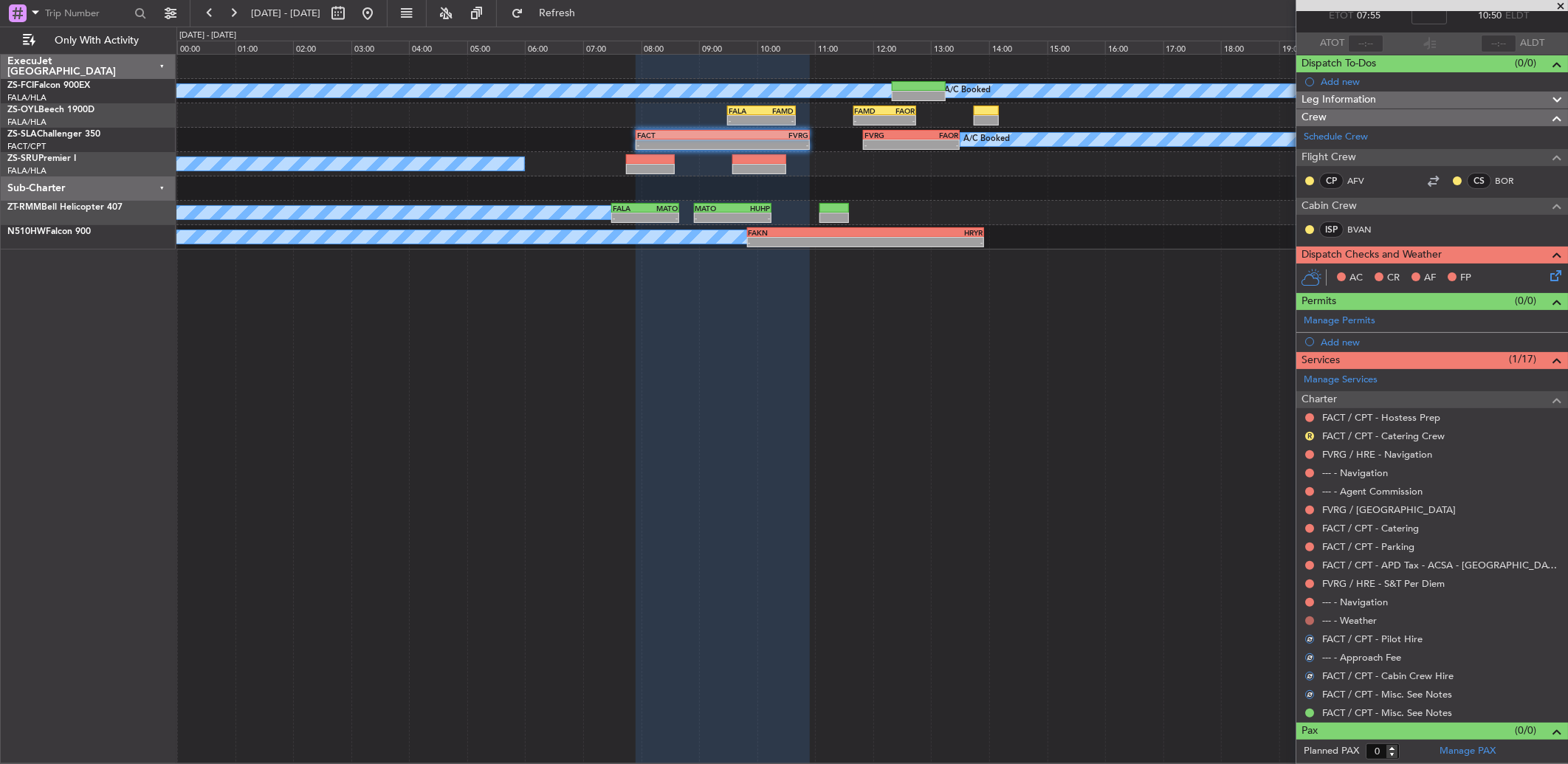
click at [1112, 507] on button at bounding box center [1309, 620] width 9 height 9
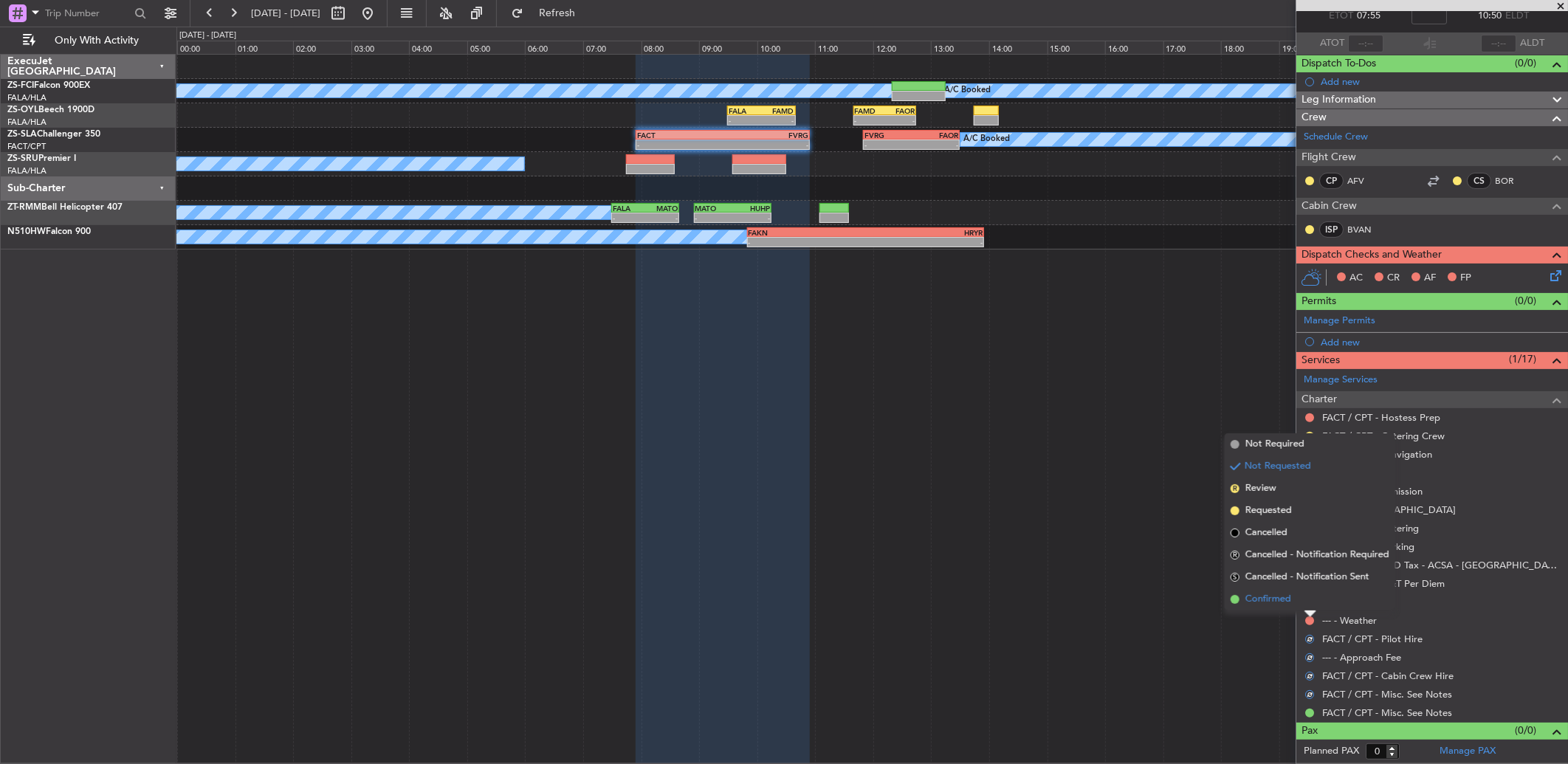
click at [1112, 507] on li "Confirmed" at bounding box center [1309, 599] width 170 height 22
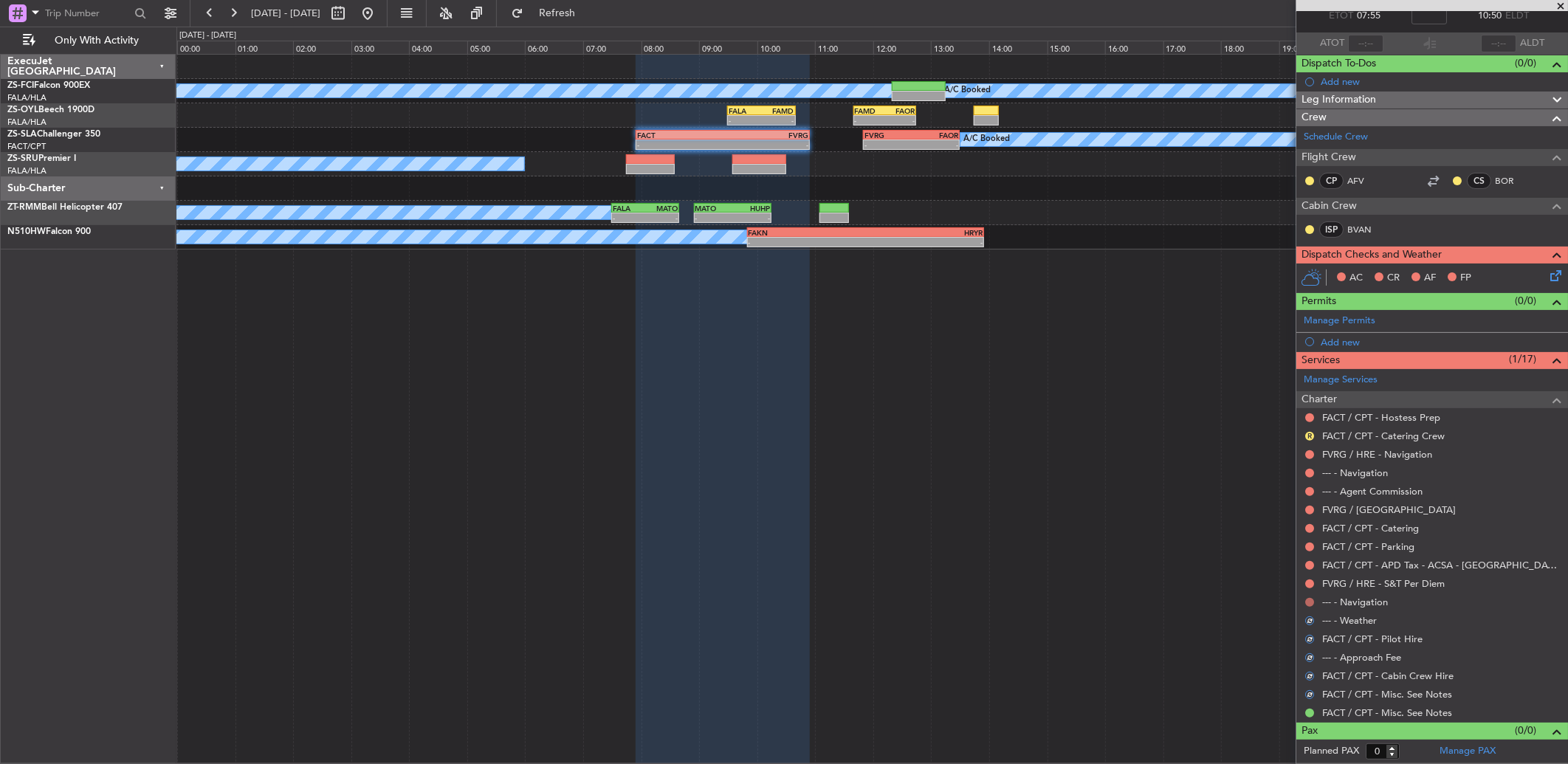
click at [1112, 507] on button at bounding box center [1309, 602] width 9 height 9
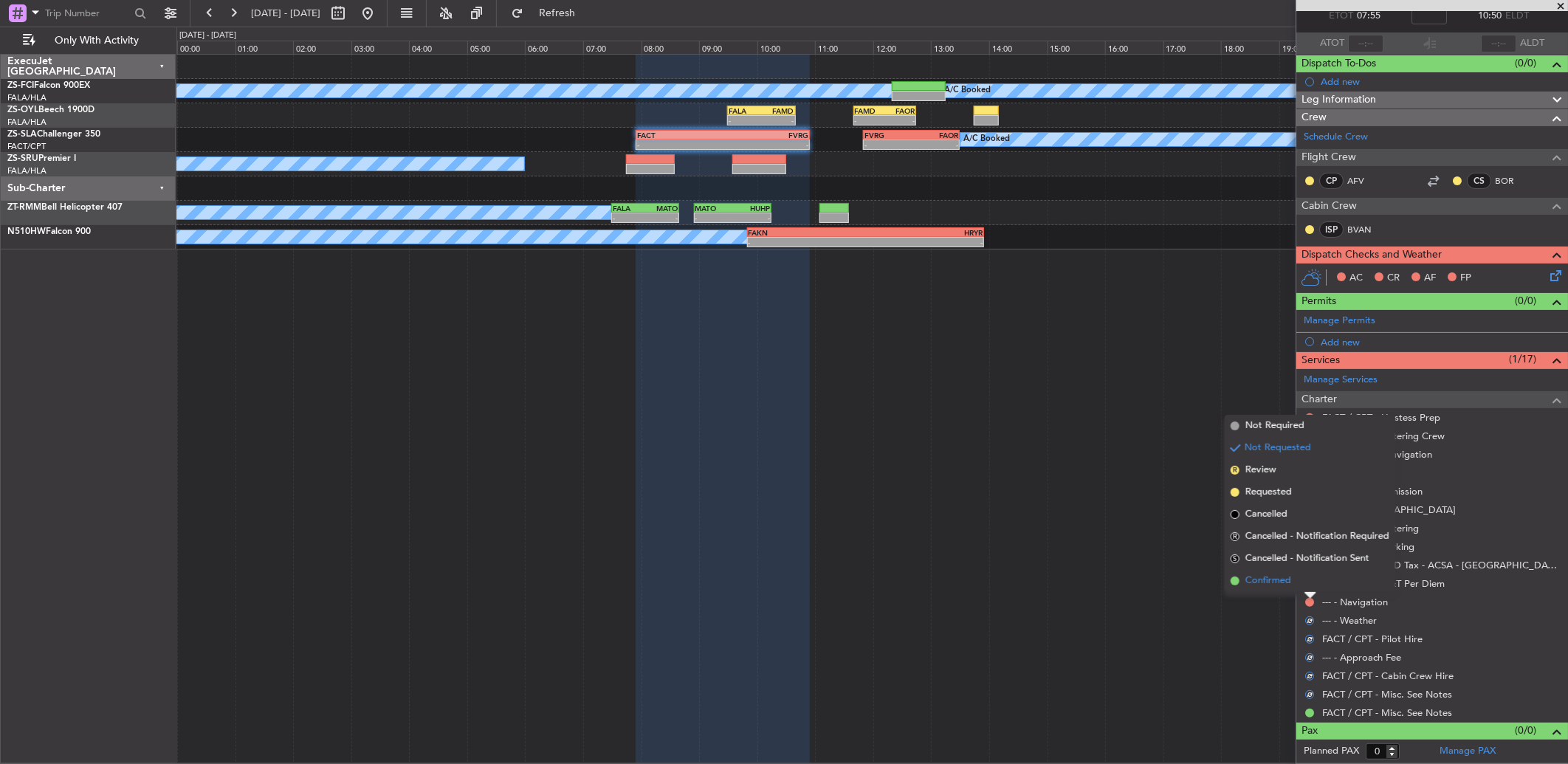
click at [1112, 507] on li "Confirmed" at bounding box center [1309, 581] width 170 height 22
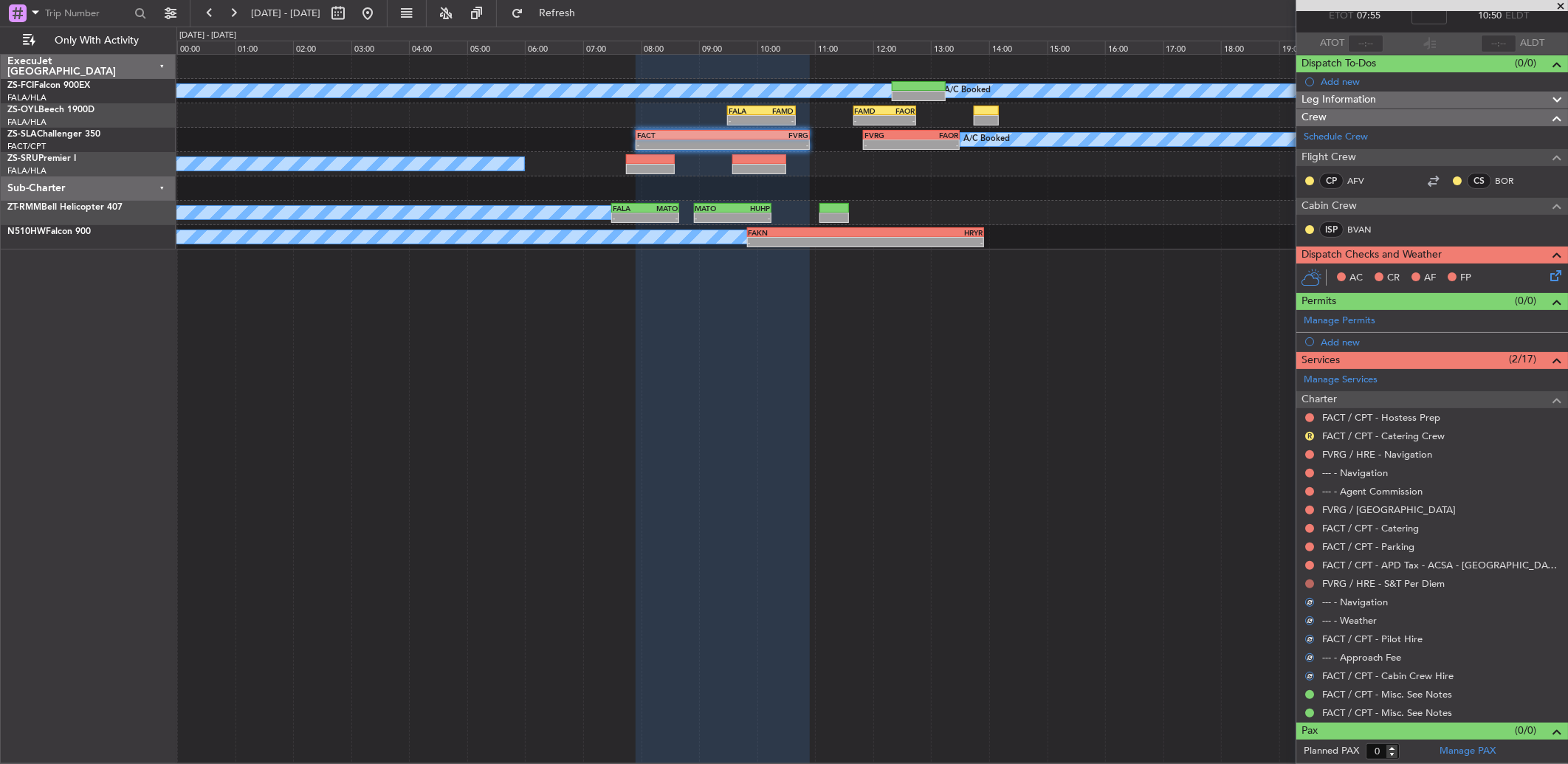
click at [1112, 507] on button at bounding box center [1309, 584] width 9 height 9
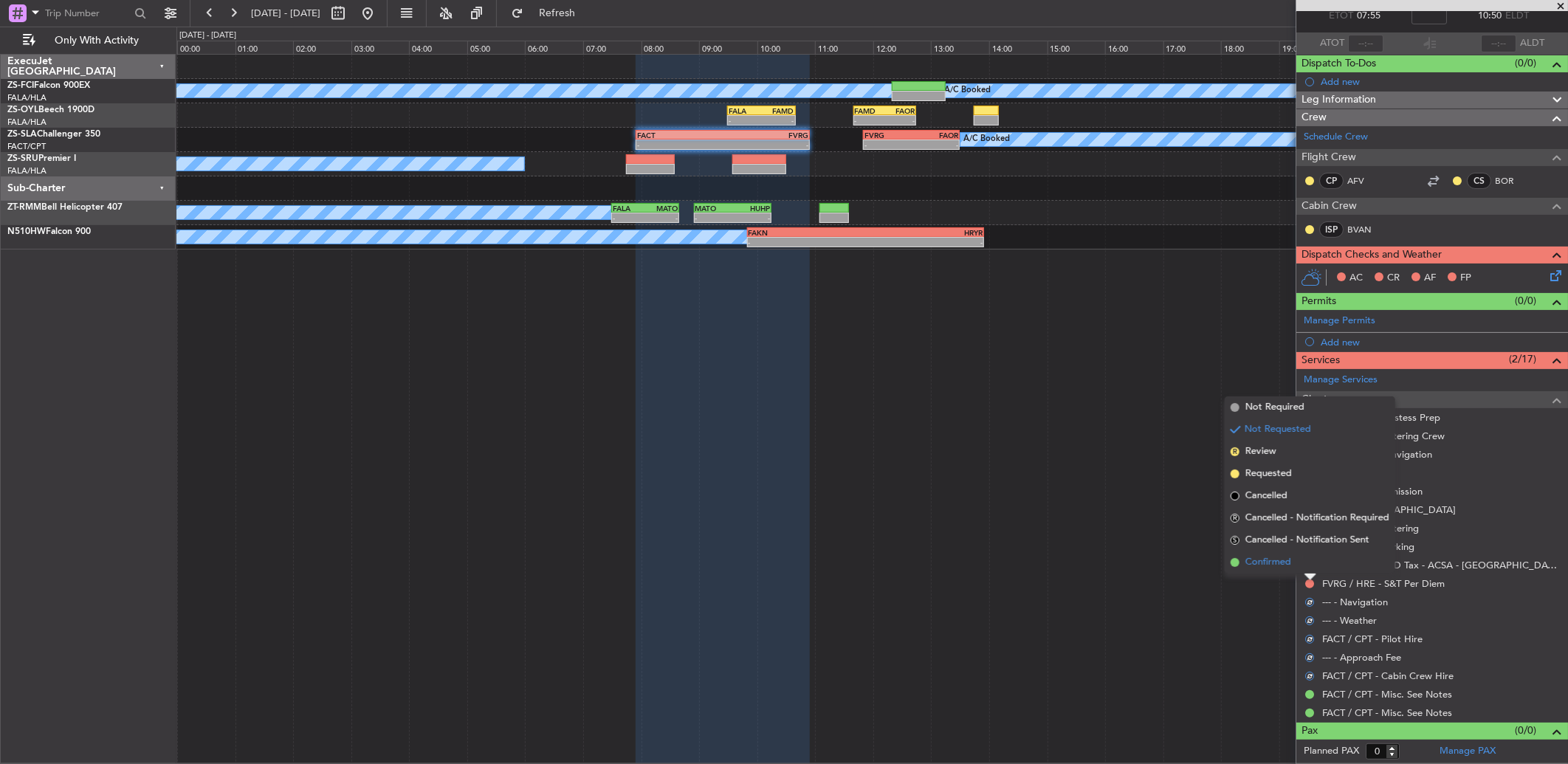
click at [1112, 507] on li "Confirmed" at bounding box center [1309, 562] width 170 height 22
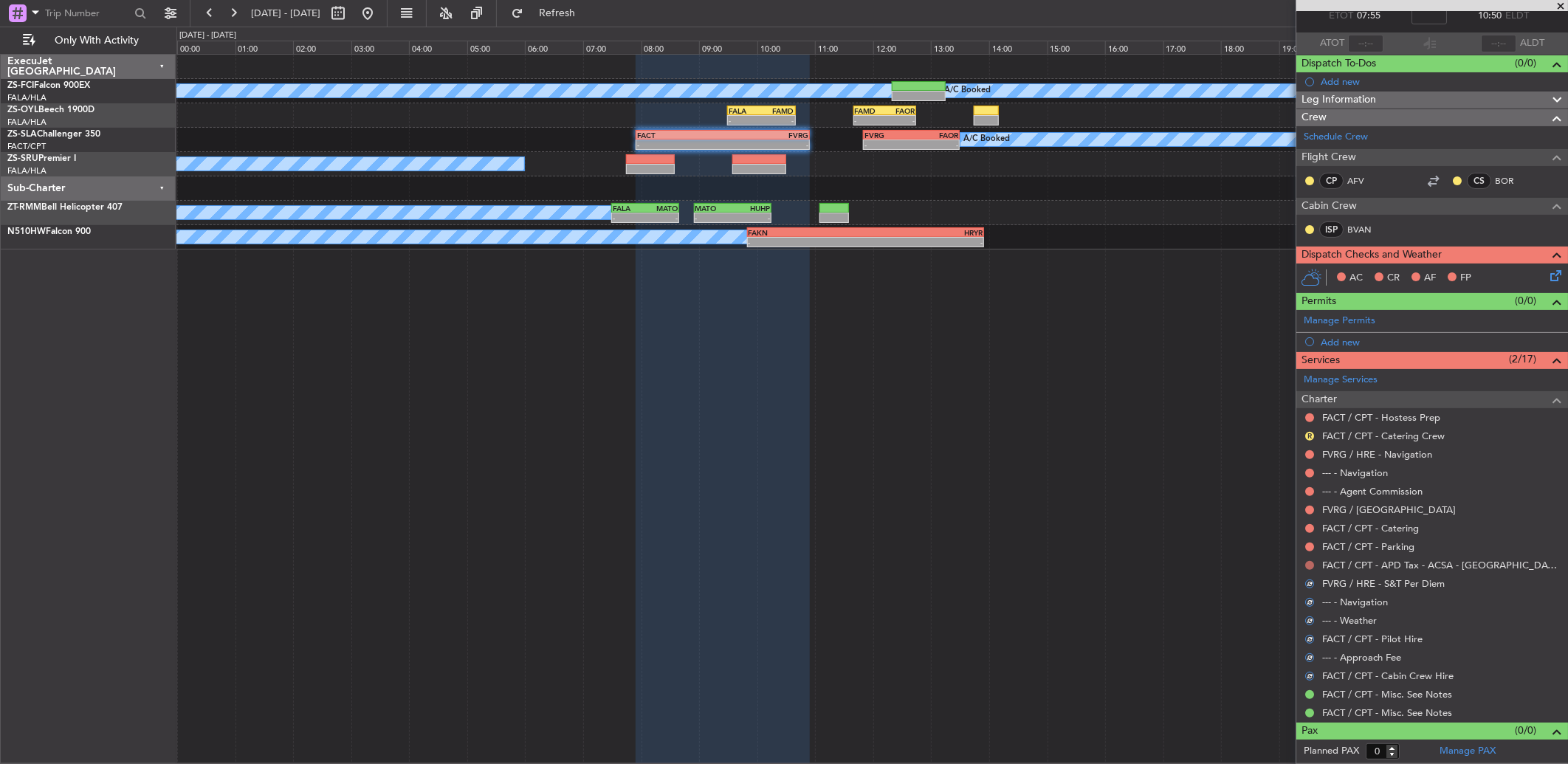
click at [1112, 507] on button at bounding box center [1309, 565] width 9 height 9
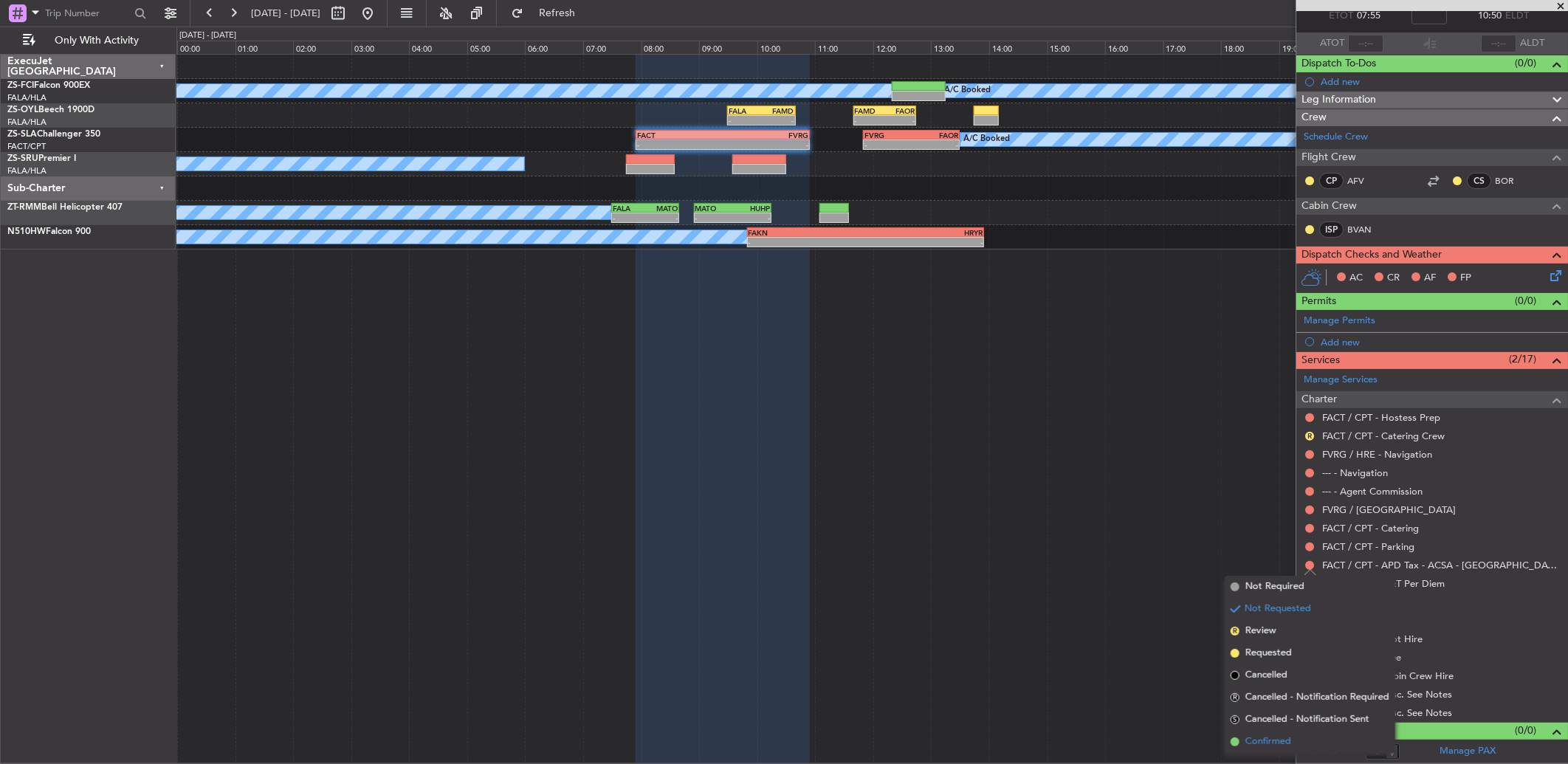
click at [1112, 507] on li "Confirmed" at bounding box center [1309, 742] width 170 height 22
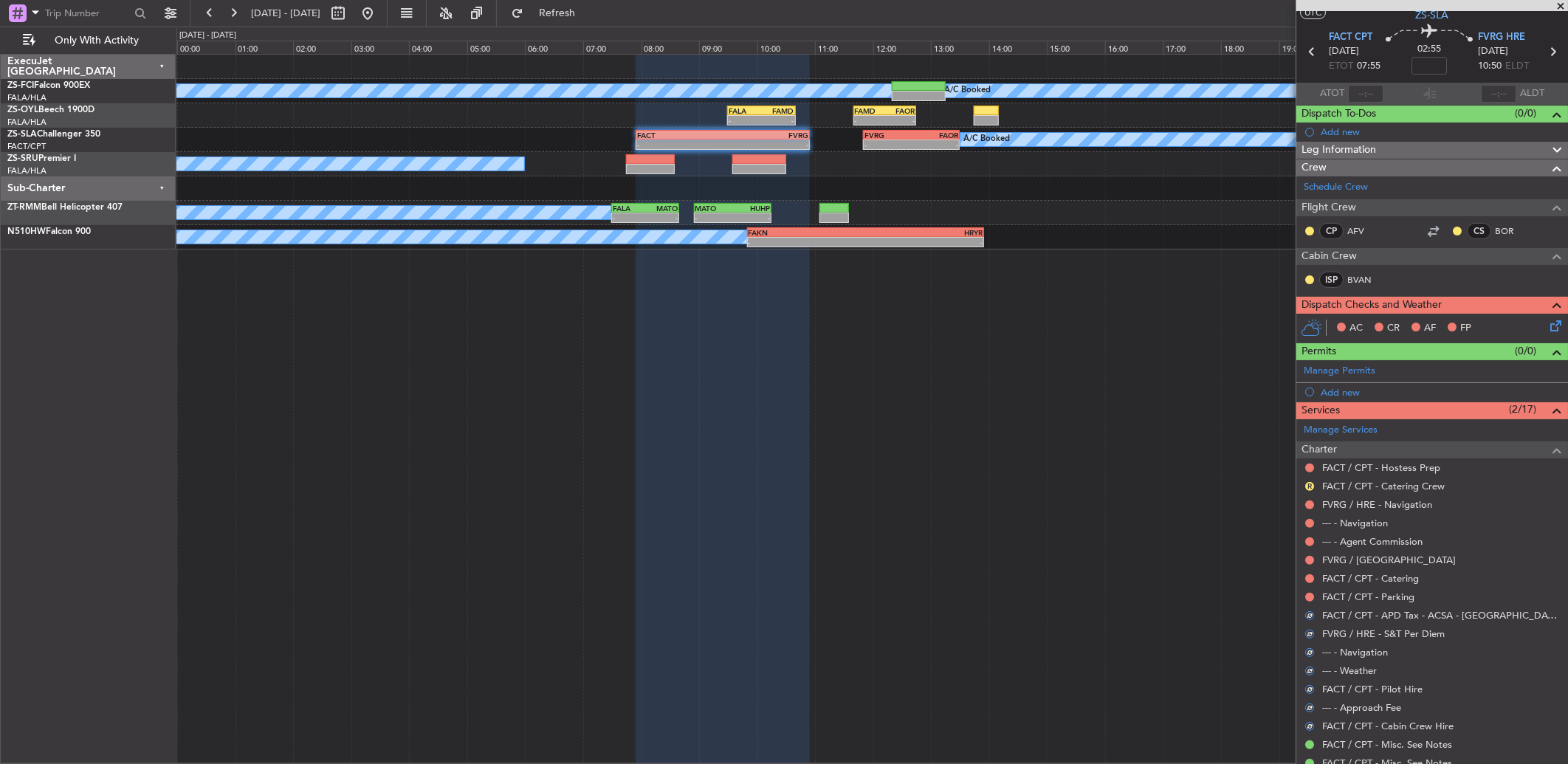
scroll to position [0, 0]
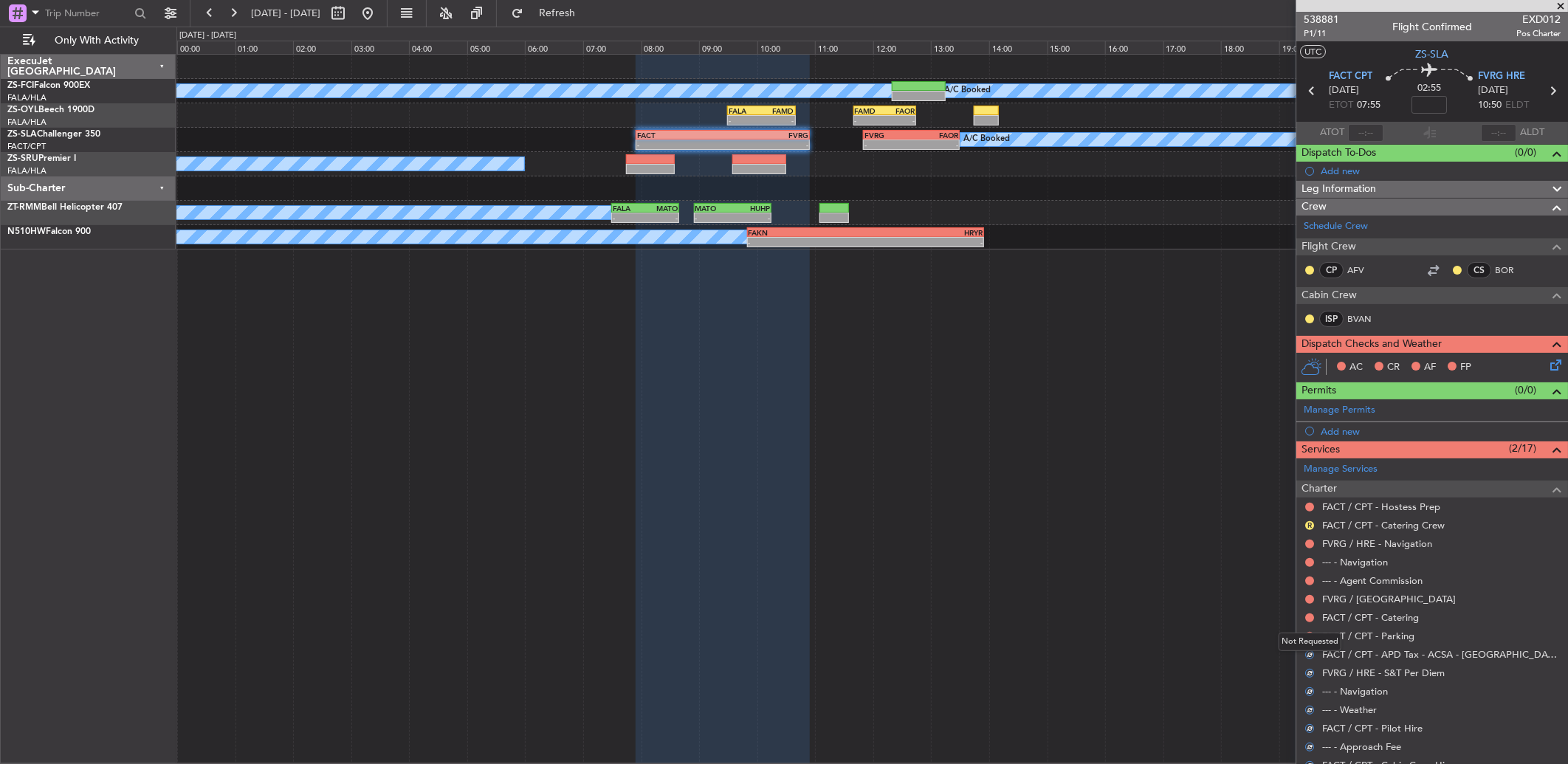
click at [1112, 507] on mat-tooltip-component "Not Requested" at bounding box center [1309, 642] width 84 height 39
click at [1112, 507] on div "Not Requested" at bounding box center [1310, 642] width 63 height 18
click at [1112, 507] on button at bounding box center [1309, 636] width 9 height 9
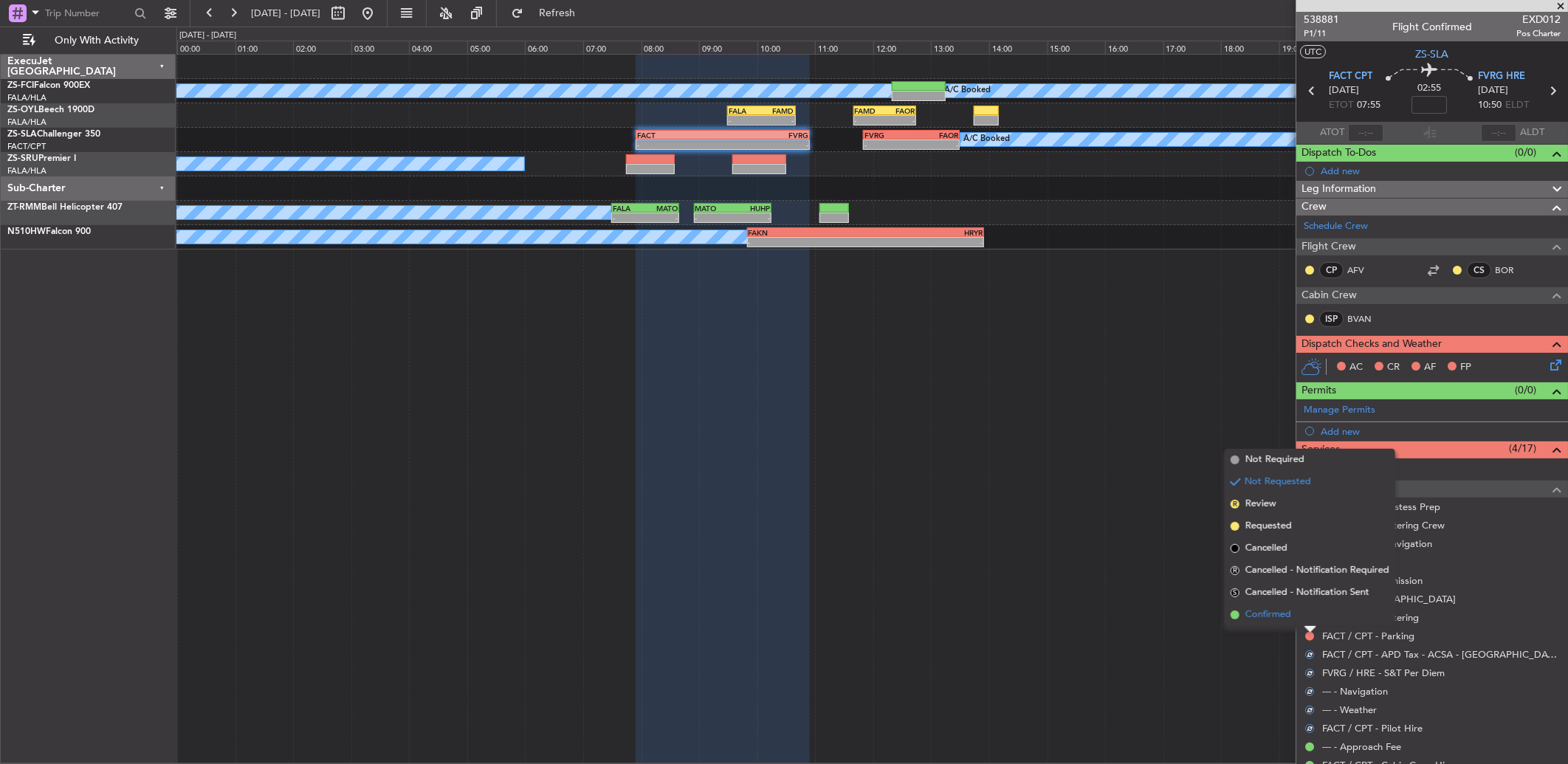
click at [1112, 507] on li "Confirmed" at bounding box center [1309, 615] width 170 height 22
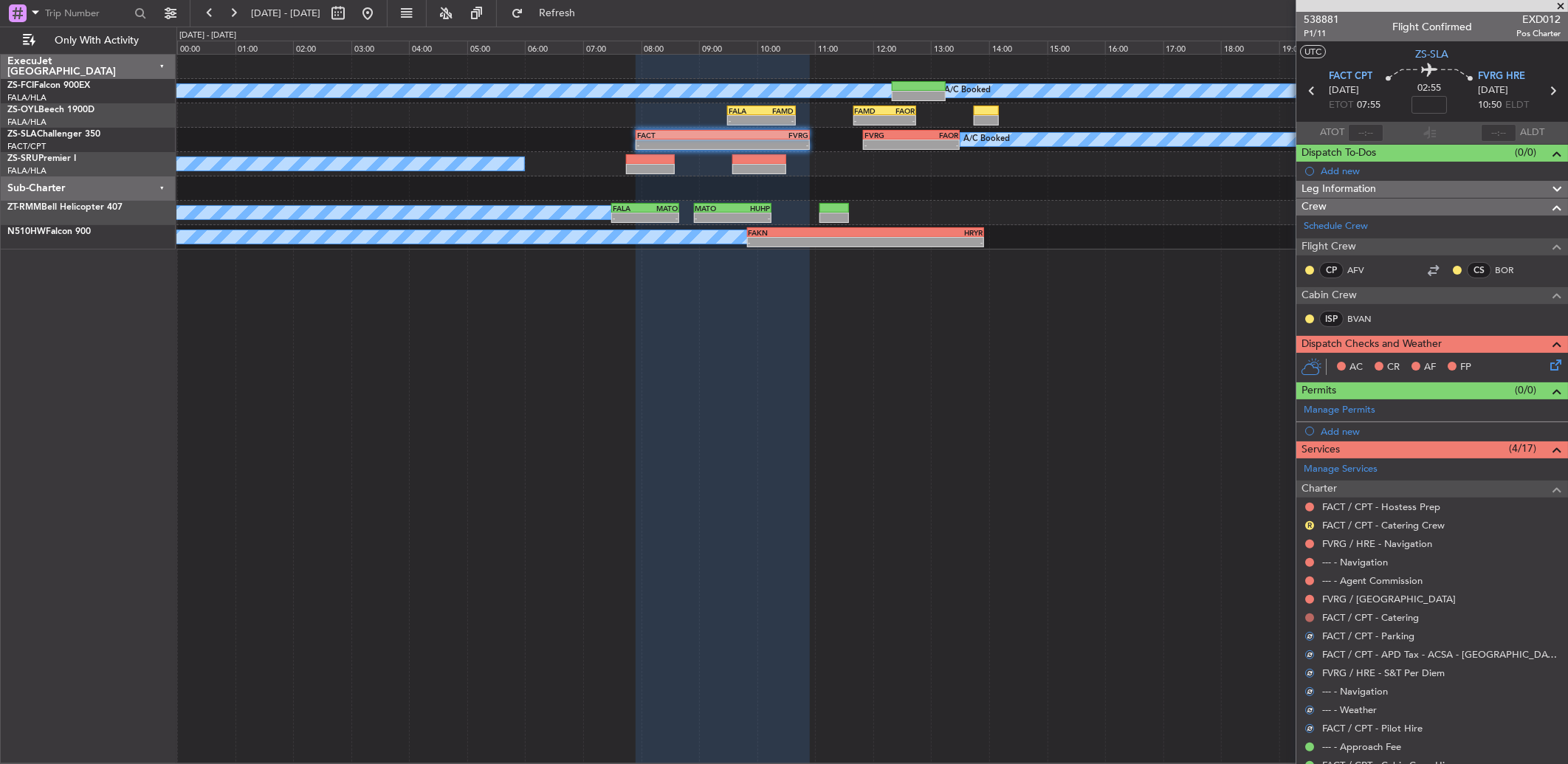
click at [1112, 507] on button at bounding box center [1309, 618] width 9 height 9
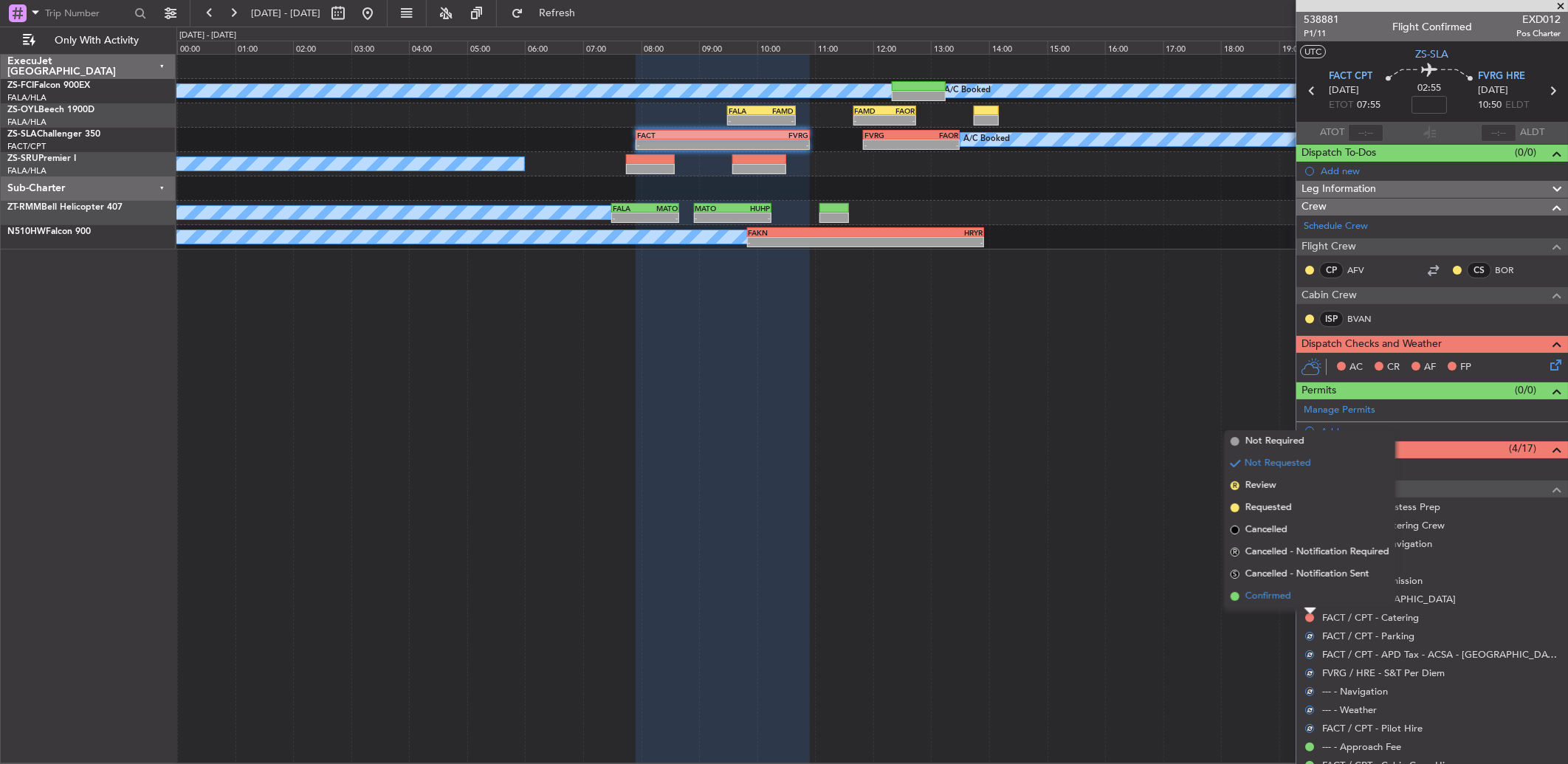
click at [1112, 507] on li "Confirmed" at bounding box center [1309, 596] width 170 height 22
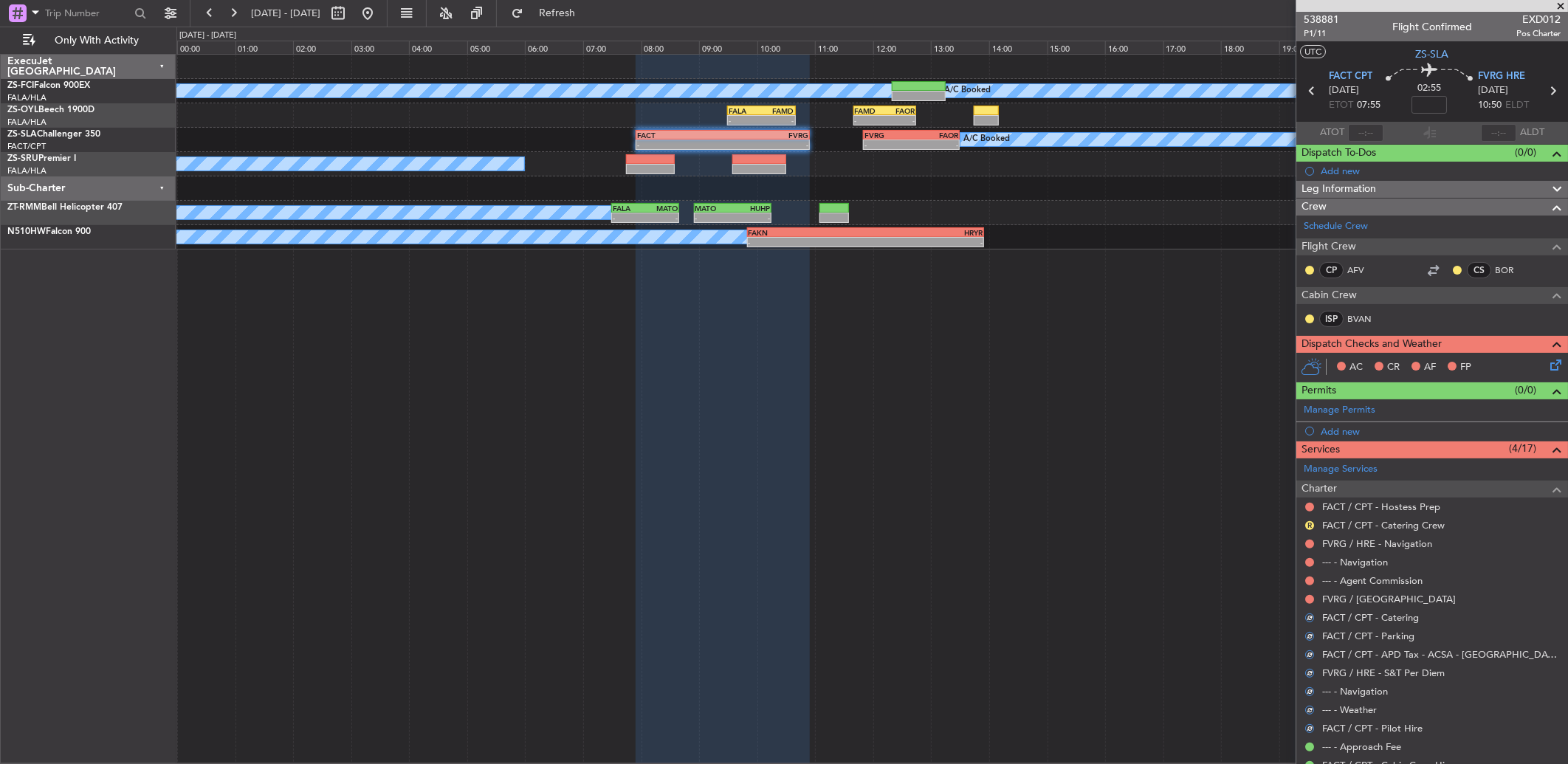
click at [1112, 507] on div at bounding box center [1309, 599] width 12 height 12
click at [1112, 507] on button at bounding box center [1309, 599] width 9 height 9
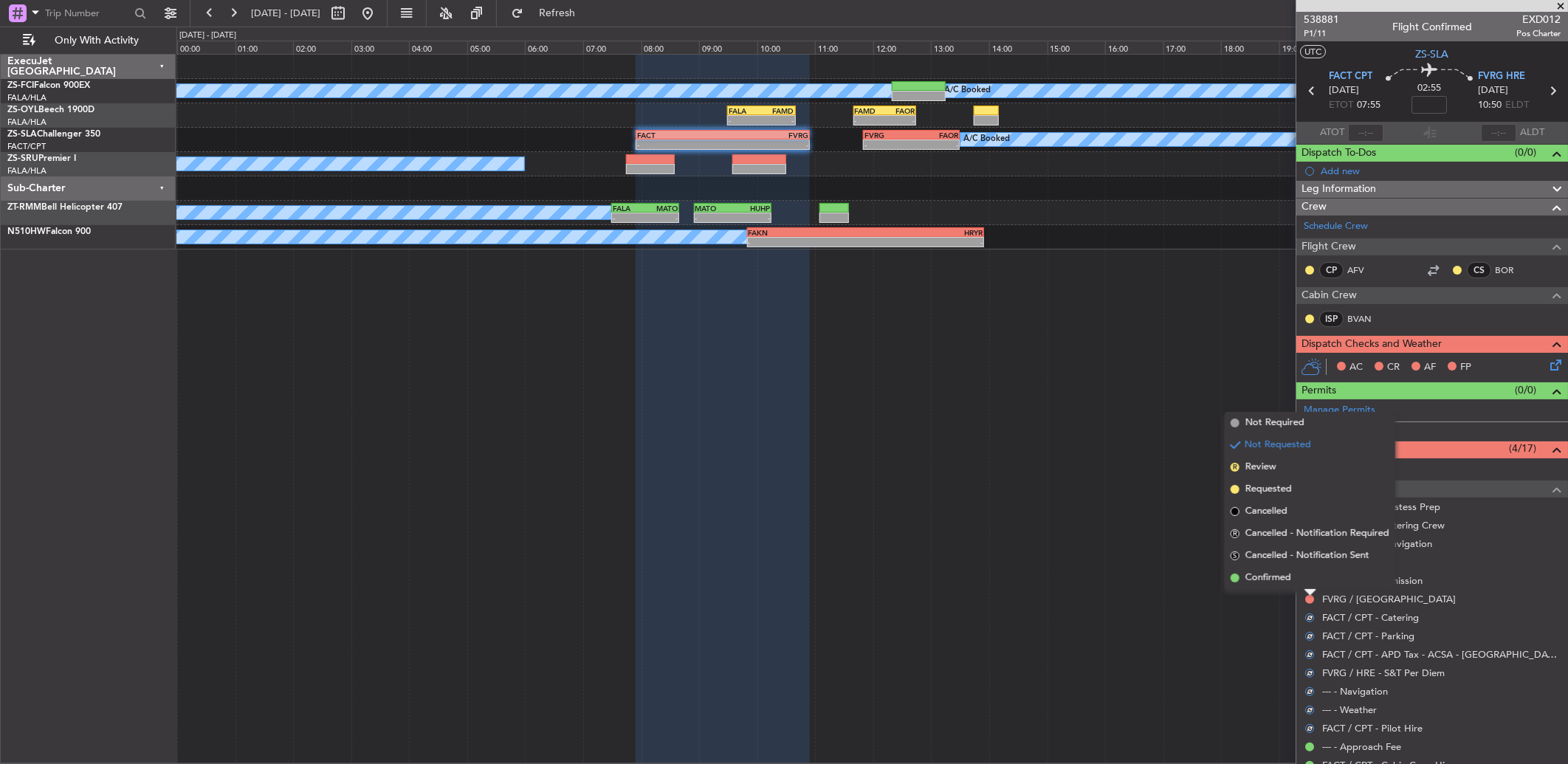
click at [1112, 507] on li "Confirmed" at bounding box center [1309, 578] width 170 height 22
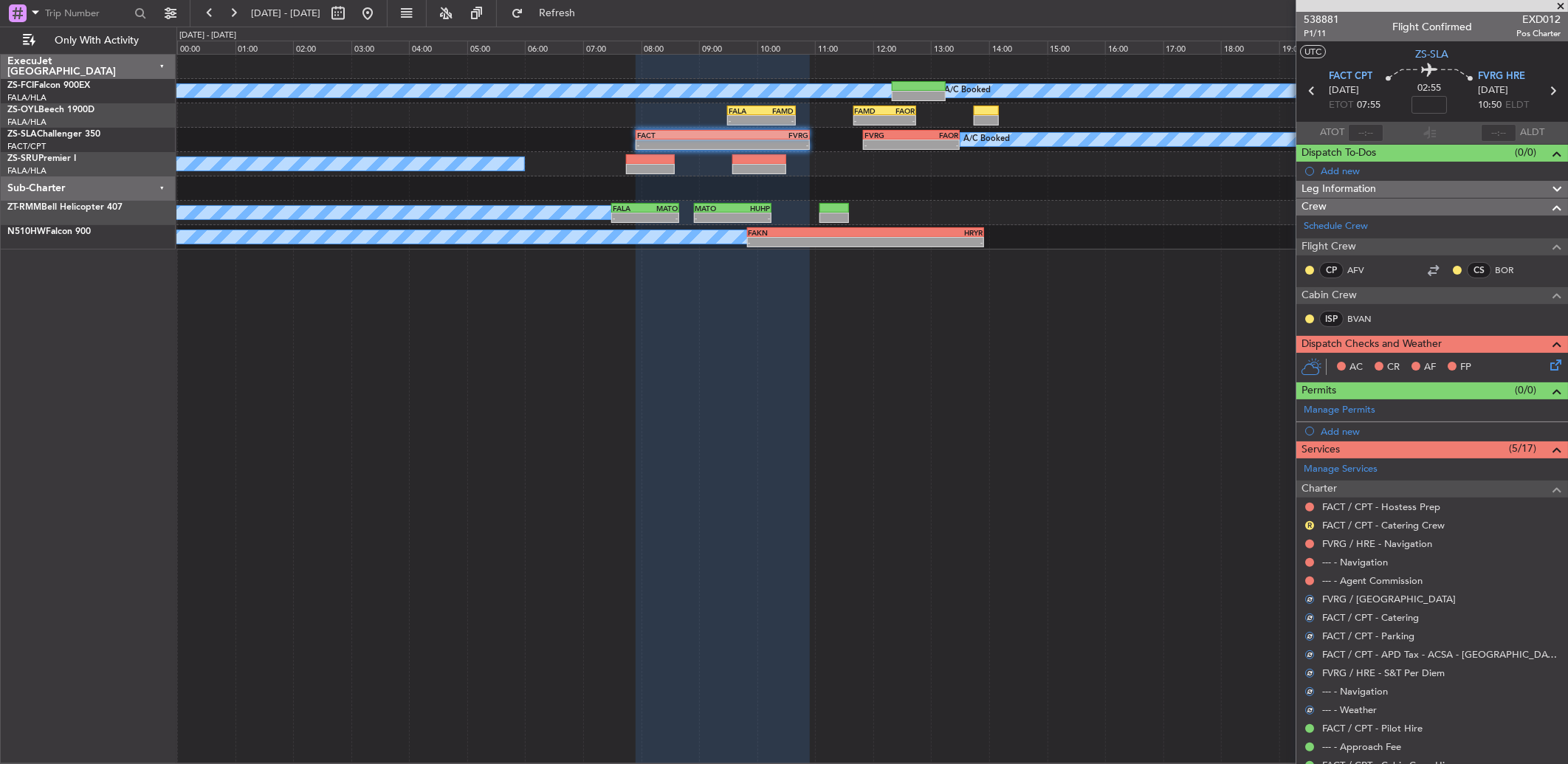
click at [1112, 507] on div at bounding box center [1309, 581] width 12 height 12
click at [1112, 507] on button at bounding box center [1309, 581] width 9 height 9
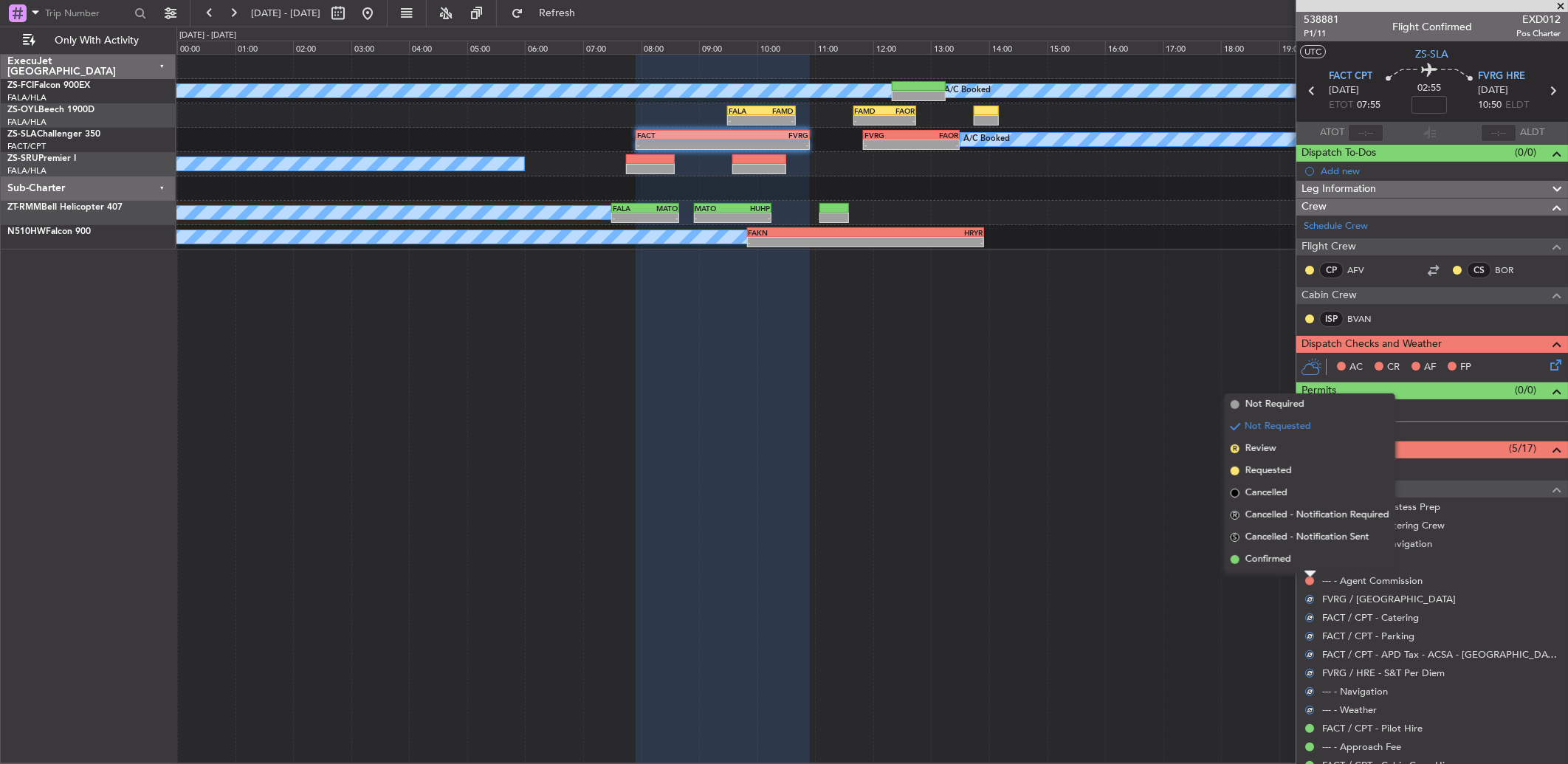
click at [1112, 507] on li "Confirmed" at bounding box center [1309, 560] width 170 height 22
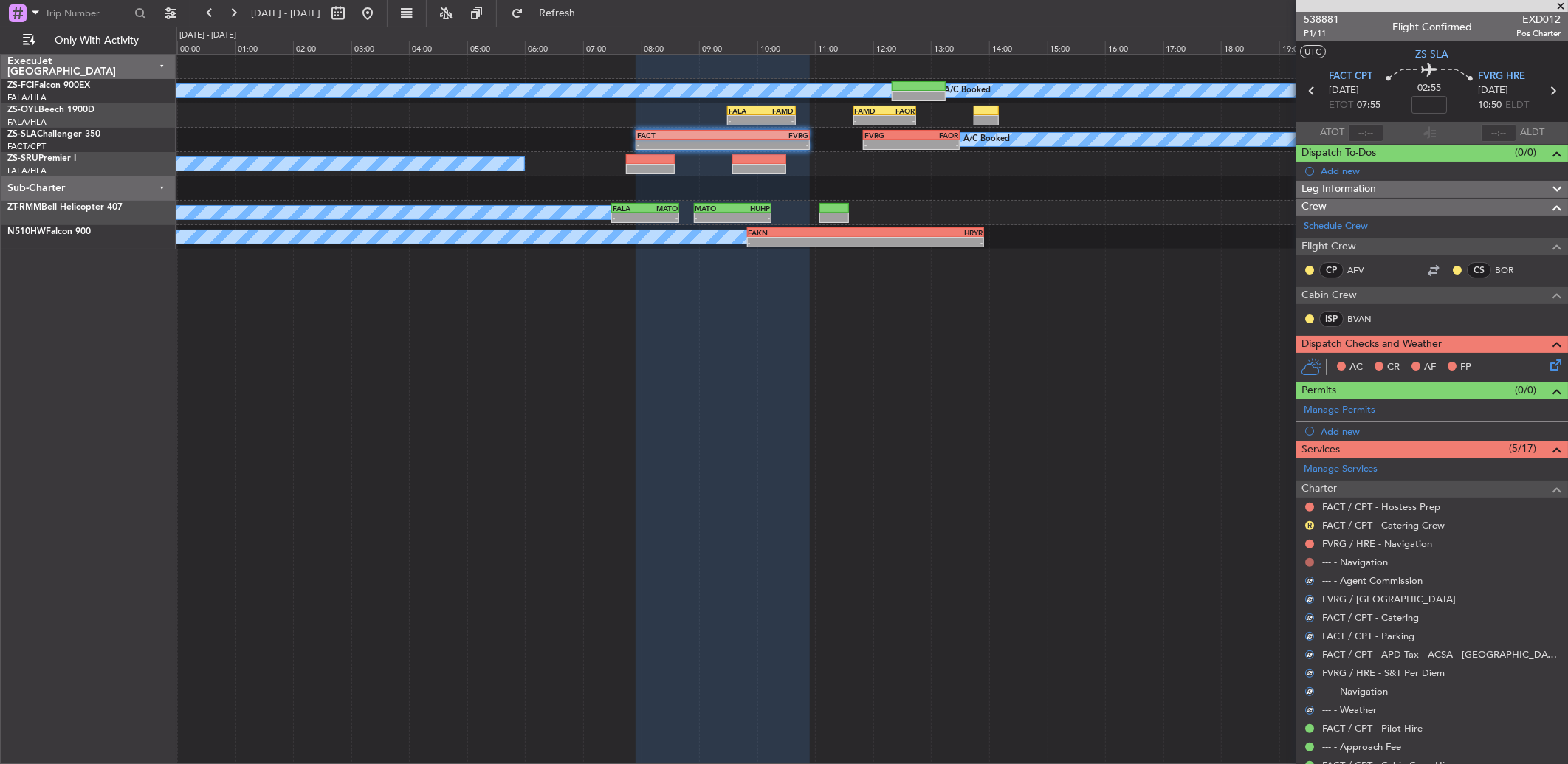
click at [1112, 507] on button at bounding box center [1309, 562] width 9 height 9
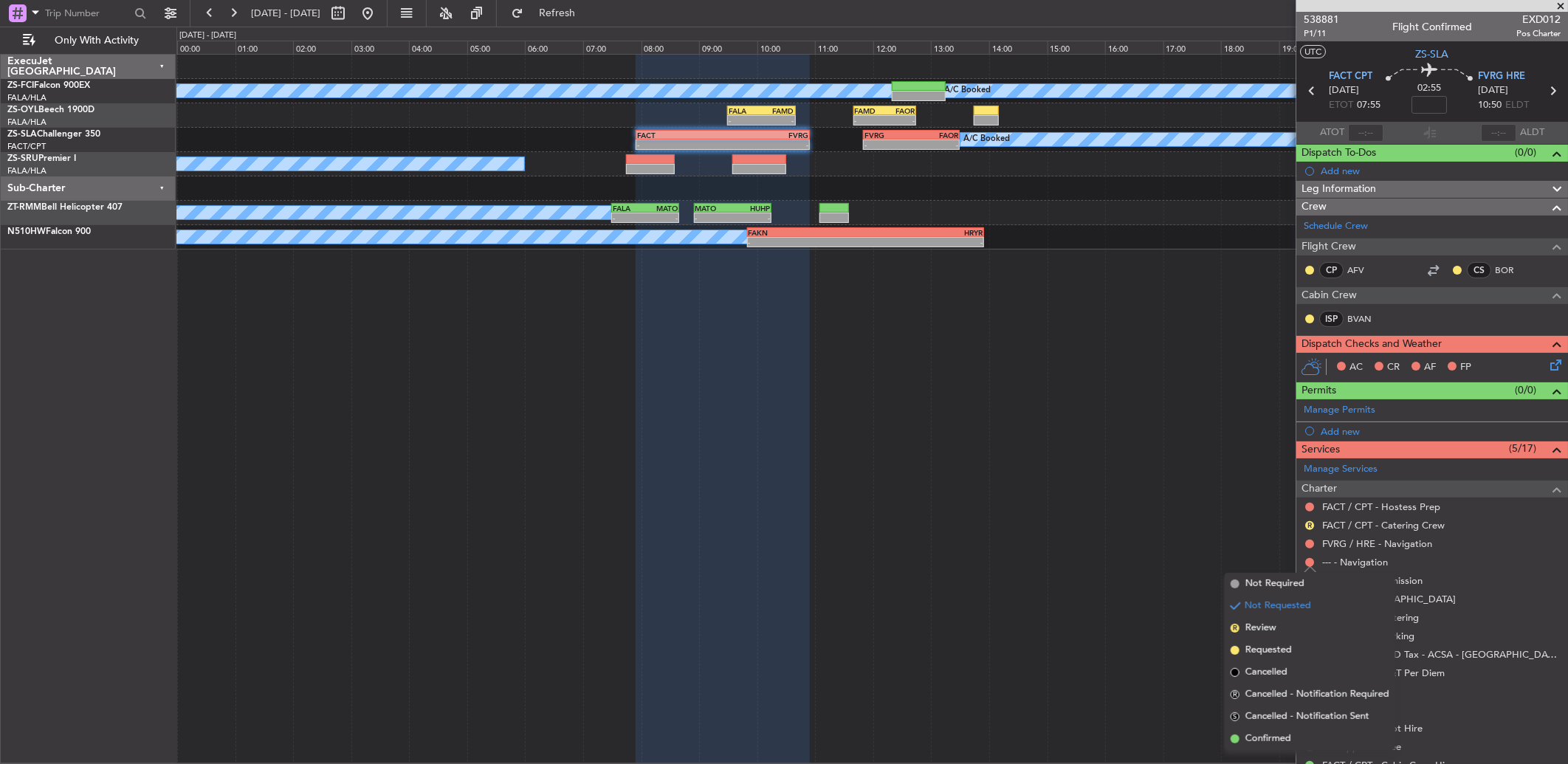
drag, startPoint x: 1280, startPoint y: 739, endPoint x: 1285, endPoint y: 645, distance: 94.1
click at [1112, 507] on span "Confirmed" at bounding box center [1268, 739] width 46 height 15
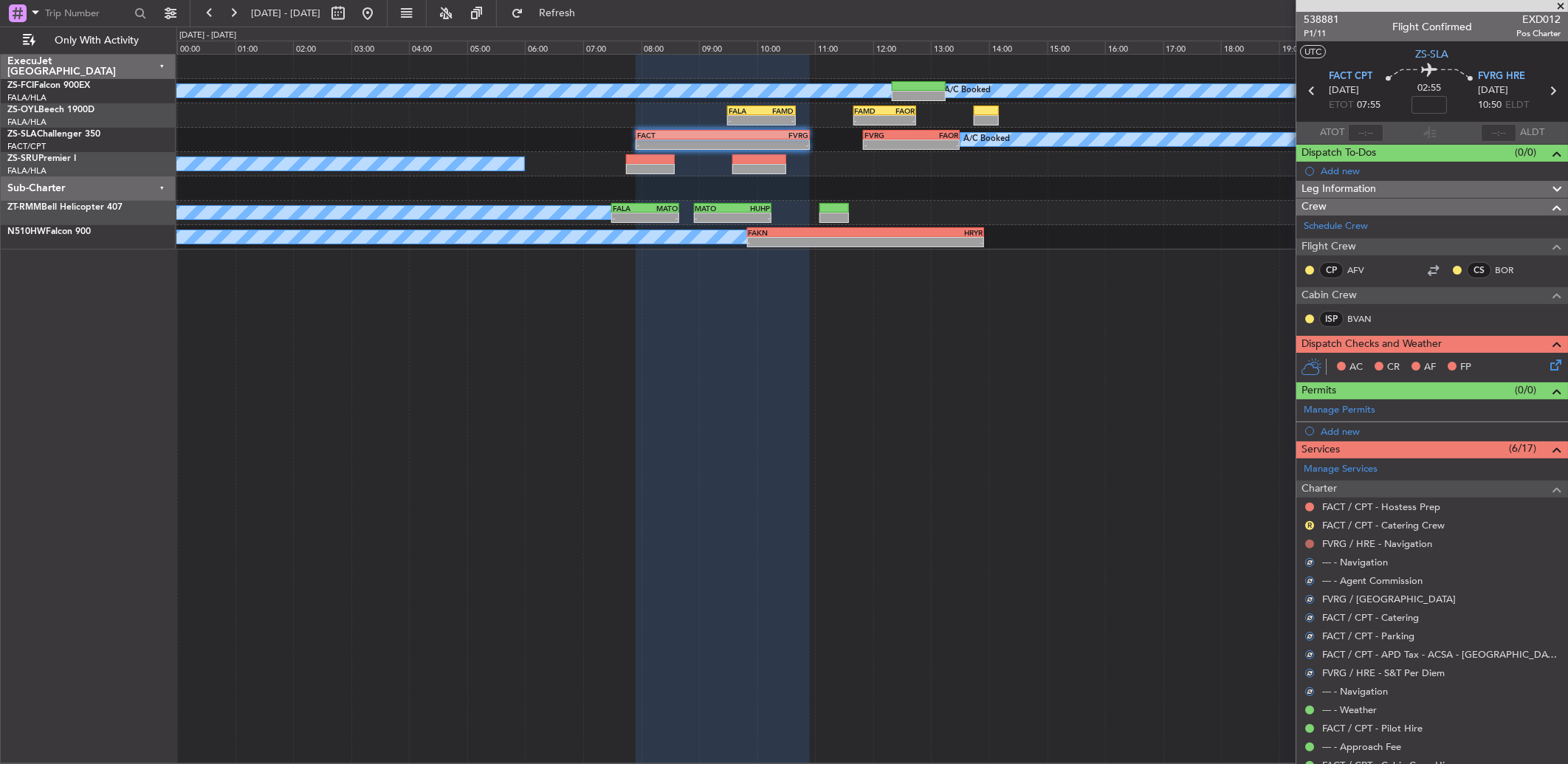
click at [1112, 507] on button at bounding box center [1309, 544] width 9 height 9
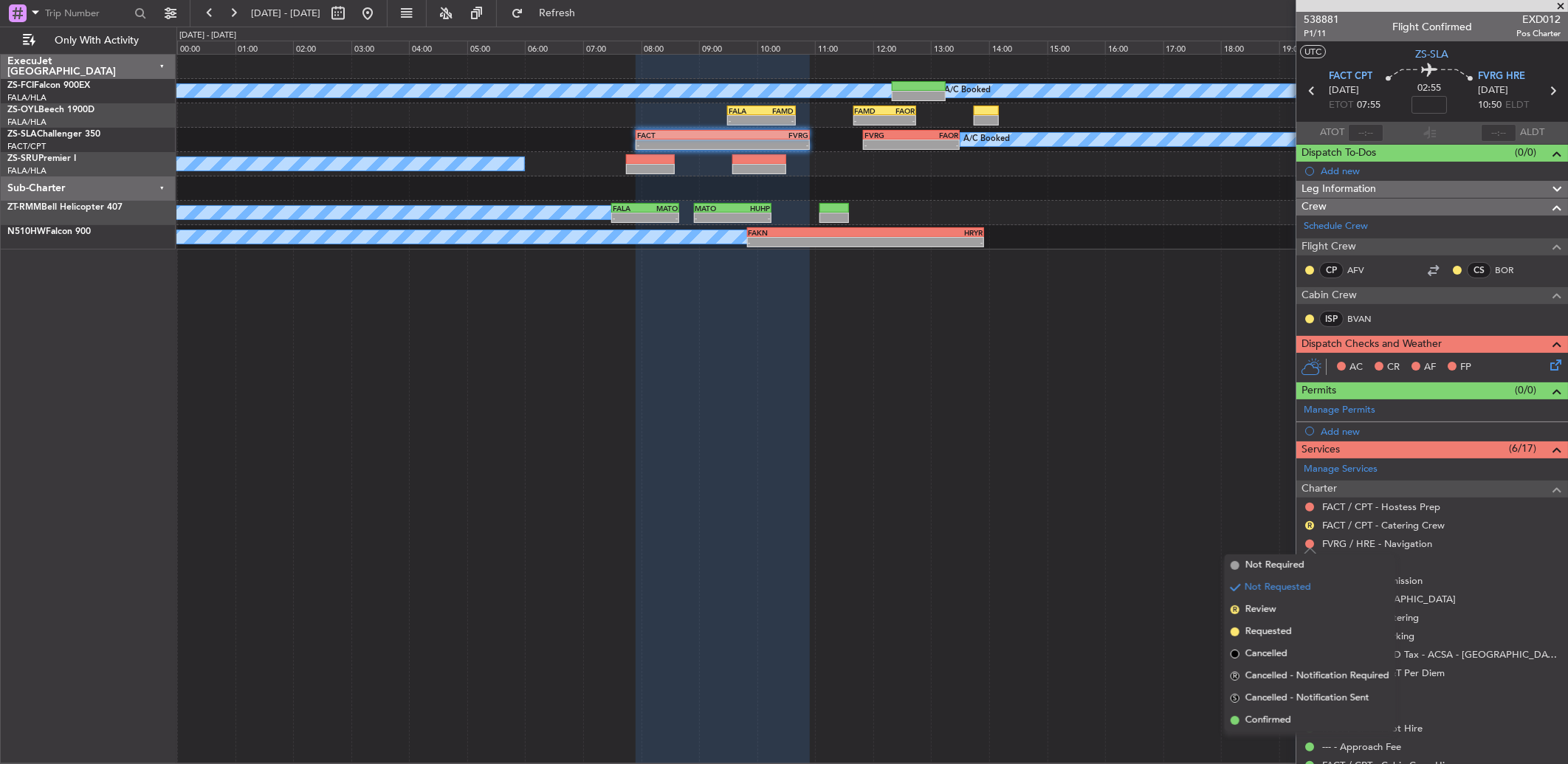
drag, startPoint x: 1279, startPoint y: 723, endPoint x: 1330, endPoint y: 586, distance: 146.2
click at [1112, 507] on span "Confirmed" at bounding box center [1268, 720] width 46 height 15
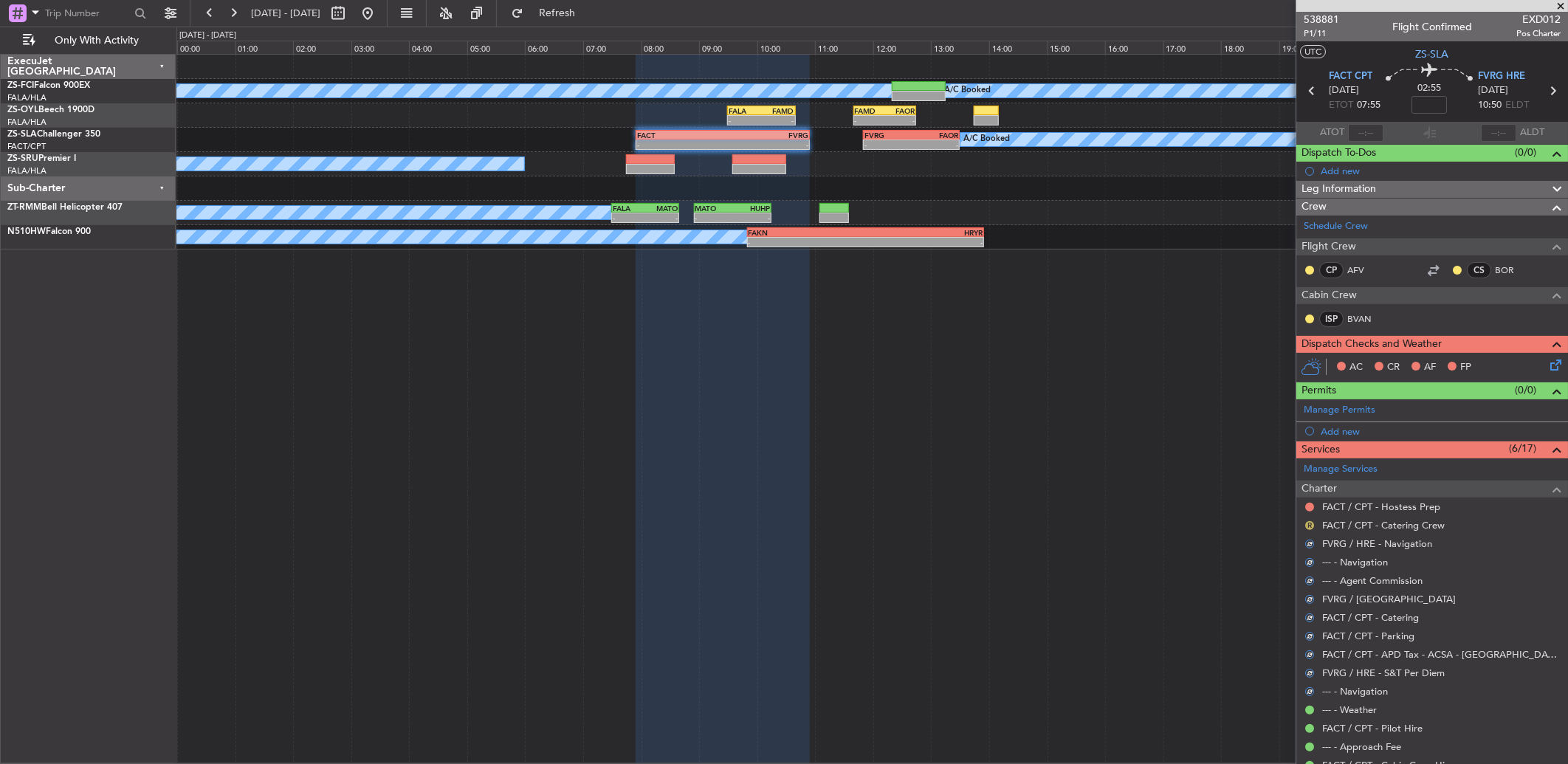
click at [1112, 507] on button "R" at bounding box center [1309, 526] width 9 height 9
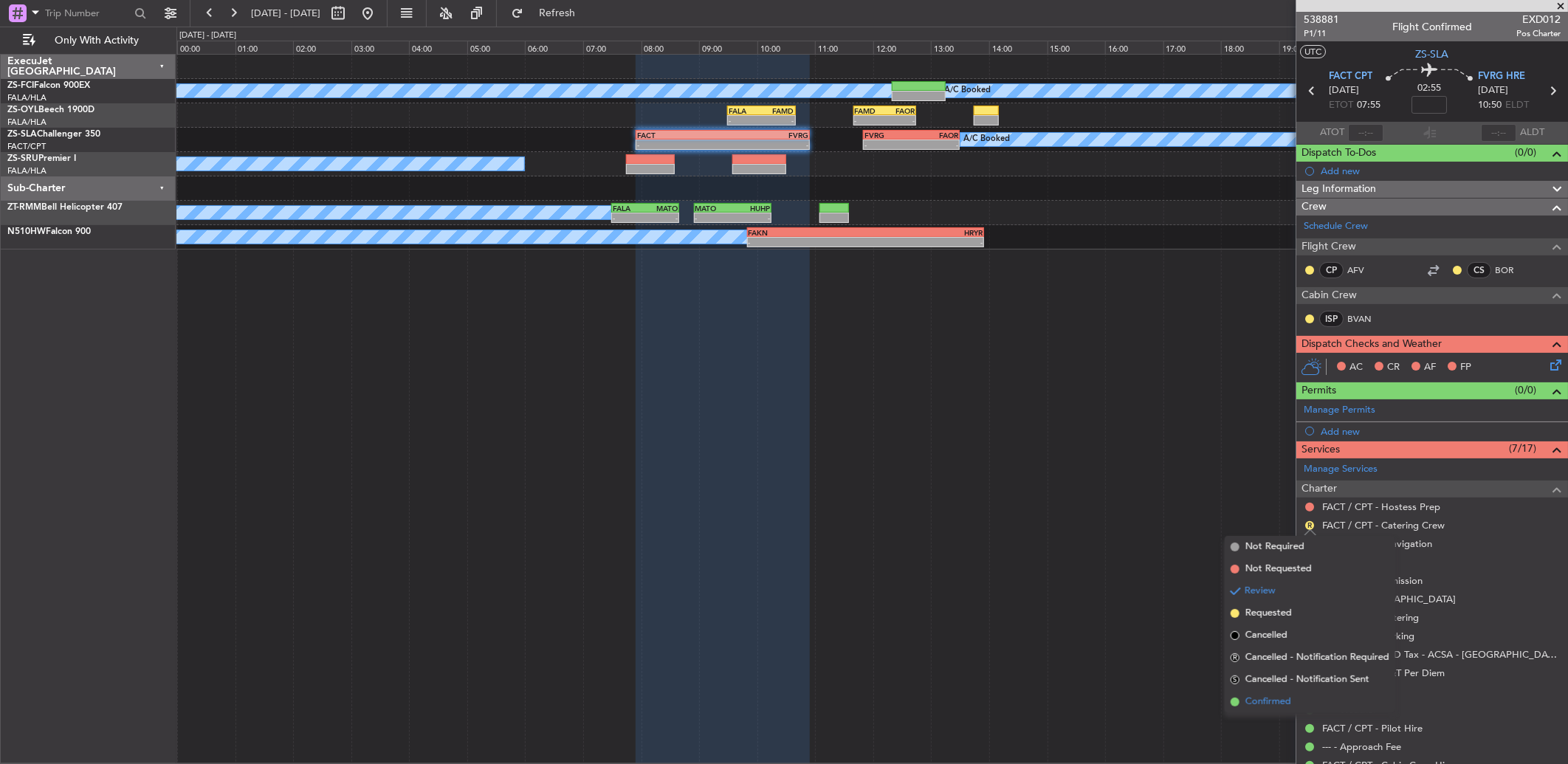
click at [1112, 507] on span "Confirmed" at bounding box center [1268, 701] width 46 height 15
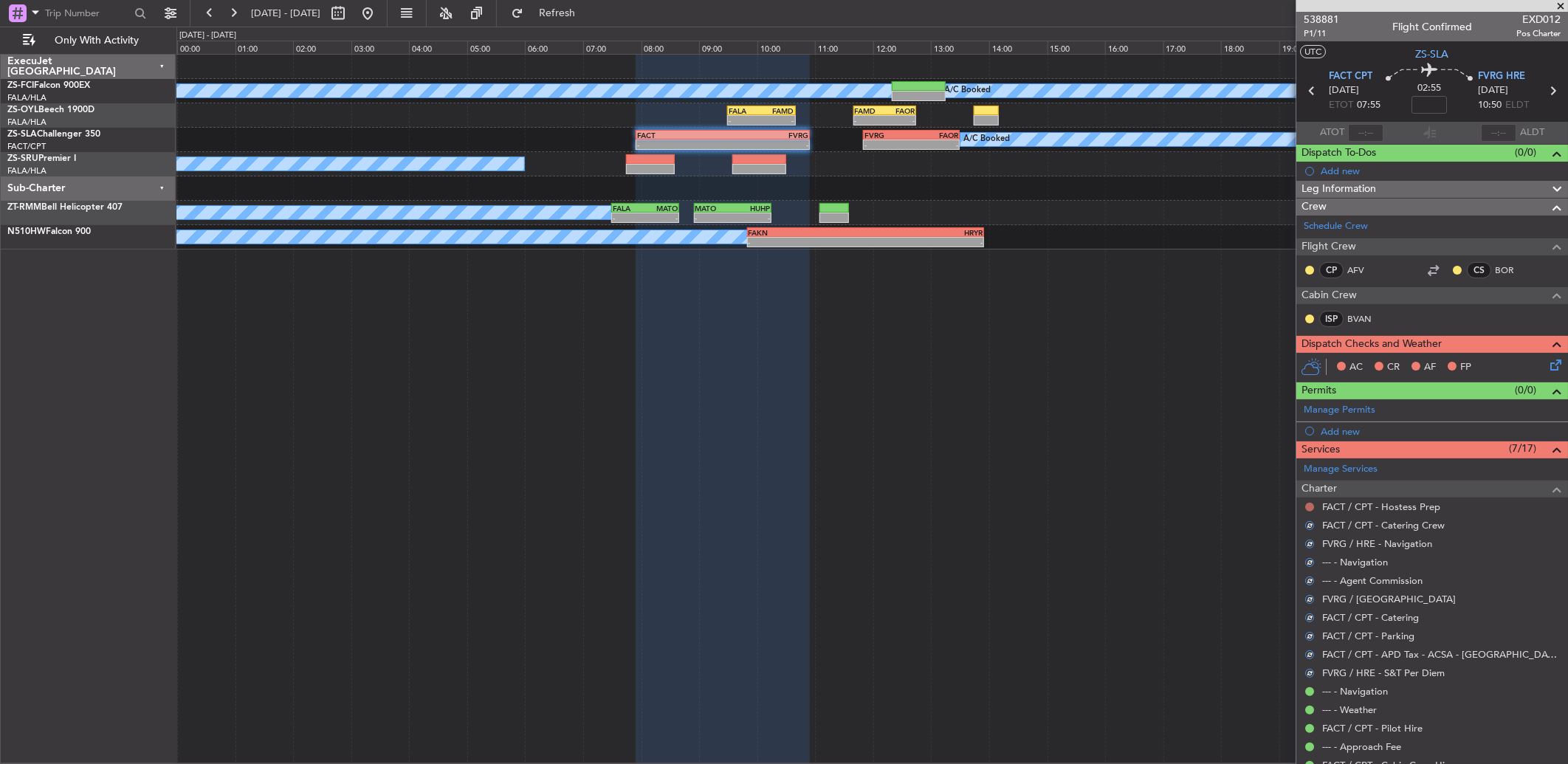
click at [1112, 505] on button at bounding box center [1309, 507] width 9 height 9
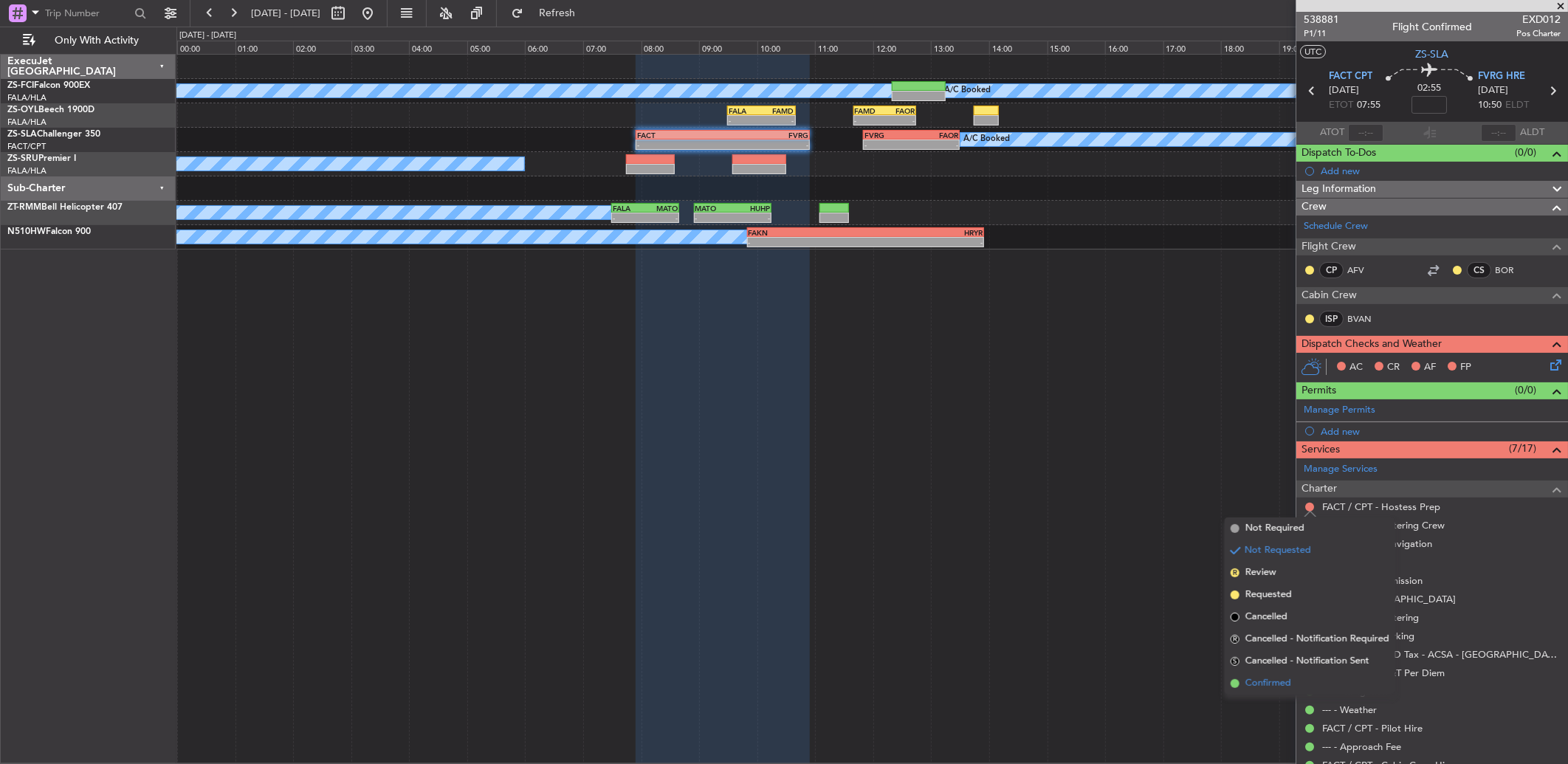
click at [1112, 507] on span "Confirmed" at bounding box center [1268, 683] width 46 height 15
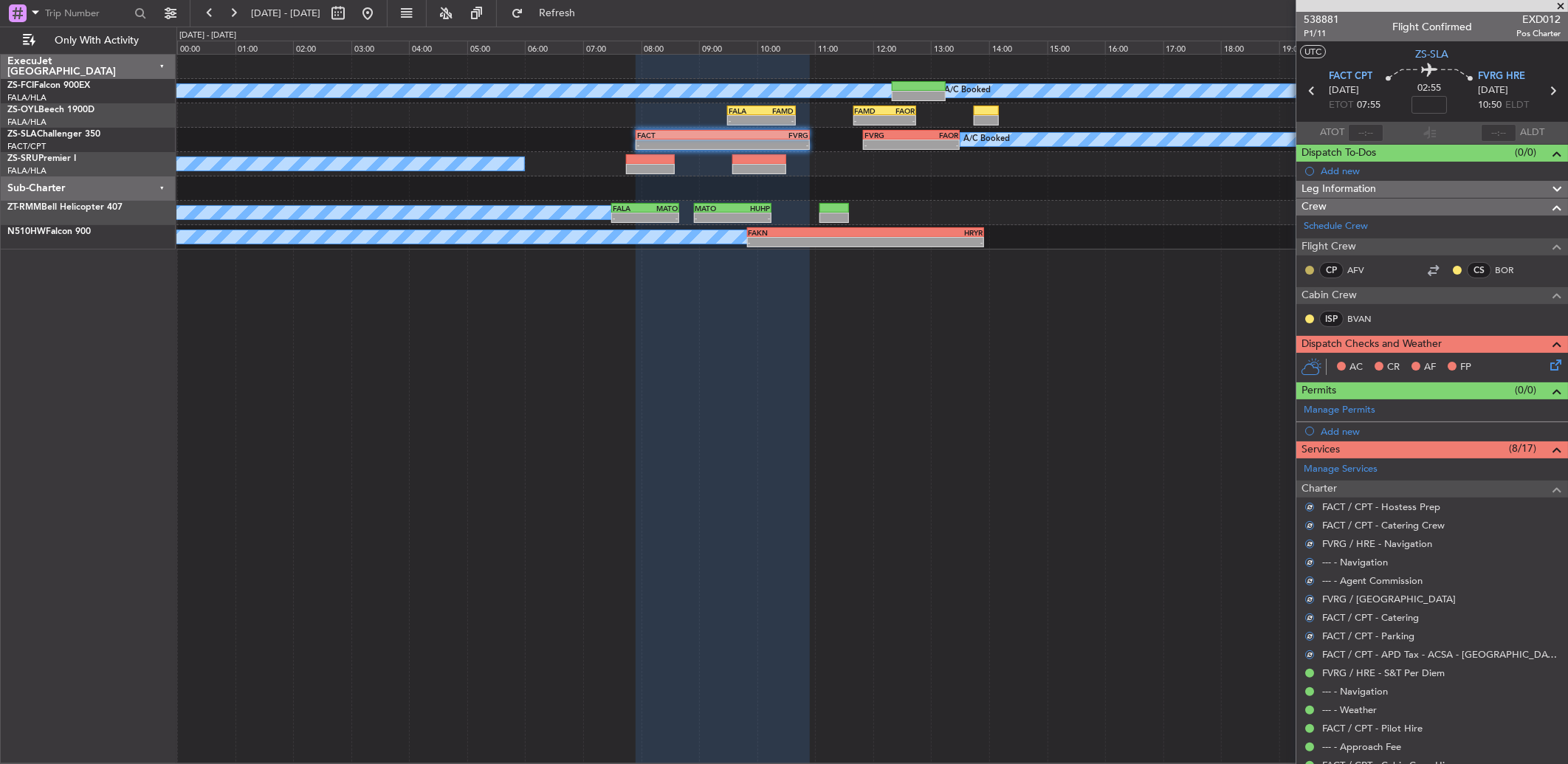
click at [1112, 266] on button at bounding box center [1309, 271] width 9 height 9
click at [1112, 316] on span "Acknowledged" at bounding box center [1313, 313] width 65 height 15
click at [1112, 315] on button at bounding box center [1309, 319] width 9 height 9
click at [1112, 363] on span "Acknowledged" at bounding box center [1313, 363] width 65 height 15
click at [1112, 264] on div at bounding box center [1457, 270] width 12 height 12
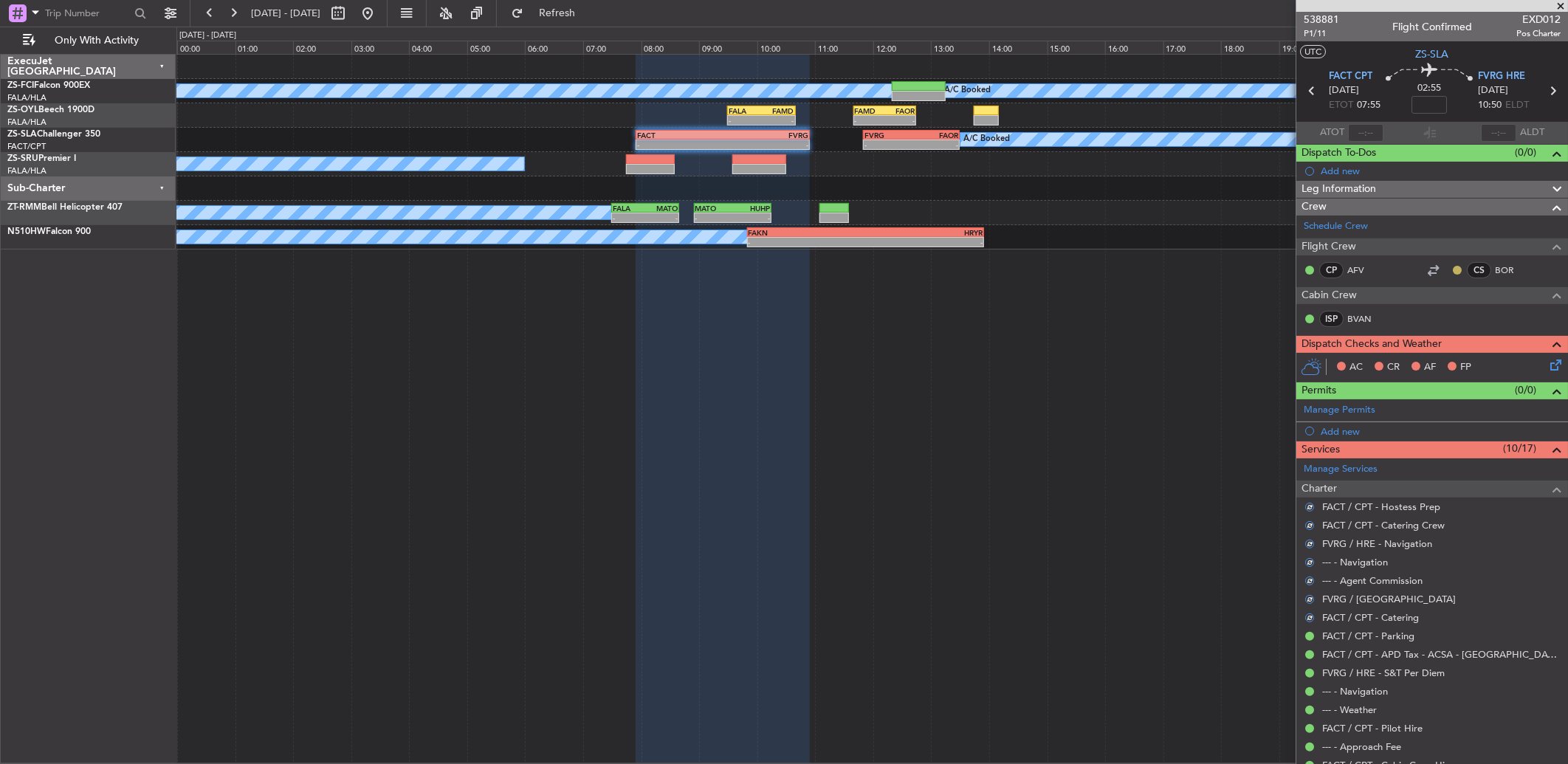
click at [1112, 271] on button at bounding box center [1458, 271] width 9 height 9
click at [1112, 307] on span "Acknowledged" at bounding box center [1448, 313] width 65 height 15
click at [1112, 360] on icon at bounding box center [1552, 362] width 12 height 12
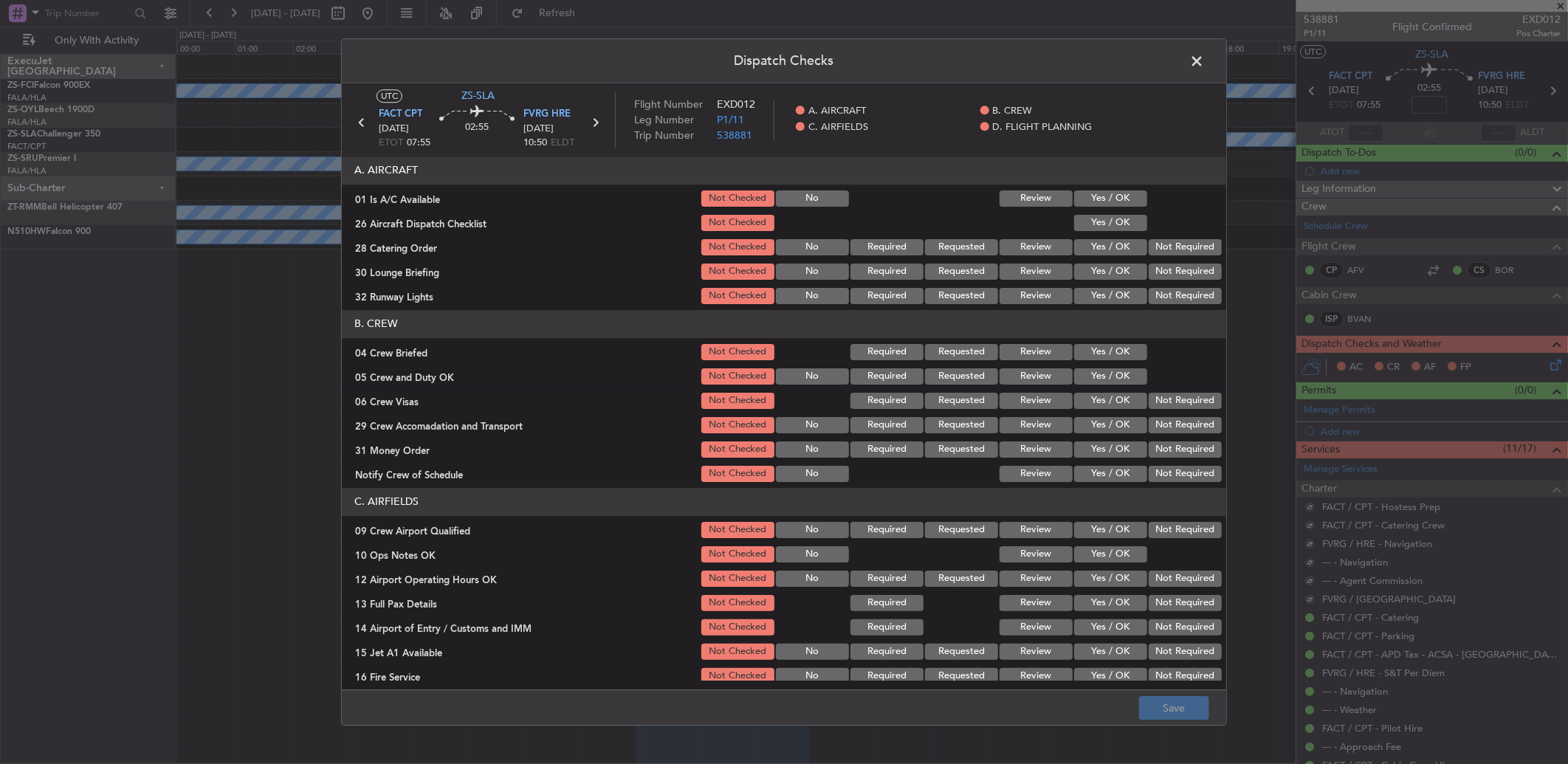
click at [1112, 193] on button "Yes / OK" at bounding box center [1109, 199] width 73 height 17
click at [1112, 210] on section "A. AIRCRAFT 01 Is A/C Available Not Checked No Review Yes / OK 26 Aircraft Disp…" at bounding box center [784, 231] width 884 height 150
click at [1110, 227] on button "Yes / OK" at bounding box center [1109, 223] width 73 height 17
click at [1112, 246] on button "Not Required" at bounding box center [1184, 248] width 73 height 17
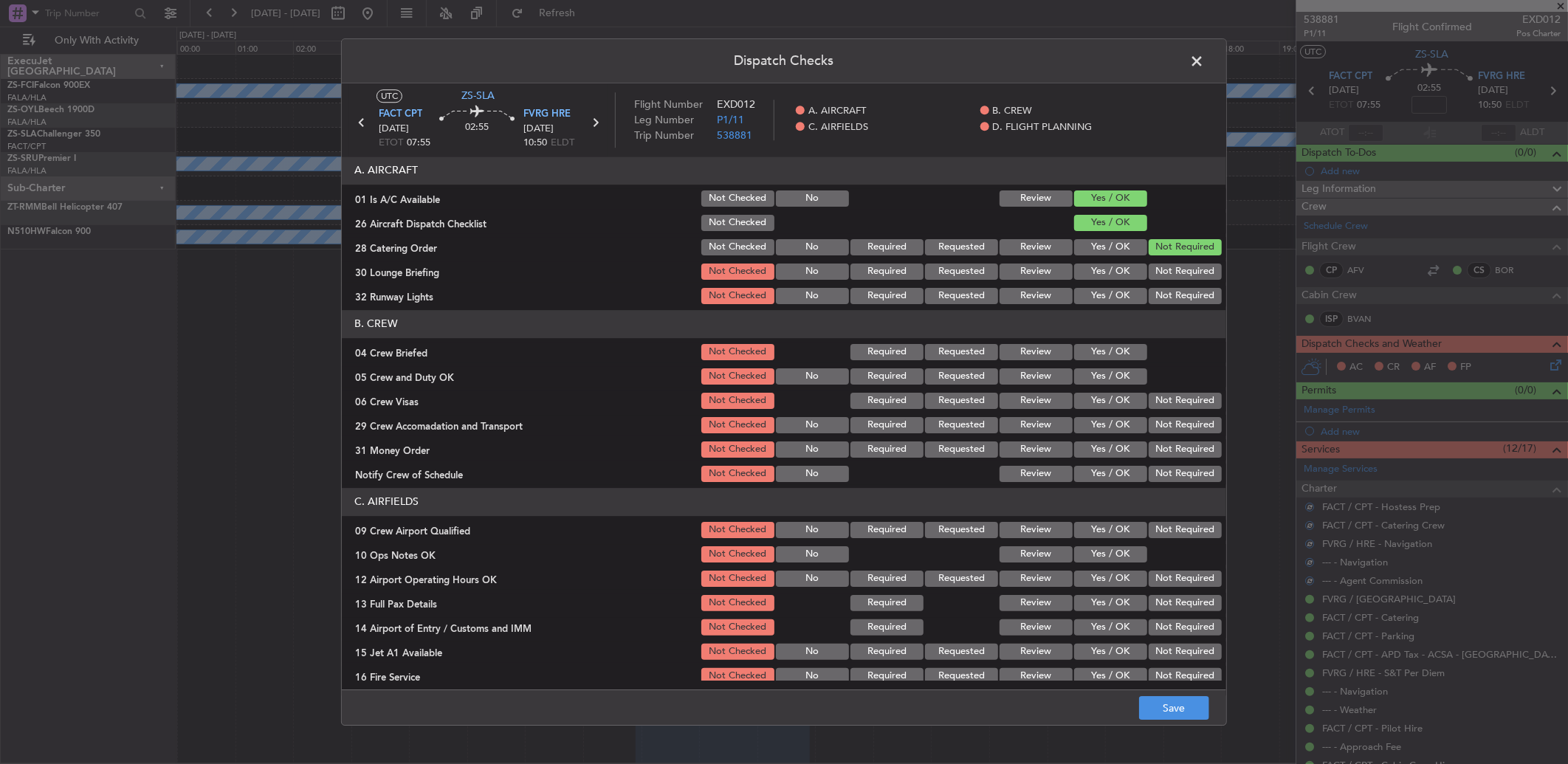
click at [1112, 266] on button "Not Required" at bounding box center [1184, 272] width 73 height 17
click at [1109, 288] on button "Yes / OK" at bounding box center [1109, 296] width 73 height 17
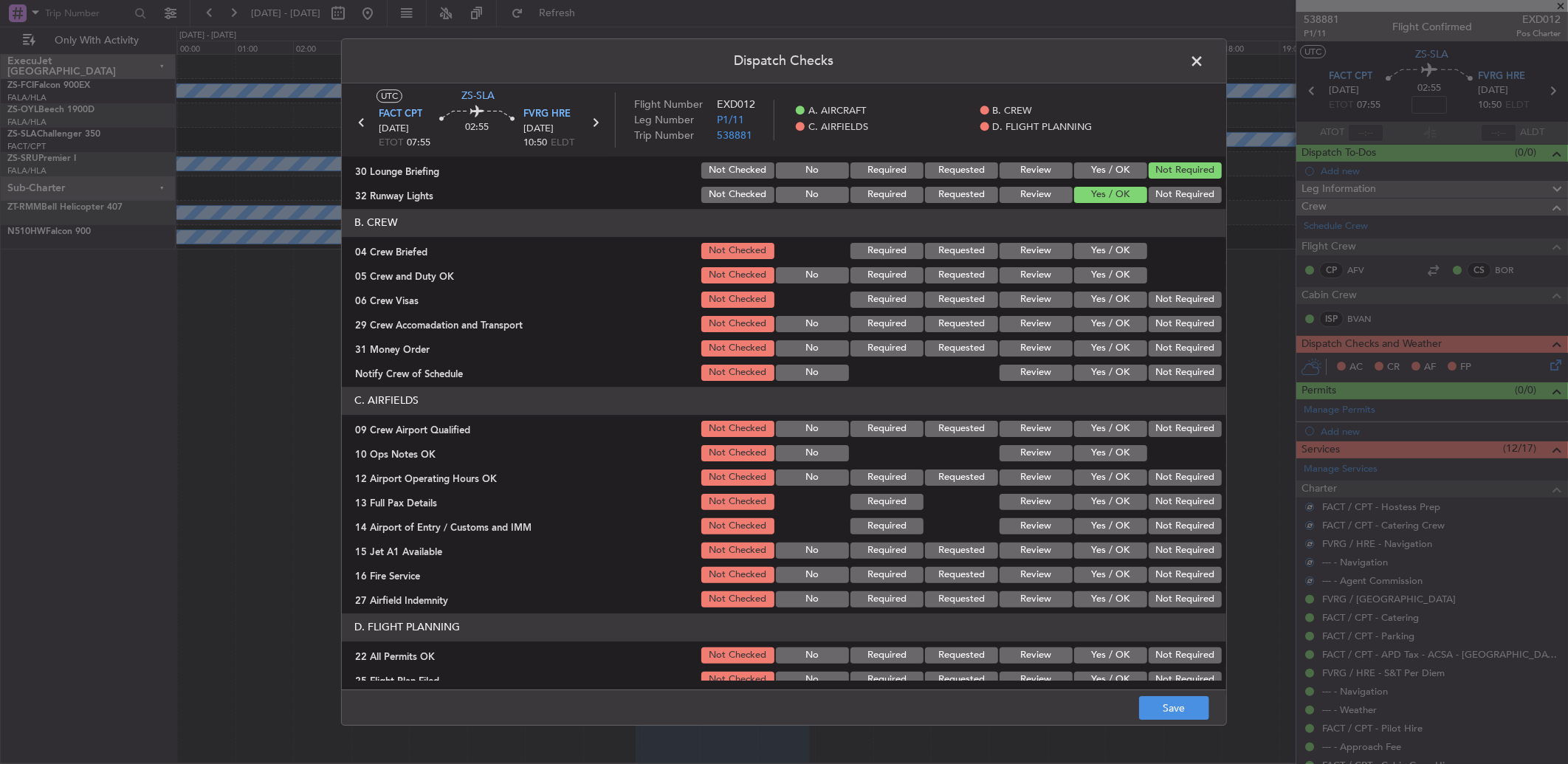
scroll to position [138, 0]
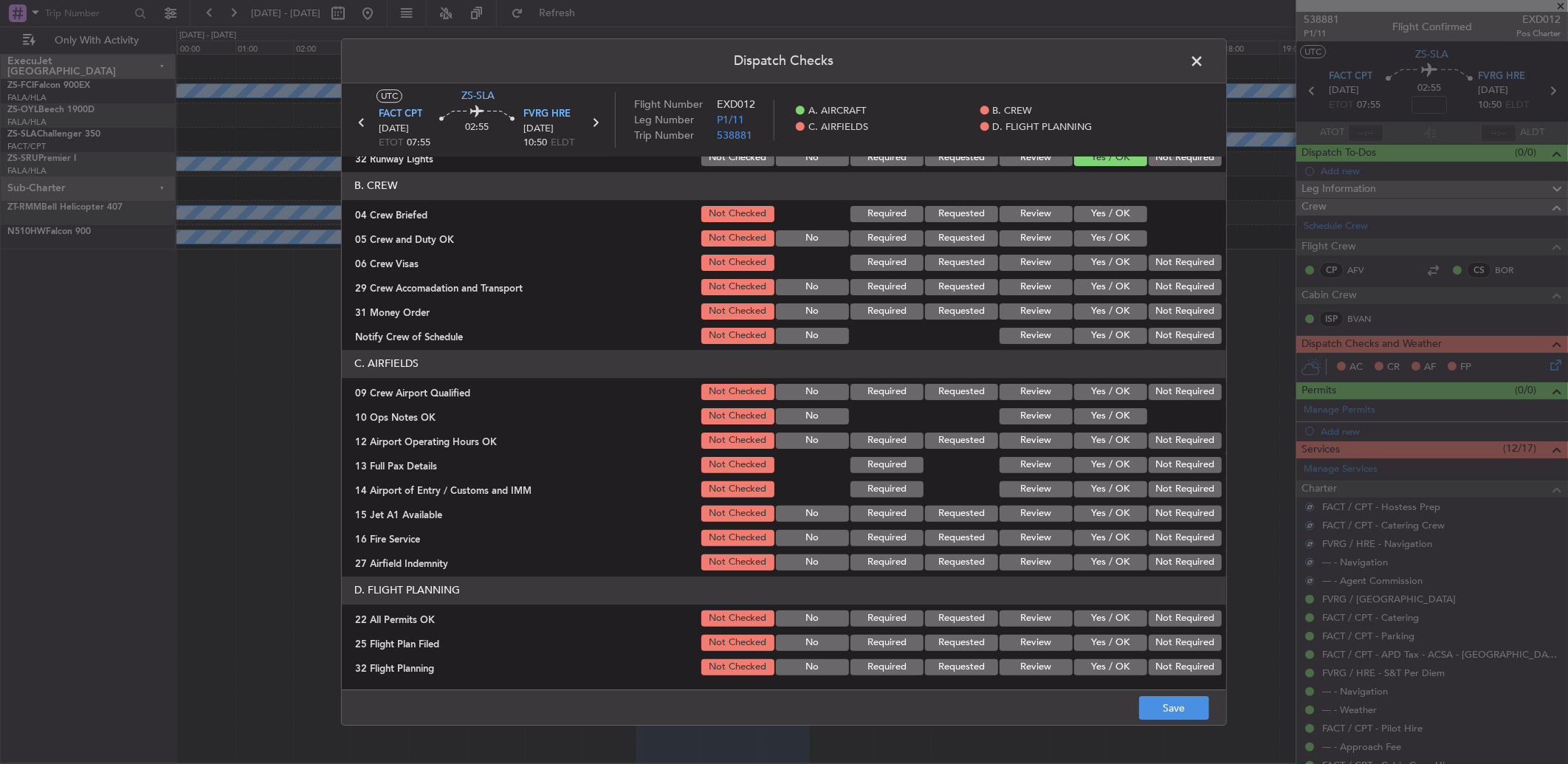
click at [1056, 237] on button "Review" at bounding box center [1036, 238] width 73 height 17
click at [1040, 218] on button "Review" at bounding box center [1036, 214] width 73 height 17
click at [1094, 240] on button "Yes / OK" at bounding box center [1109, 238] width 73 height 17
click at [1112, 266] on button "Not Required" at bounding box center [1184, 263] width 73 height 17
click at [1027, 288] on button "Review" at bounding box center [1036, 287] width 73 height 17
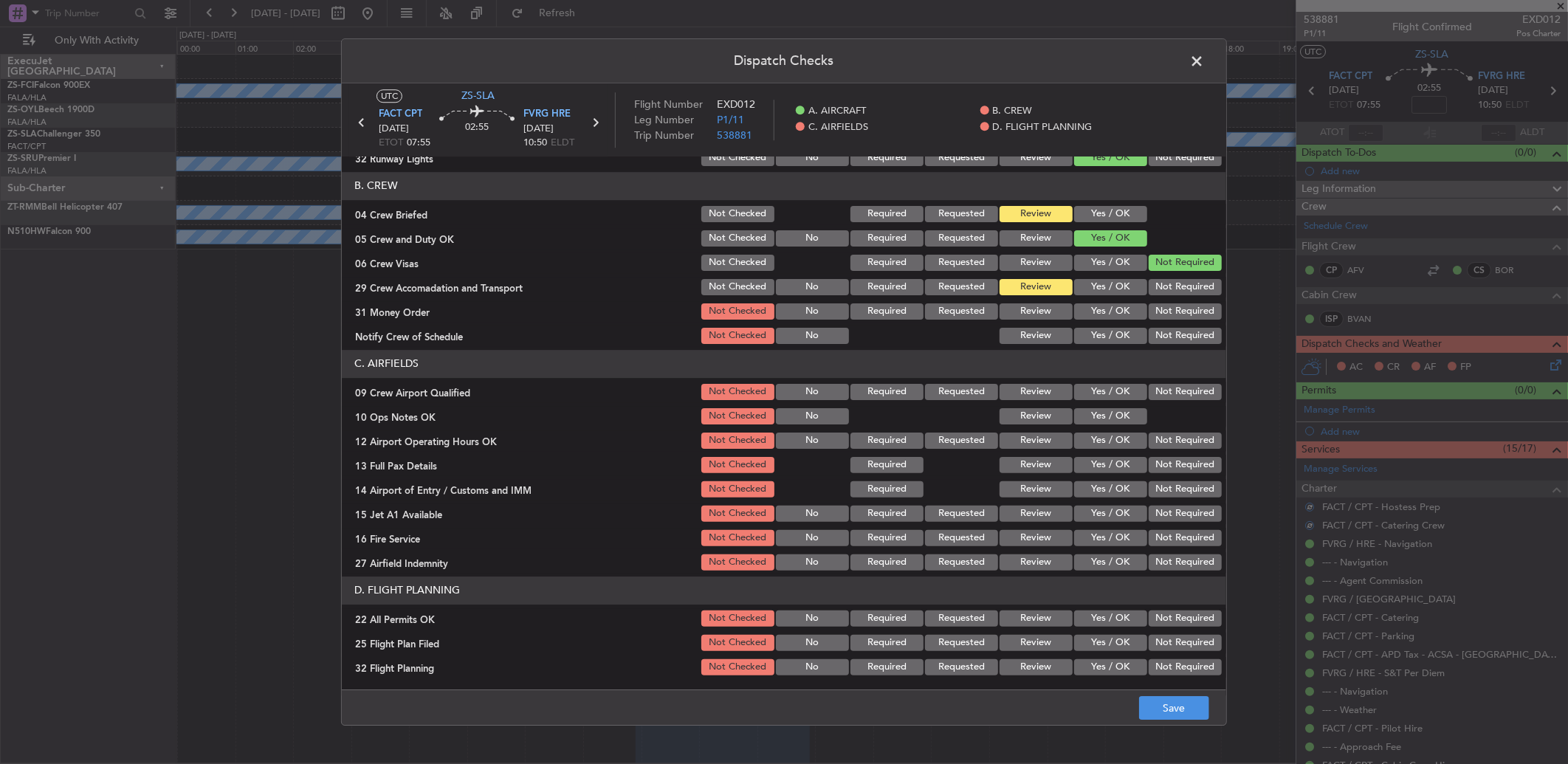
click at [1098, 311] on button "Yes / OK" at bounding box center [1109, 312] width 73 height 17
click at [1102, 334] on button "Yes / OK" at bounding box center [1109, 336] width 73 height 17
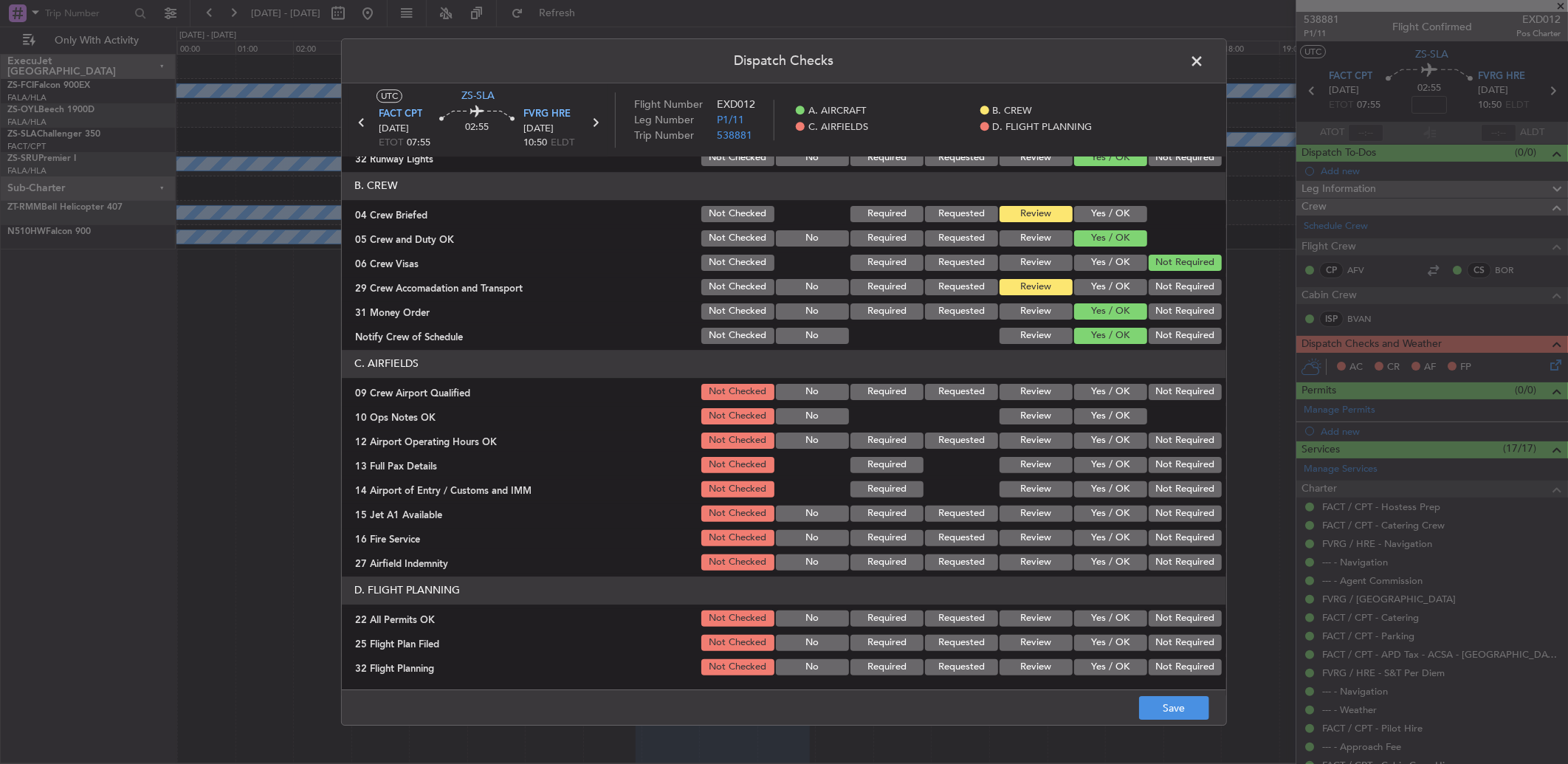
click at [1112, 391] on button "Yes / OK" at bounding box center [1109, 392] width 73 height 17
click at [1112, 401] on section "C. AIRFIELDS 09 Crew Airport Qualified Not Checked No Required Requested Review…" at bounding box center [784, 461] width 884 height 223
click at [1097, 415] on button "Yes / OK" at bounding box center [1109, 416] width 73 height 17
click at [1108, 440] on button "Yes / OK" at bounding box center [1109, 441] width 73 height 17
click at [1096, 465] on button "Yes / OK" at bounding box center [1109, 465] width 73 height 17
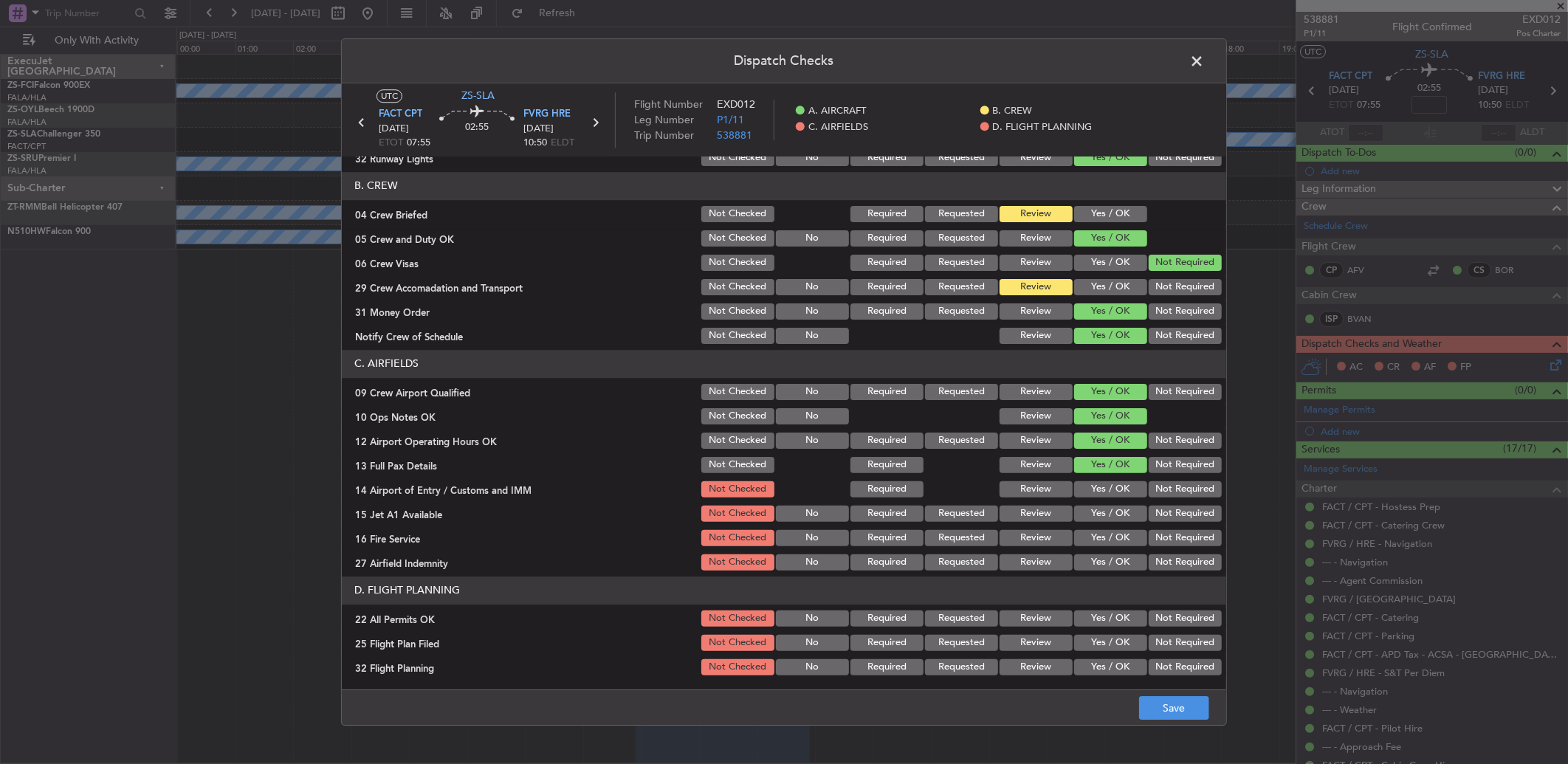
click at [1052, 492] on button "Review" at bounding box center [1036, 490] width 73 height 17
click at [1104, 493] on button "Yes / OK" at bounding box center [1109, 490] width 73 height 17
click at [1109, 507] on button "Yes / OK" at bounding box center [1109, 514] width 73 height 17
click at [1111, 507] on button "Yes / OK" at bounding box center [1109, 538] width 73 height 17
click at [1112, 507] on button "Not Required" at bounding box center [1184, 562] width 73 height 17
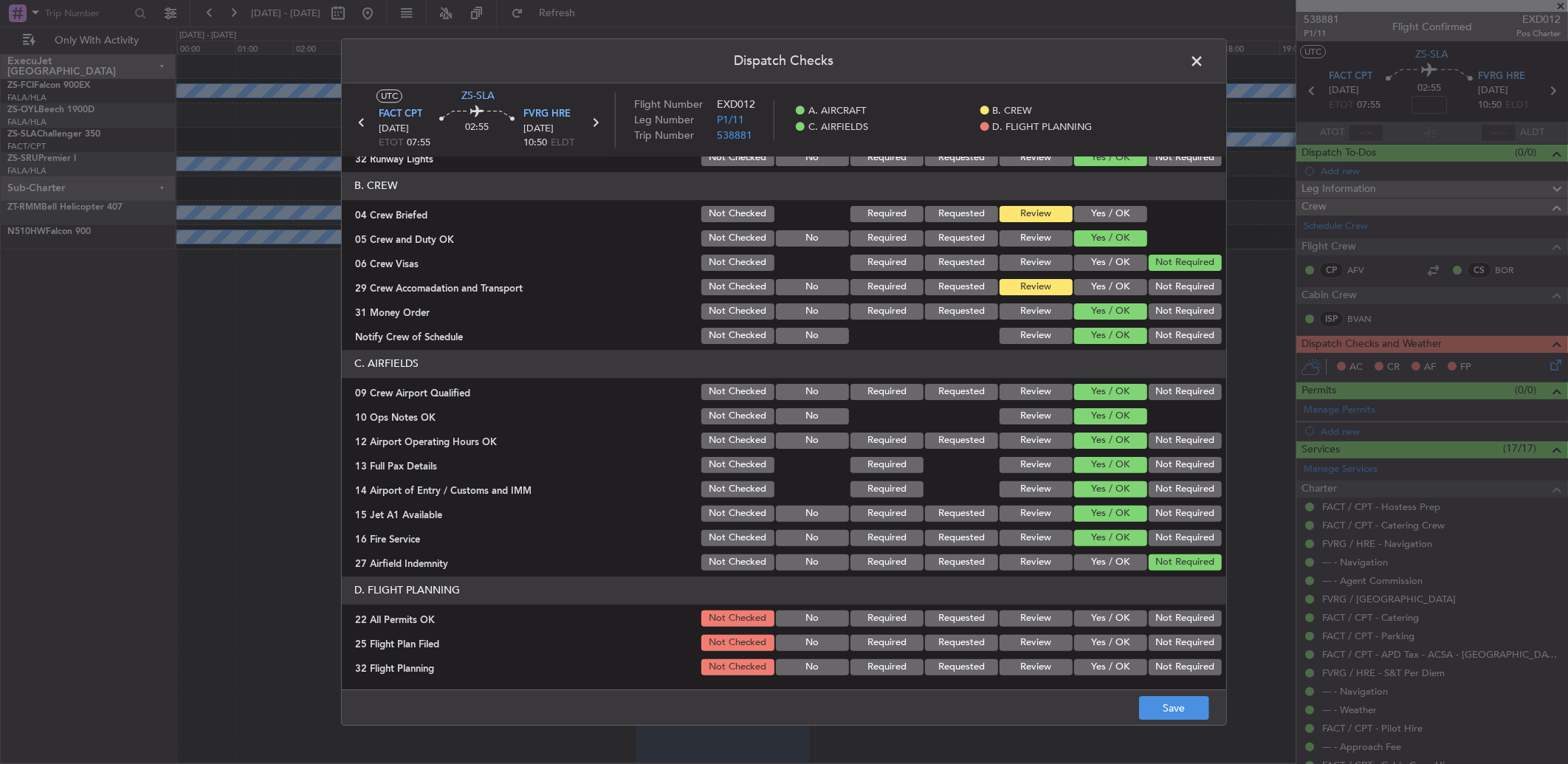
click at [1112, 507] on button "Not Required" at bounding box center [1184, 619] width 73 height 17
click at [1028, 507] on button "Review" at bounding box center [1036, 642] width 73 height 17
drag, startPoint x: 1032, startPoint y: 659, endPoint x: 1081, endPoint y: 682, distance: 54.1
click at [1035, 507] on button "Review" at bounding box center [1036, 667] width 73 height 17
drag, startPoint x: 1127, startPoint y: 700, endPoint x: 1142, endPoint y: 704, distance: 15.5
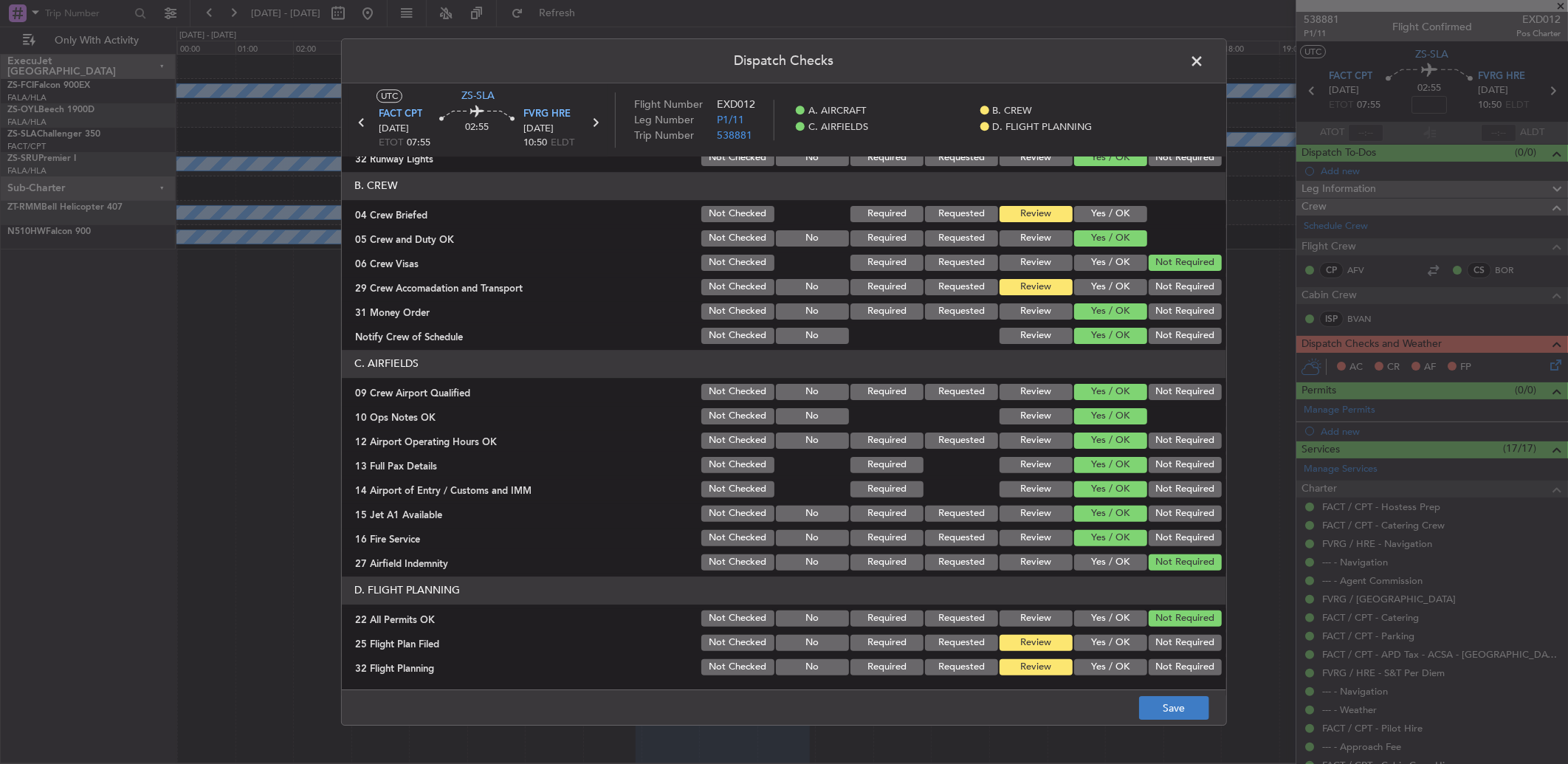
click at [1112, 507] on footer "Save" at bounding box center [784, 707] width 884 height 35
click at [1112, 507] on button "Save" at bounding box center [1174, 708] width 70 height 24
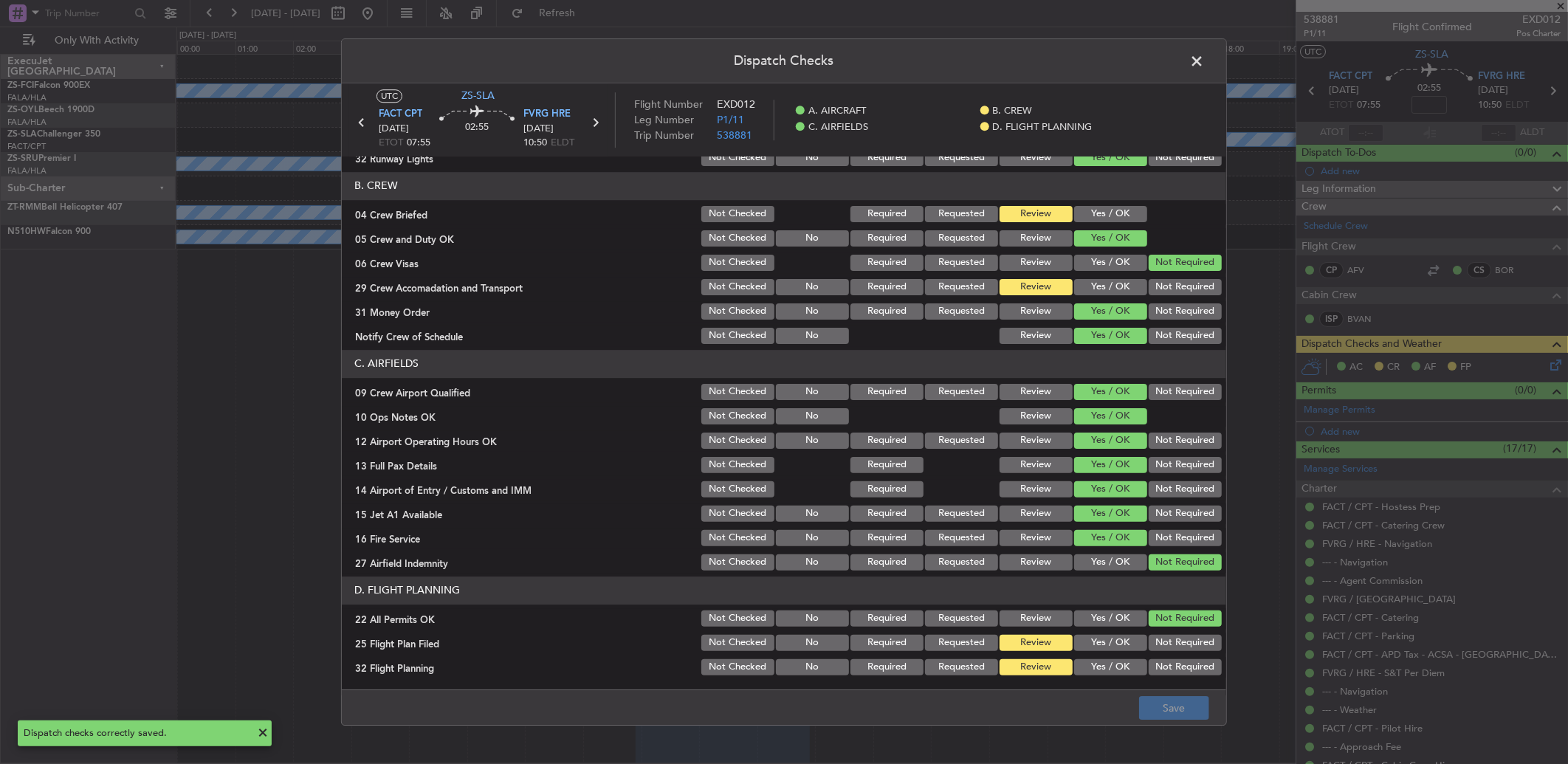
click at [1112, 58] on span at bounding box center [1204, 65] width 0 height 29
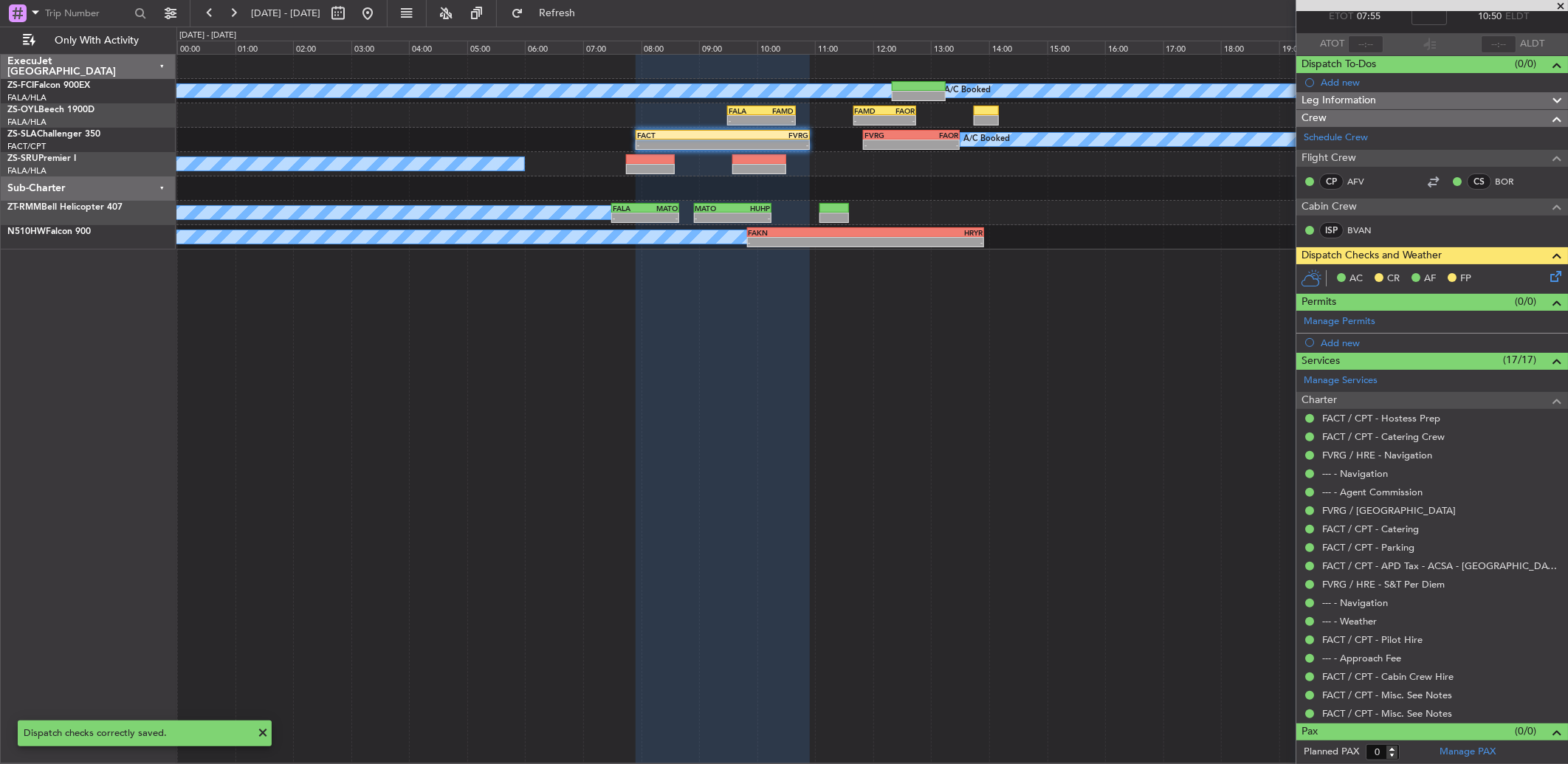
scroll to position [89, 0]
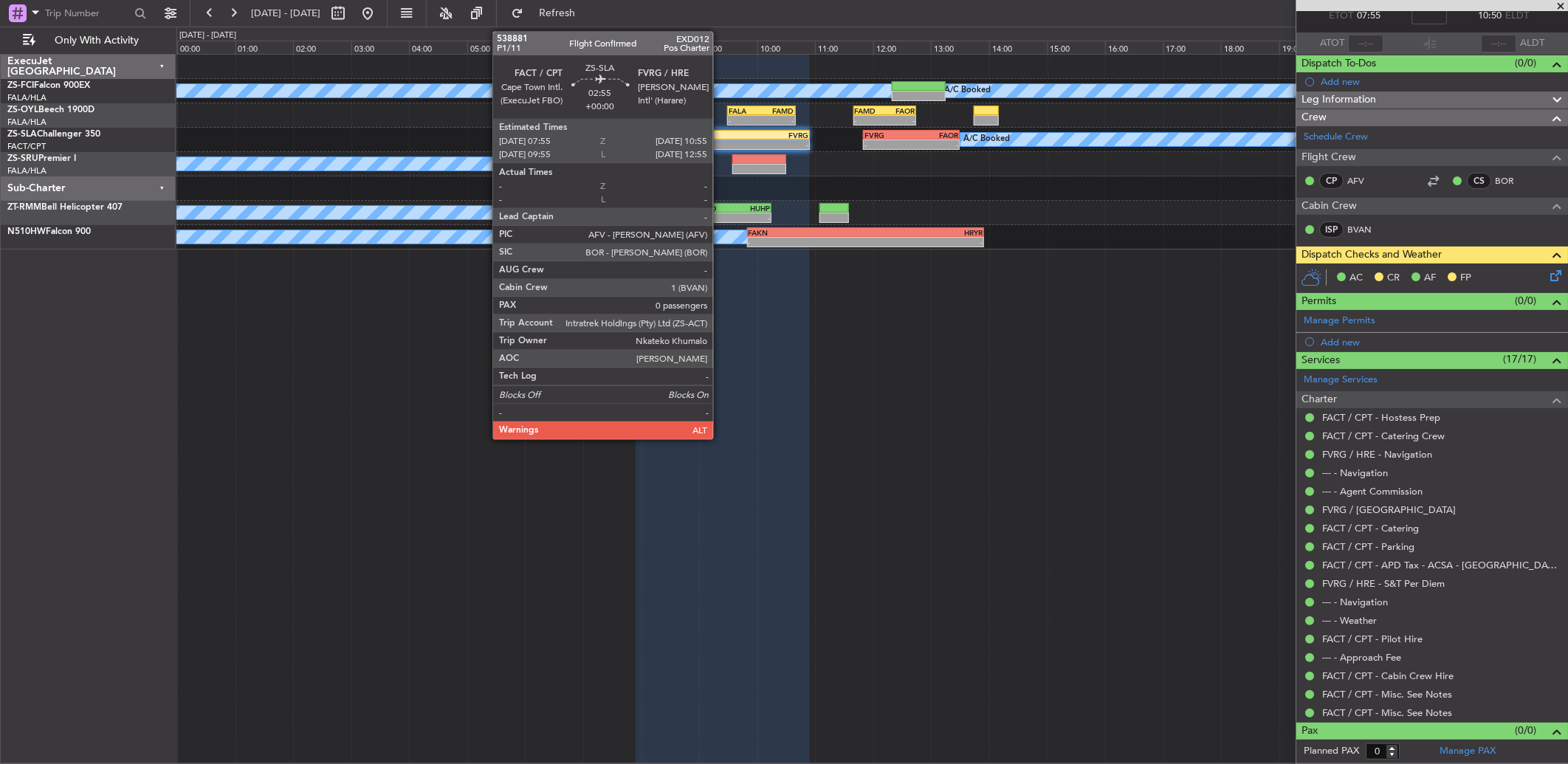
click at [721, 136] on div "FACT" at bounding box center [679, 135] width 86 height 9
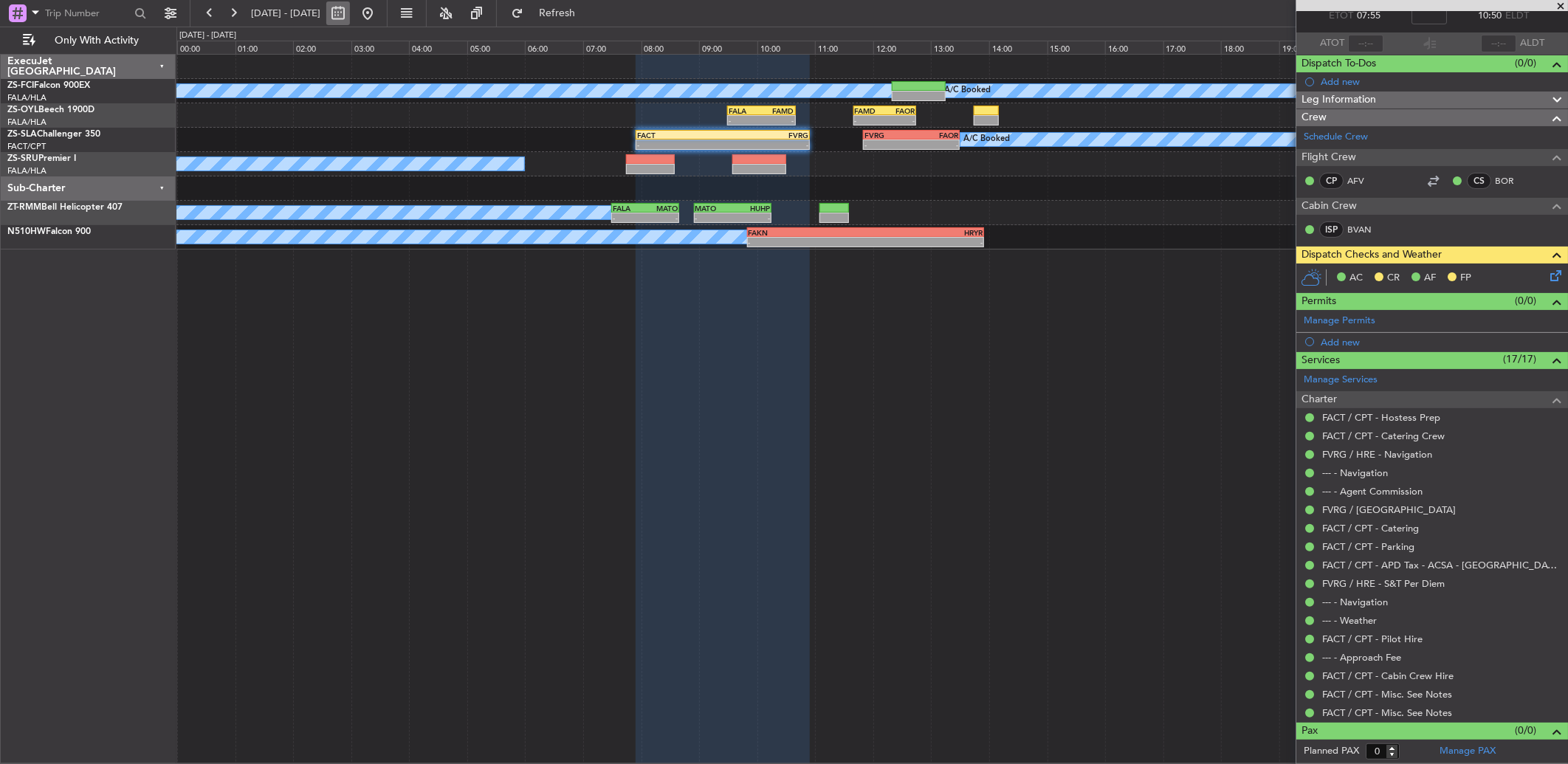
click at [350, 10] on button at bounding box center [338, 14] width 24 height 24
select select "10"
select select "2025"
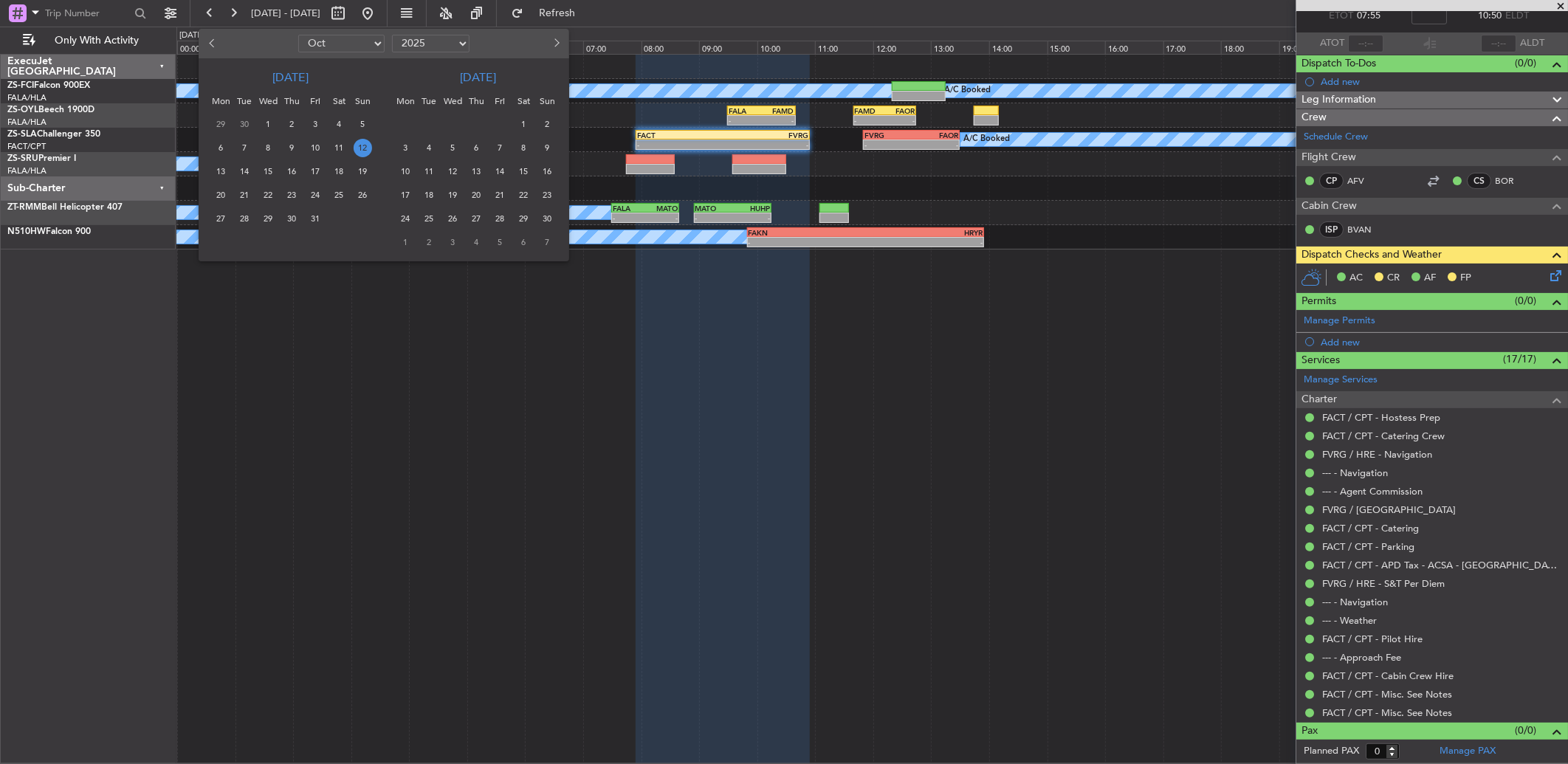
click at [215, 48] on button "Previous month" at bounding box center [213, 43] width 17 height 24
select select "9"
click at [226, 219] on span "29" at bounding box center [221, 219] width 18 height 18
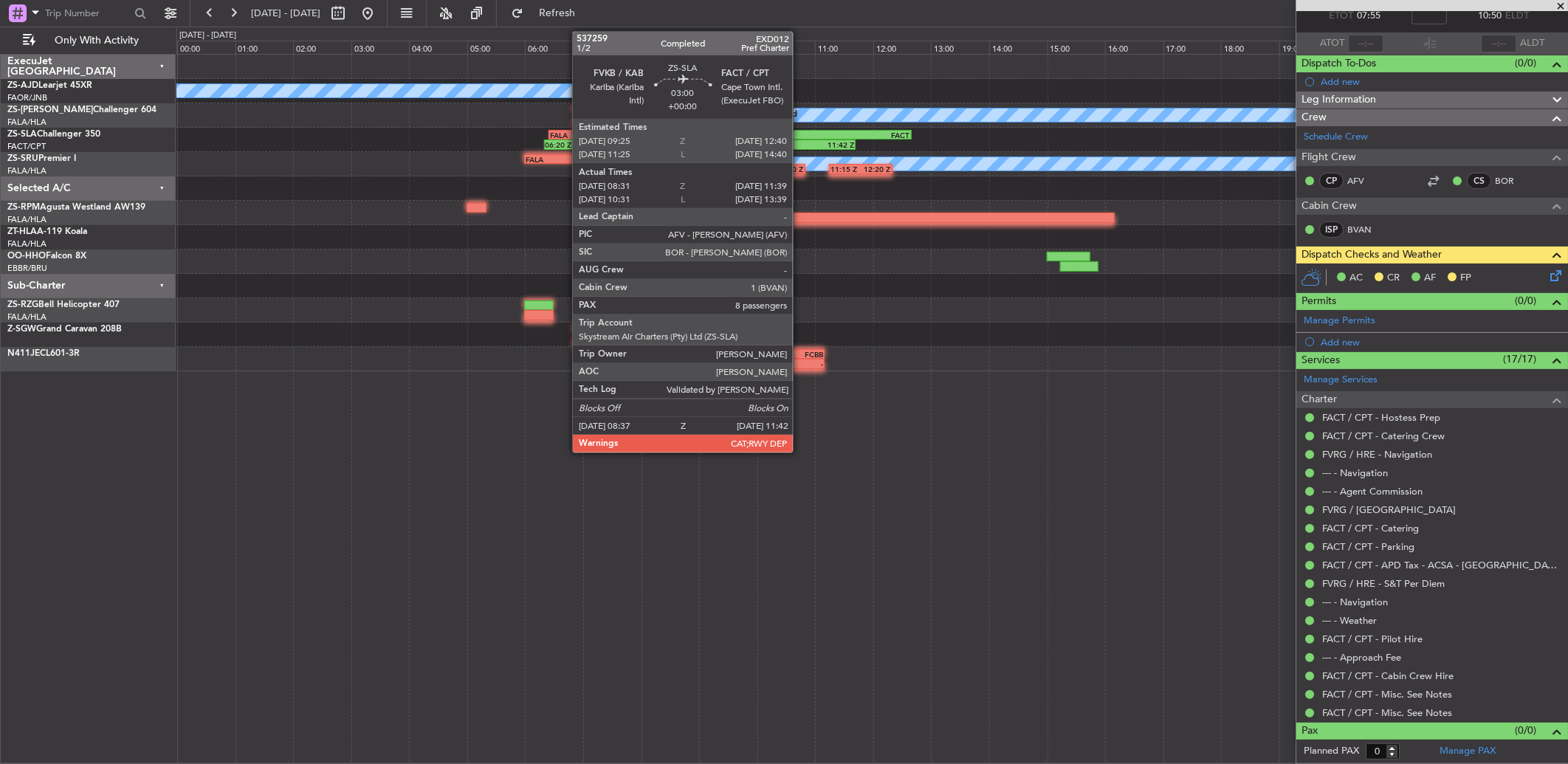
click at [800, 145] on div "11:42 Z" at bounding box center [808, 145] width 87 height 9
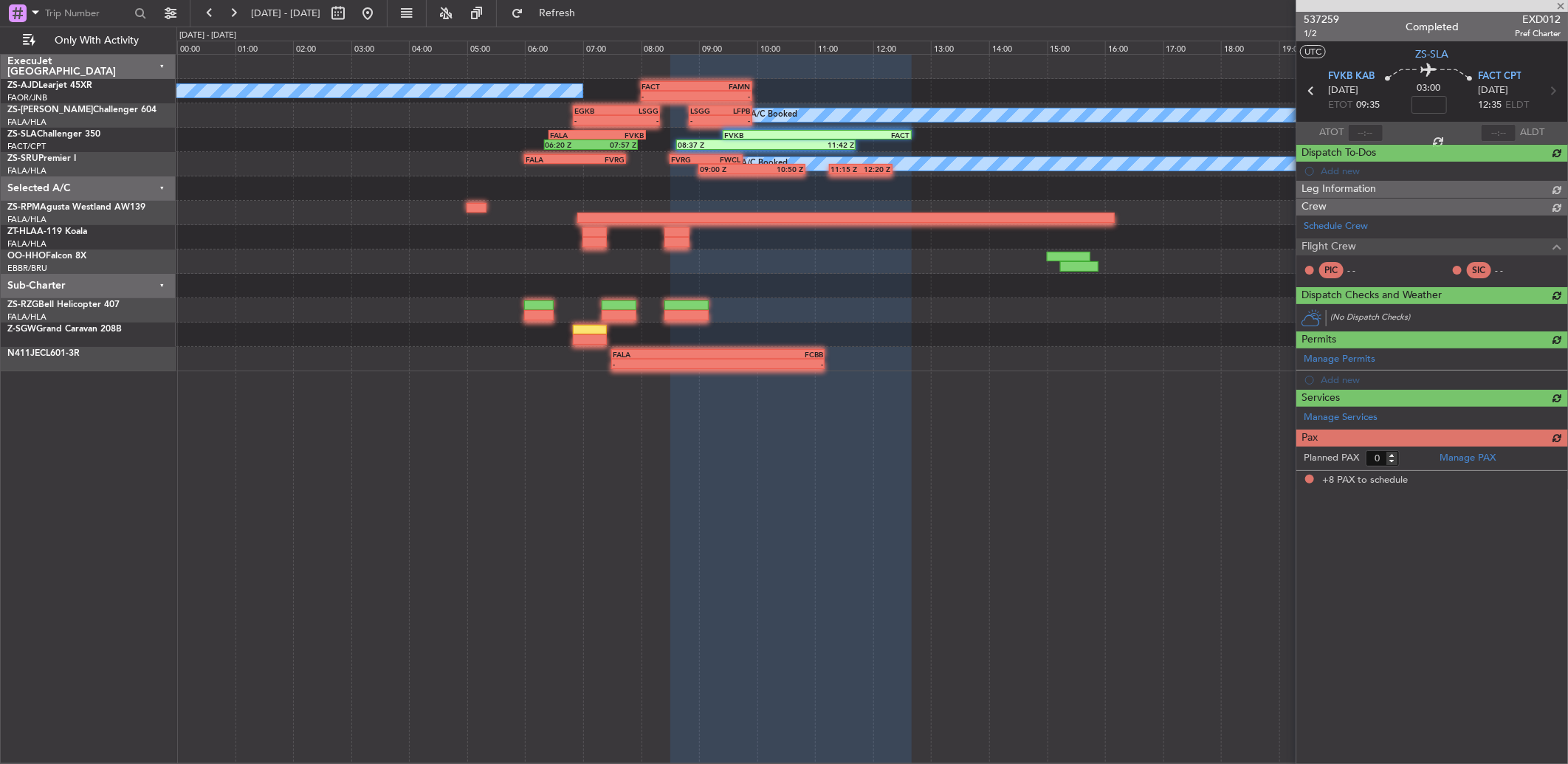
type input "08:41"
type input "11:34"
type input "8"
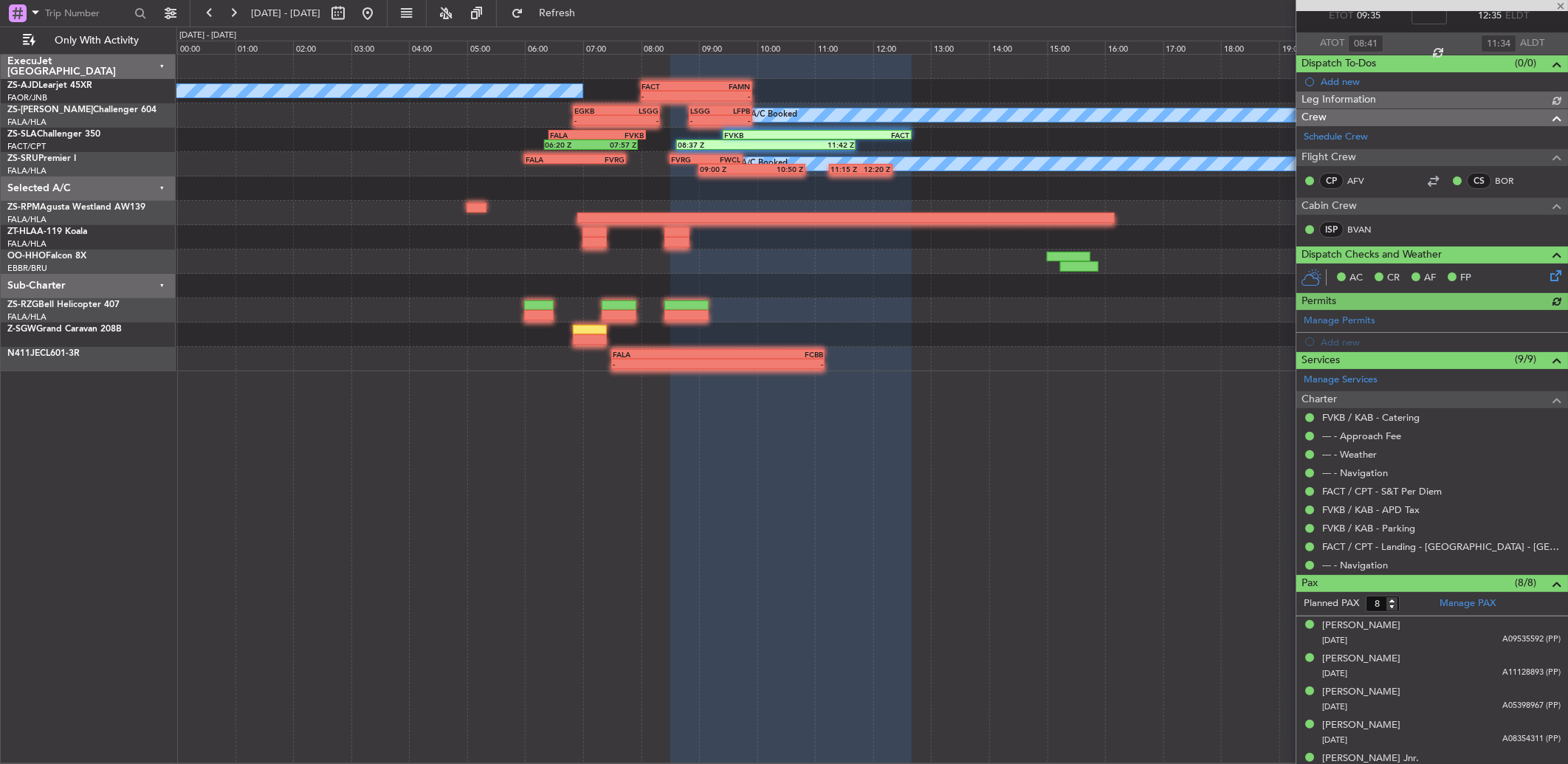
scroll to position [0, 0]
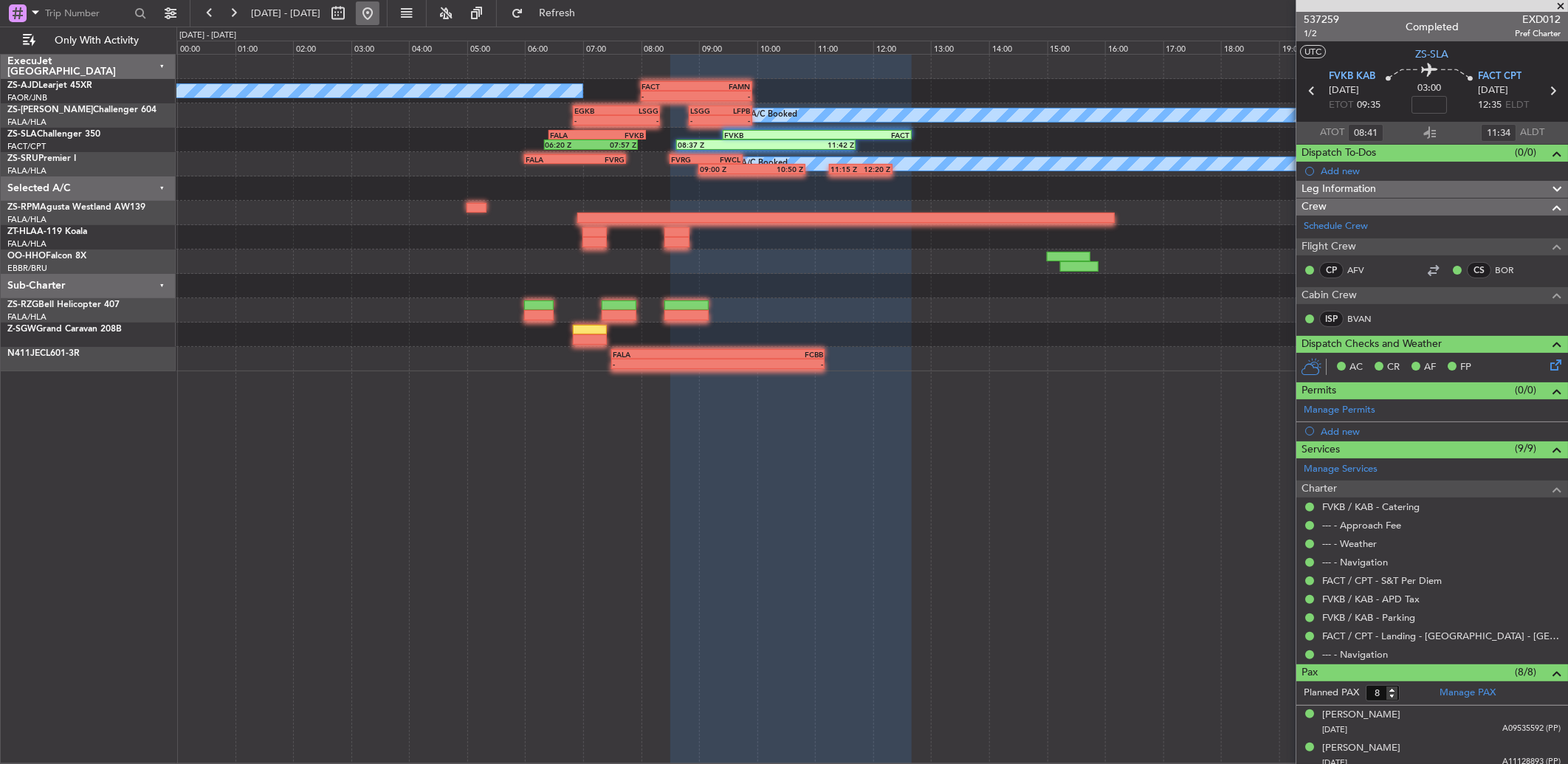
click at [379, 13] on button at bounding box center [367, 14] width 24 height 24
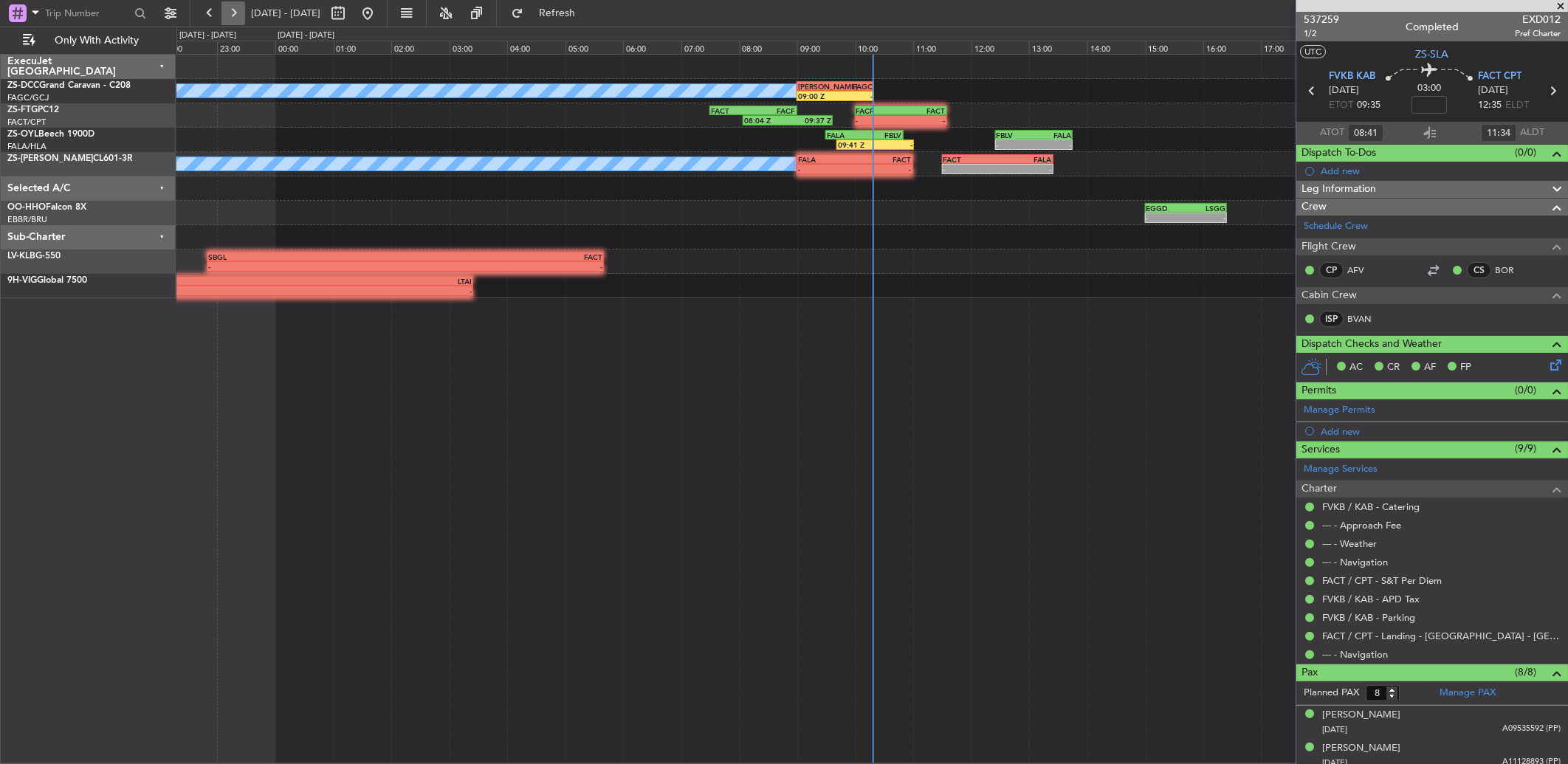
click at [235, 15] on button at bounding box center [234, 14] width 24 height 24
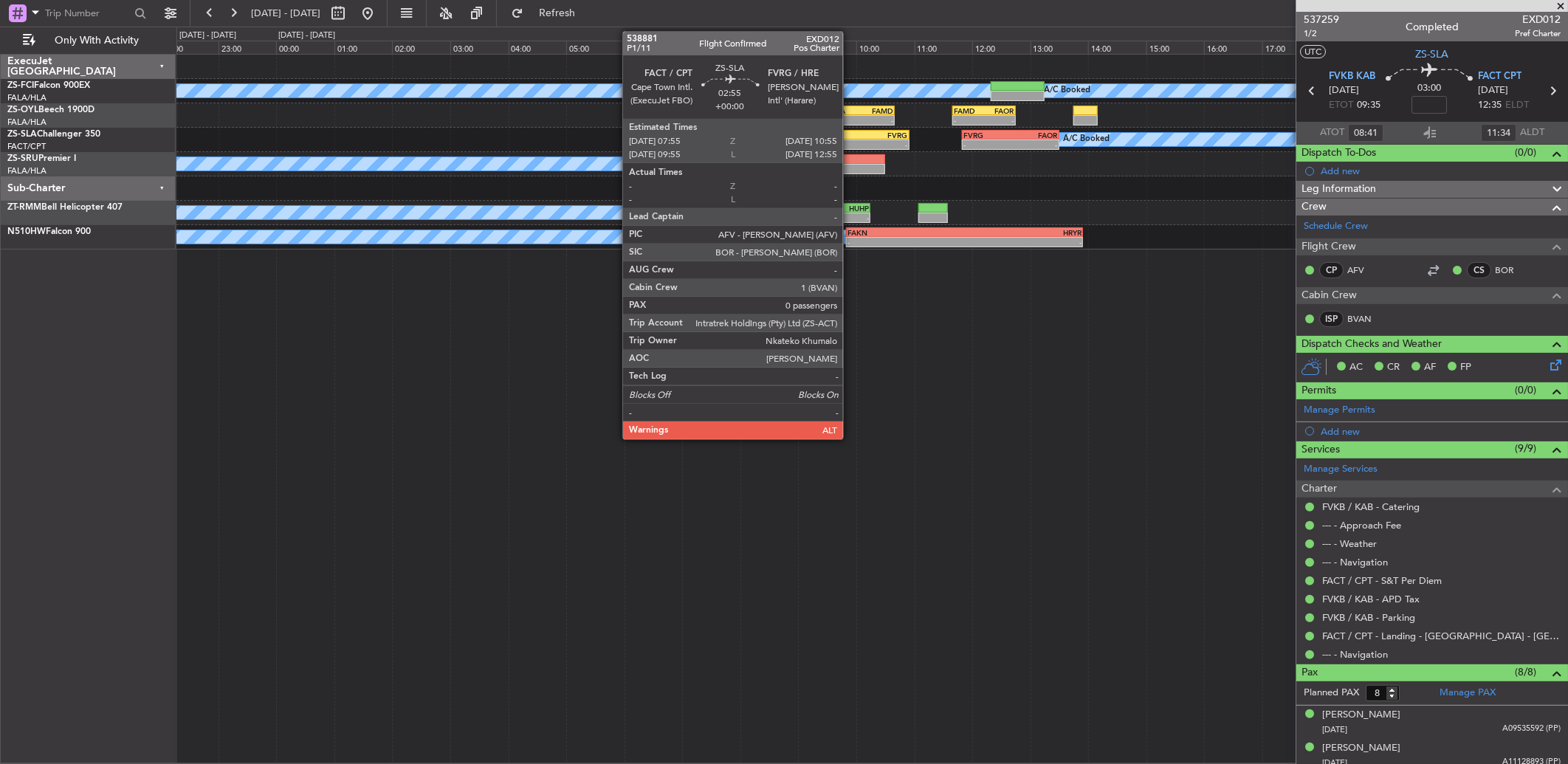
click at [851, 142] on div "-" at bounding box center [864, 145] width 86 height 9
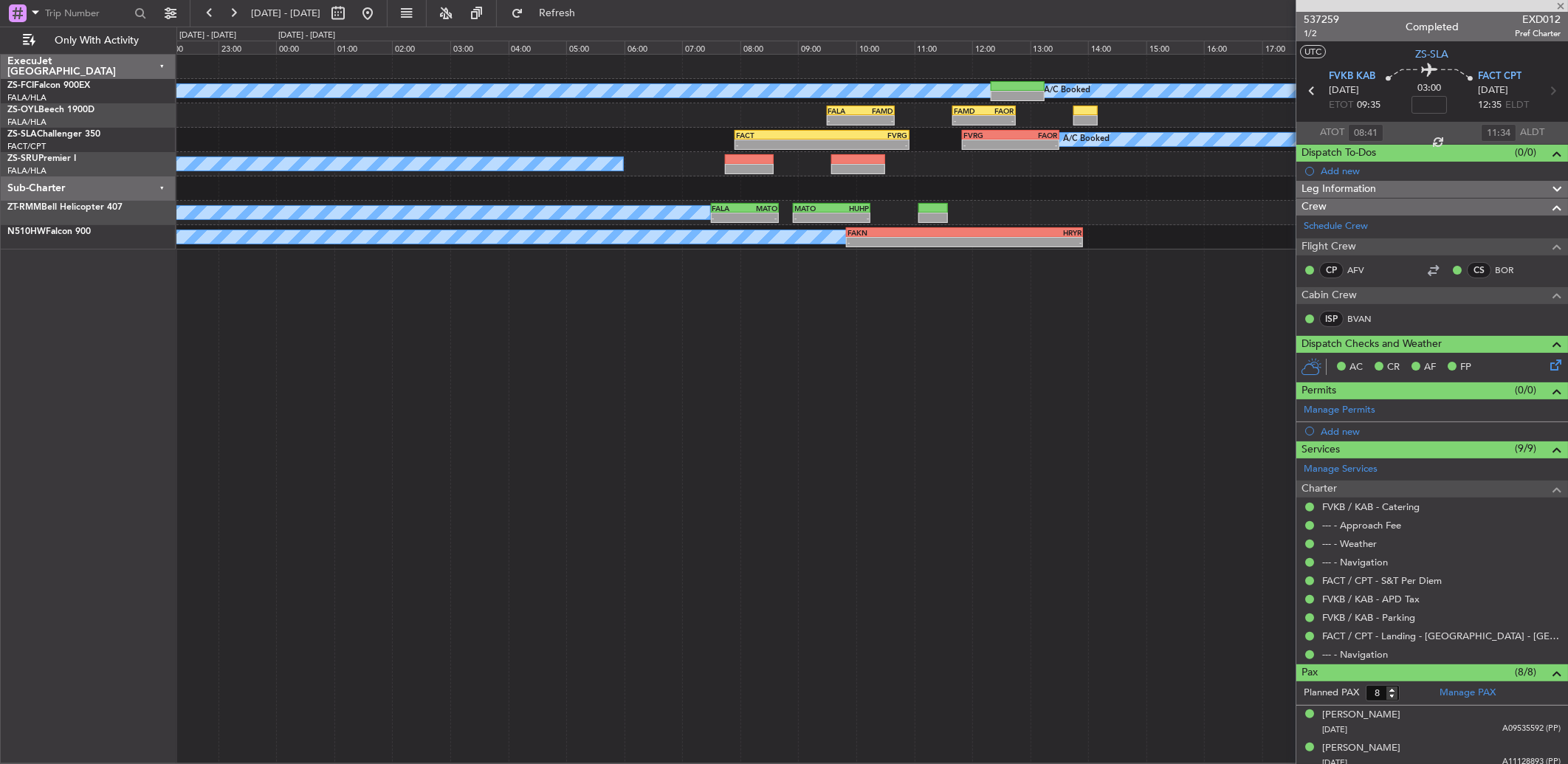
type input "0"
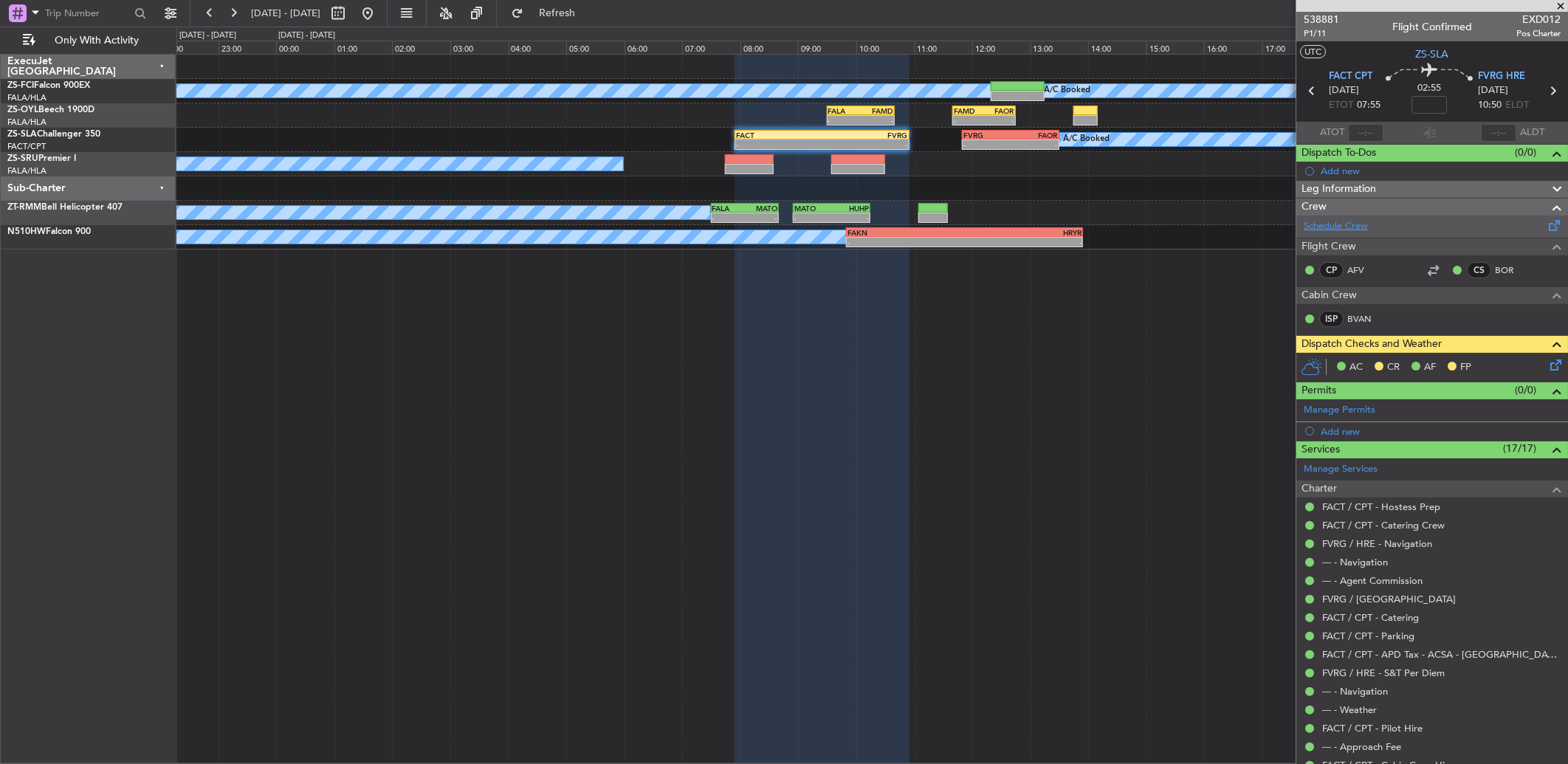
click at [1112, 225] on link "Schedule Crew" at bounding box center [1336, 226] width 64 height 15
click at [1112, 365] on icon at bounding box center [1552, 362] width 12 height 12
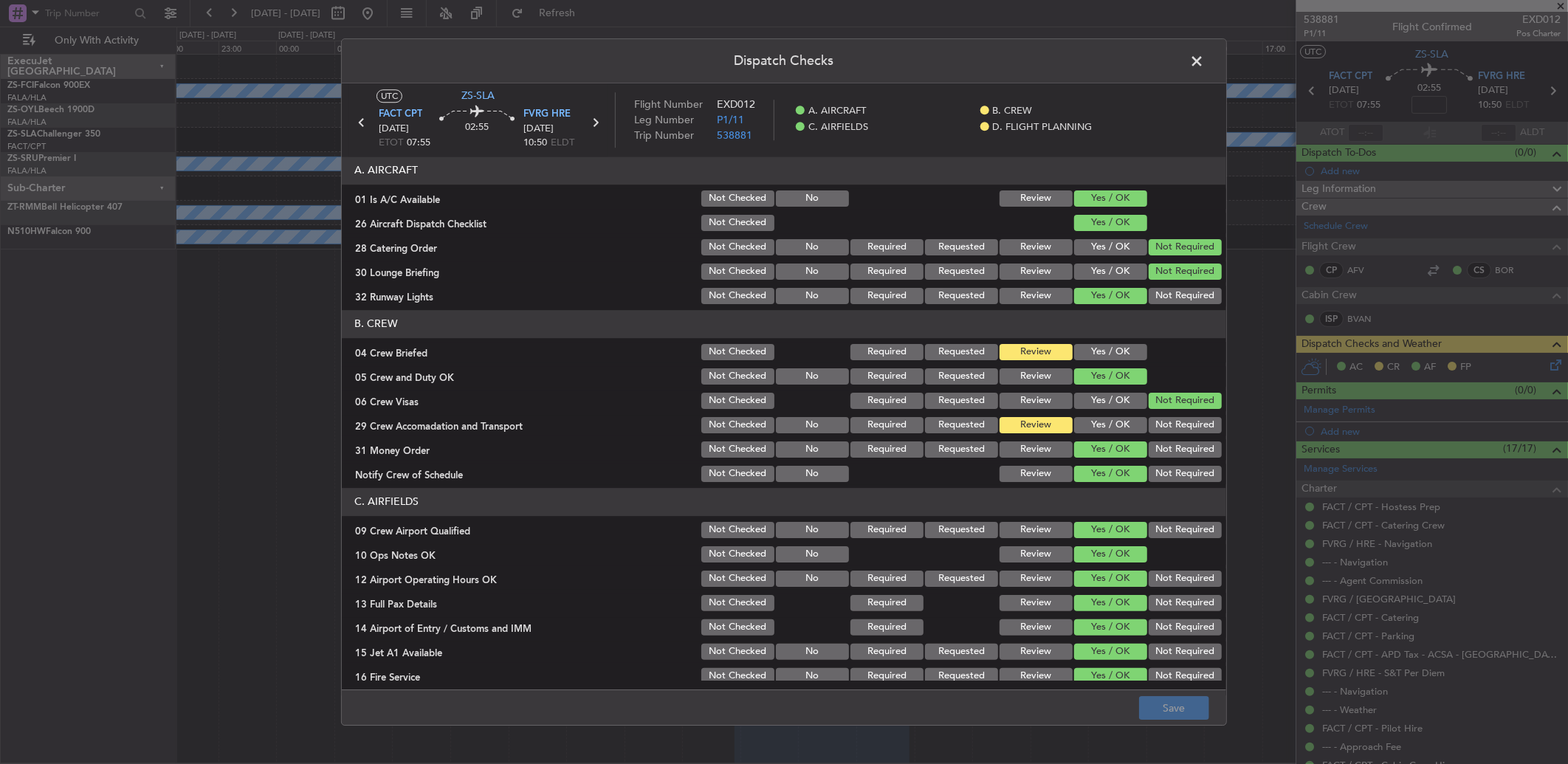
click at [1112, 61] on span at bounding box center [1204, 65] width 0 height 29
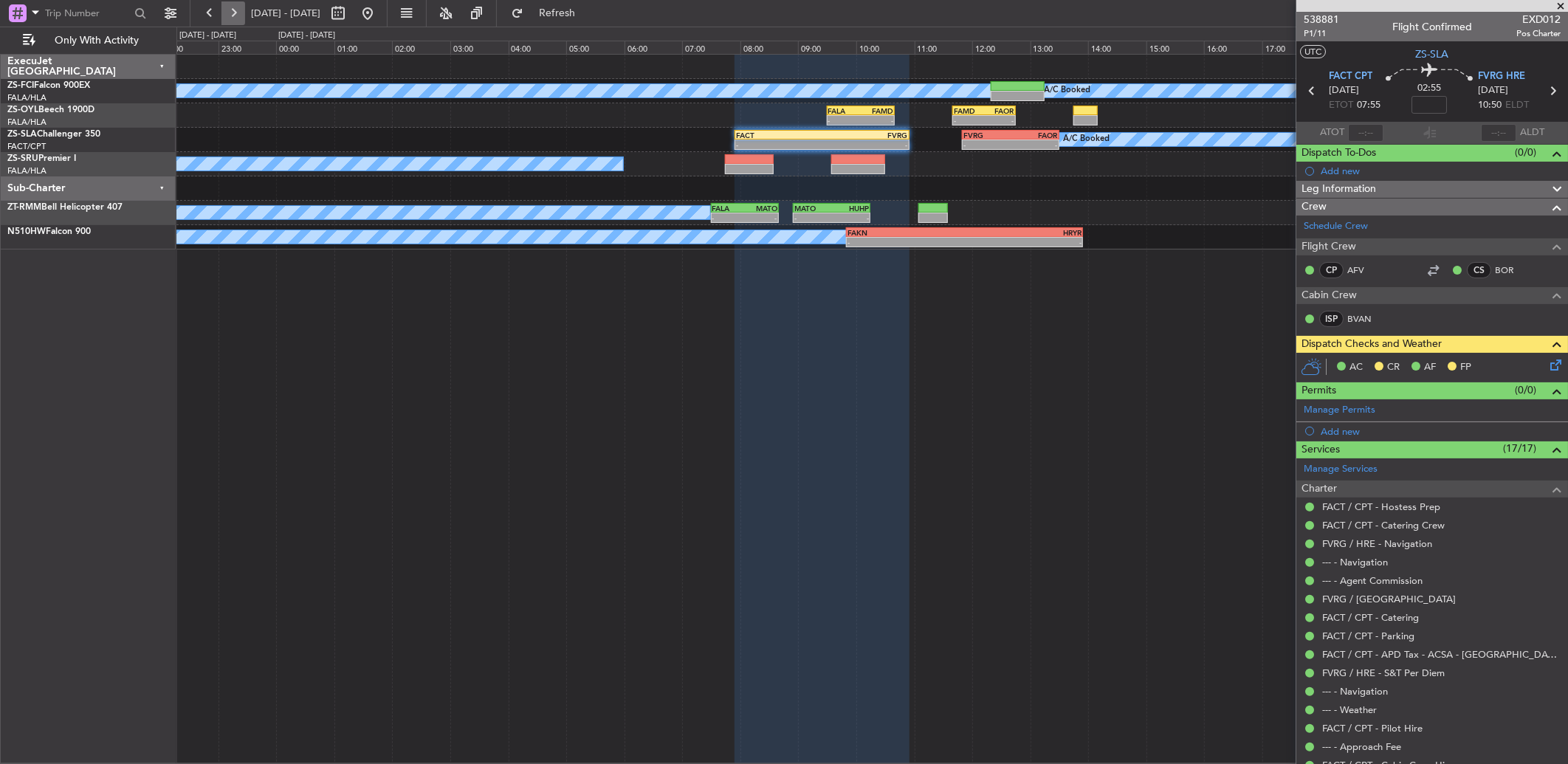
click at [229, 15] on button at bounding box center [234, 14] width 24 height 24
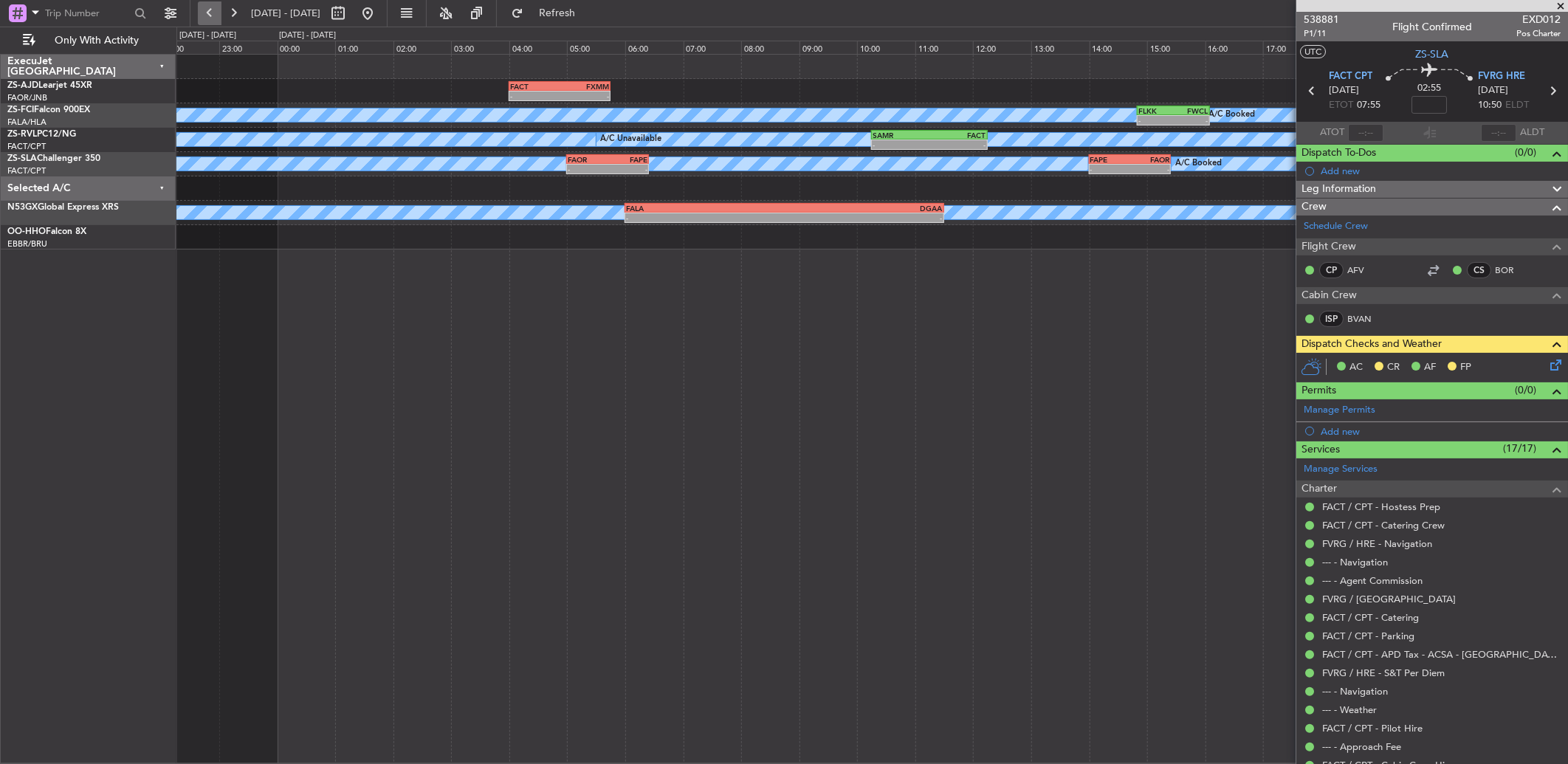
click at [202, 10] on button at bounding box center [210, 14] width 24 height 24
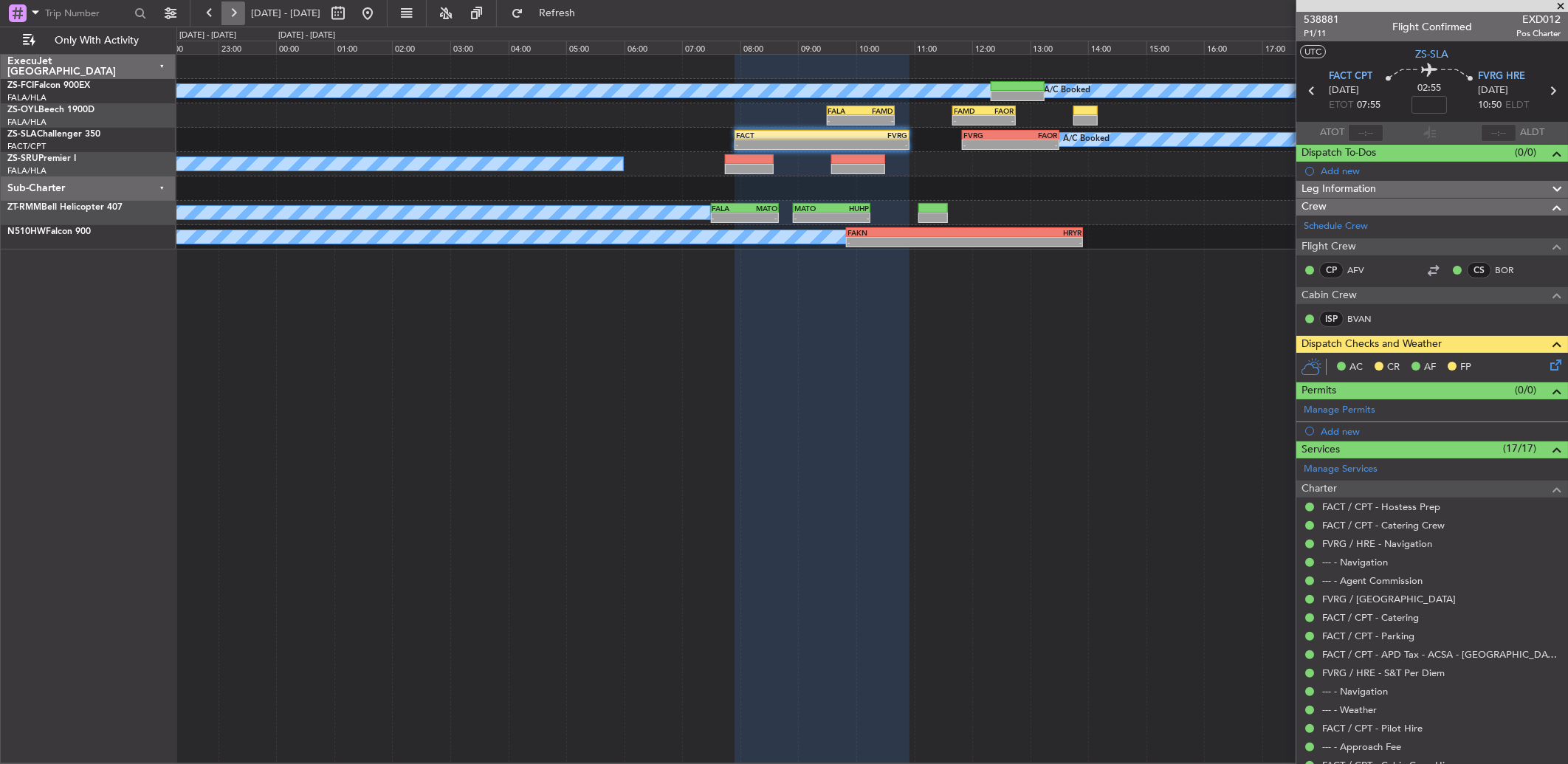
click at [227, 6] on button at bounding box center [234, 14] width 24 height 24
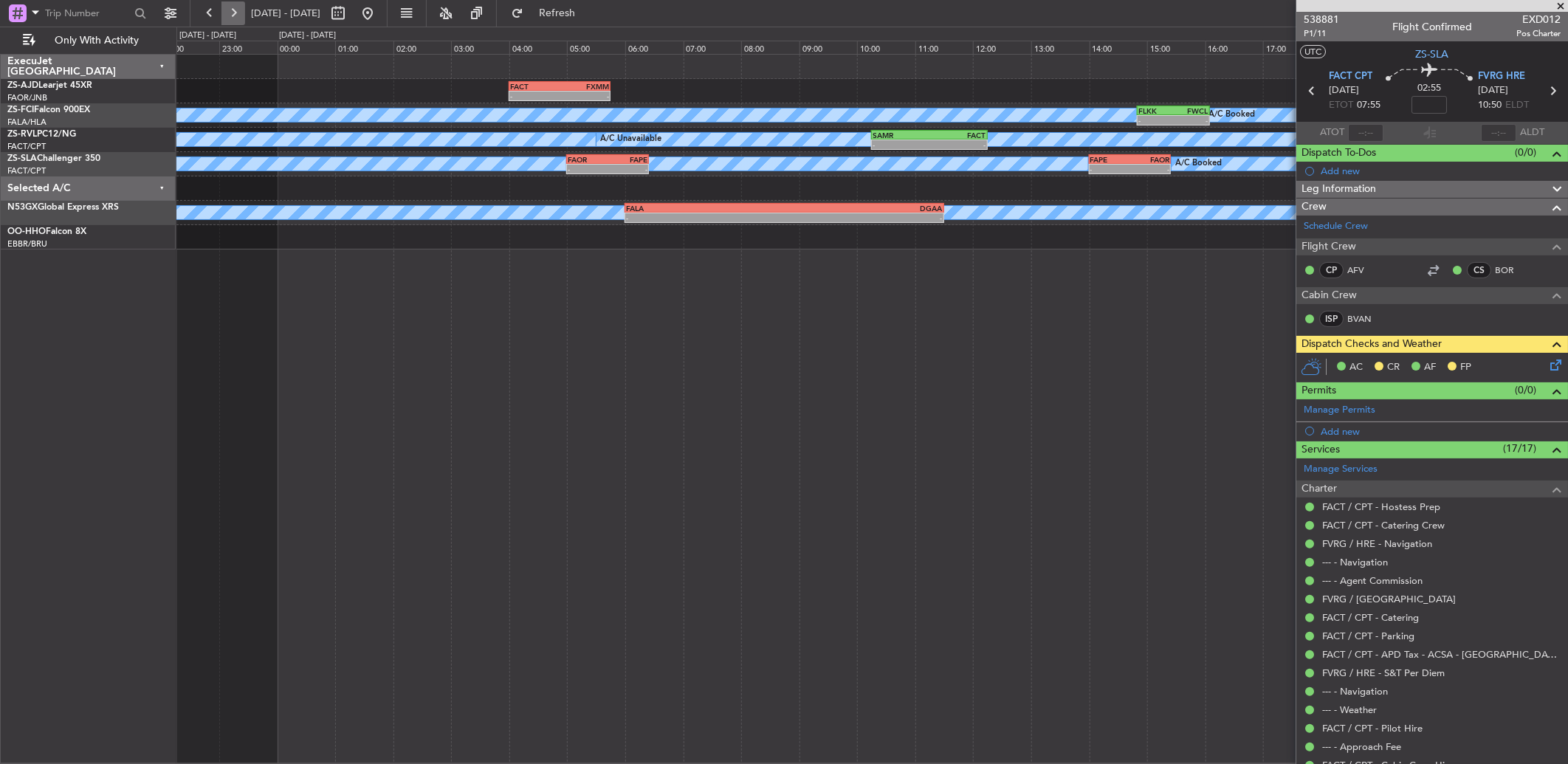
click at [229, 7] on button at bounding box center [234, 14] width 24 height 24
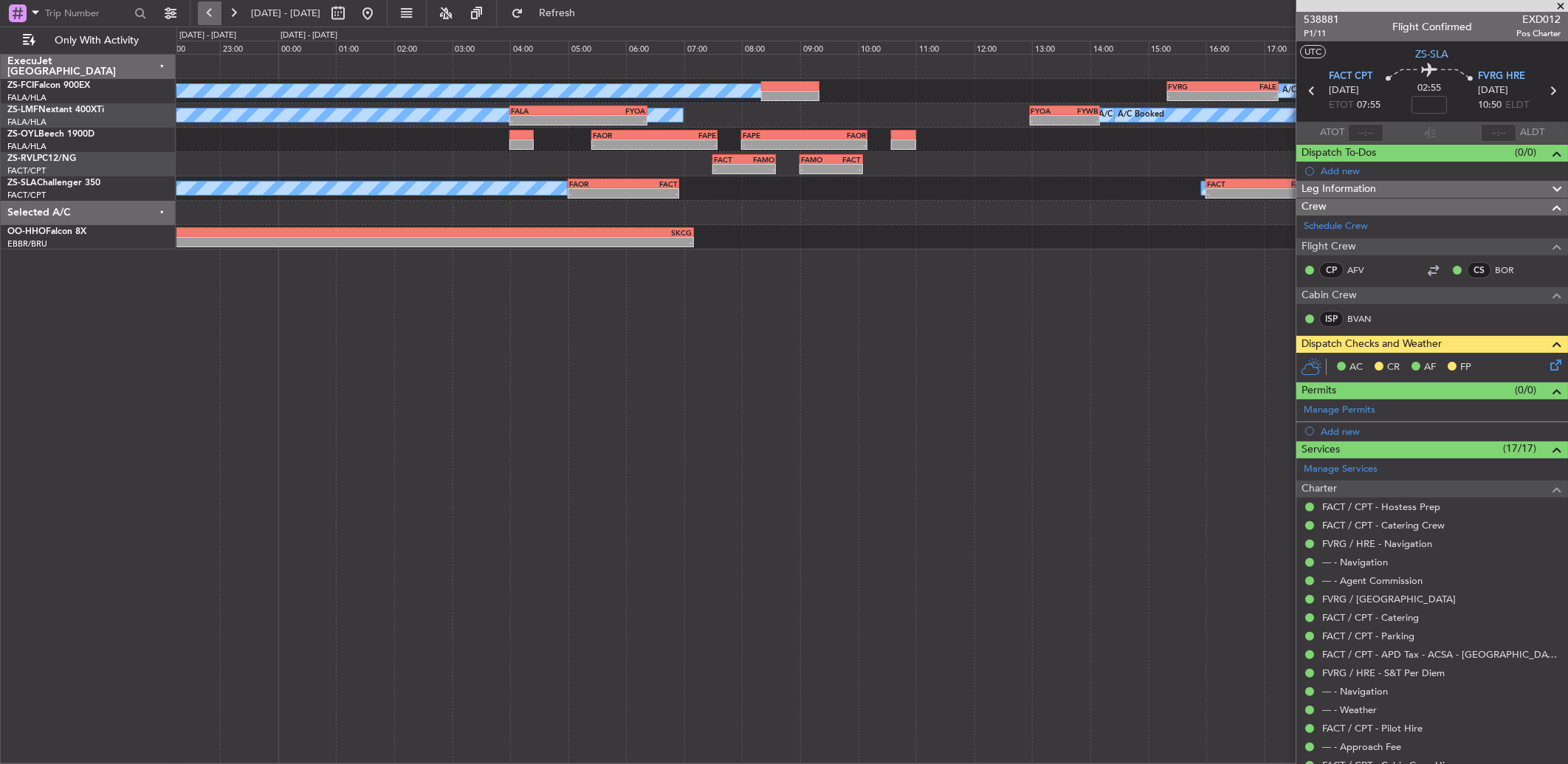
click at [219, 16] on button at bounding box center [210, 14] width 24 height 24
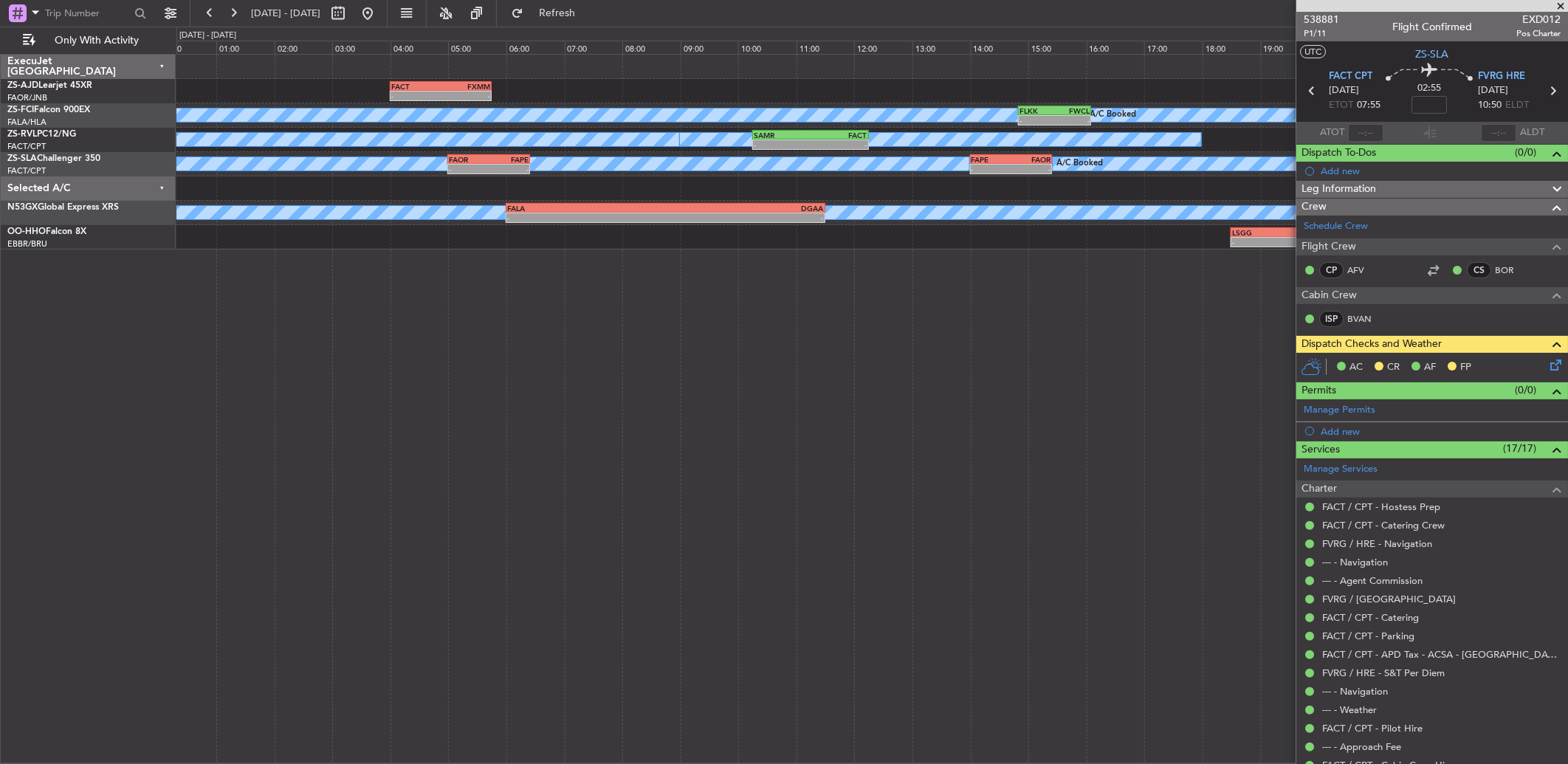
click at [554, 306] on div "- - FACT 04:00 Z FXMM 05:45 Z A/C Booked A/C Booked FLKK 14:50 Z FWCL 16:05 Z -…" at bounding box center [872, 409] width 1391 height 710
click at [231, 8] on button at bounding box center [234, 14] width 24 height 24
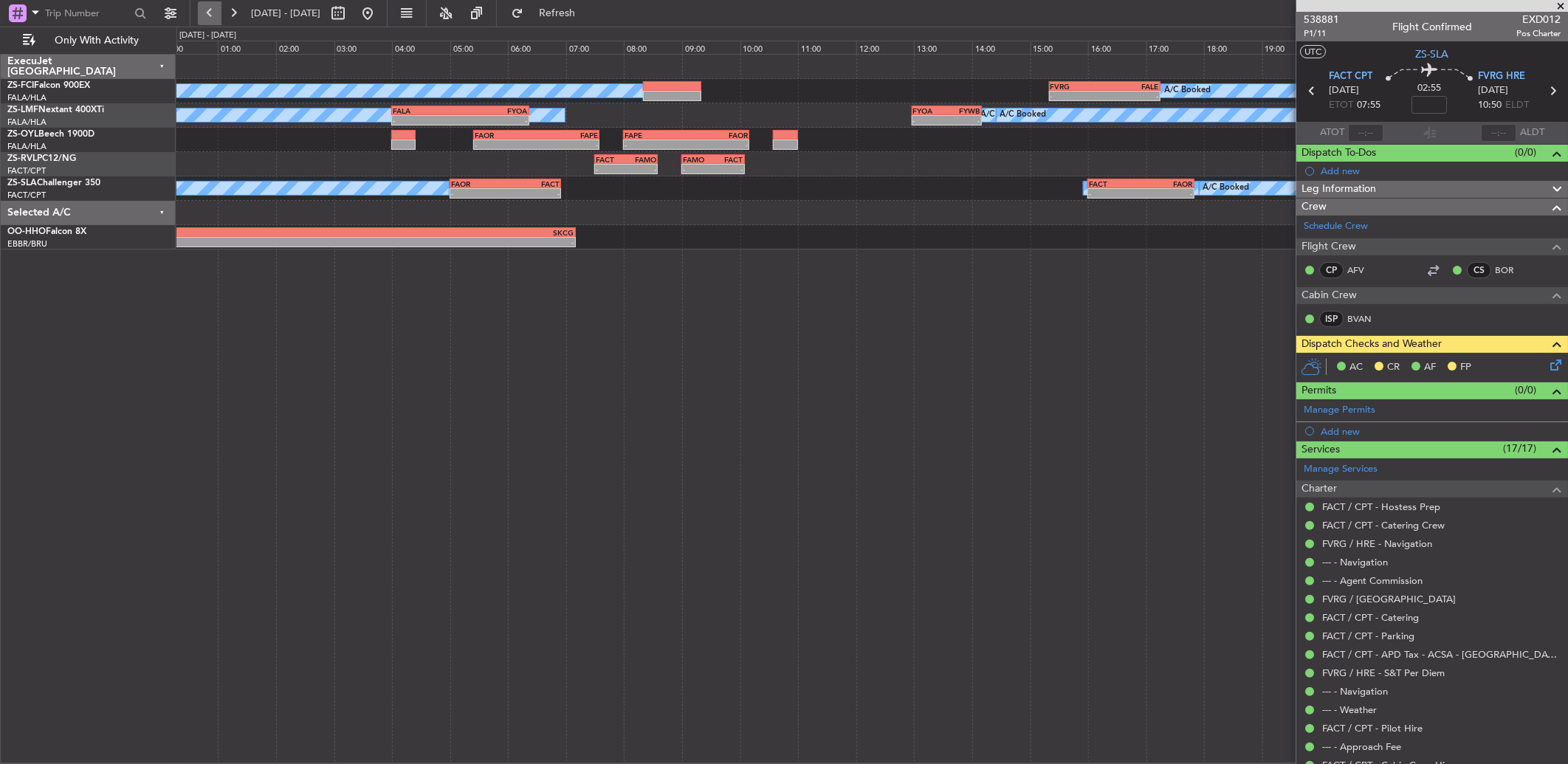
click at [209, 22] on button at bounding box center [210, 14] width 24 height 24
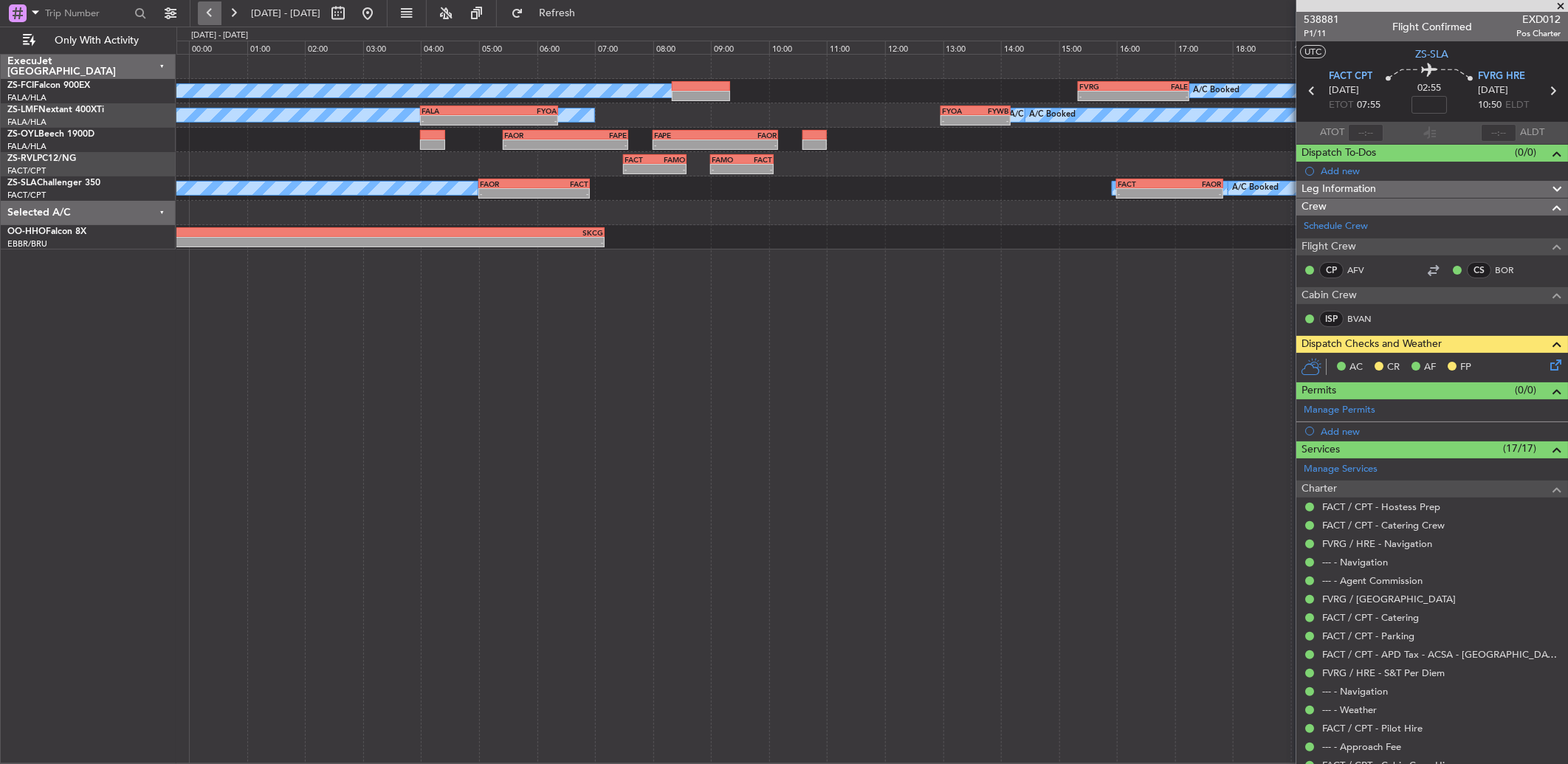
click at [209, 22] on button at bounding box center [210, 14] width 24 height 24
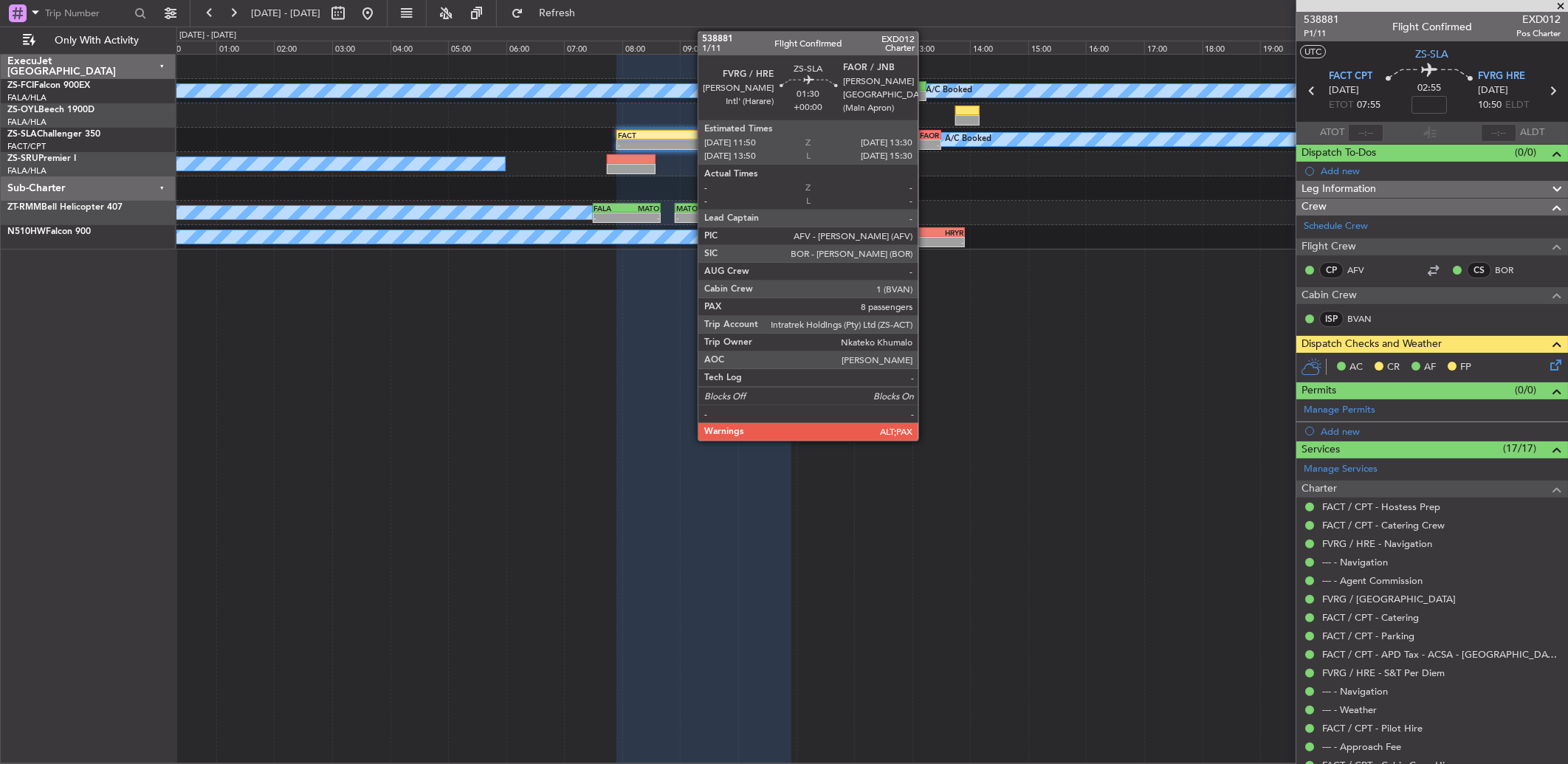
click at [925, 142] on div "-" at bounding box center [915, 145] width 47 height 9
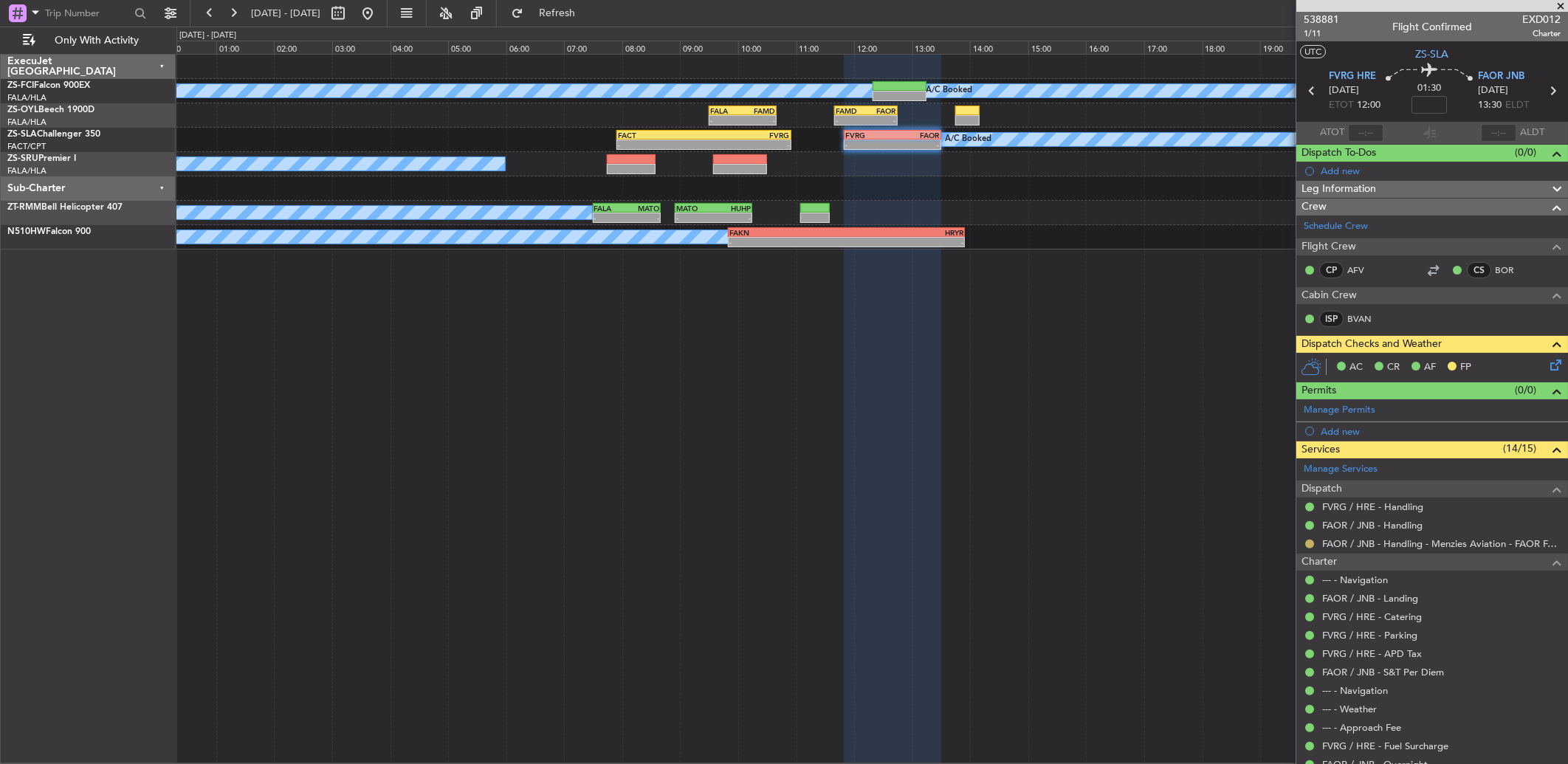
click at [1310, 541] on button at bounding box center [1309, 544] width 9 height 9
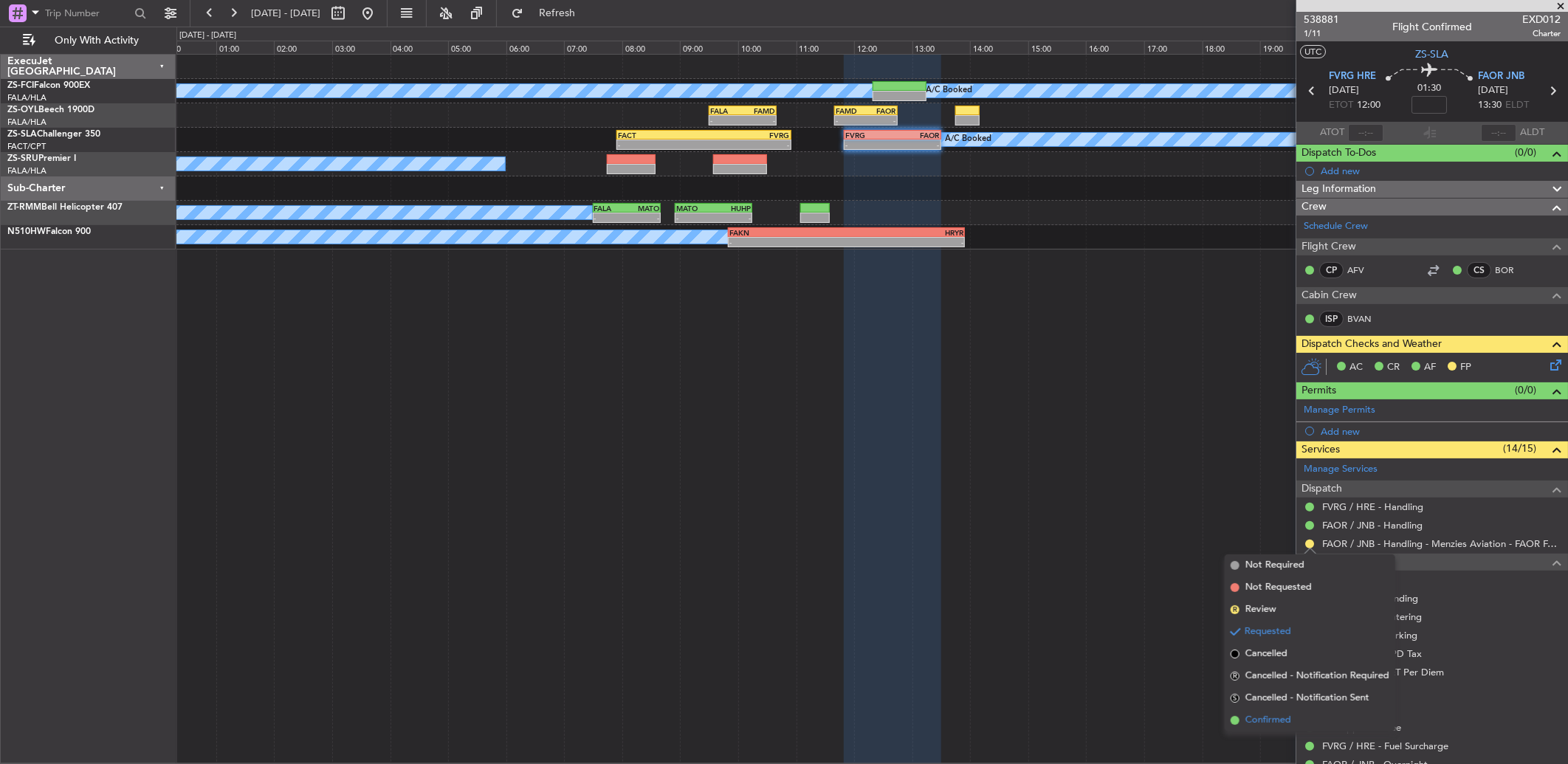
click at [1274, 716] on span "Confirmed" at bounding box center [1268, 720] width 46 height 15
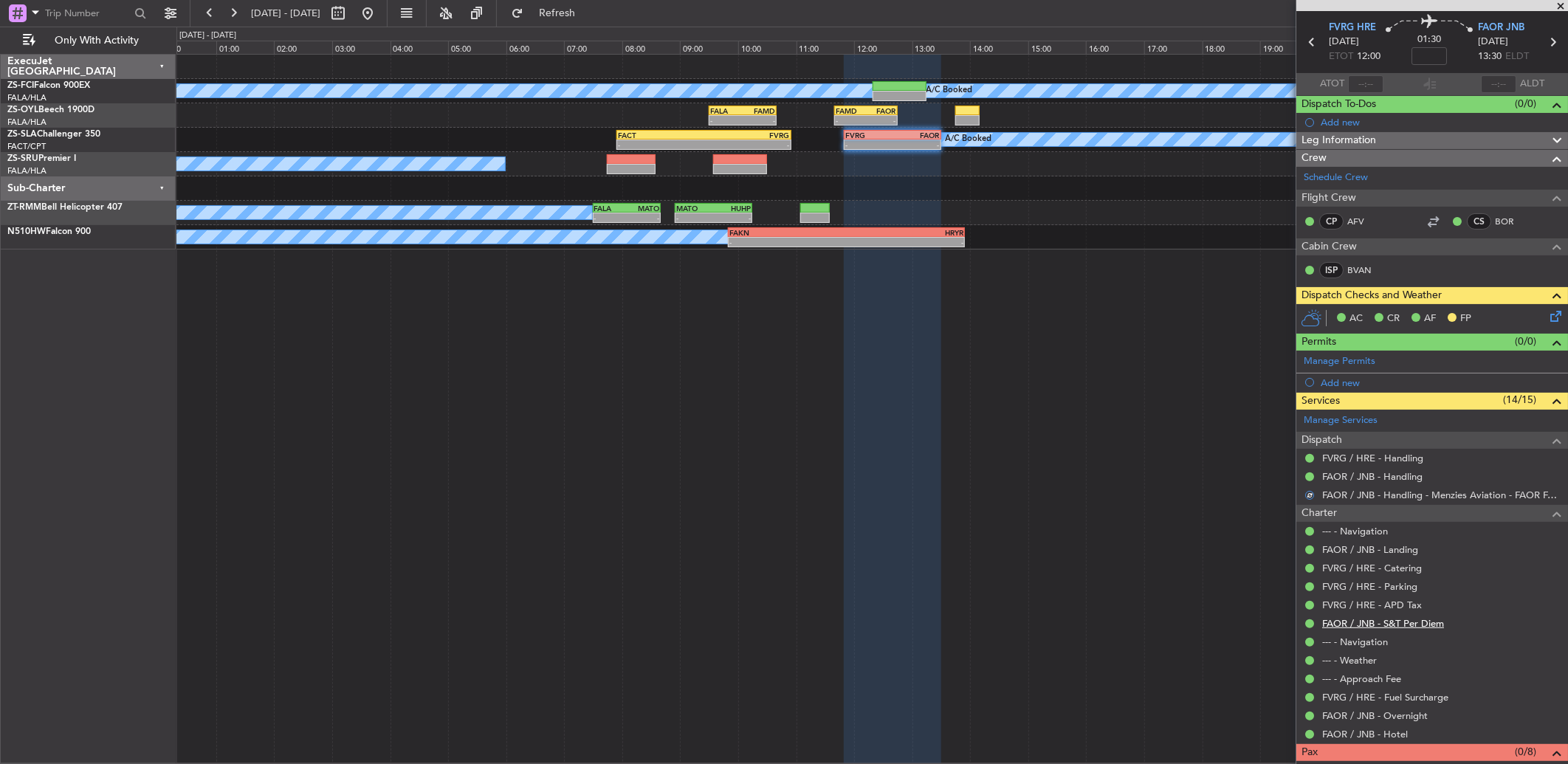
scroll to position [88, 0]
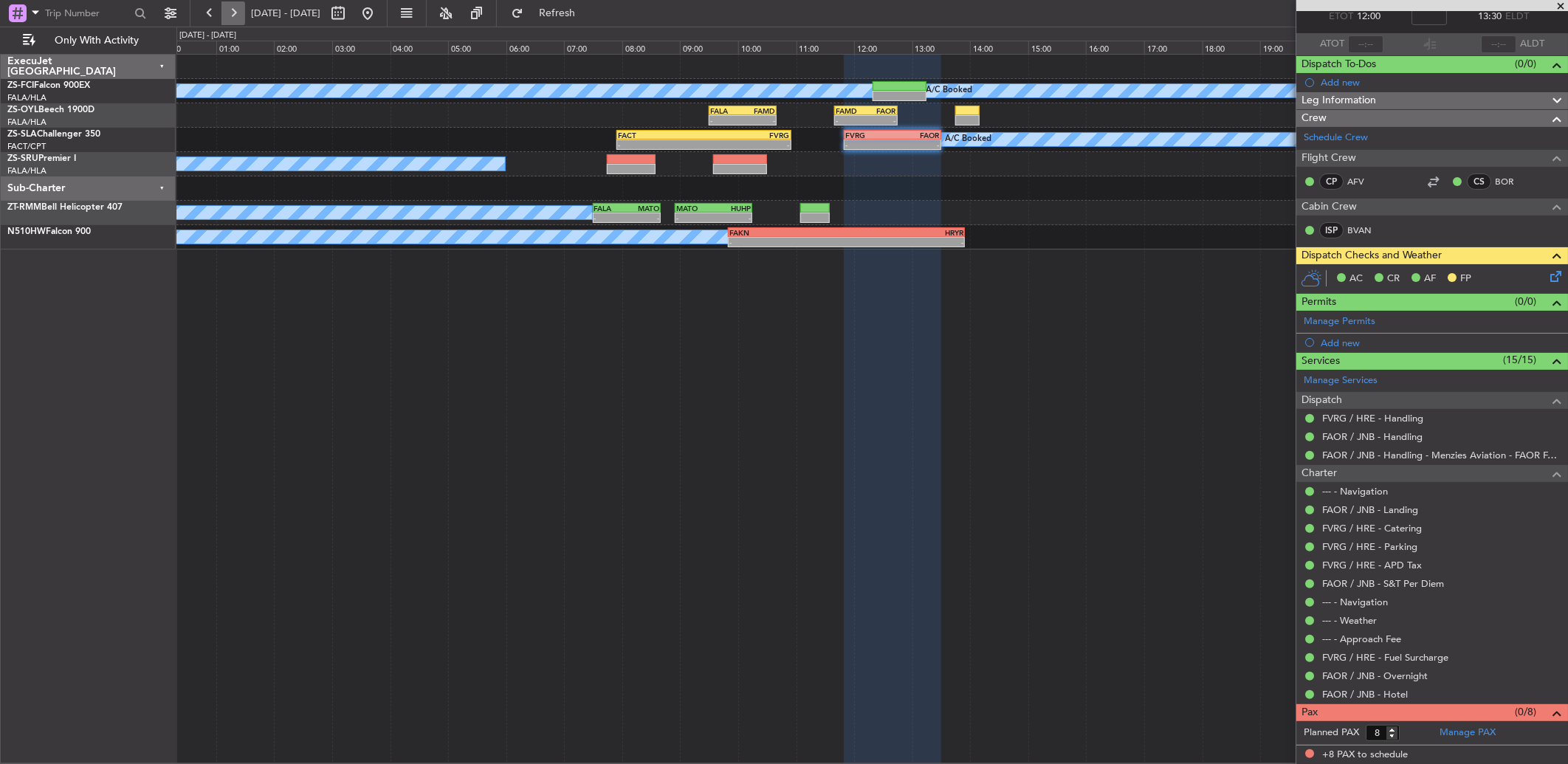
click at [240, 2] on button at bounding box center [234, 14] width 24 height 24
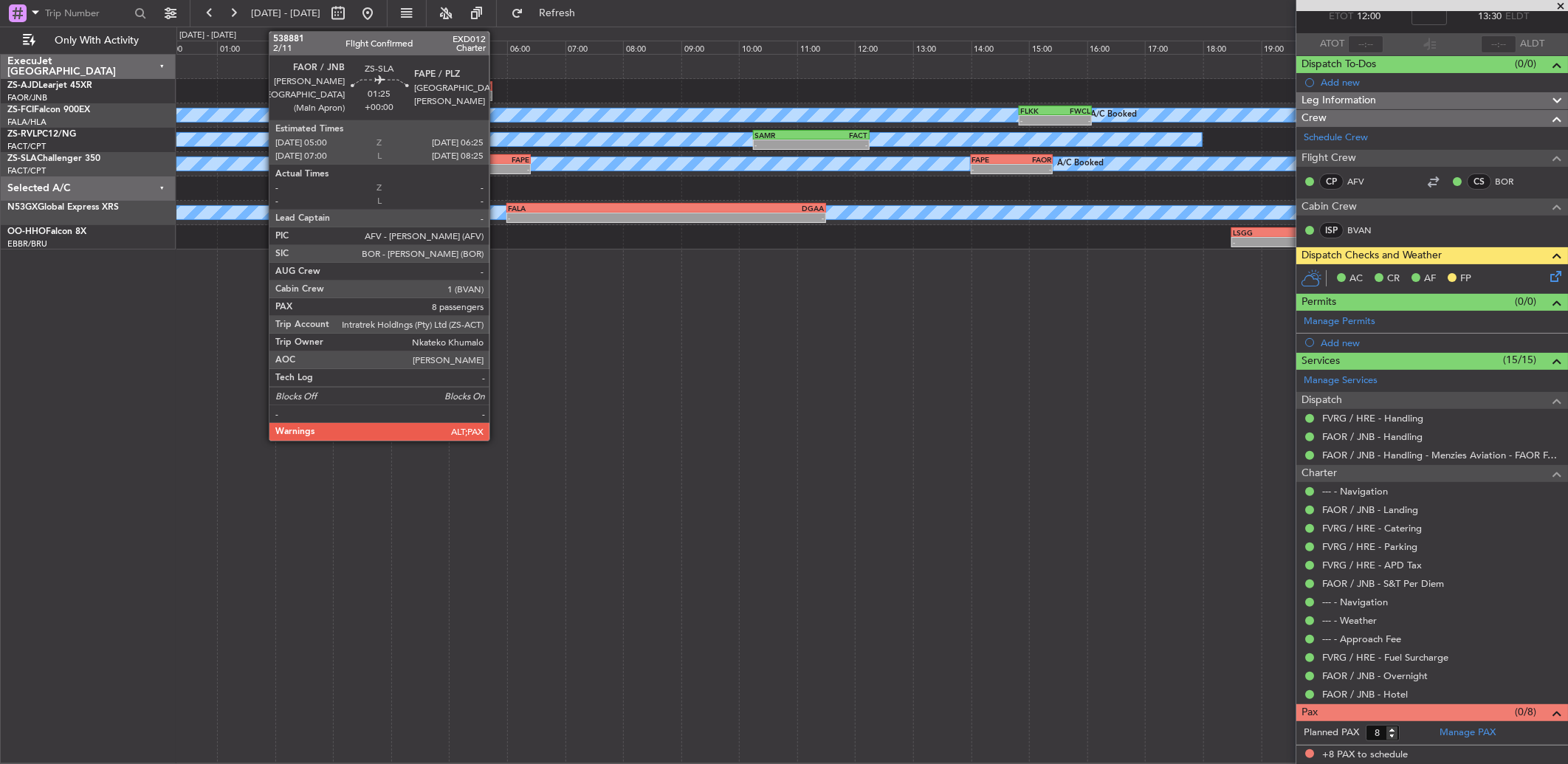
click at [497, 158] on div "FAPE" at bounding box center [509, 159] width 40 height 9
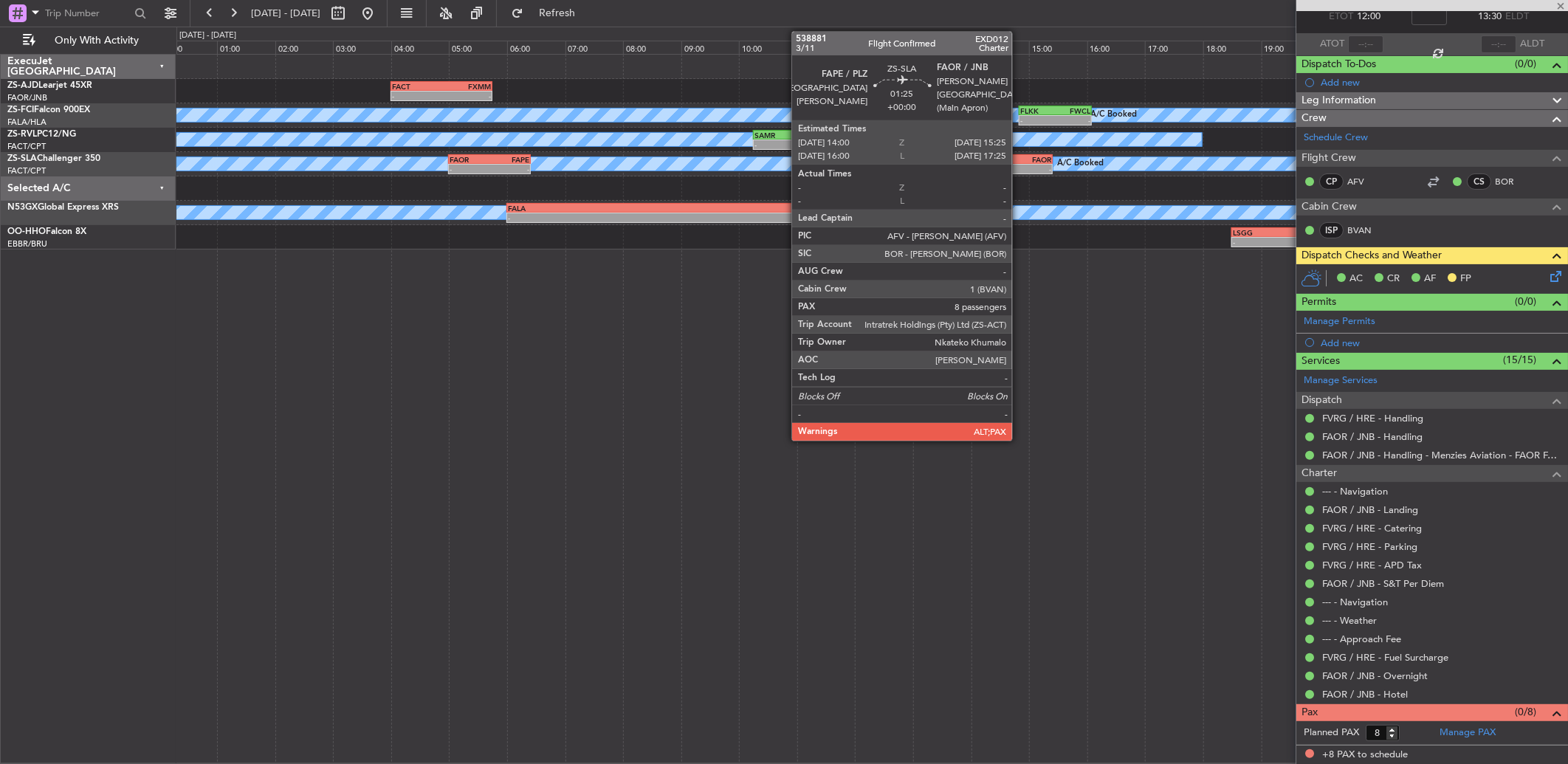
scroll to position [0, 0]
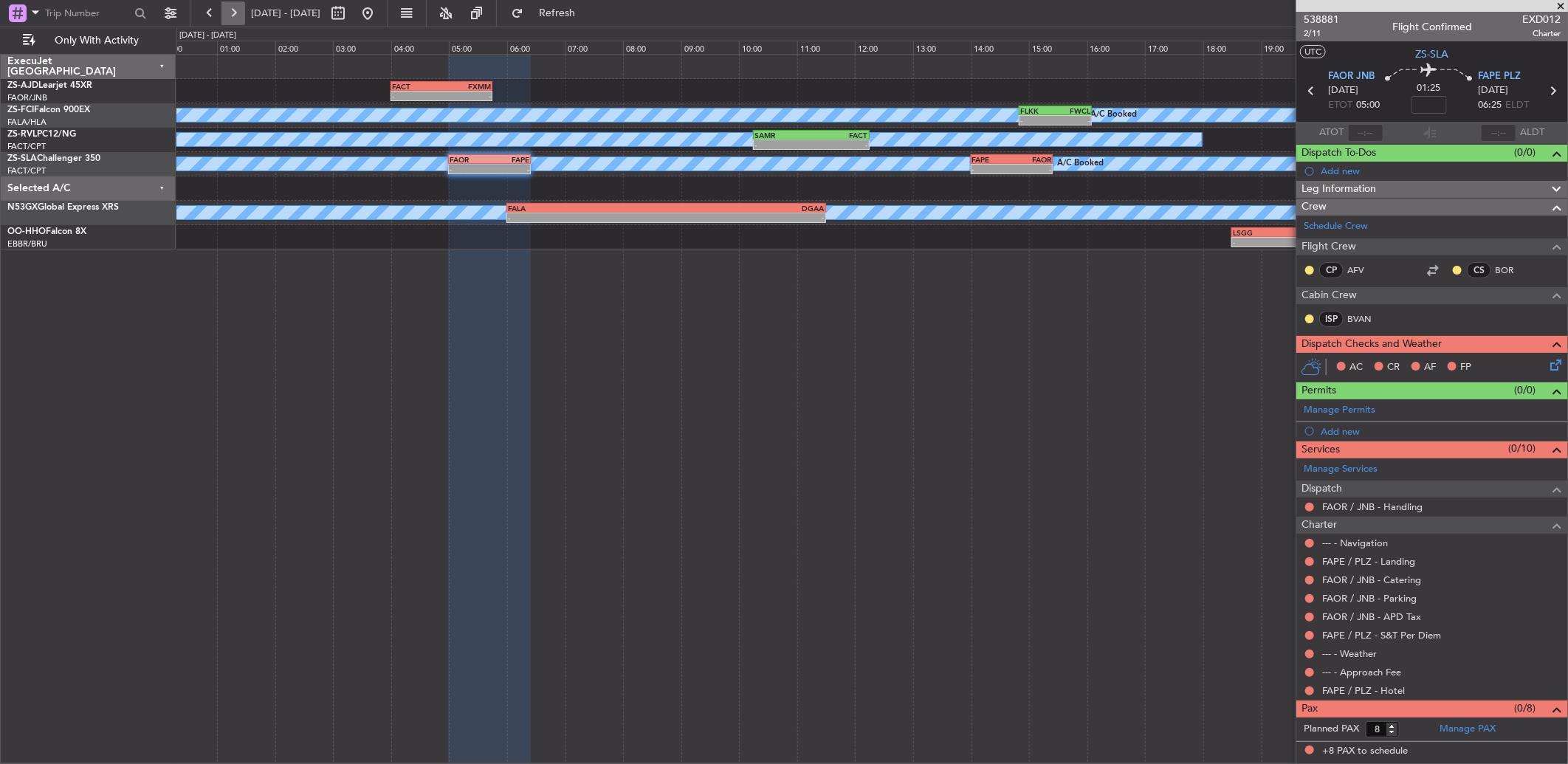
click at [234, 13] on button at bounding box center [234, 14] width 24 height 24
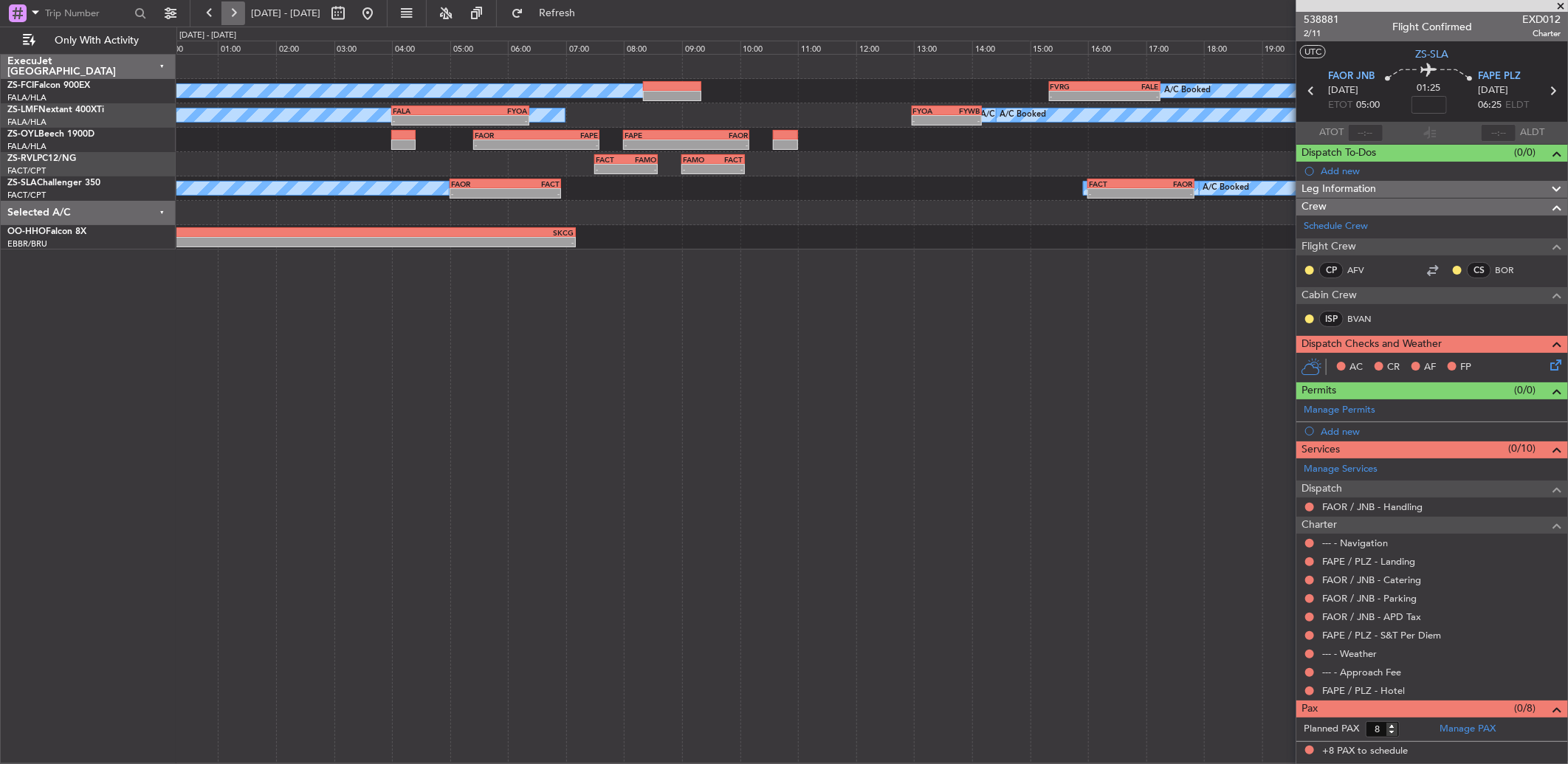
click at [231, 13] on button at bounding box center [234, 14] width 24 height 24
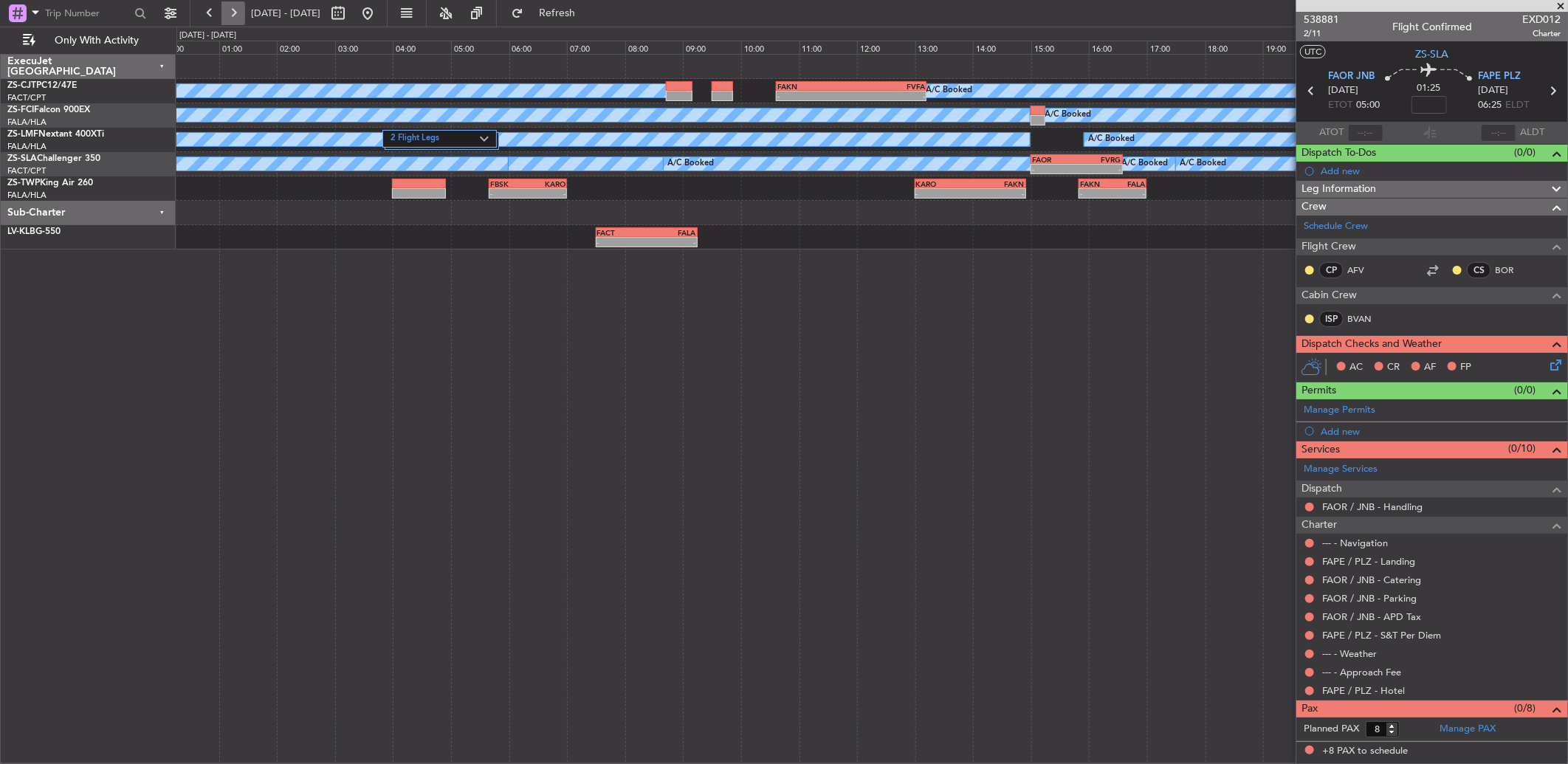
click at [237, 11] on button at bounding box center [234, 14] width 24 height 24
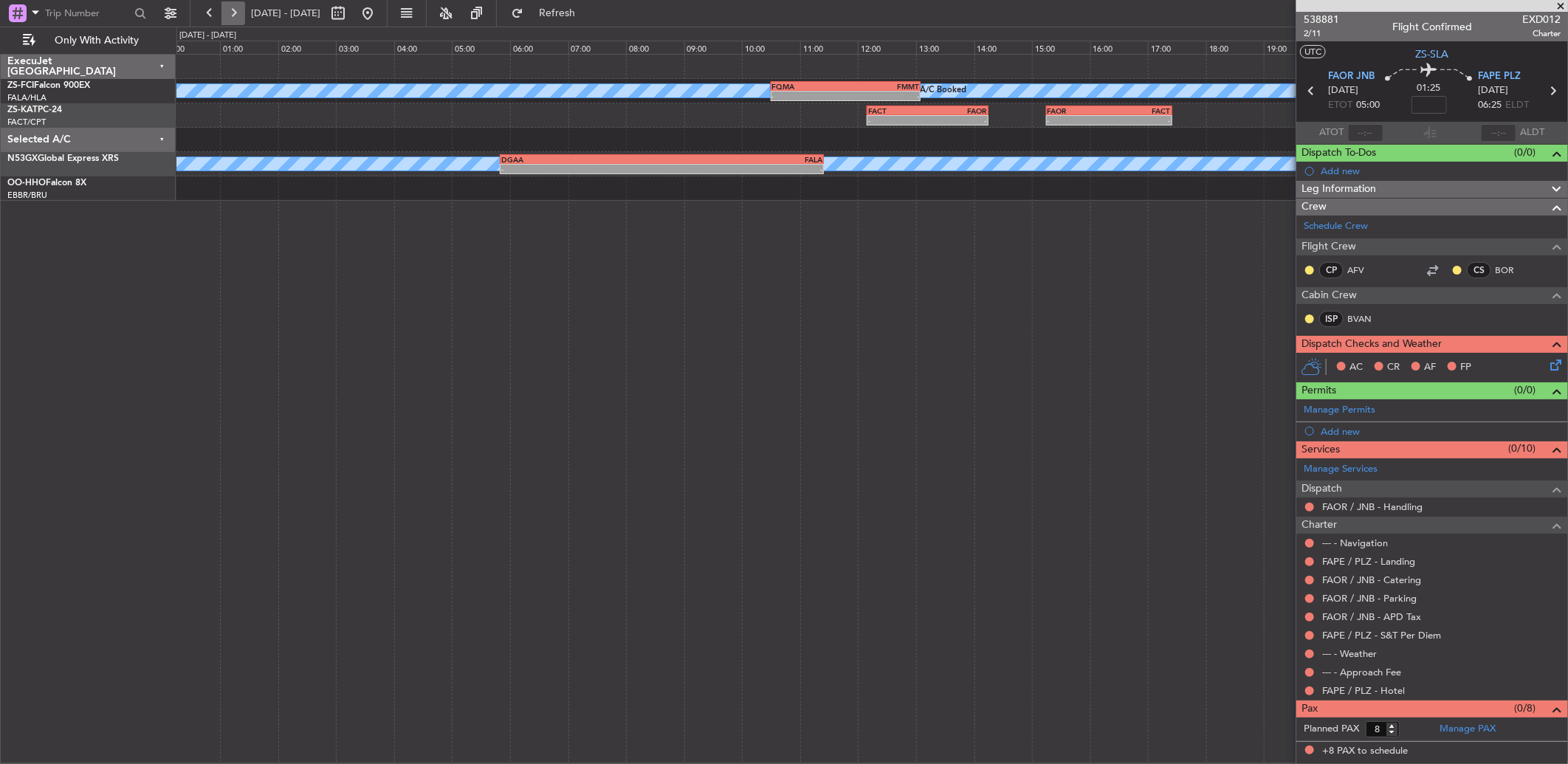
click at [237, 11] on button at bounding box center [234, 14] width 24 height 24
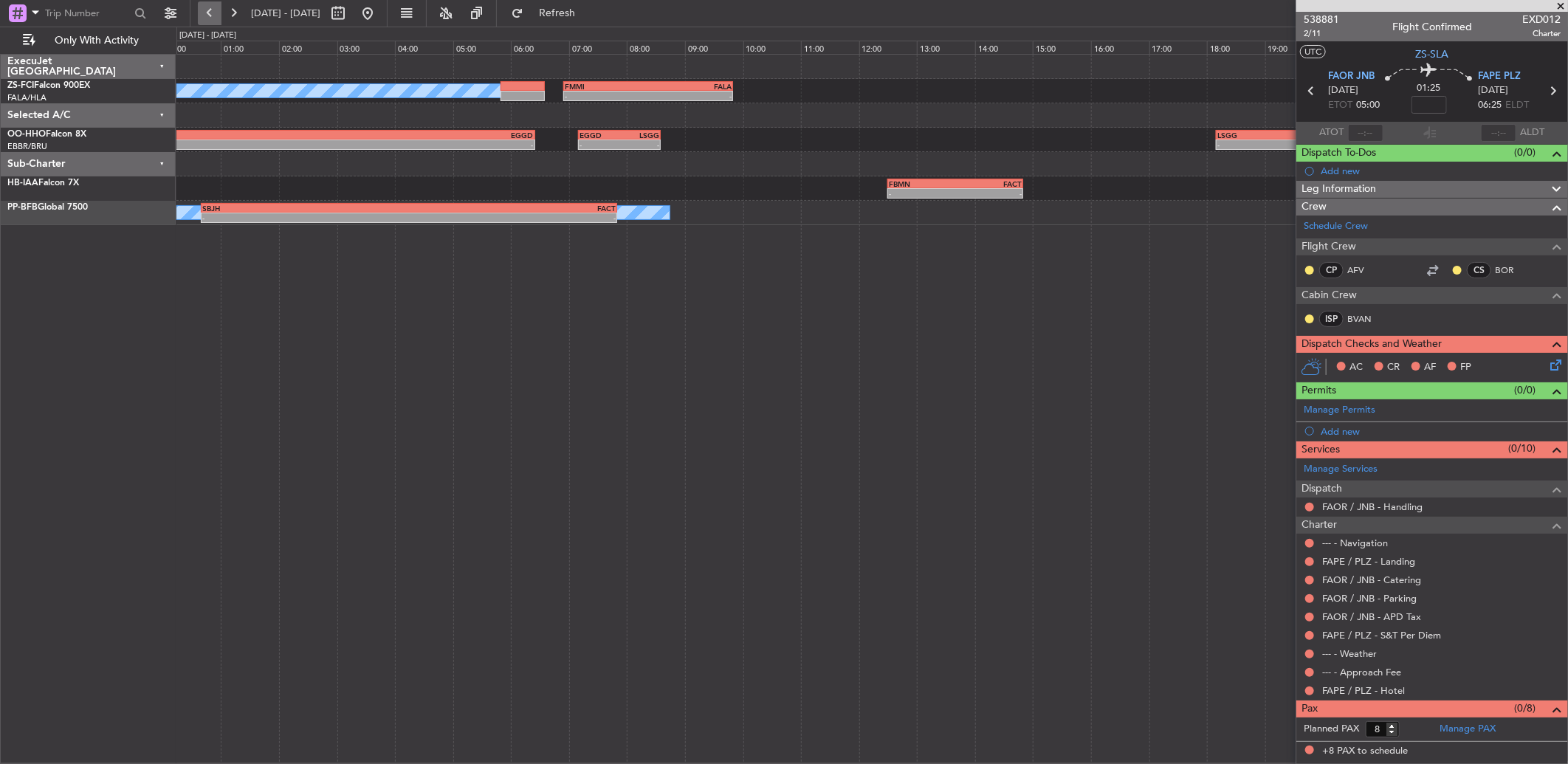
click at [198, 11] on button at bounding box center [210, 14] width 24 height 24
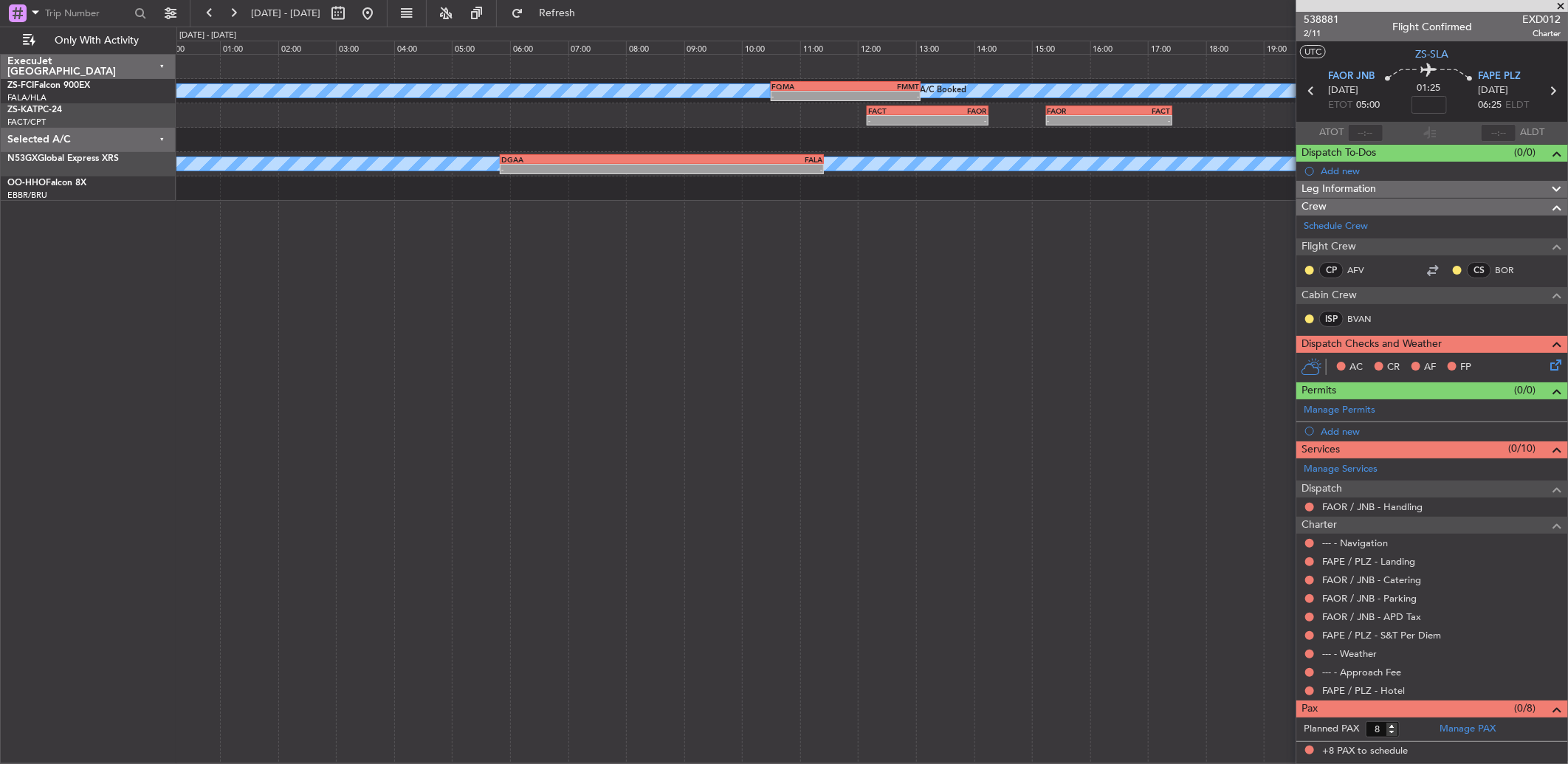
click at [1562, 3] on span at bounding box center [1561, 6] width 15 height 13
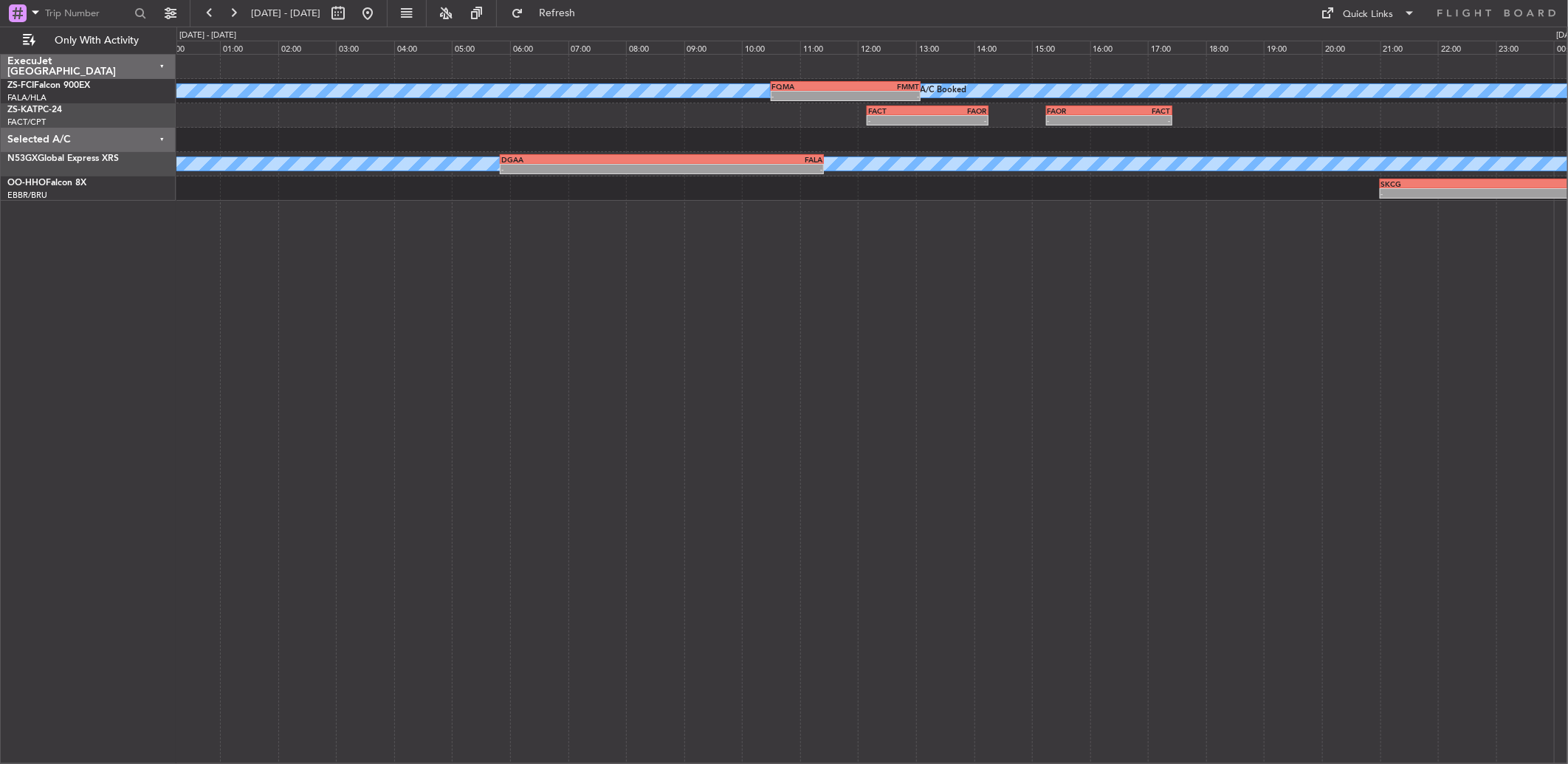
type input "0"
click at [201, 15] on button at bounding box center [210, 14] width 24 height 24
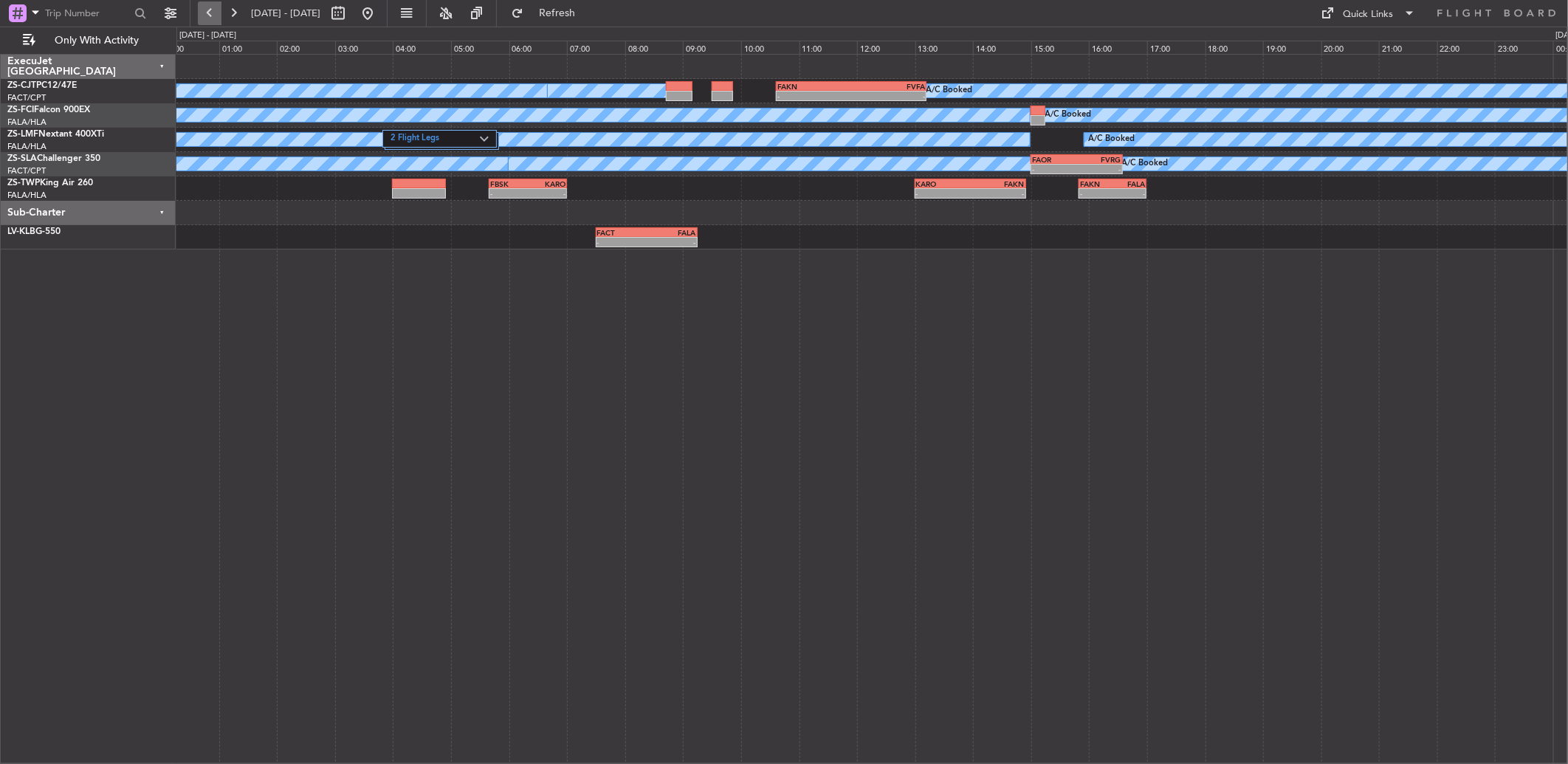
click at [198, 17] on button at bounding box center [210, 14] width 24 height 24
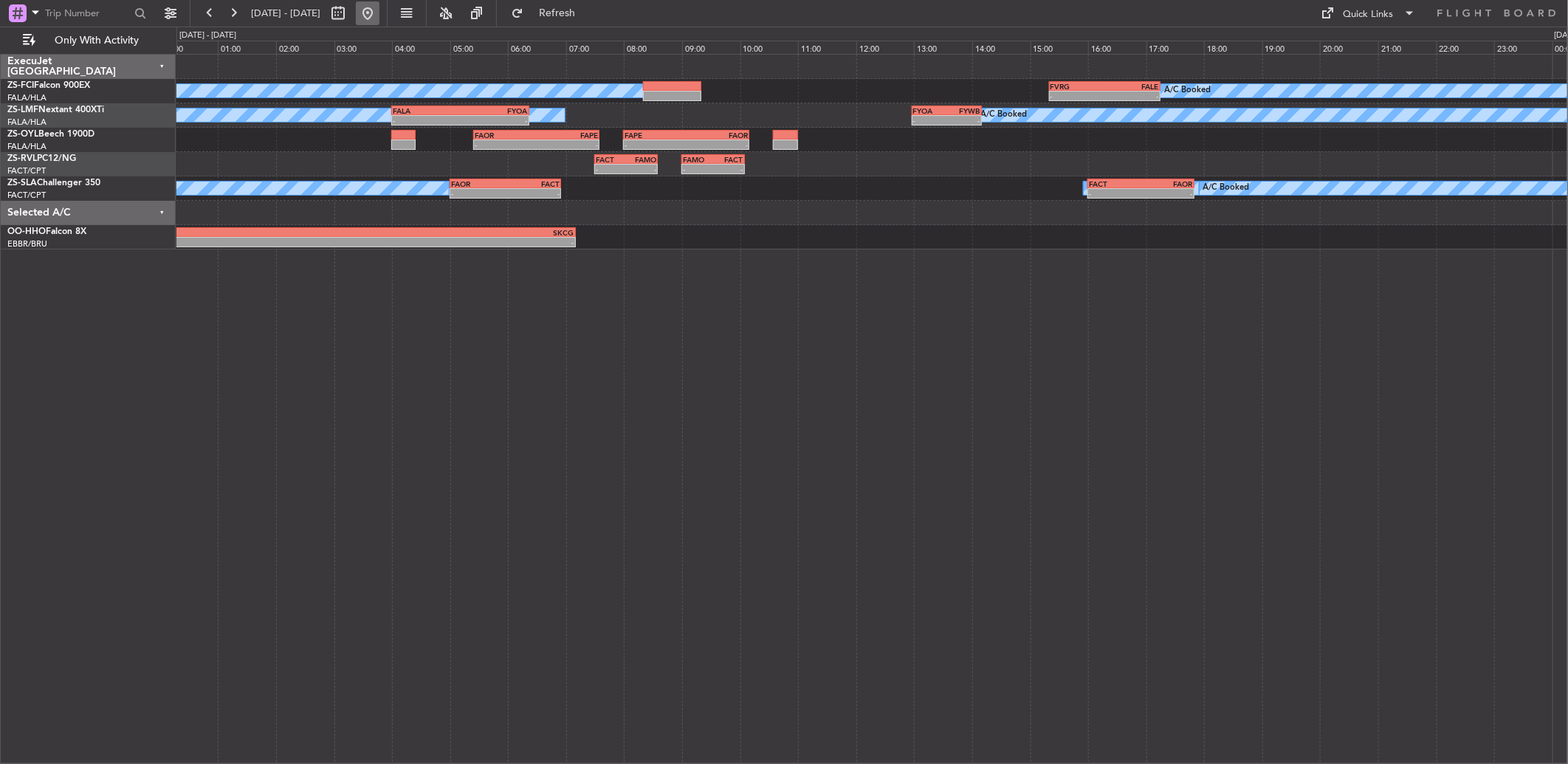
click at [379, 17] on button at bounding box center [367, 14] width 24 height 24
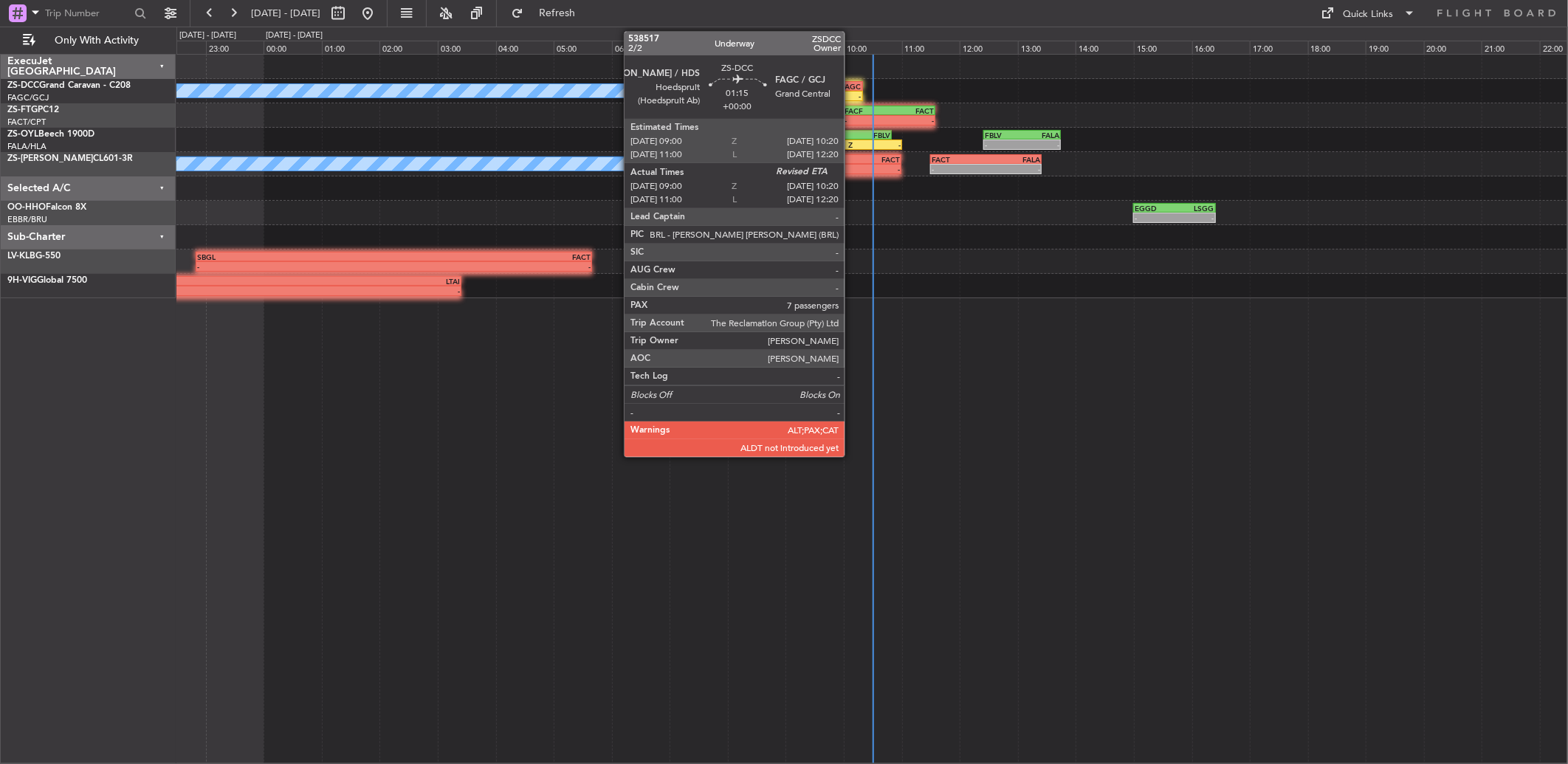
click at [852, 91] on div "-" at bounding box center [842, 96] width 38 height 9
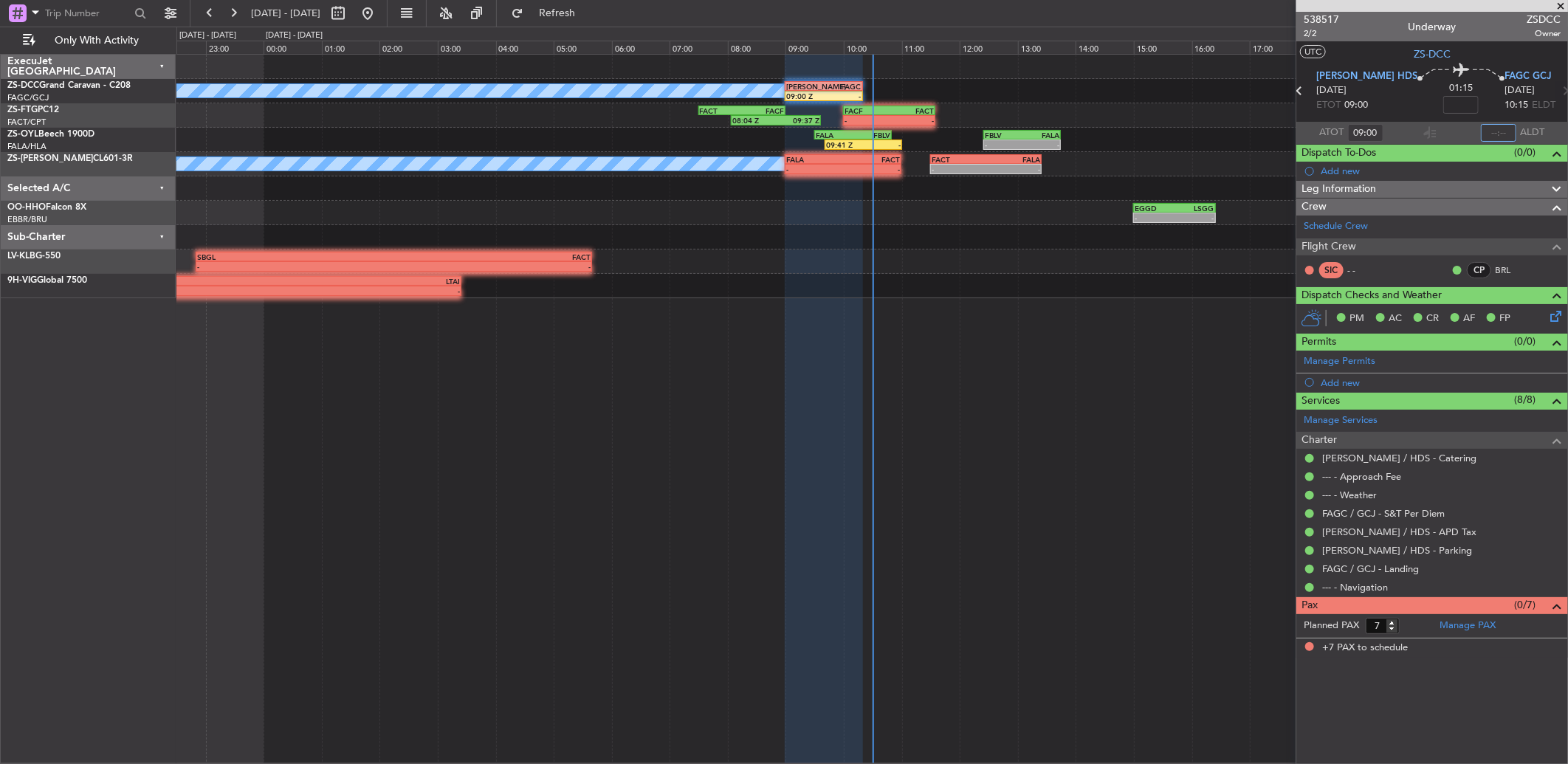
click at [1502, 136] on input "text" at bounding box center [1498, 133] width 35 height 17
drag, startPoint x: 1514, startPoint y: 132, endPoint x: 1457, endPoint y: 132, distance: 57.0
click at [1457, 132] on section "ATOT 09:00 09:30 ALDT" at bounding box center [1432, 133] width 272 height 22
type input "10:30"
click at [233, 17] on button at bounding box center [234, 14] width 24 height 24
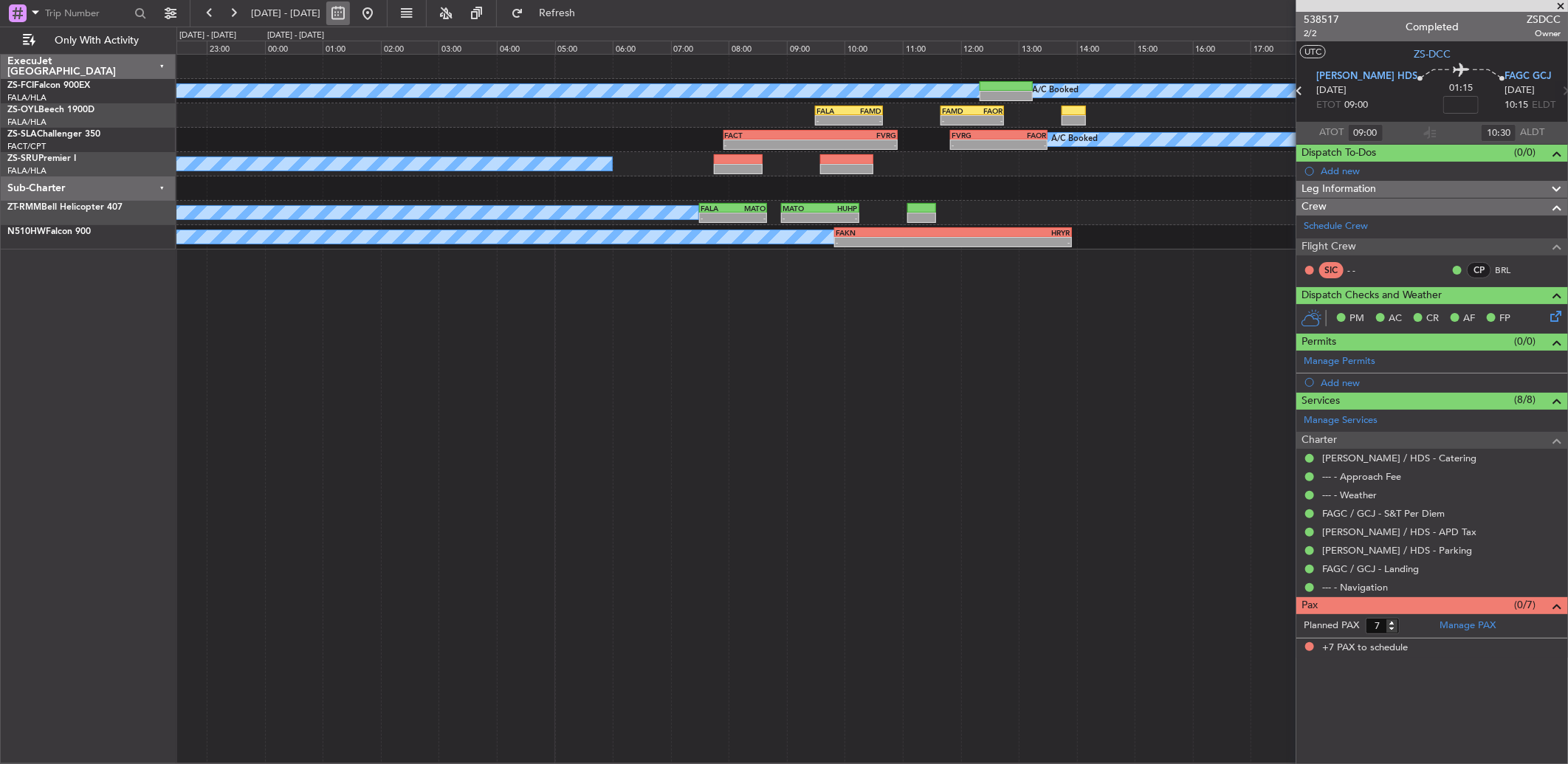
click at [350, 15] on button at bounding box center [338, 14] width 24 height 24
select select "10"
select select "2025"
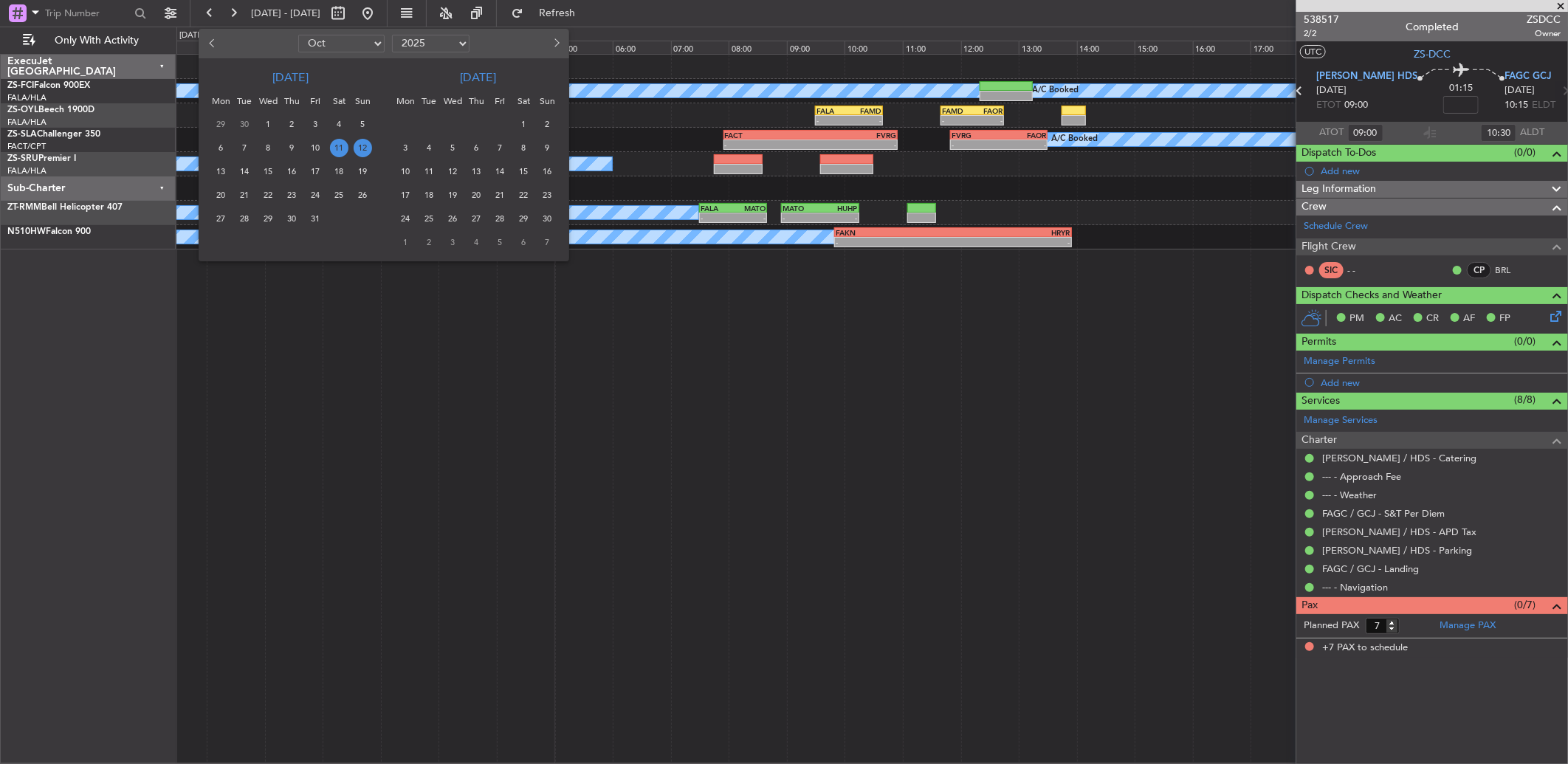
click at [360, 154] on span "12" at bounding box center [363, 148] width 18 height 18
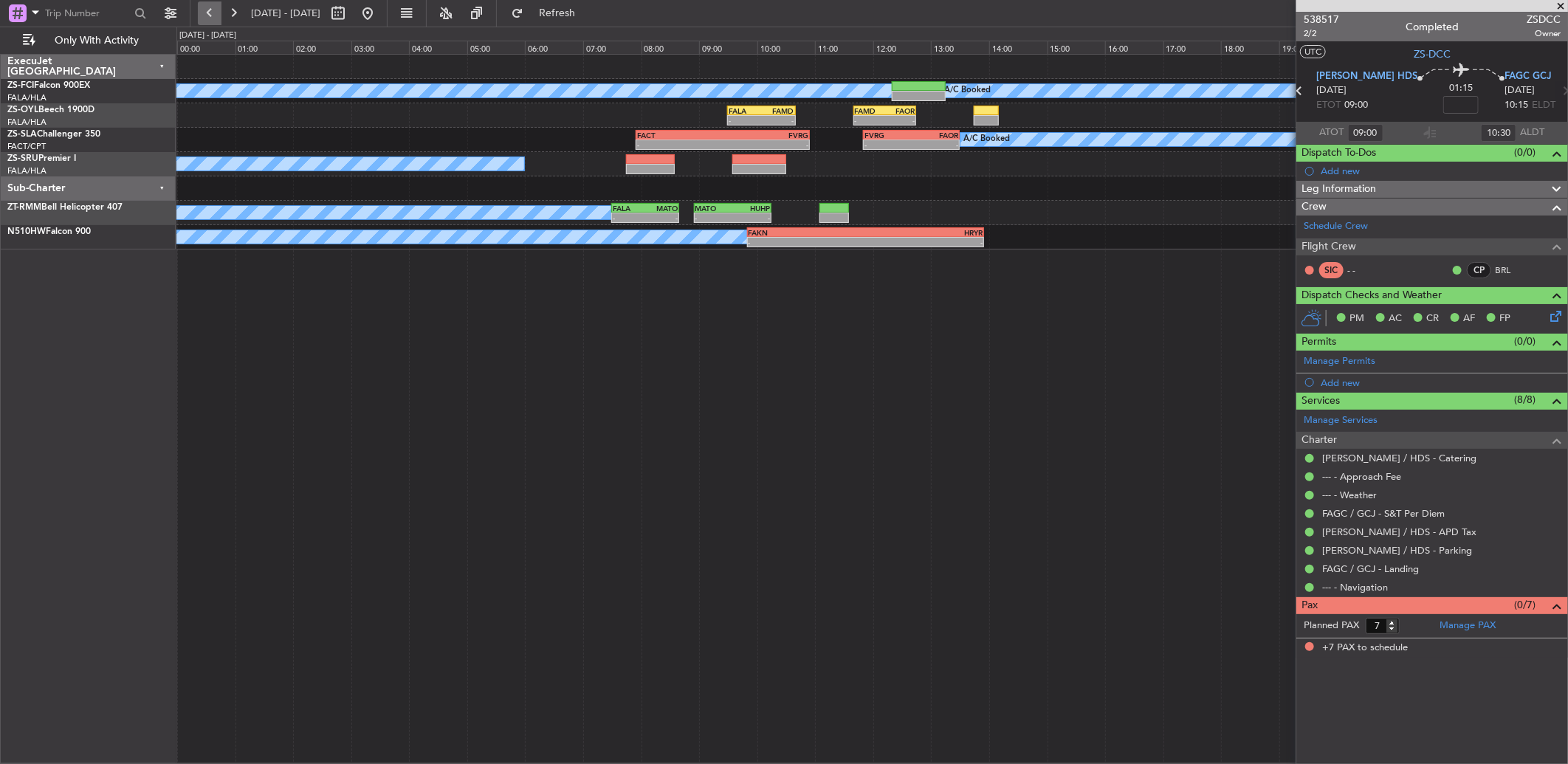
click at [203, 13] on button at bounding box center [210, 14] width 24 height 24
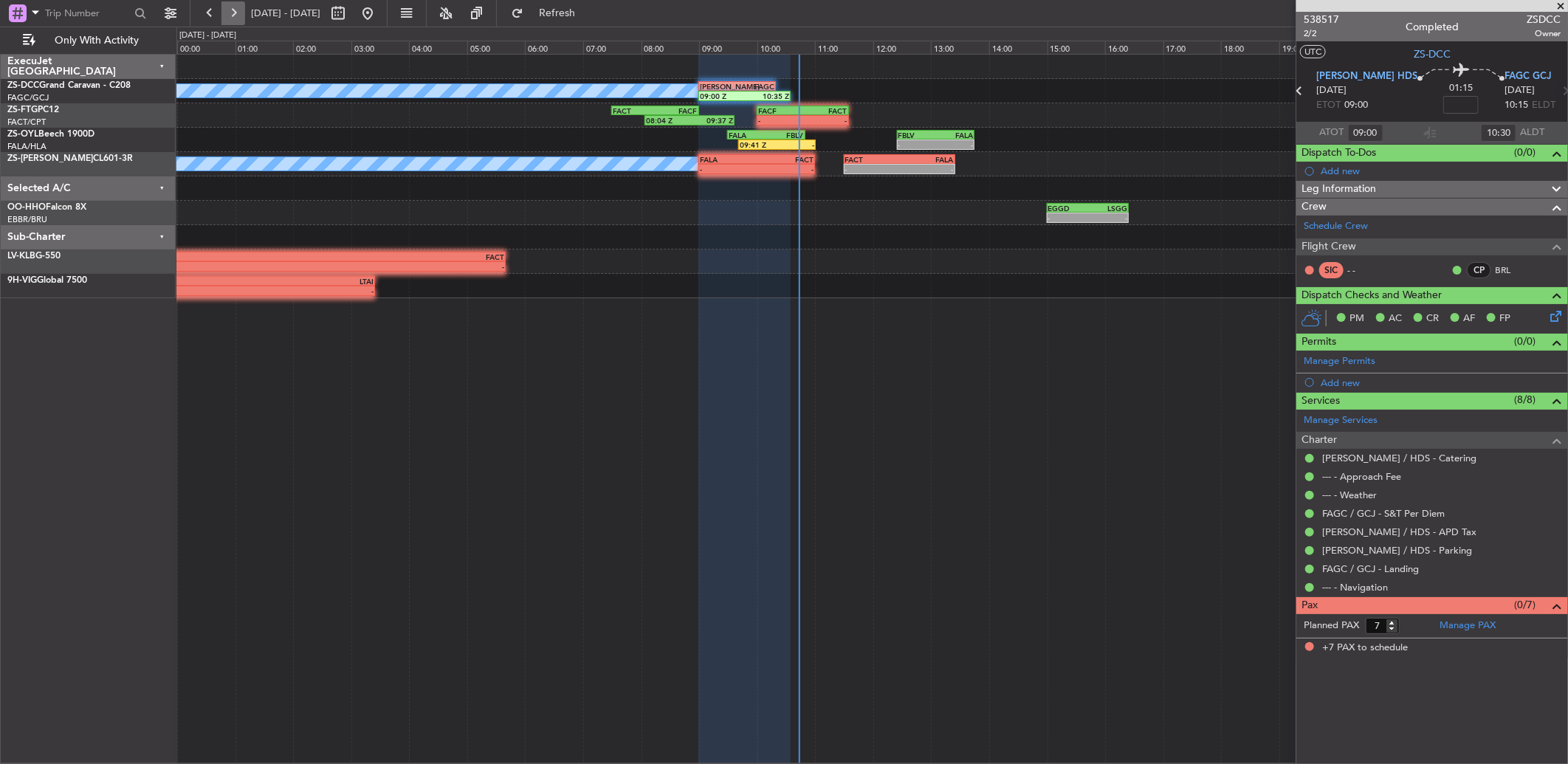
click at [227, 13] on button at bounding box center [234, 14] width 24 height 24
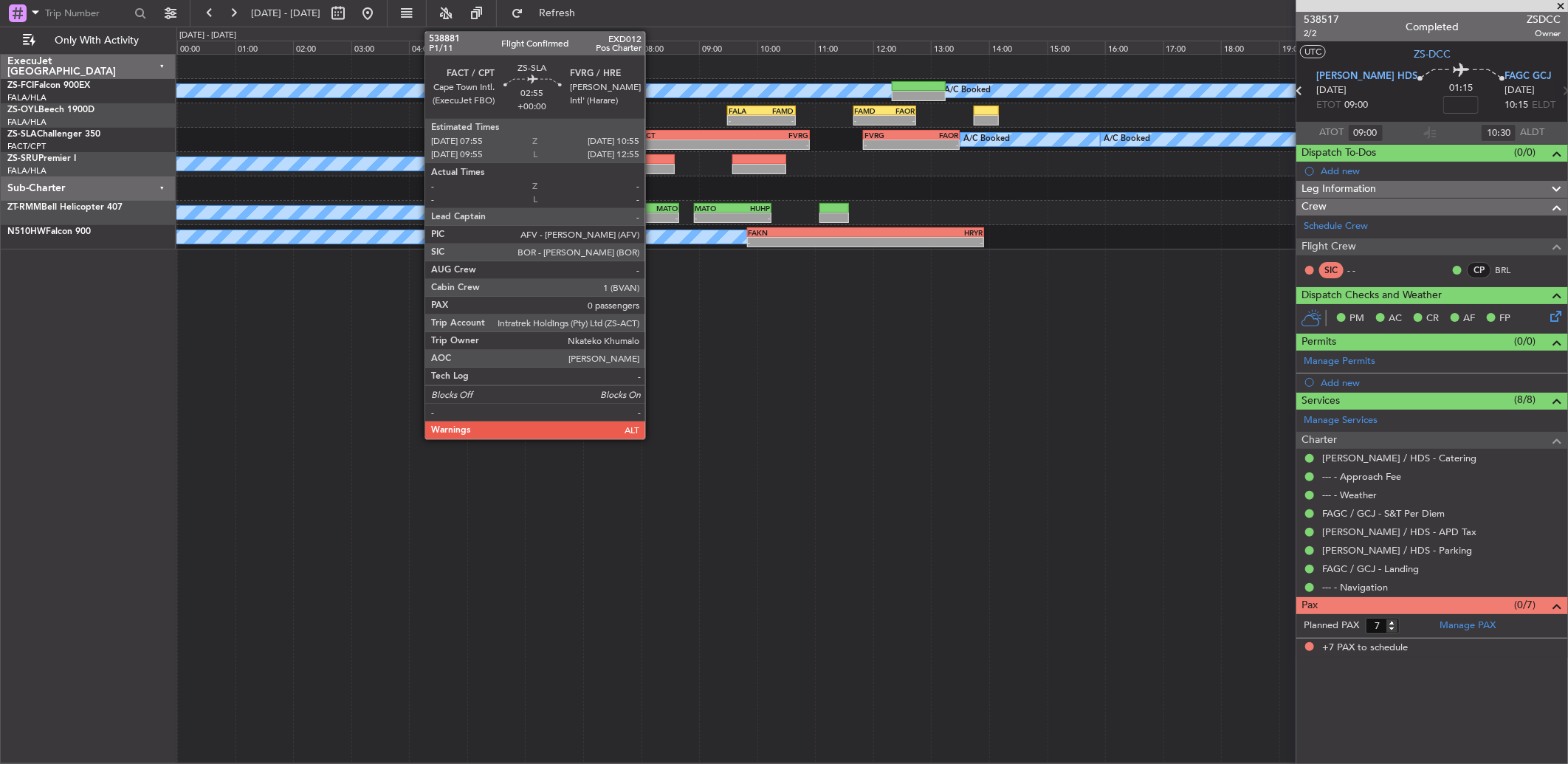
click at [653, 133] on div "FACT" at bounding box center [679, 135] width 86 height 9
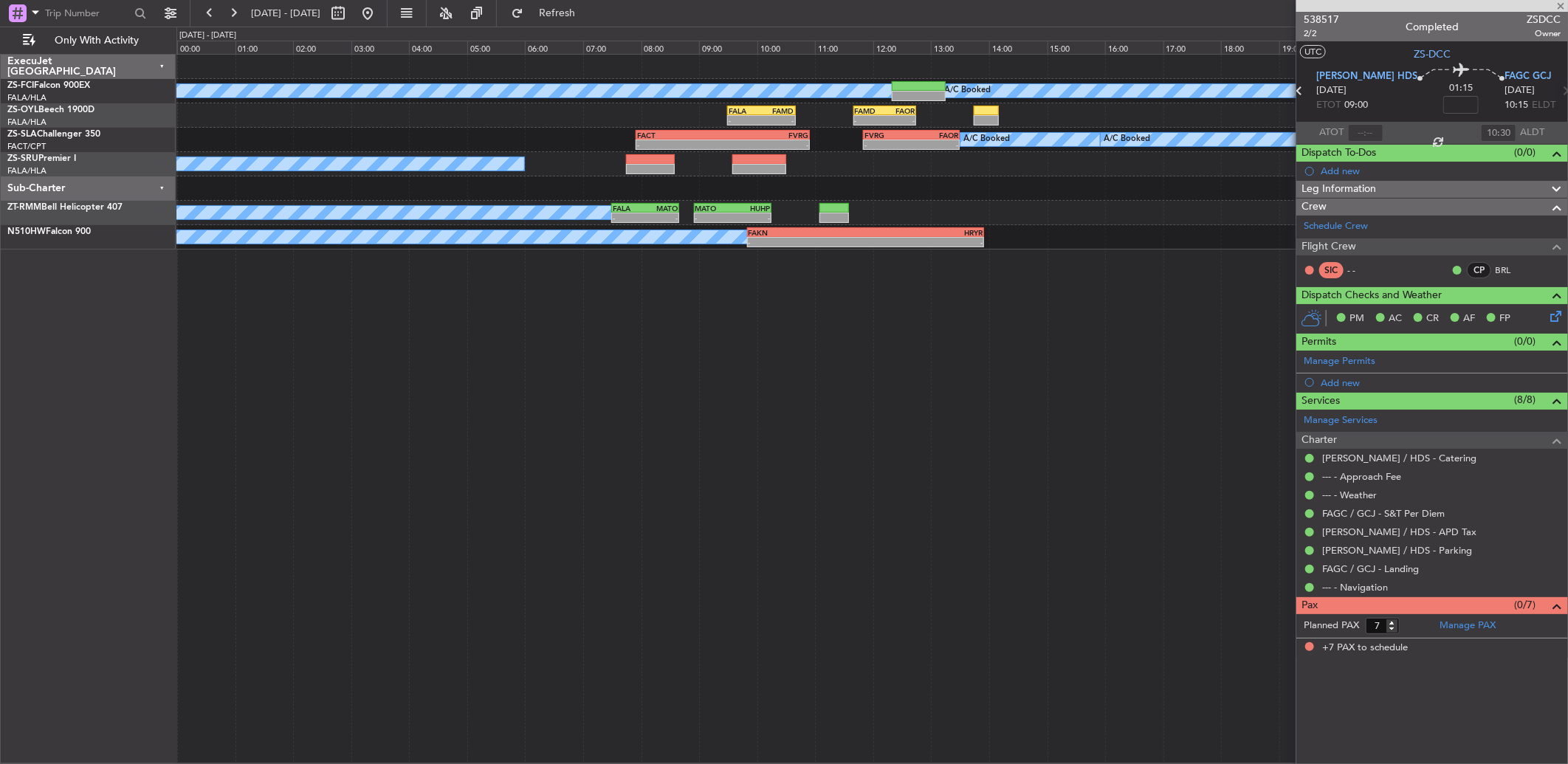
type input "0"
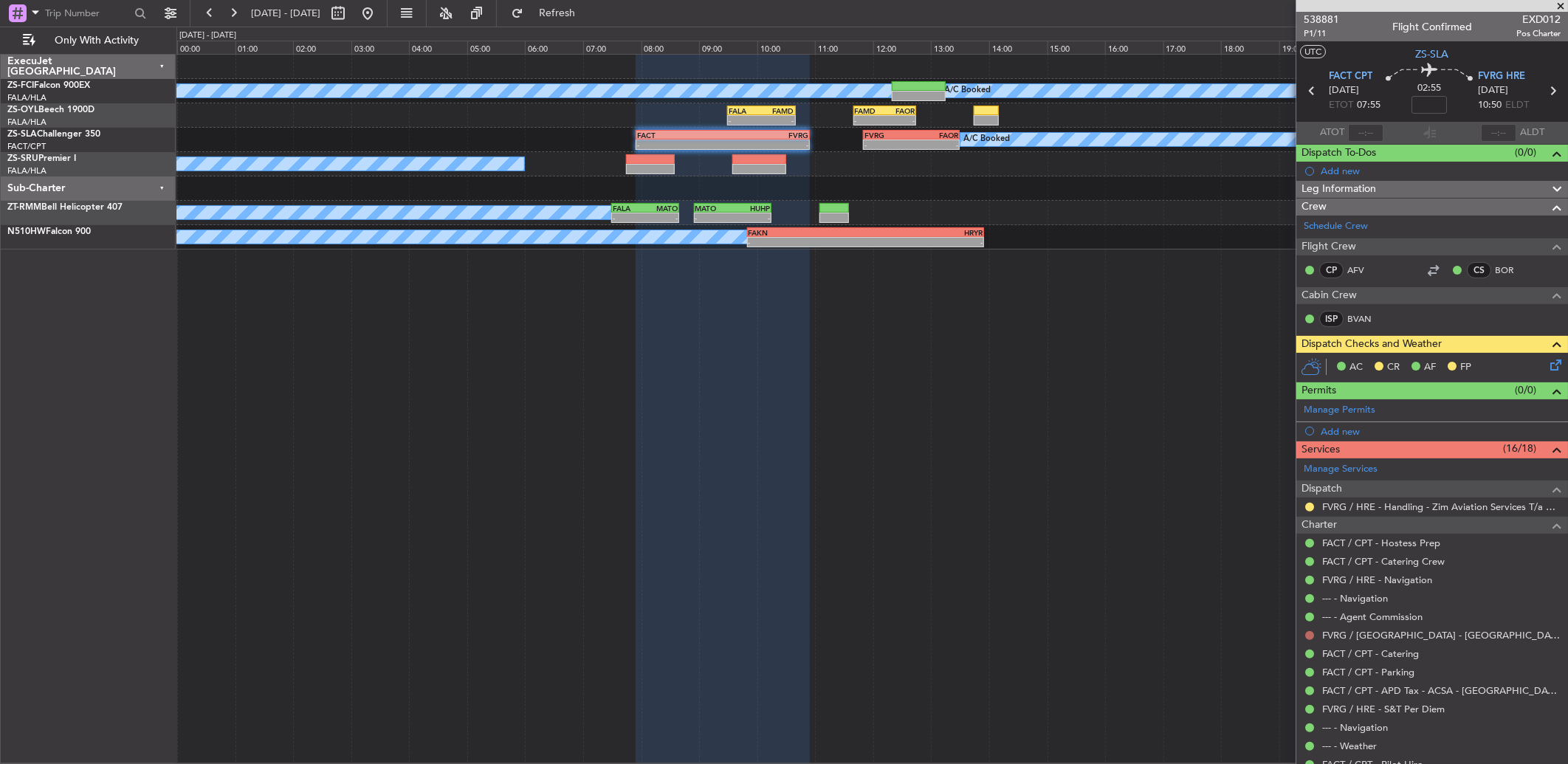
click at [1311, 636] on button at bounding box center [1309, 635] width 9 height 9
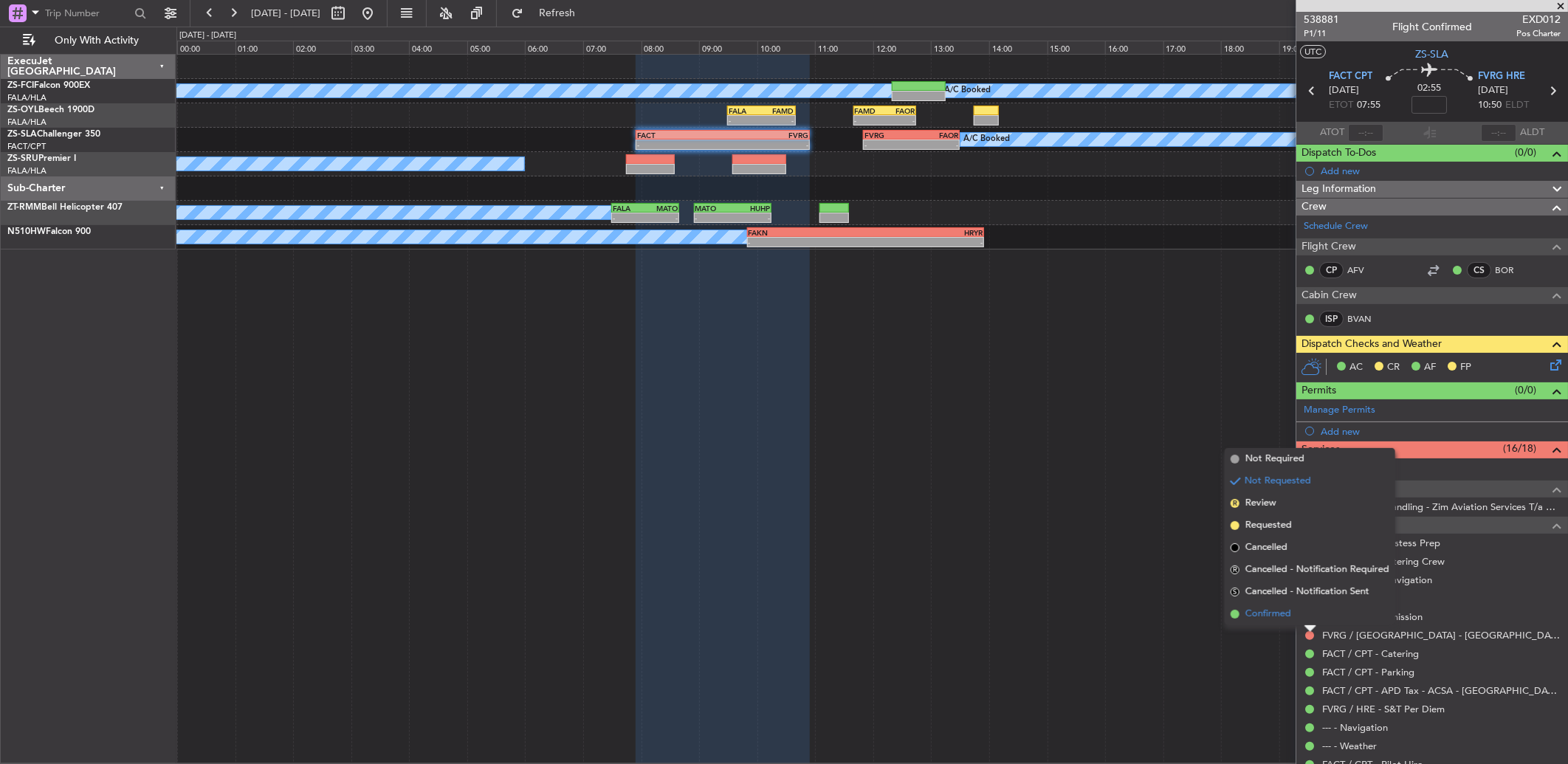
click at [1281, 619] on span "Confirmed" at bounding box center [1268, 614] width 46 height 15
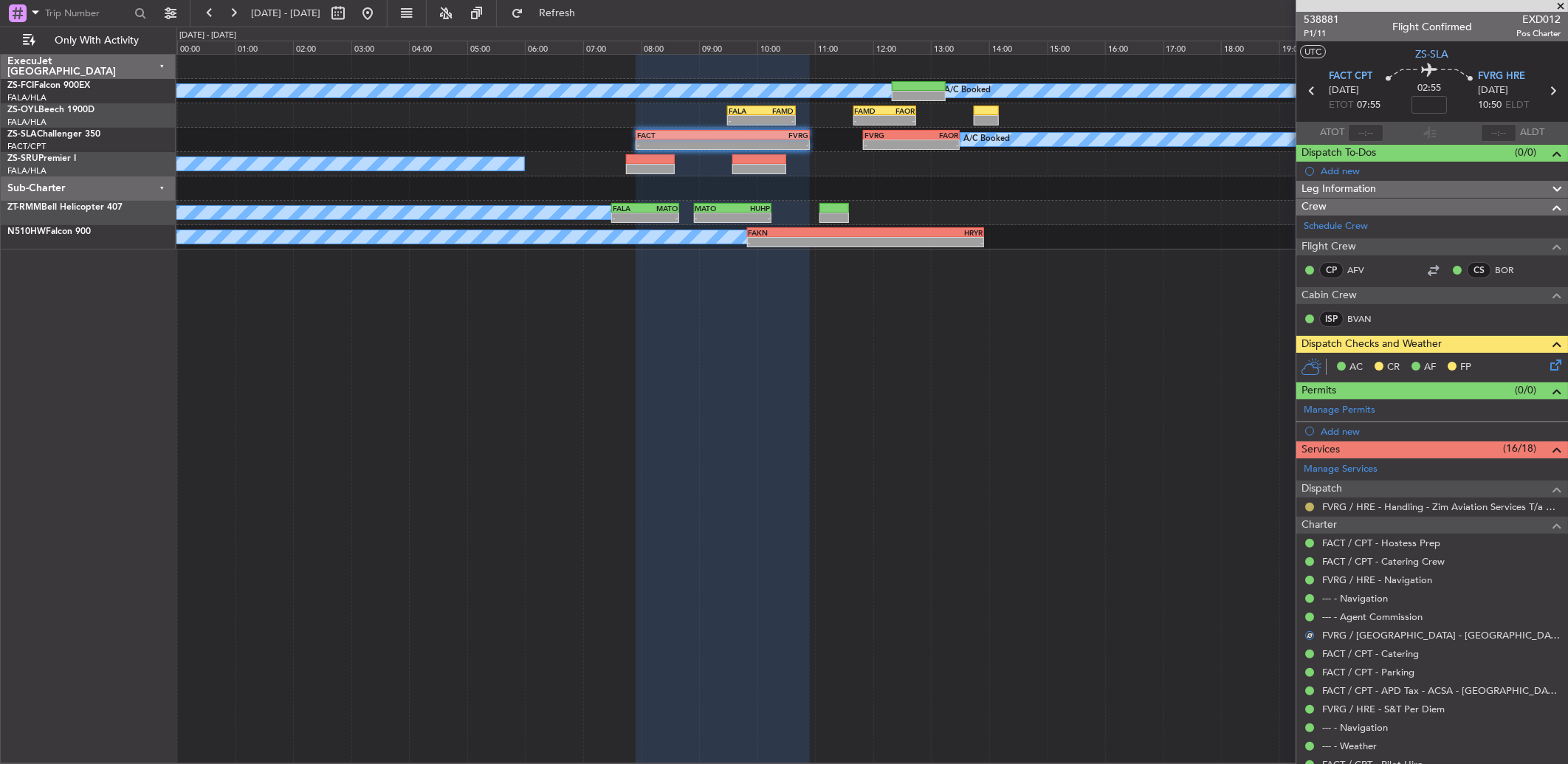
click at [1305, 506] on button at bounding box center [1309, 507] width 9 height 9
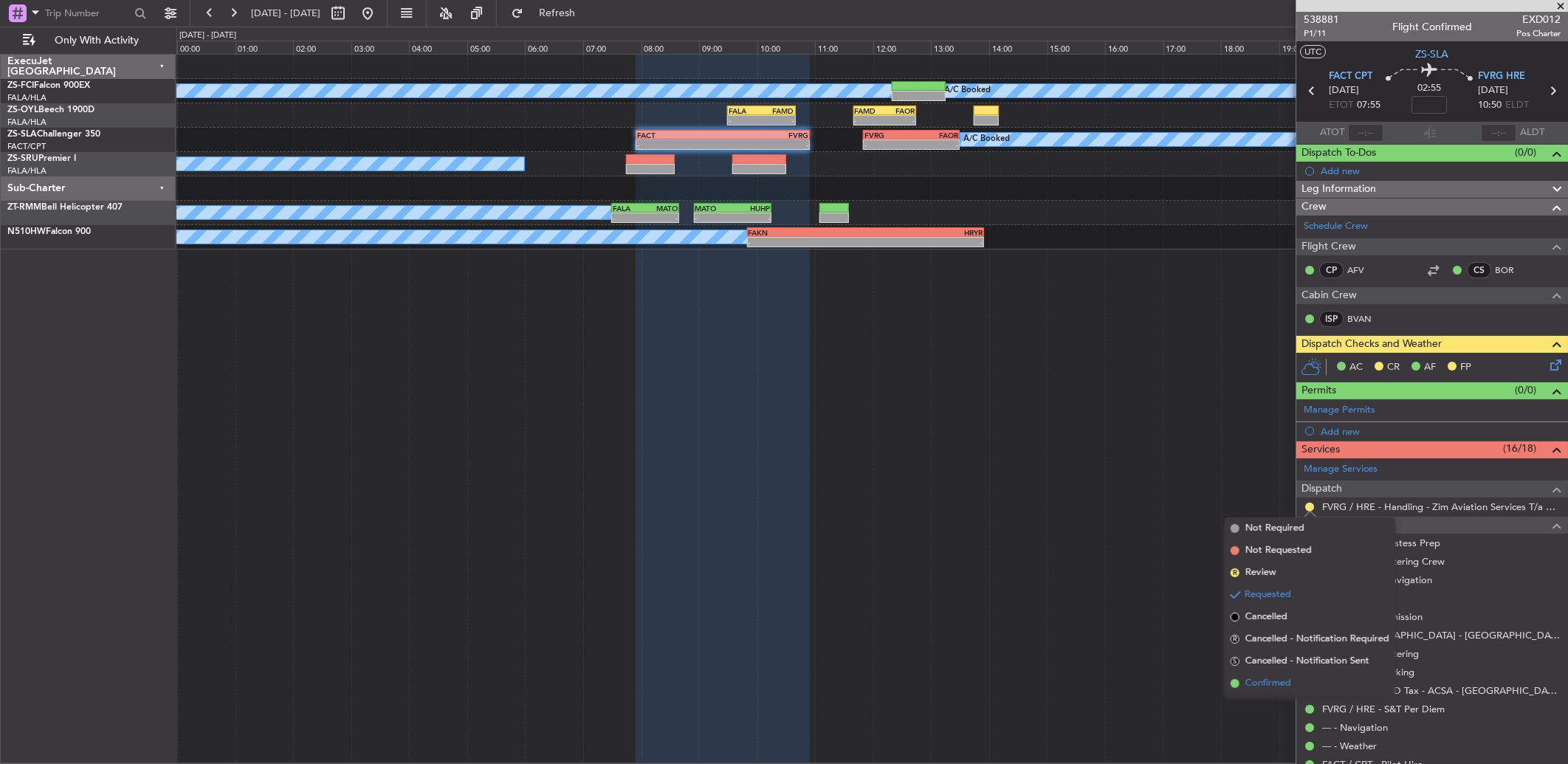
click at [1303, 683] on li "Confirmed" at bounding box center [1309, 683] width 170 height 22
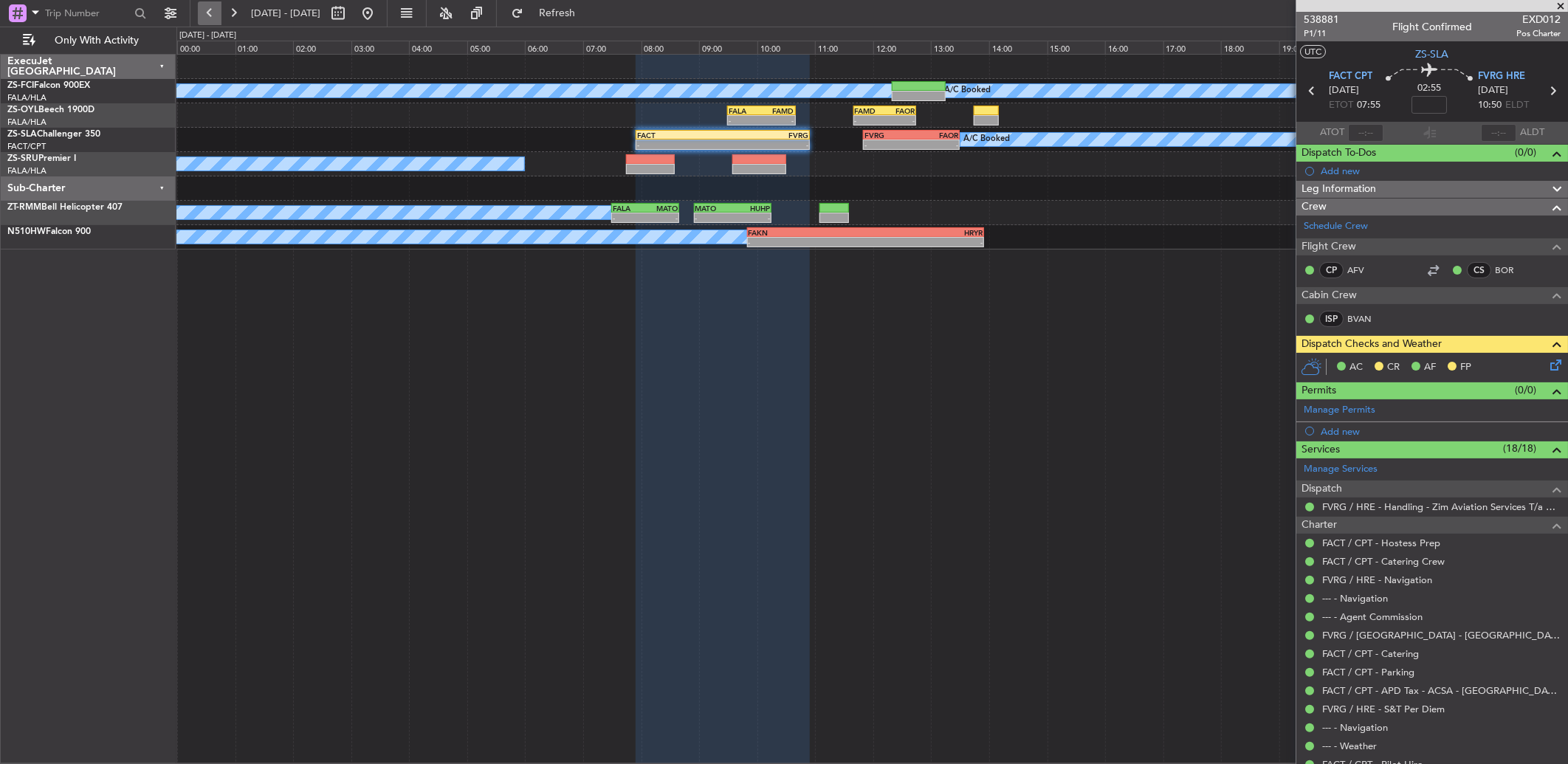
click at [210, 6] on button at bounding box center [210, 14] width 24 height 24
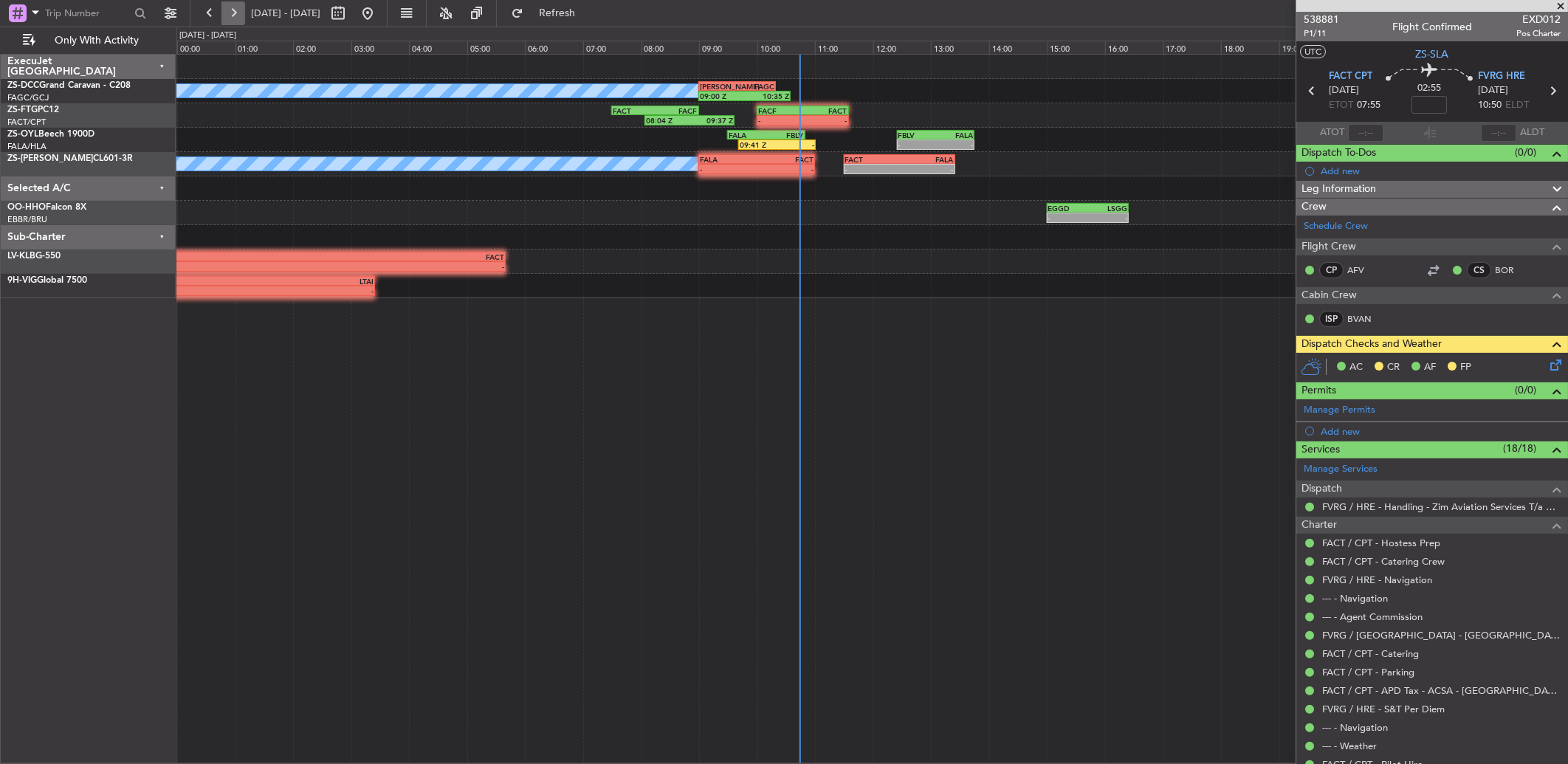
click at [238, 10] on button at bounding box center [234, 14] width 24 height 24
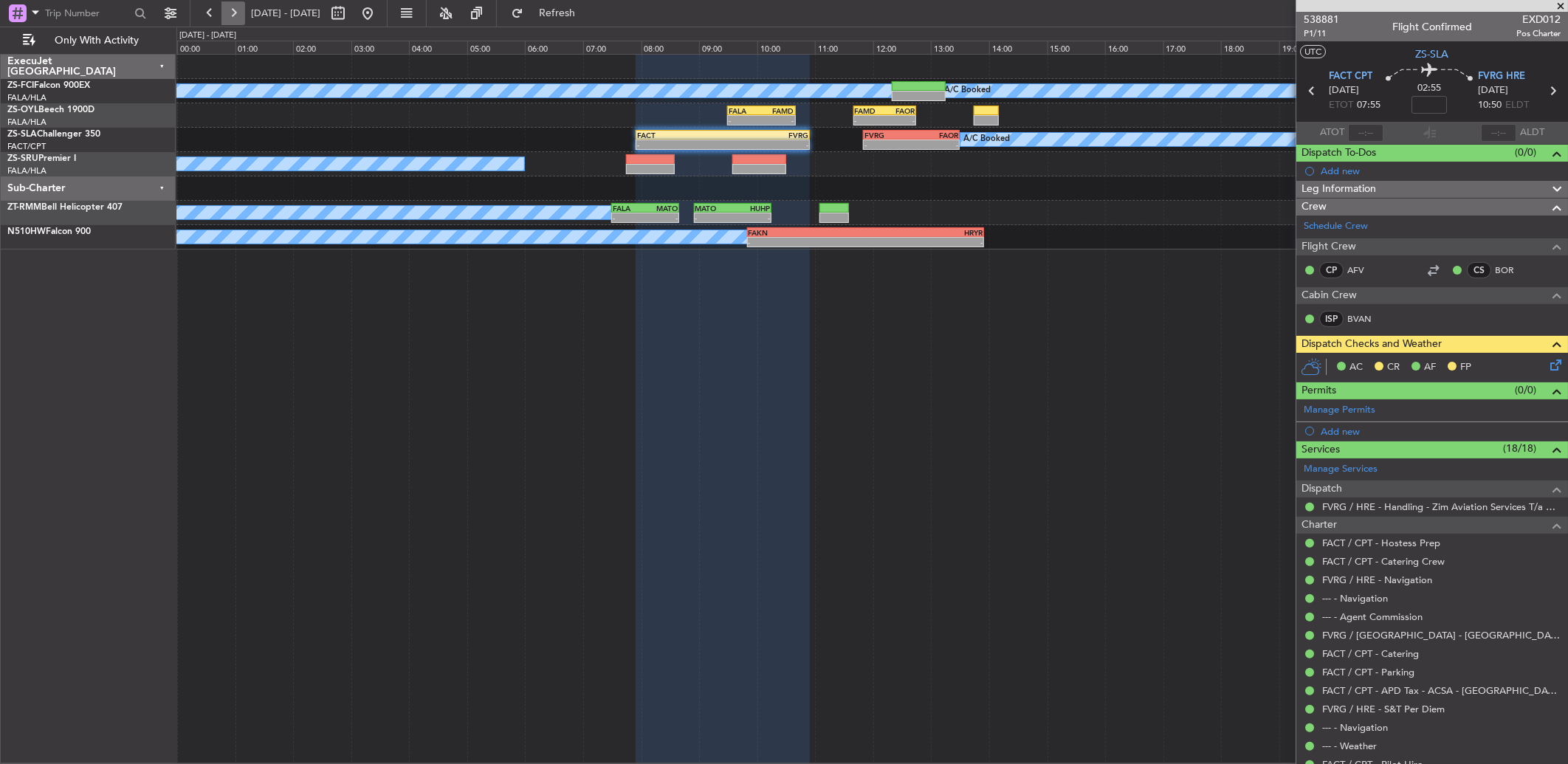
click at [227, 17] on button at bounding box center [234, 14] width 24 height 24
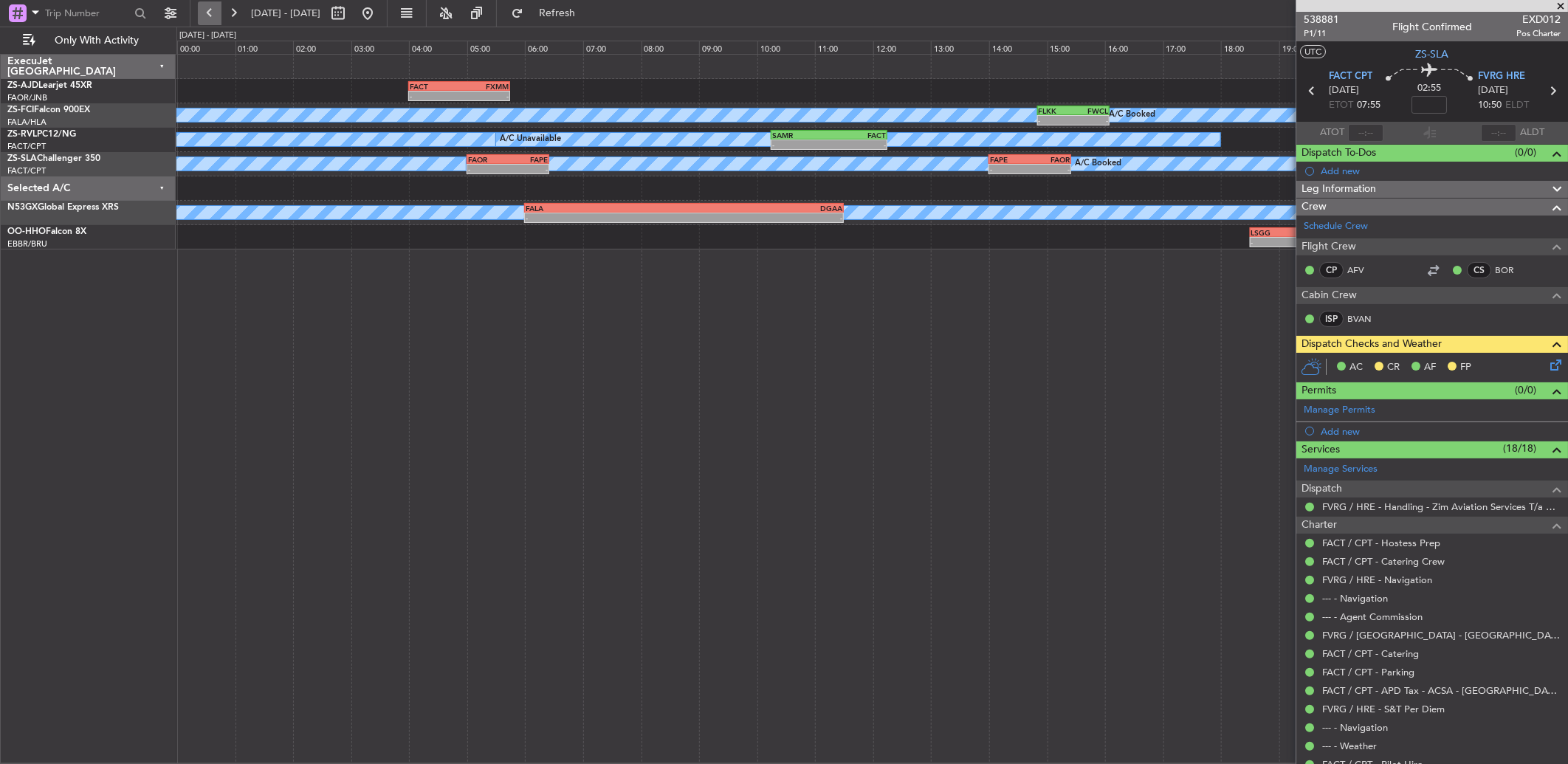
click at [198, 20] on button at bounding box center [210, 14] width 24 height 24
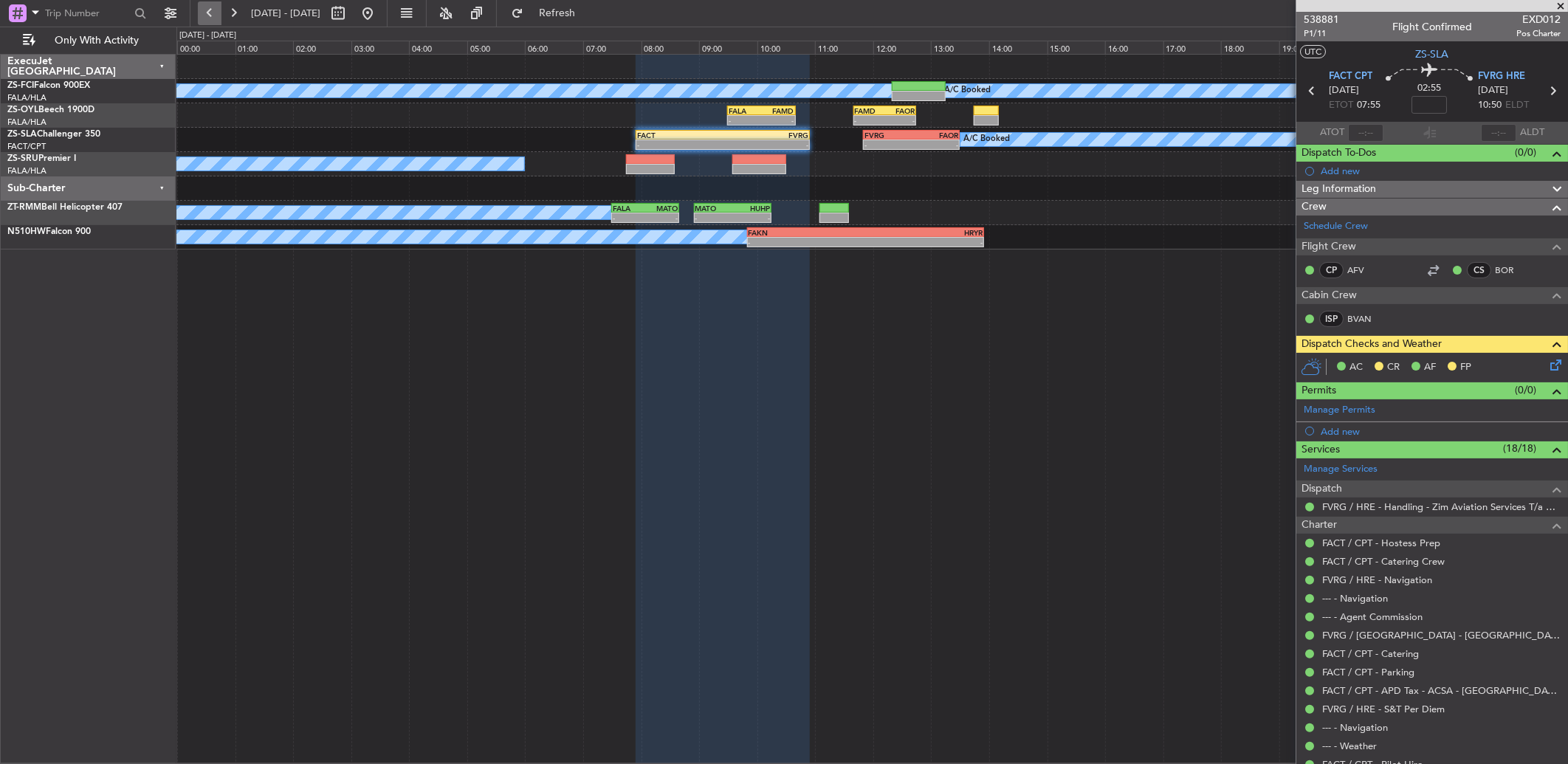
click at [215, 11] on button at bounding box center [210, 14] width 24 height 24
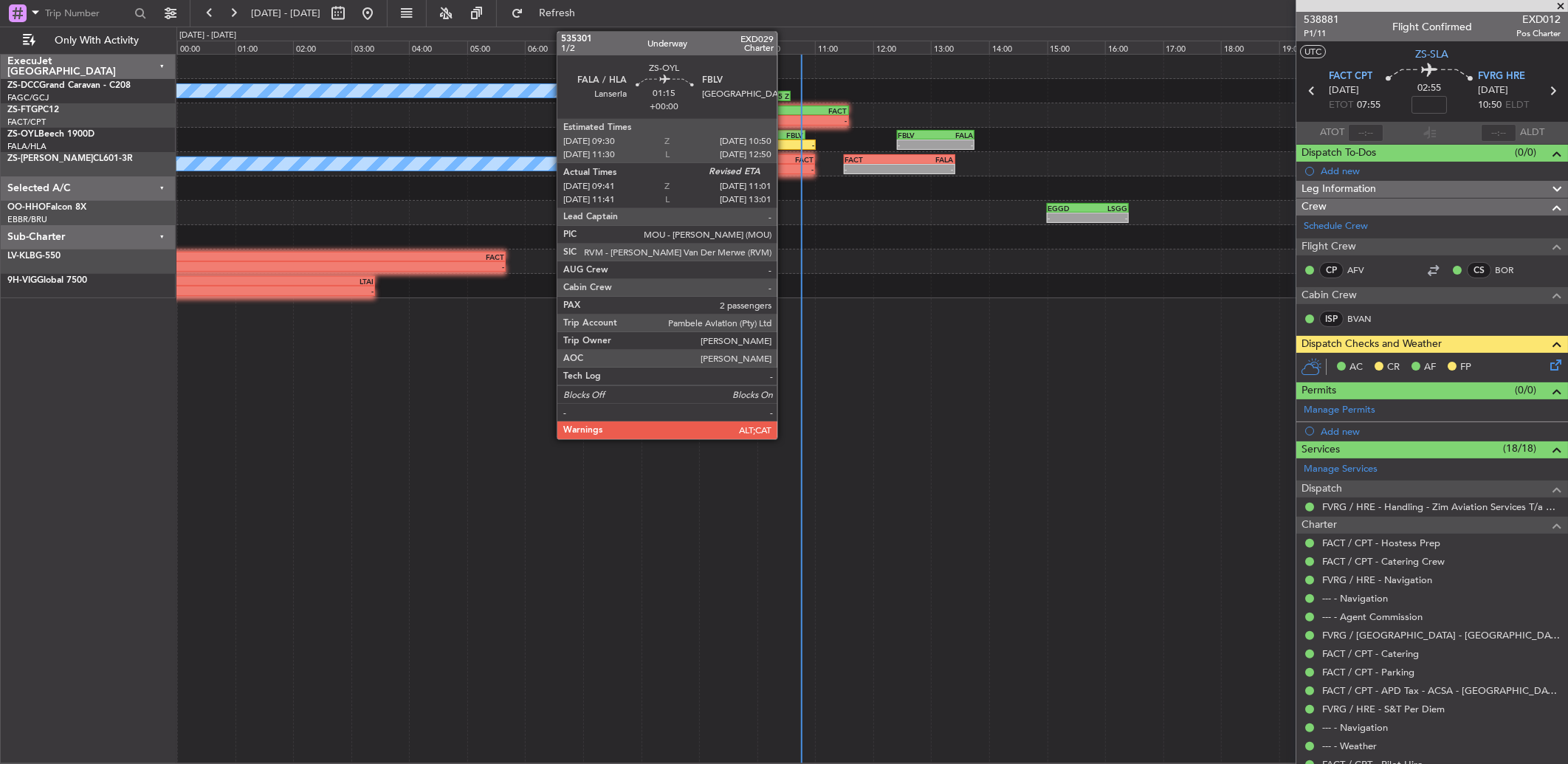
click at [784, 137] on div "FBLV" at bounding box center [784, 135] width 38 height 9
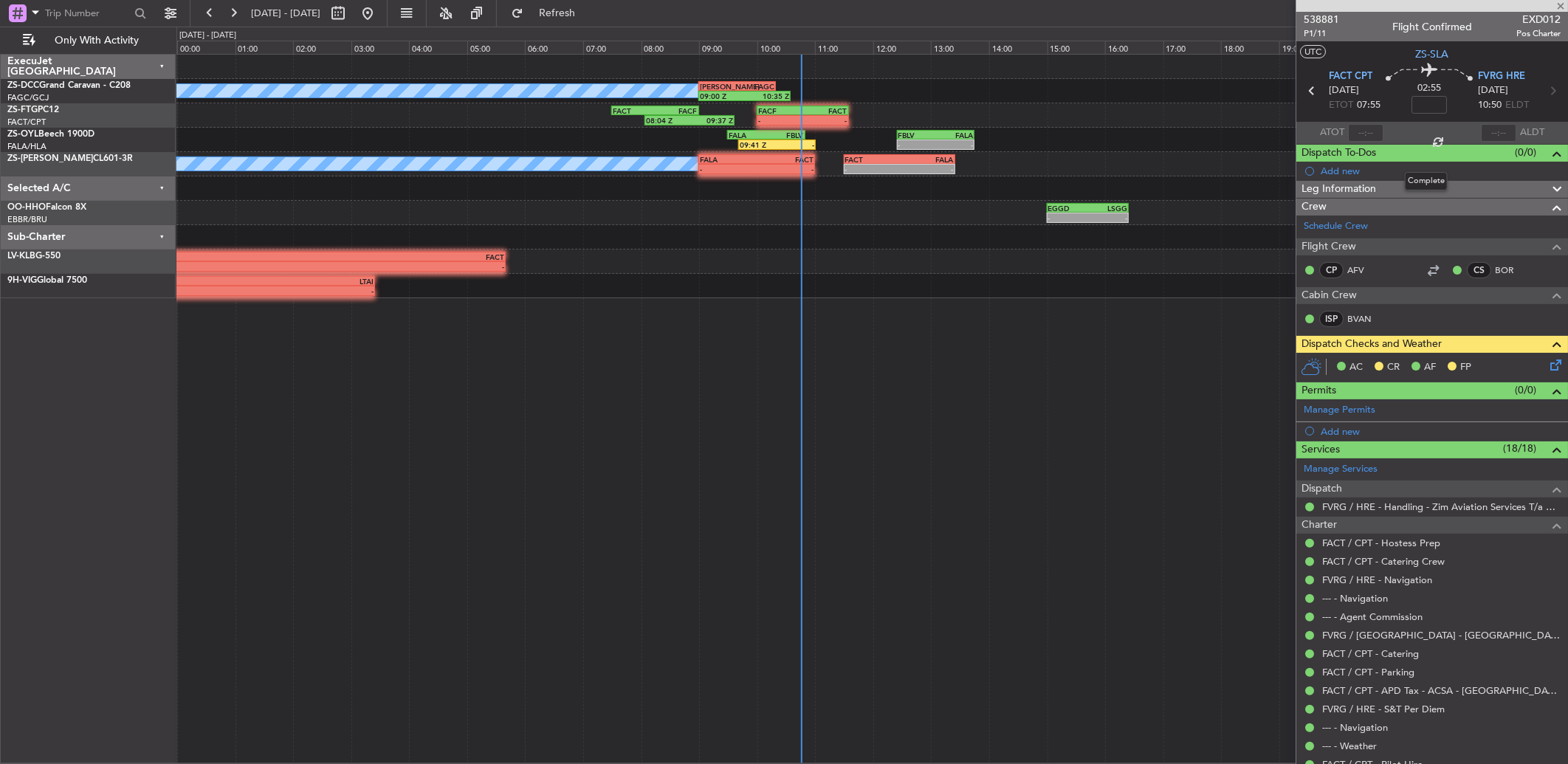
type input "09:41"
type input "2"
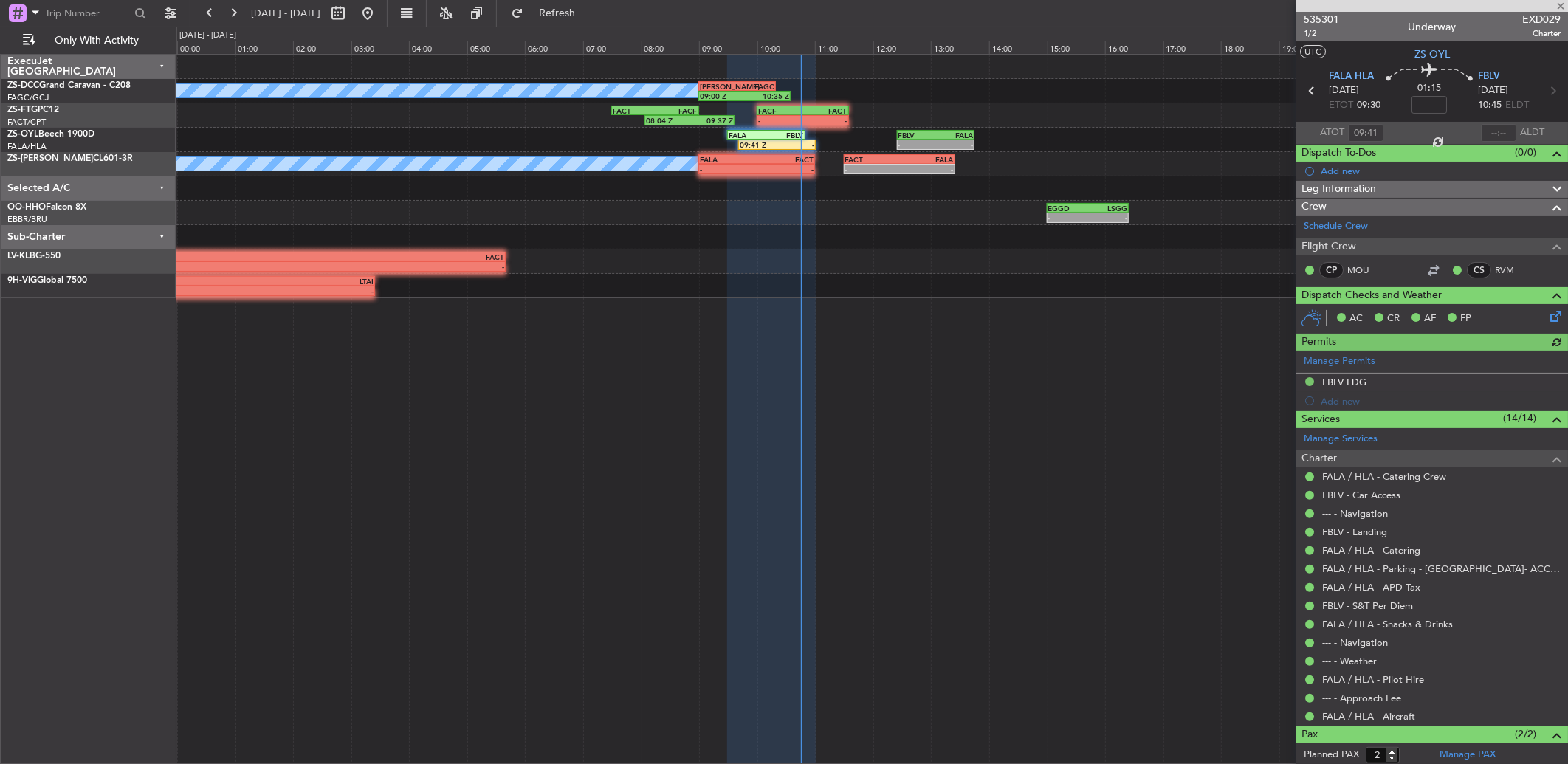
click at [1481, 133] on div at bounding box center [1498, 133] width 35 height 17
click at [1494, 130] on div at bounding box center [1498, 133] width 35 height 17
click at [1493, 131] on input "text" at bounding box center [1498, 133] width 35 height 17
type input "10:45"
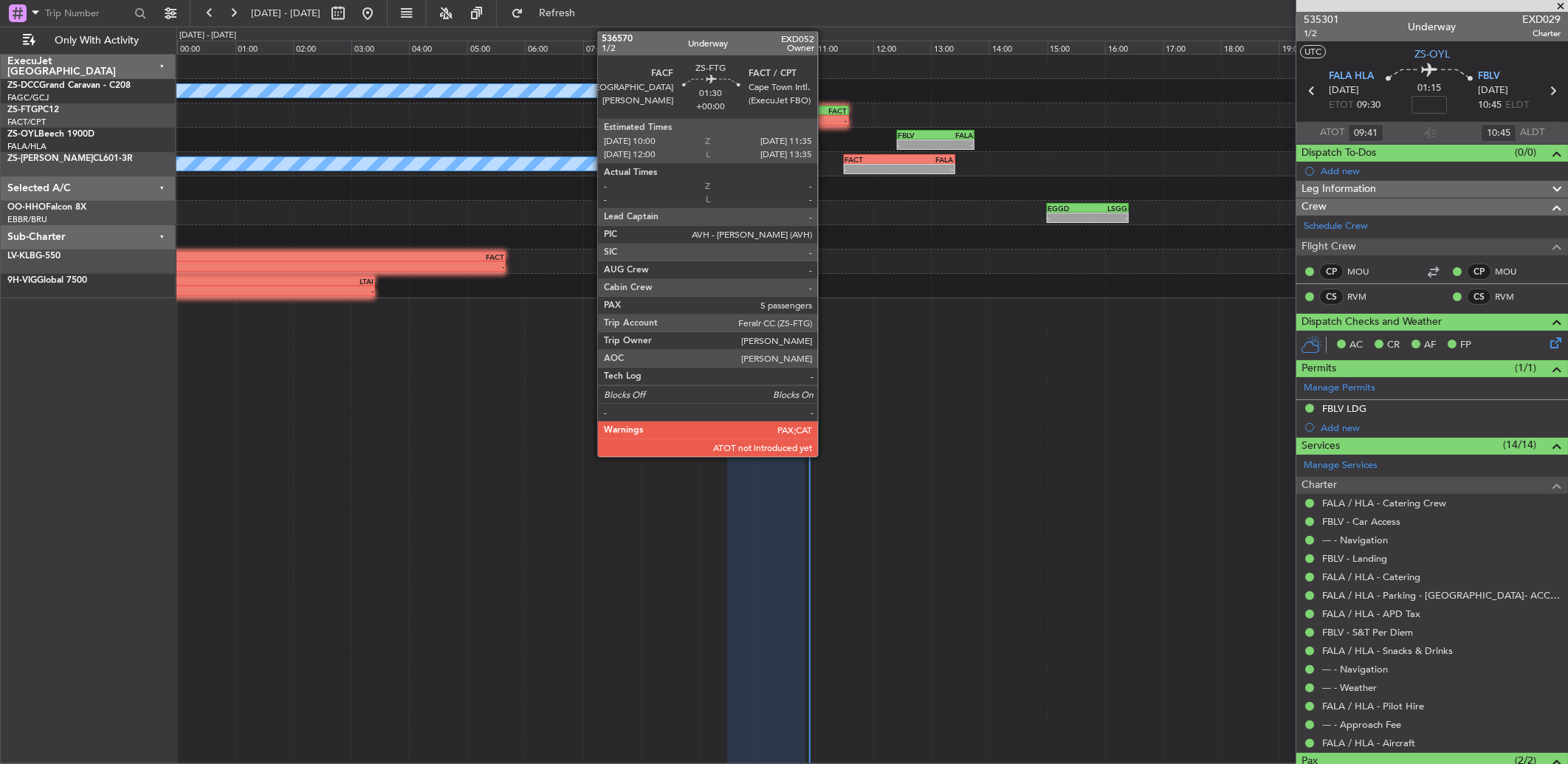
click at [822, 106] on div "FACT" at bounding box center [824, 110] width 44 height 9
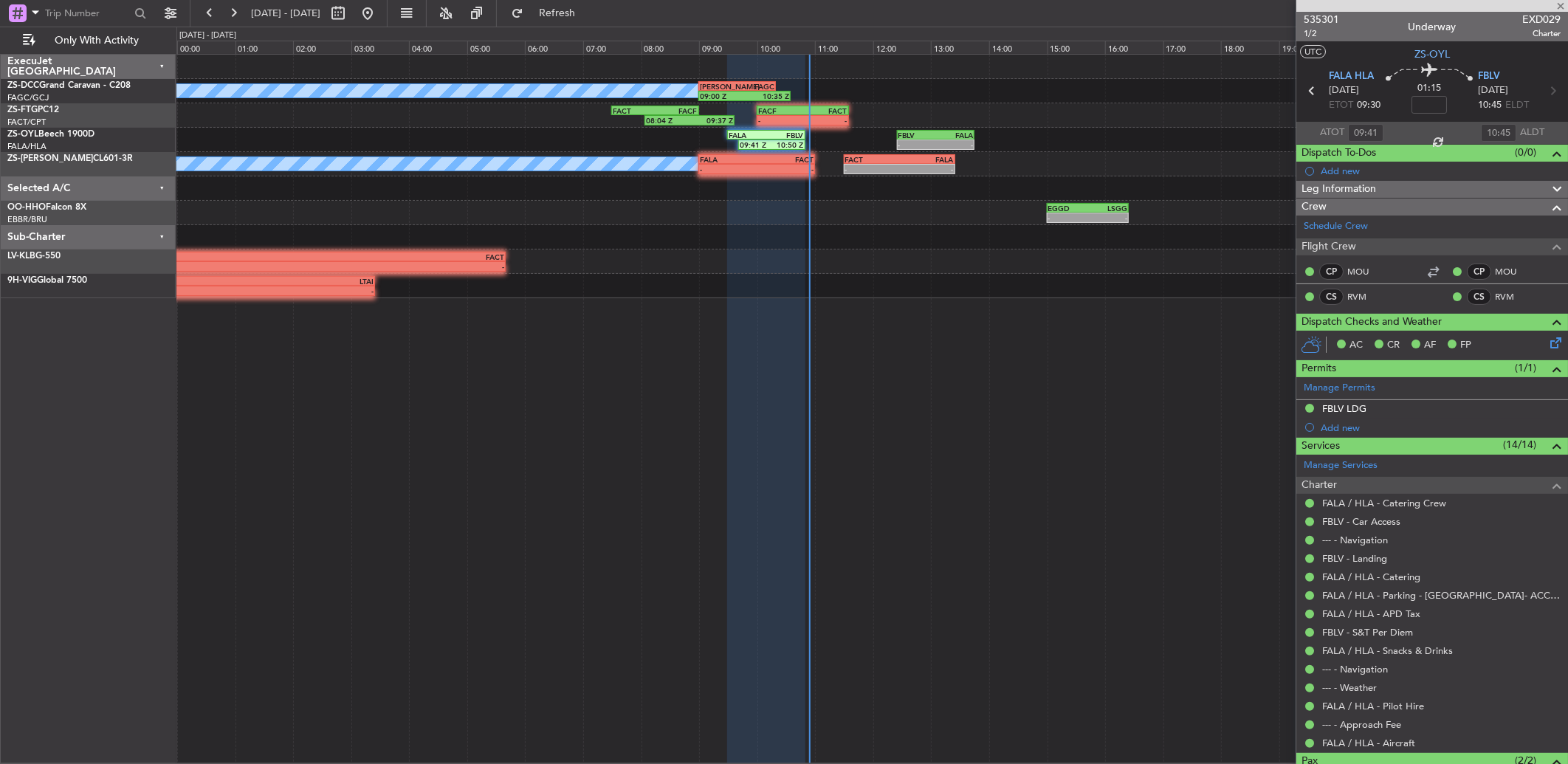
type input "5"
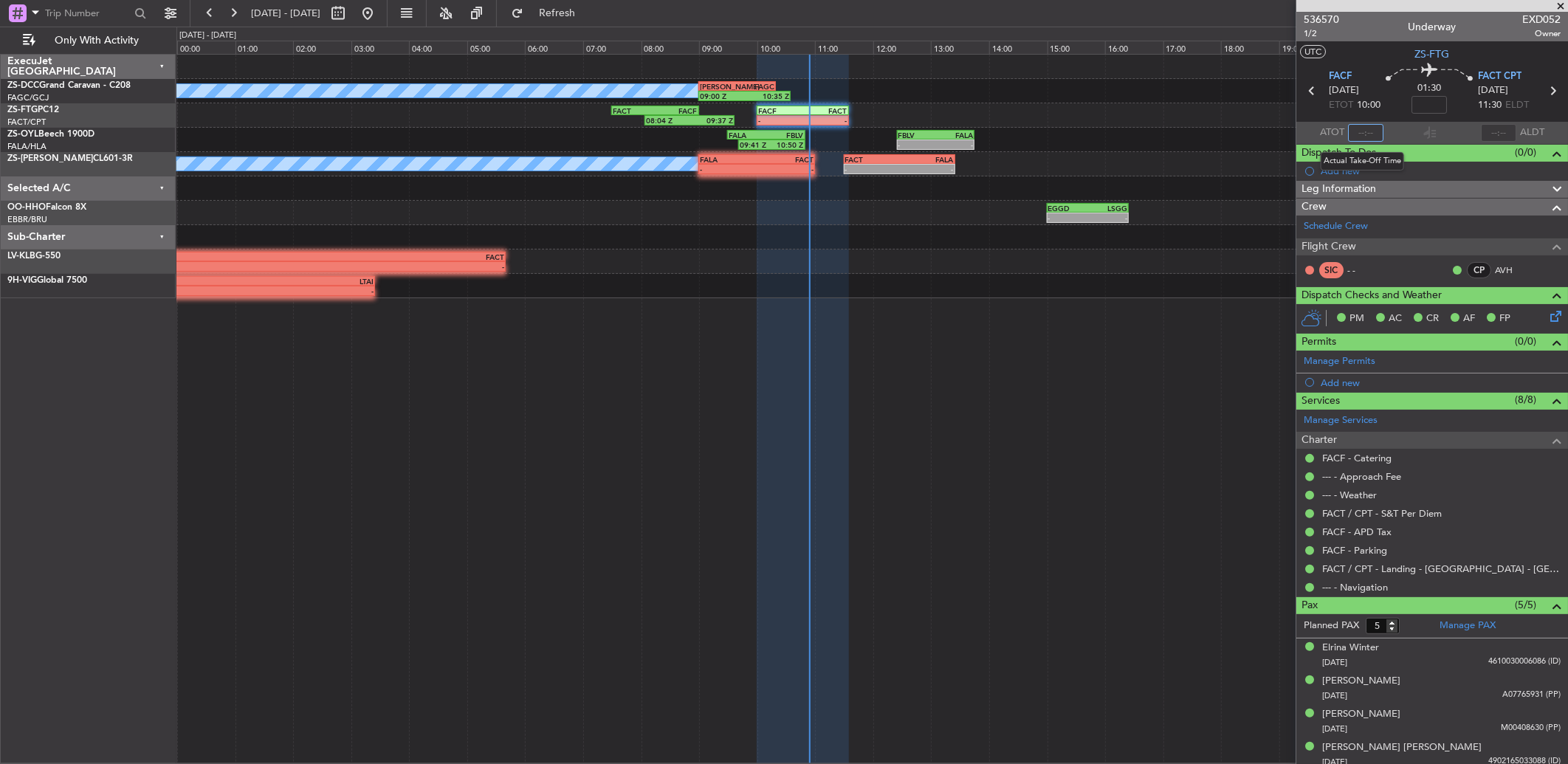
click at [1360, 132] on input "text" at bounding box center [1365, 133] width 35 height 17
type input "10:52"
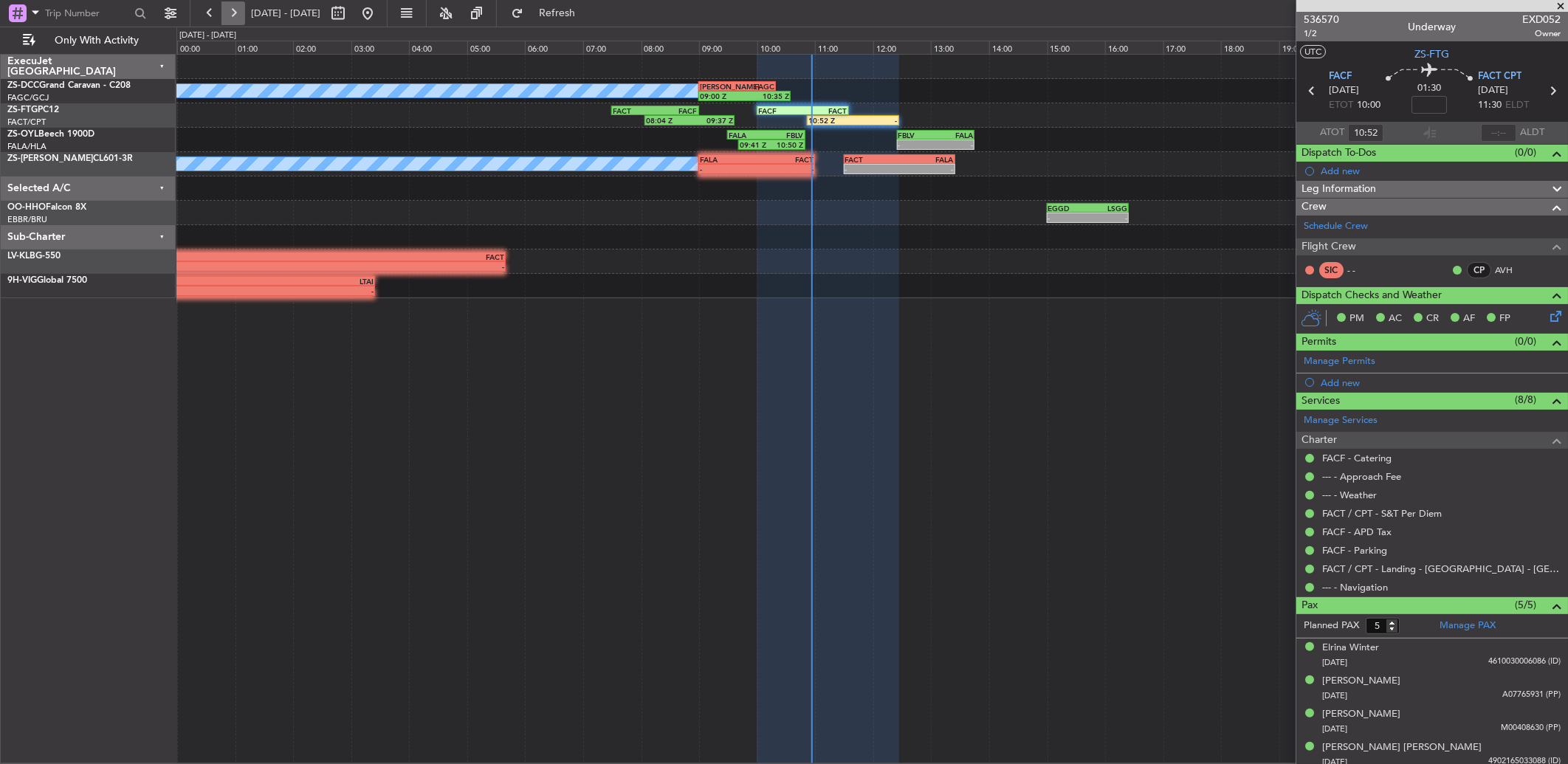
click at [237, 18] on button at bounding box center [234, 14] width 24 height 24
